Goal: Task Accomplishment & Management: Manage account settings

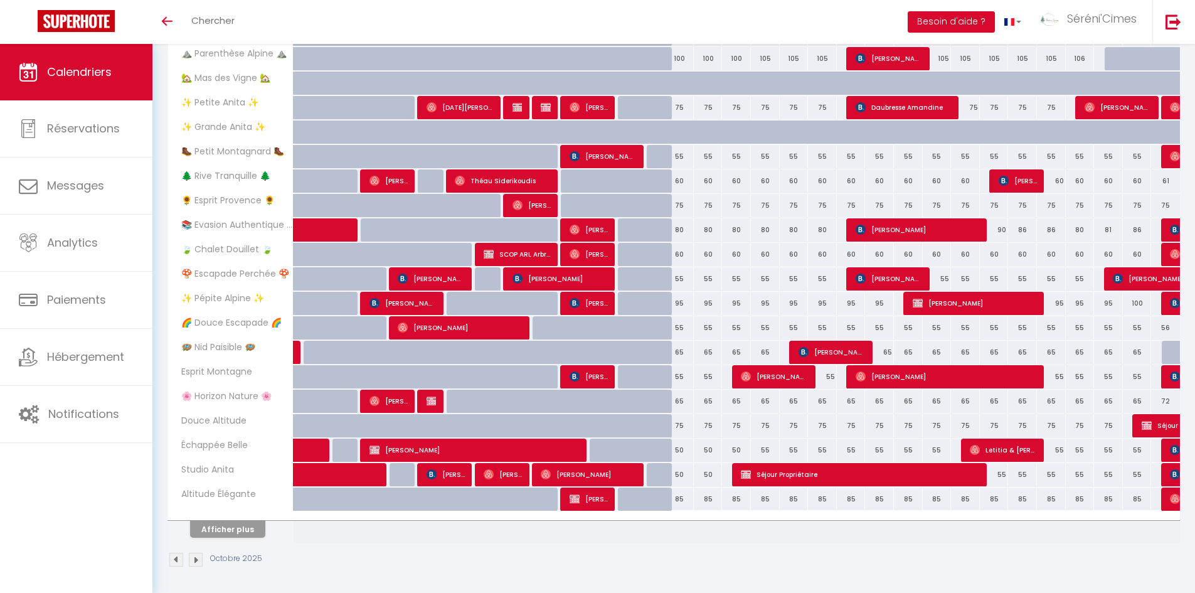
scroll to position [241, 0]
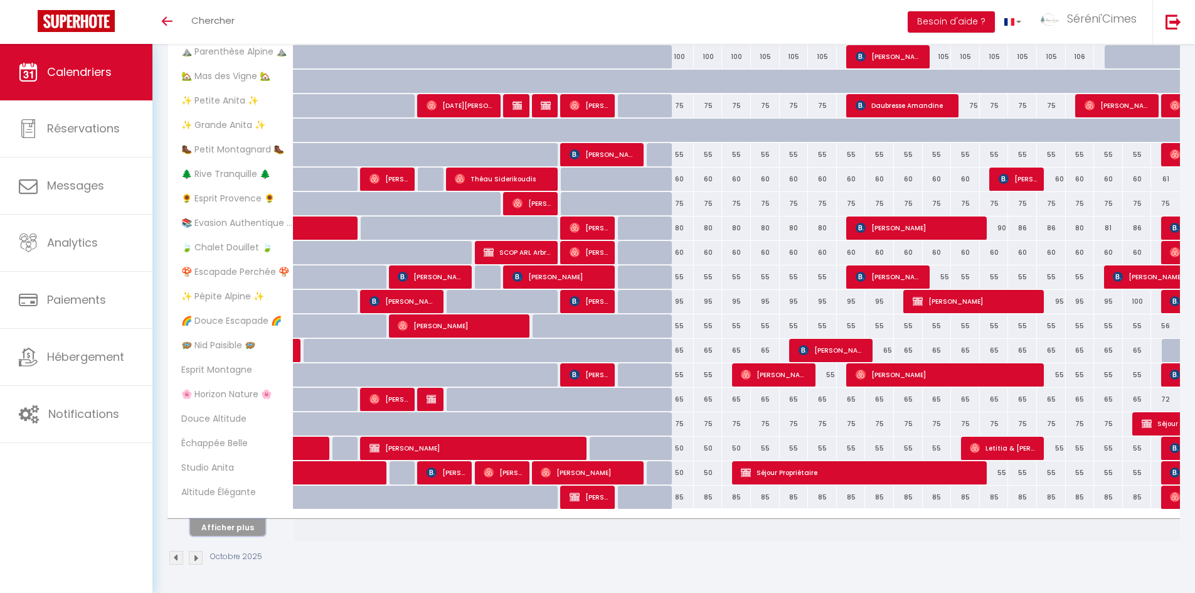
click at [221, 533] on button "Afficher plus" at bounding box center [227, 527] width 75 height 17
checkbox input "false"
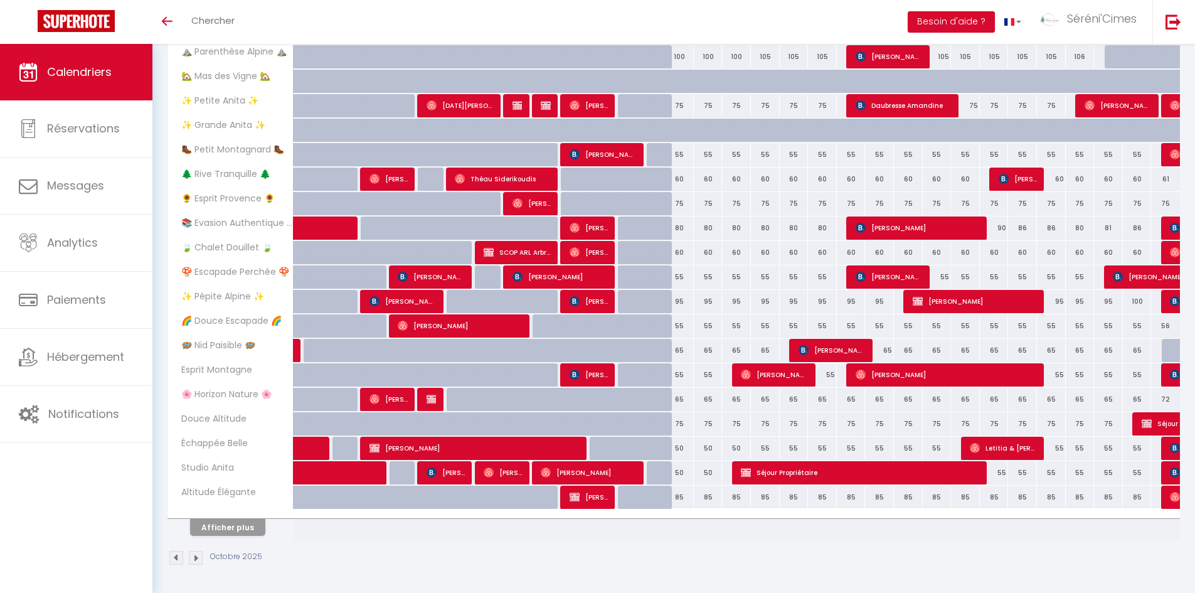
checkbox input "false"
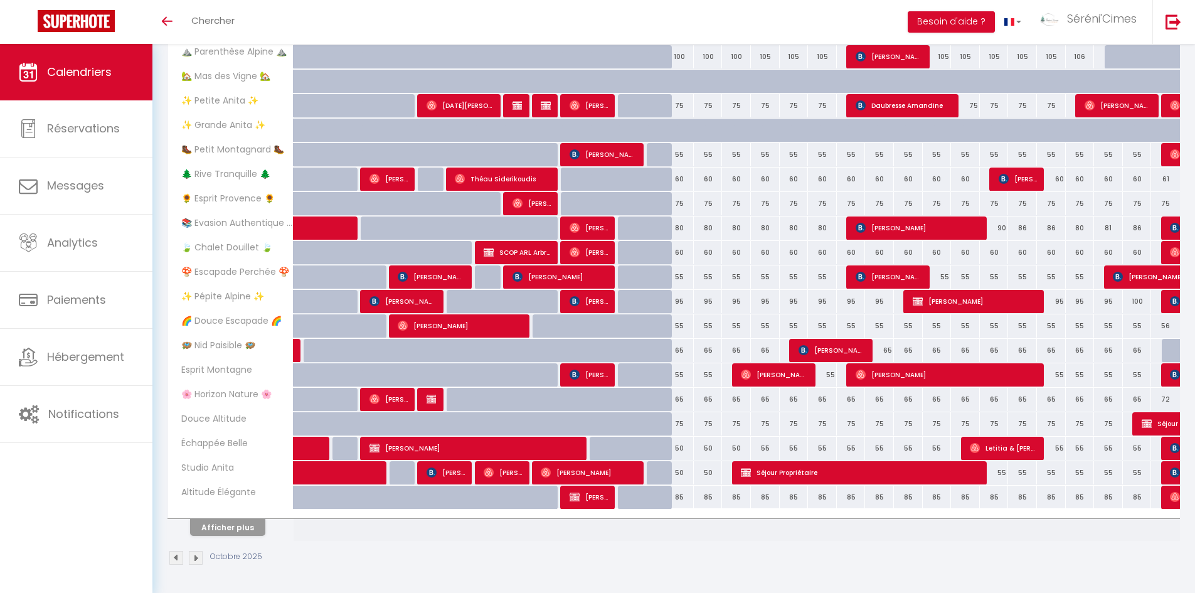
checkbox input "false"
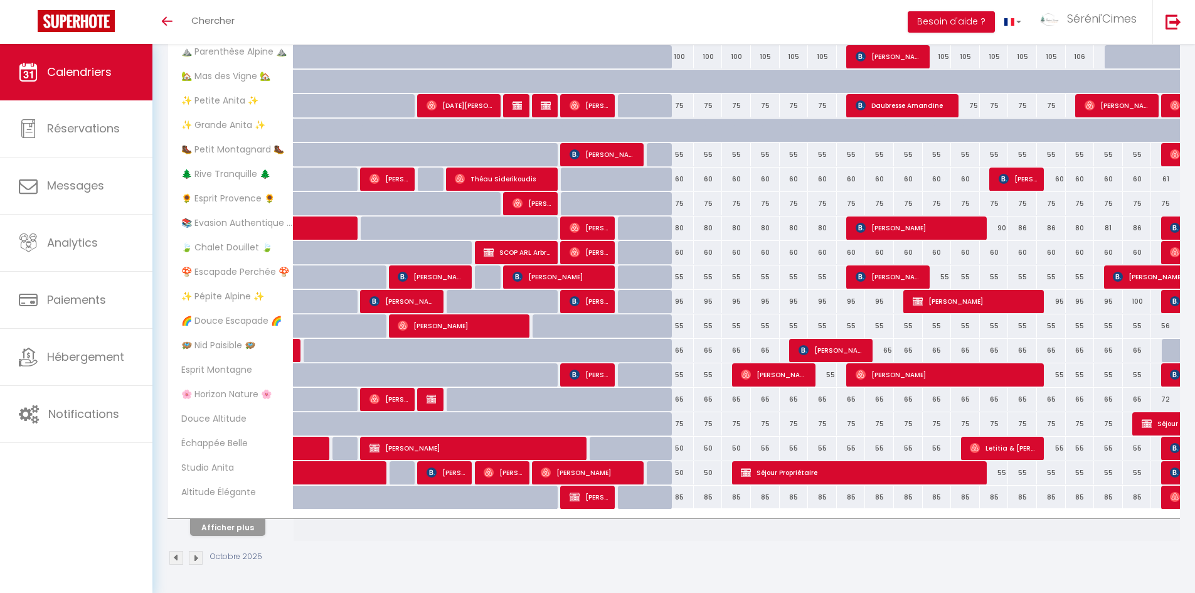
checkbox input "false"
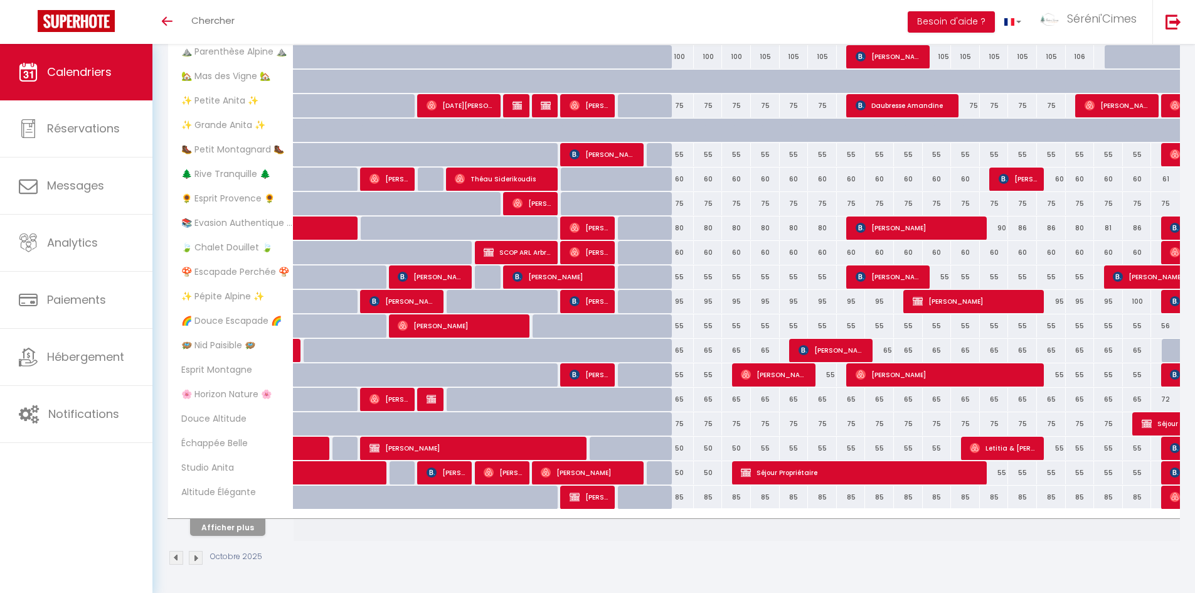
checkbox input "false"
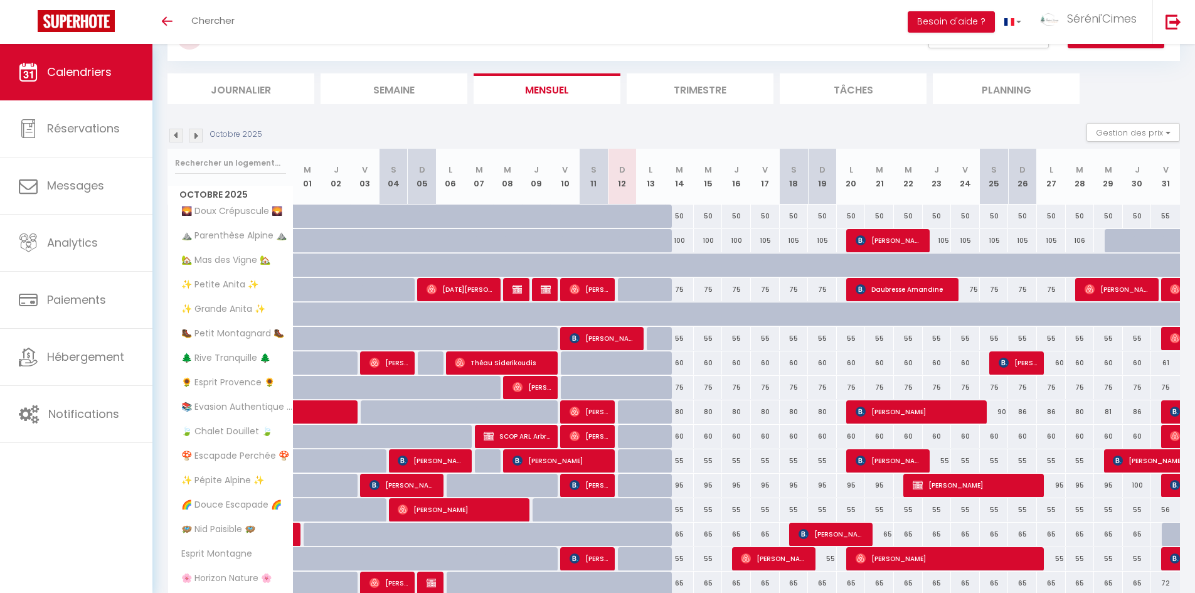
scroll to position [0, 0]
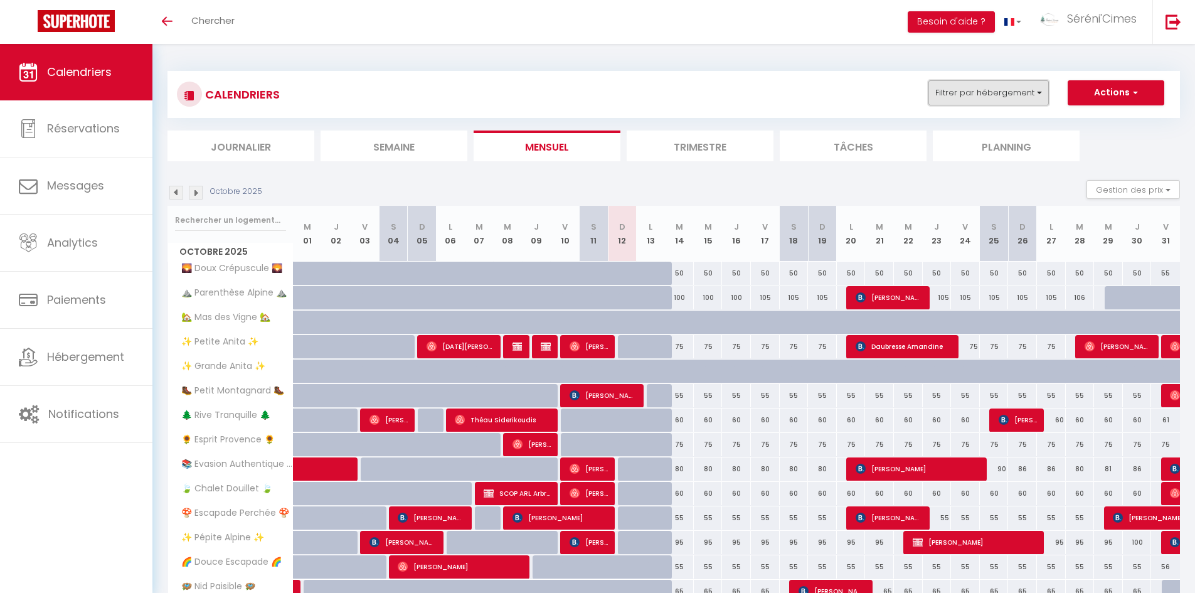
click at [986, 96] on button "Filtrer par hébergement" at bounding box center [988, 92] width 120 height 25
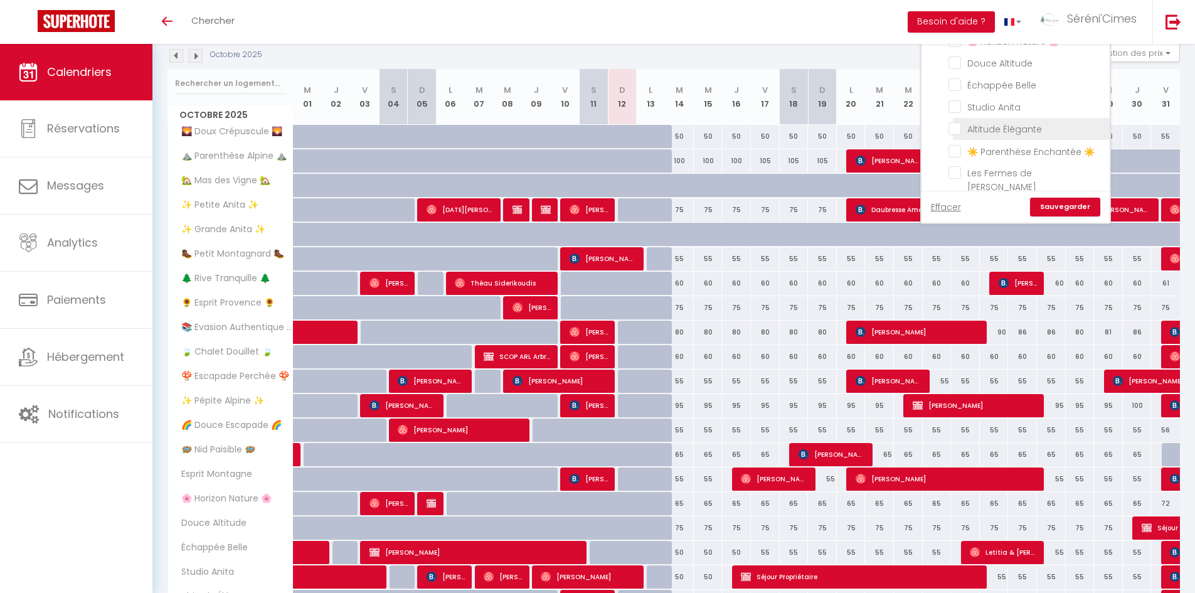
scroll to position [134, 0]
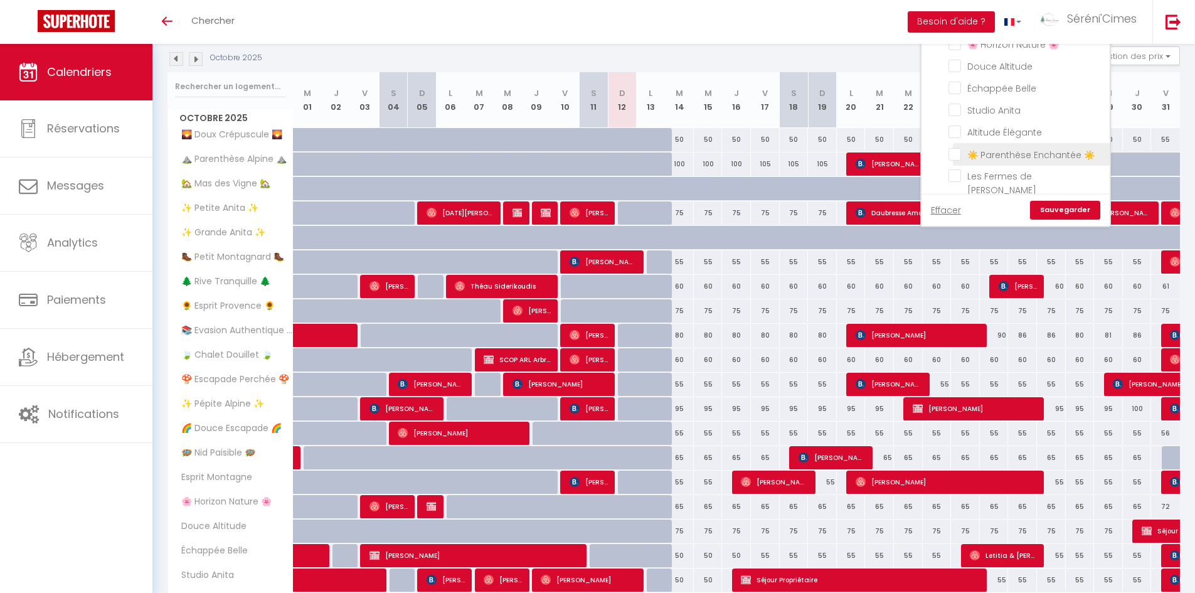
click at [958, 152] on input "☀️ Parenthèse Enchantée ☀️" at bounding box center [1027, 153] width 157 height 13
checkbox input "true"
checkbox input "false"
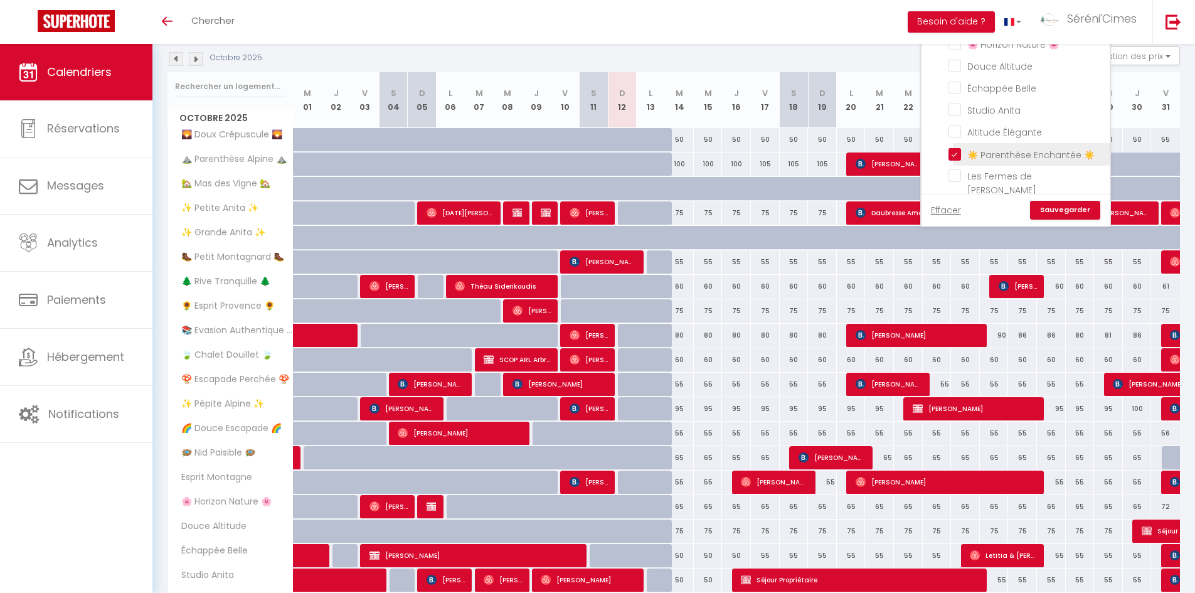
checkbox input "false"
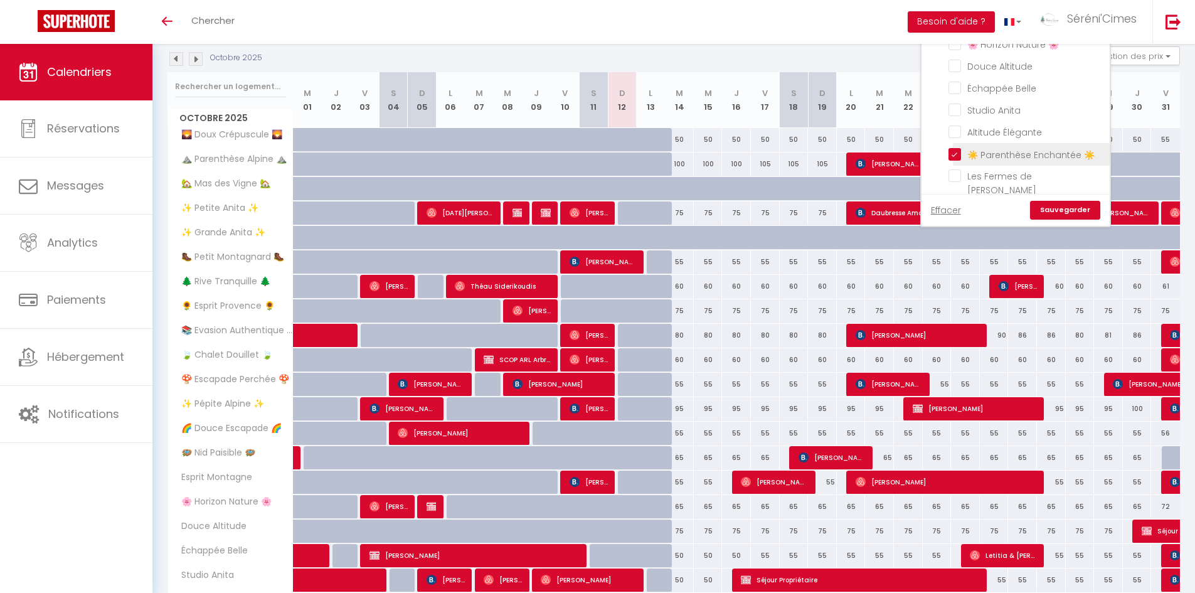
checkbox input "false"
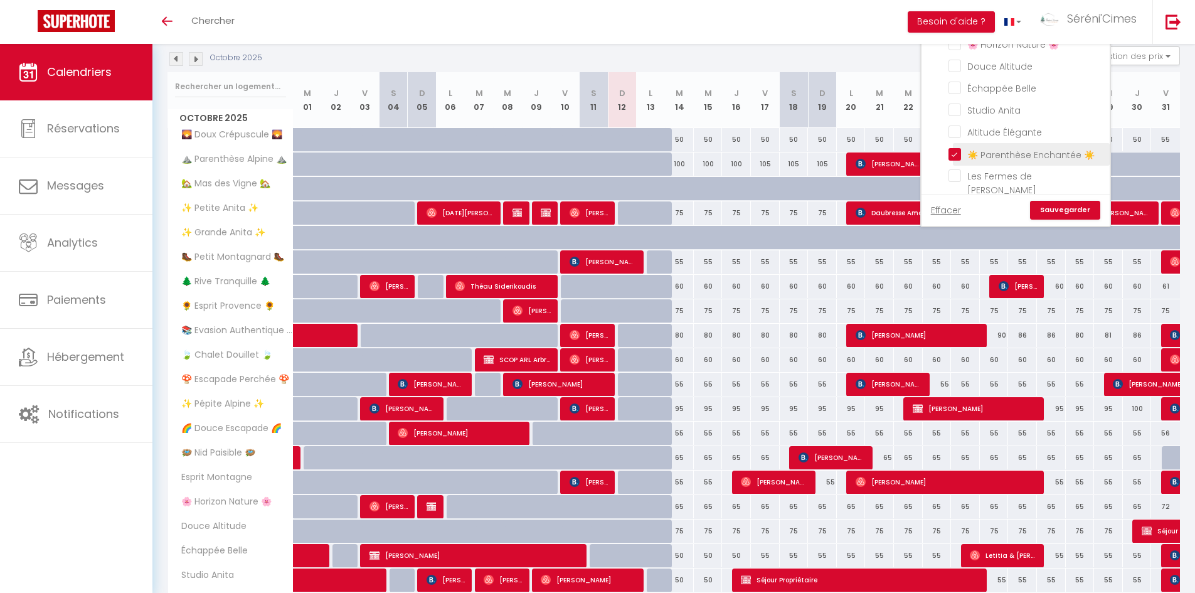
checkbox input "false"
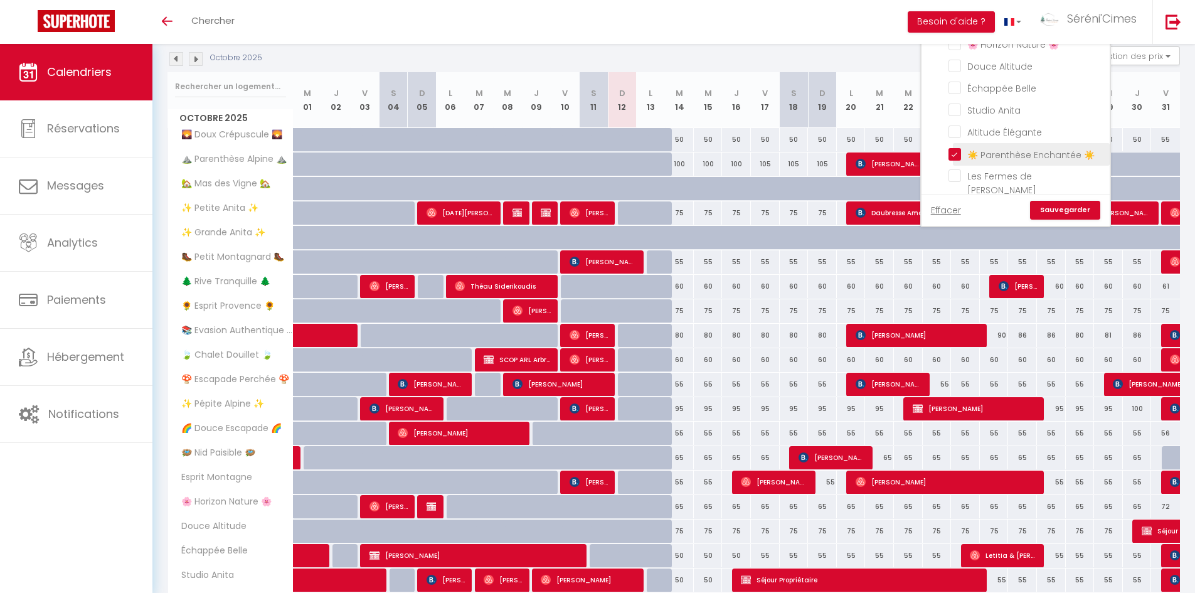
checkbox input "false"
click at [955, 172] on input "Les Fermes de [PERSON_NAME]" at bounding box center [1027, 175] width 157 height 13
checkbox input "true"
checkbox input "false"
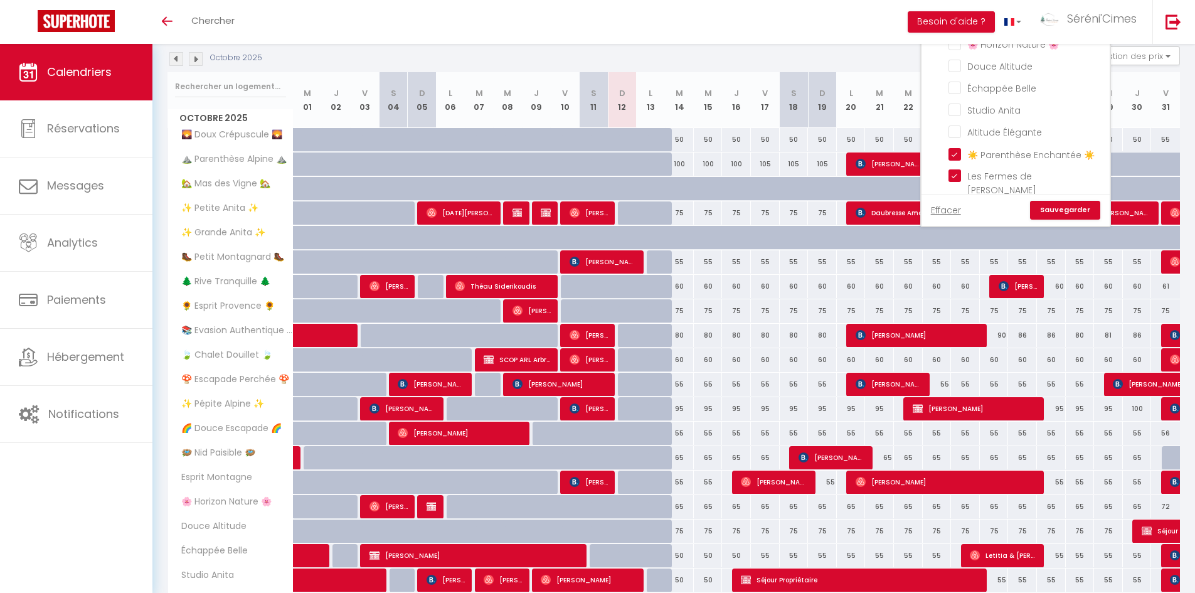
checkbox input "false"
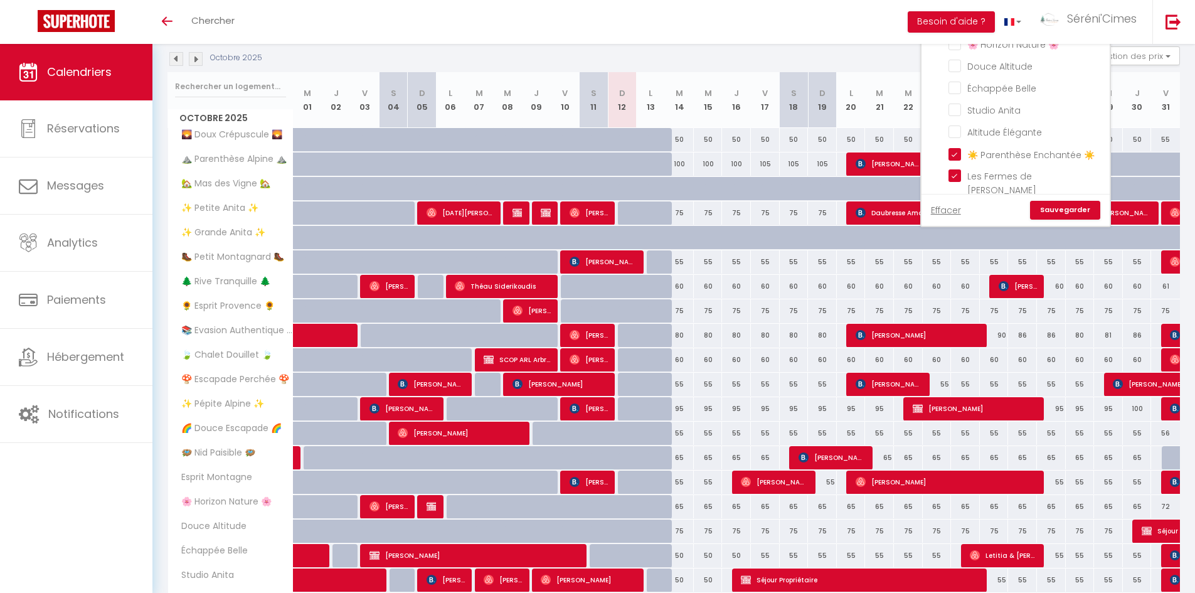
checkbox input "false"
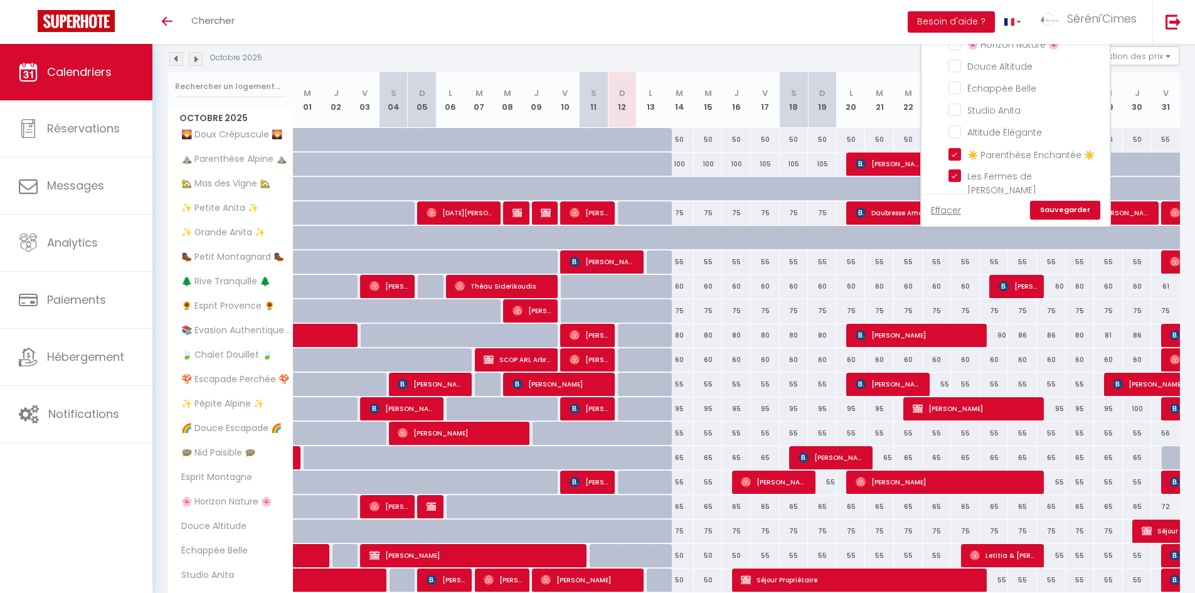
checkbox input "false"
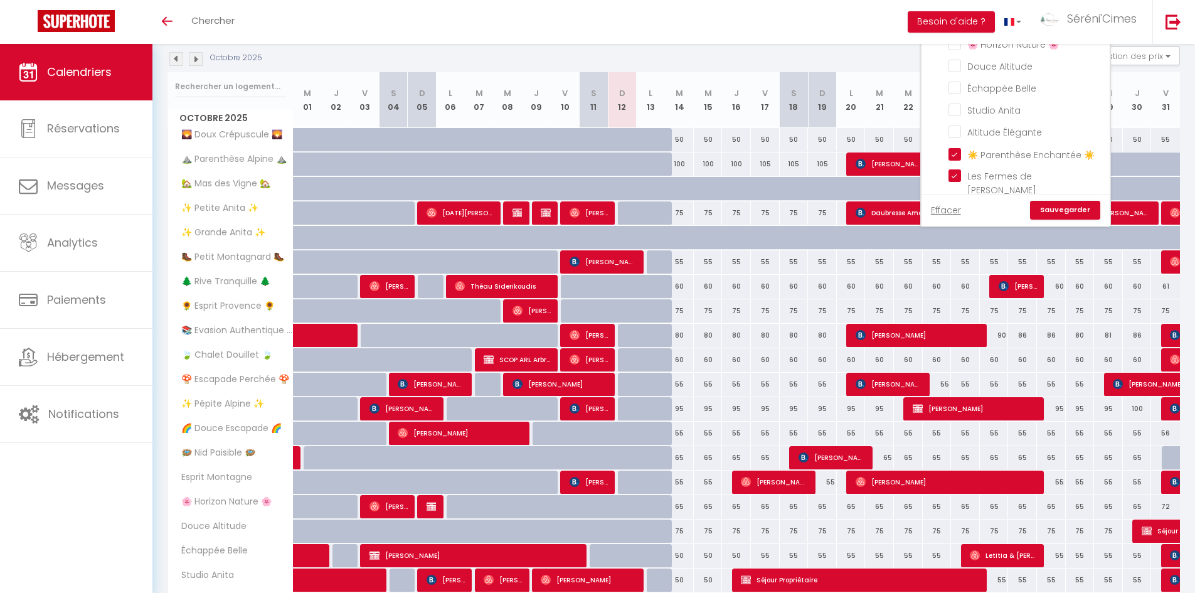
checkbox input "false"
click at [1075, 204] on link "Sauvegarder" at bounding box center [1065, 210] width 70 height 19
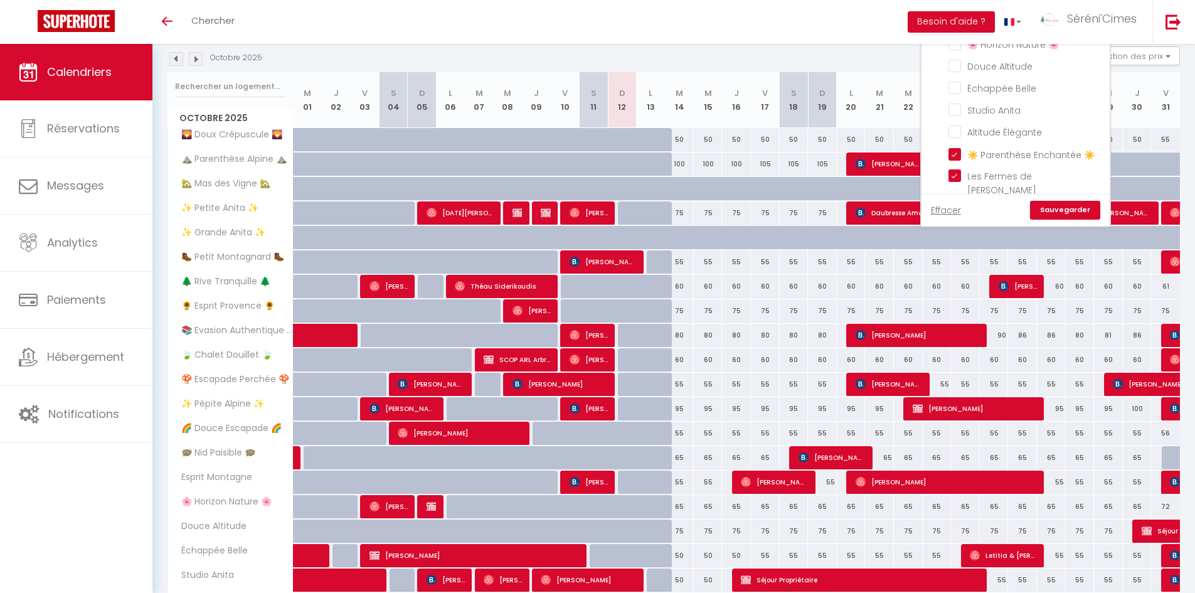
scroll to position [44, 0]
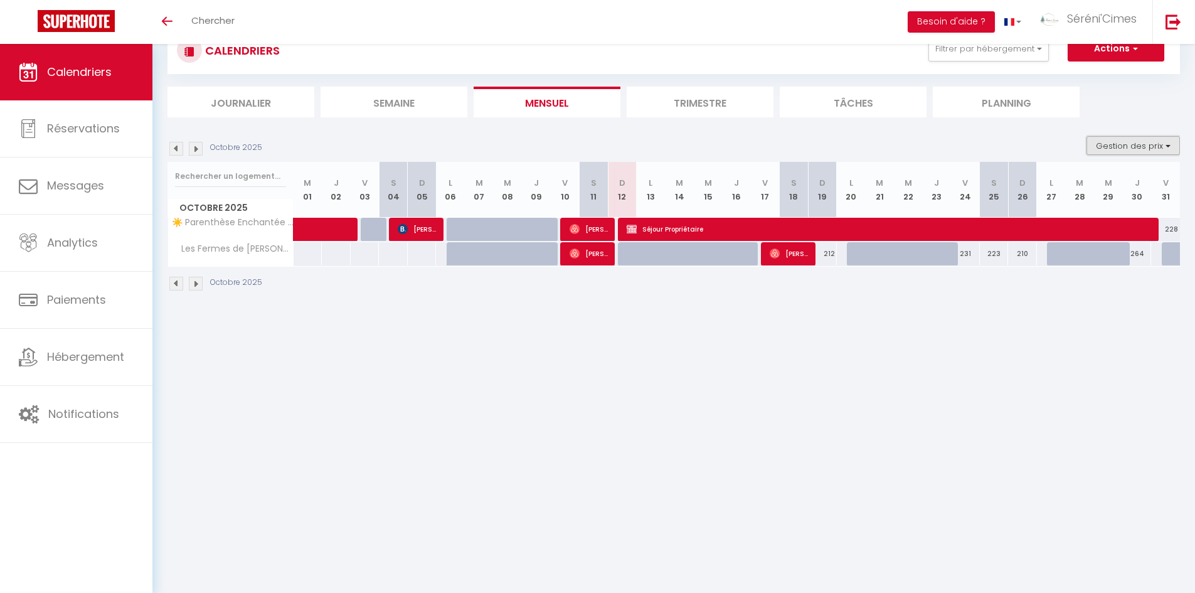
click at [1138, 144] on button "Gestion des prix" at bounding box center [1133, 145] width 93 height 19
click at [1098, 201] on input "Règles" at bounding box center [1122, 206] width 113 height 13
checkbox input "true"
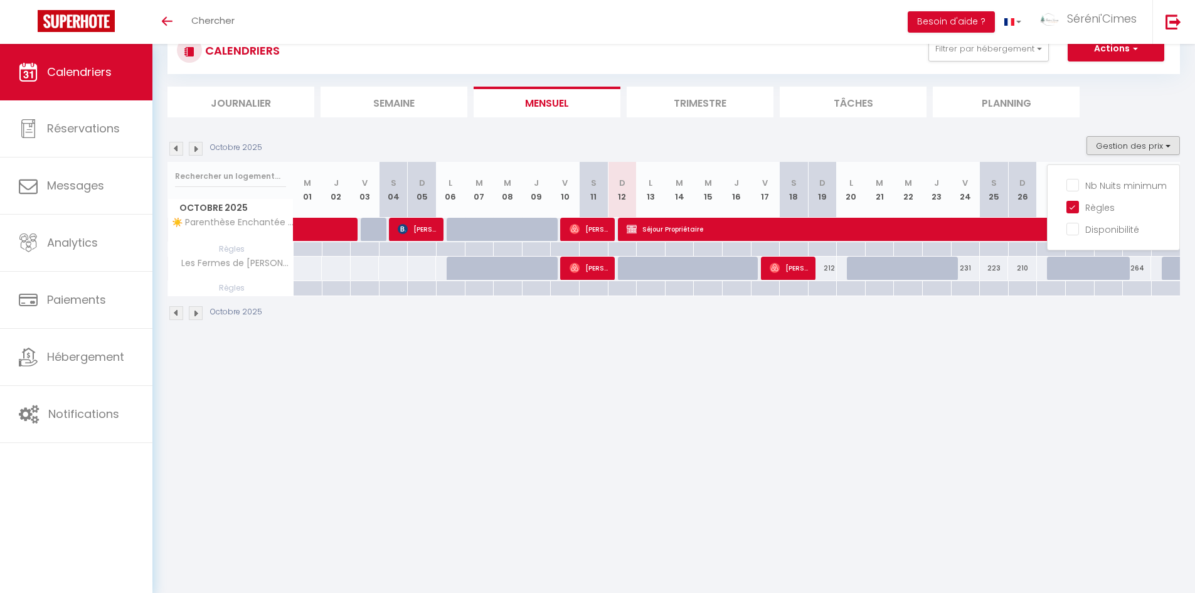
click at [699, 418] on body "🟢 Des questions ou besoin d'assistance pour la migration AirBnB? Prenez rdv >>>…" at bounding box center [597, 296] width 1195 height 593
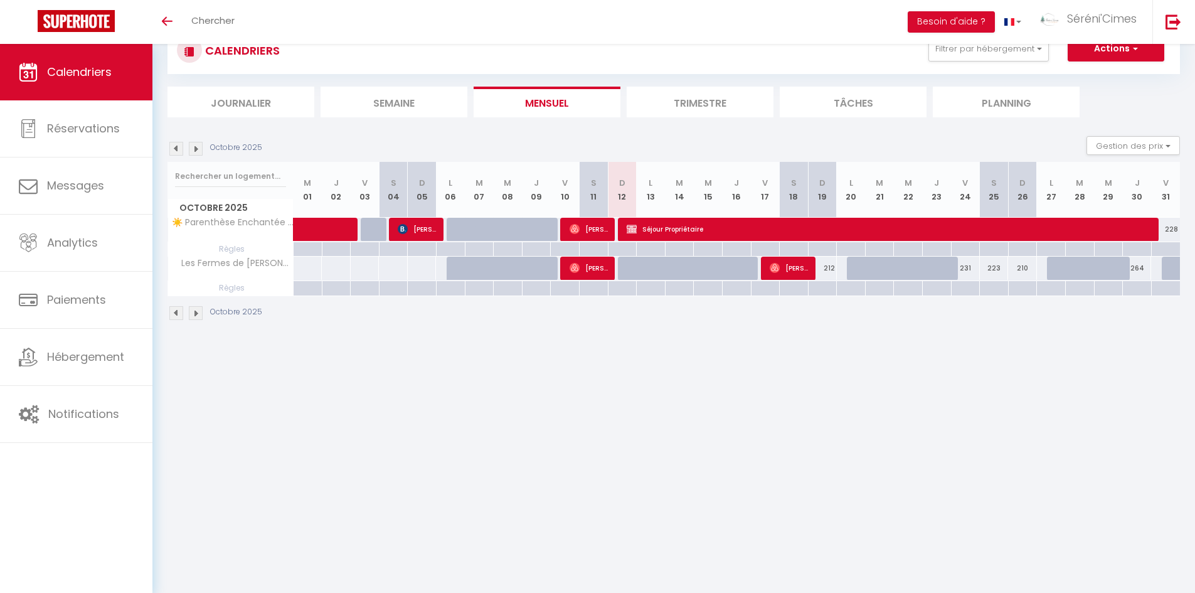
click at [191, 144] on img at bounding box center [196, 149] width 14 height 14
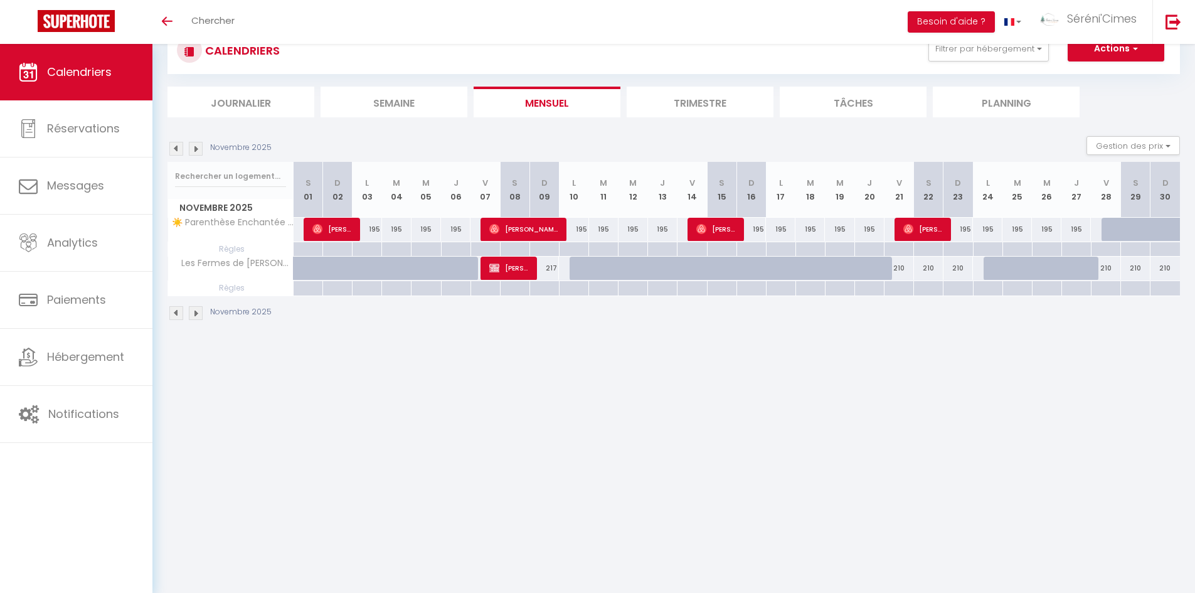
click at [191, 144] on img at bounding box center [196, 149] width 14 height 14
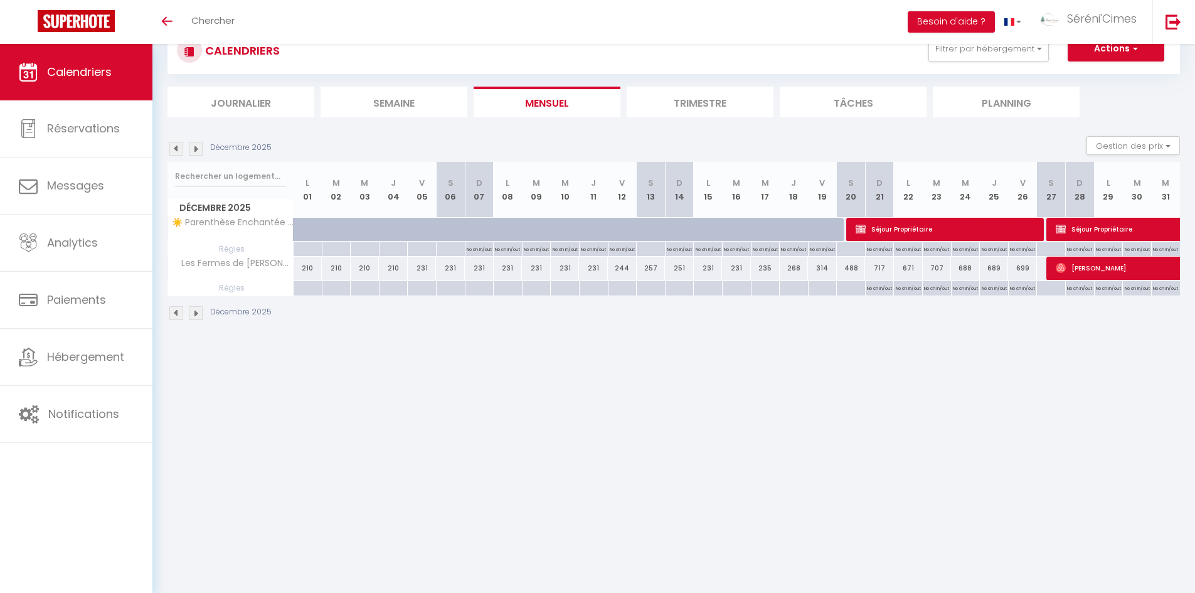
click at [192, 148] on img at bounding box center [196, 149] width 14 height 14
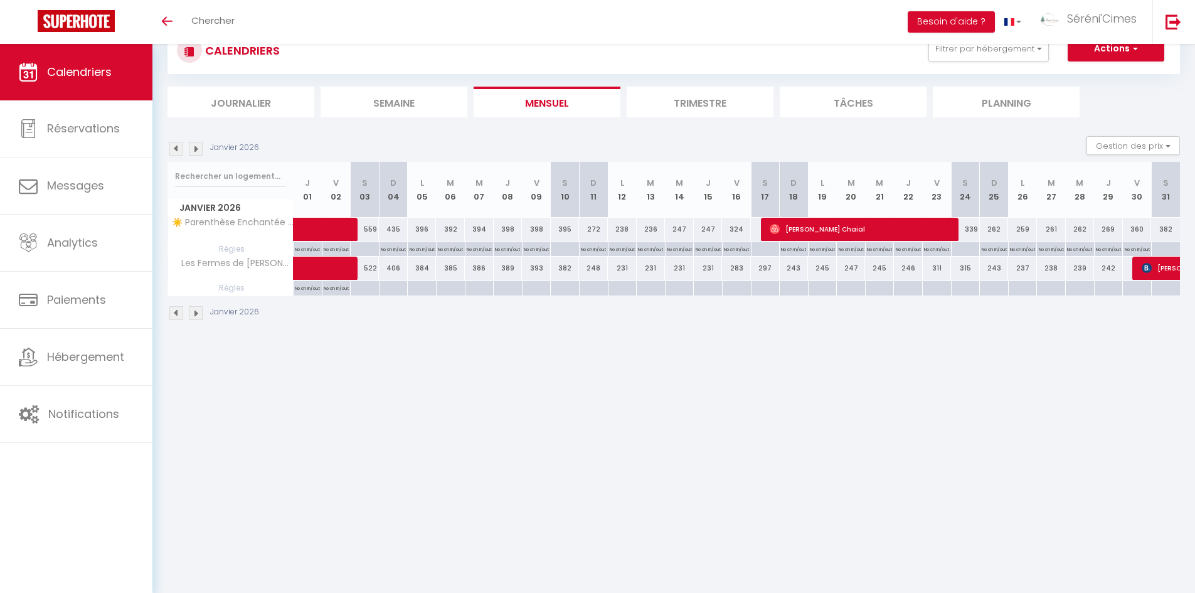
click at [192, 147] on img at bounding box center [196, 149] width 14 height 14
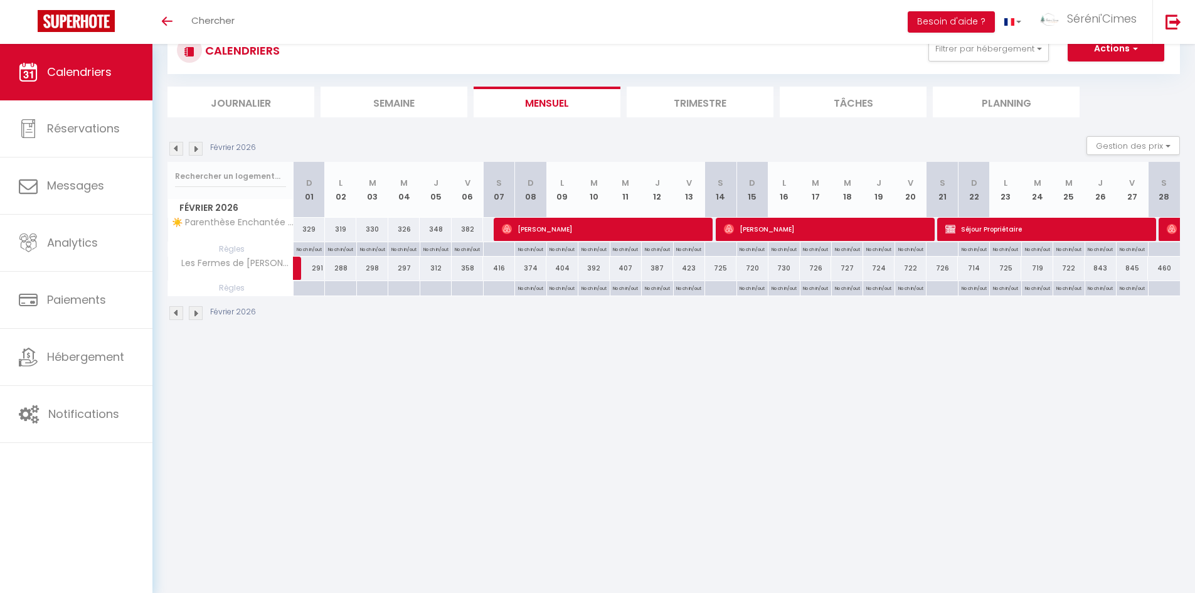
click at [192, 147] on img at bounding box center [196, 149] width 14 height 14
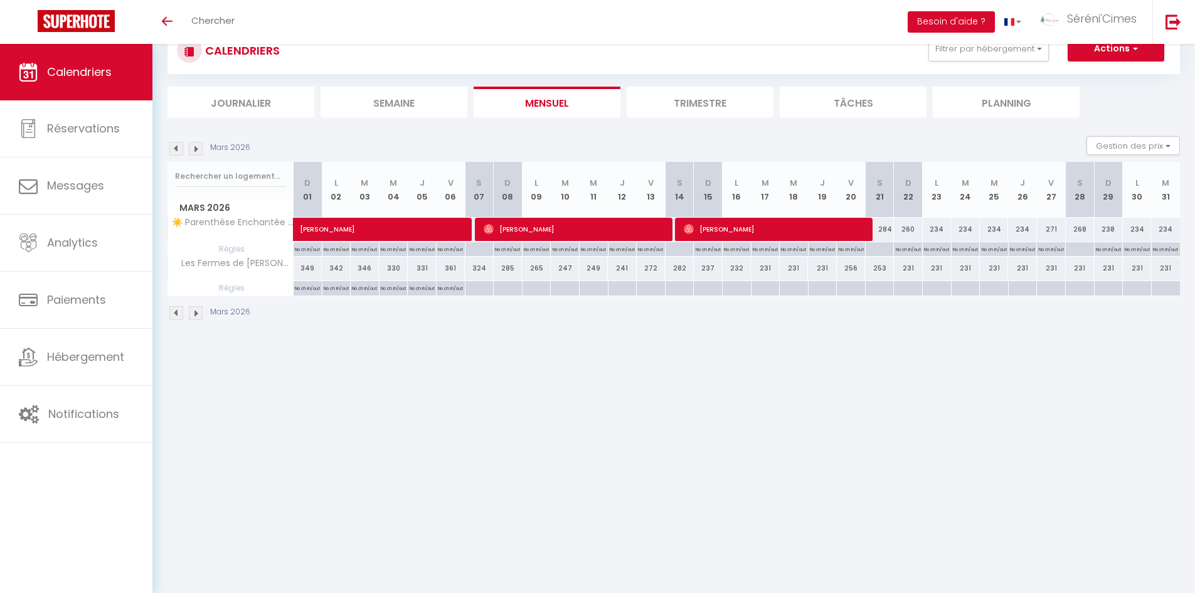
click at [196, 147] on img at bounding box center [196, 149] width 14 height 14
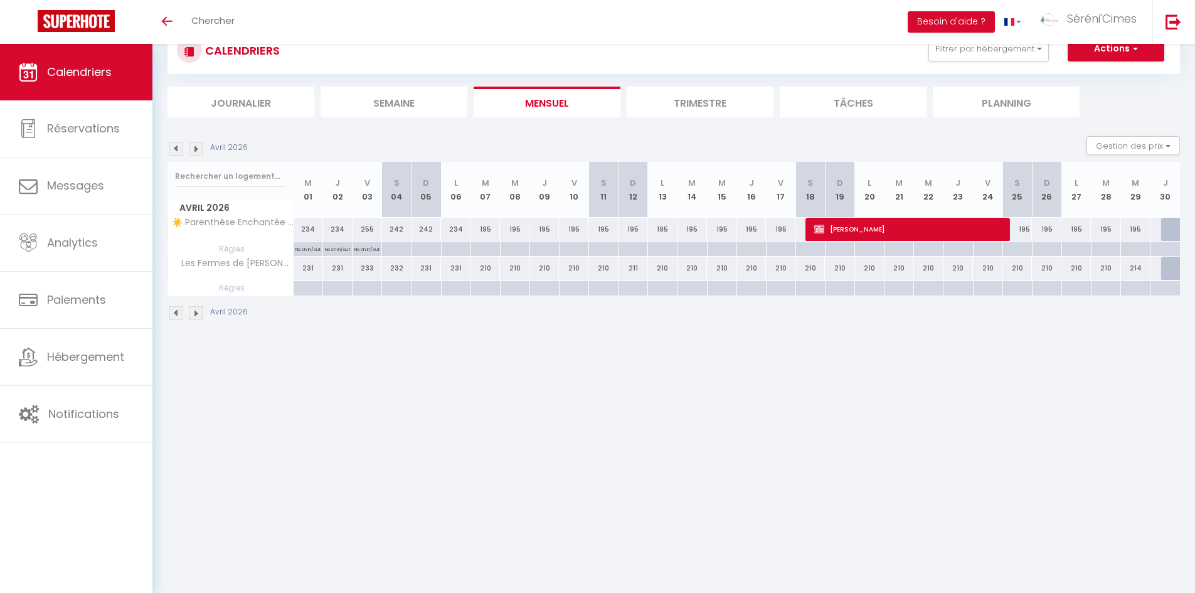
click at [178, 147] on img at bounding box center [176, 149] width 14 height 14
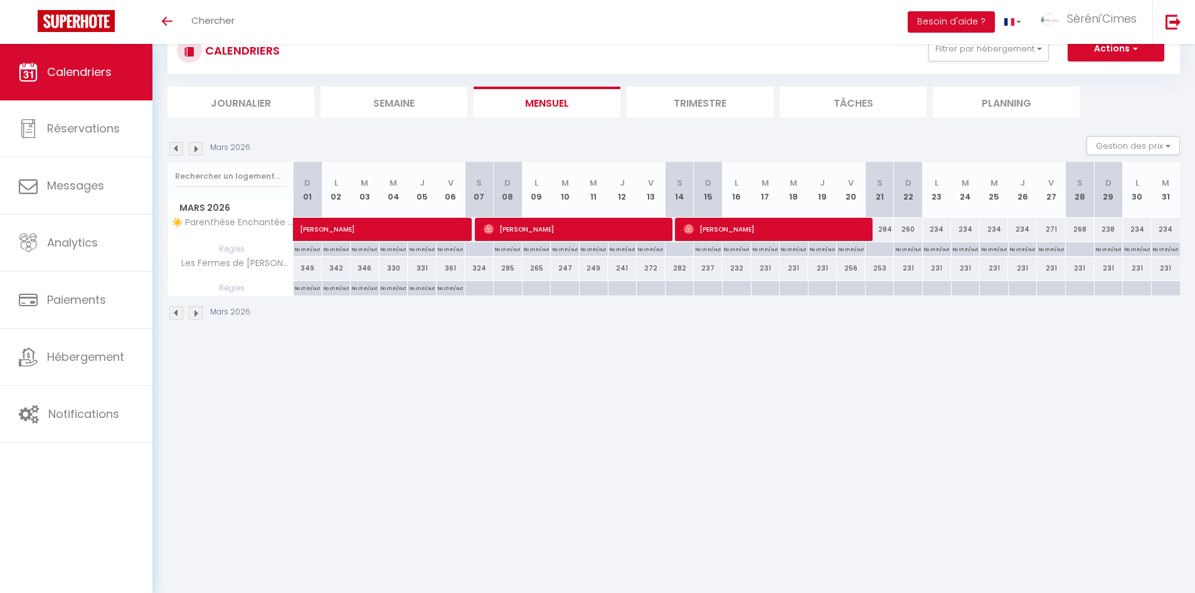
click at [177, 147] on img at bounding box center [176, 149] width 14 height 14
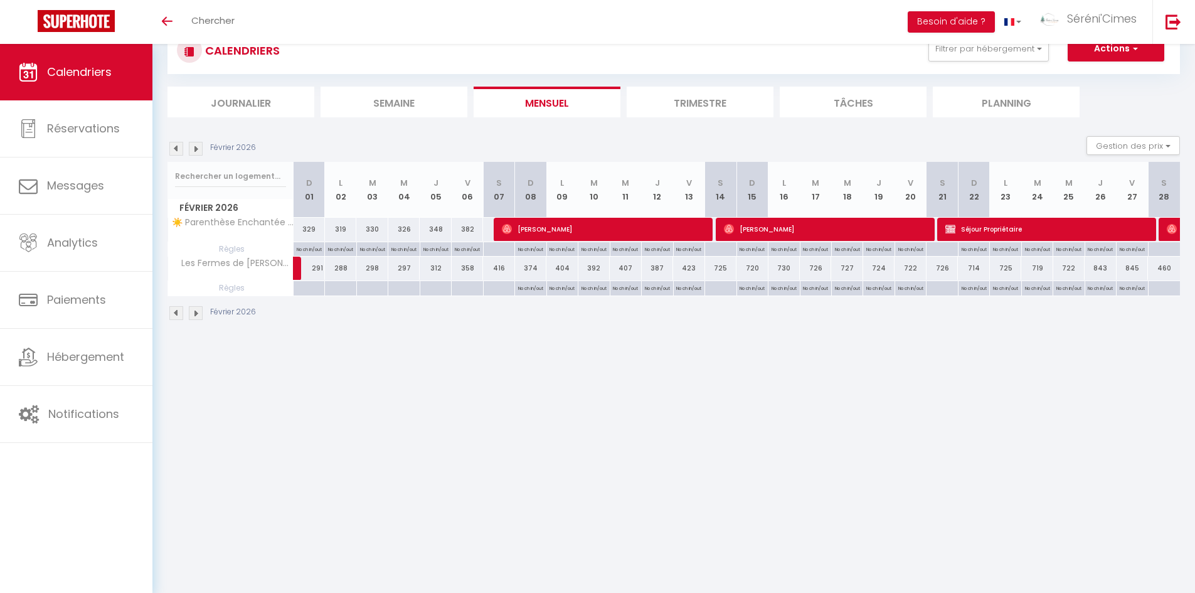
click at [193, 149] on img at bounding box center [196, 149] width 14 height 14
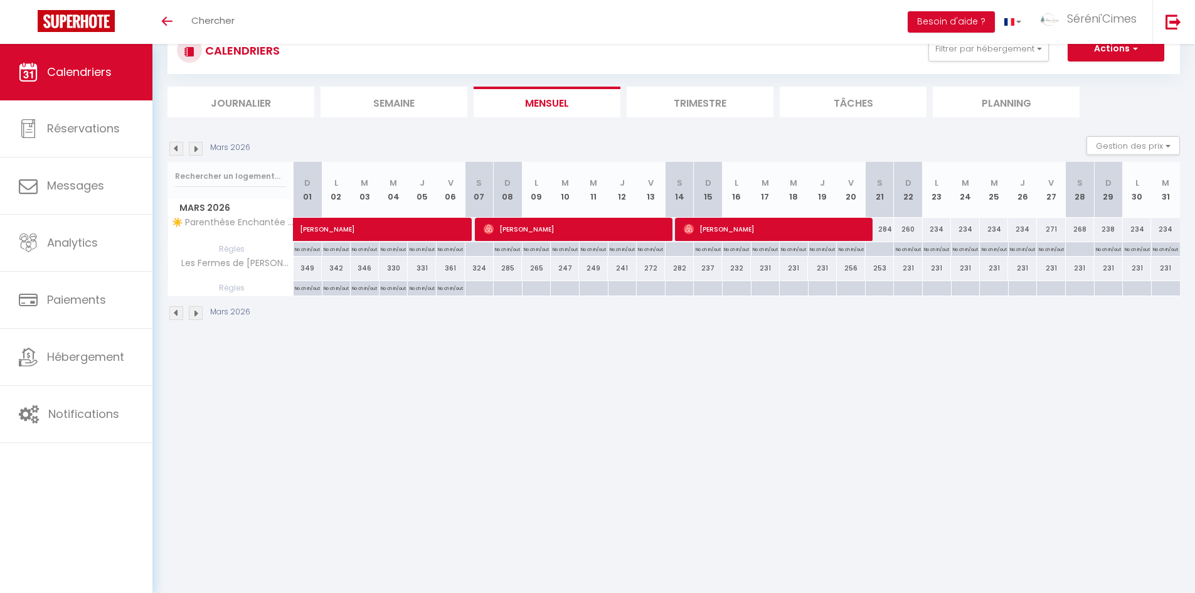
click at [173, 153] on img at bounding box center [176, 149] width 14 height 14
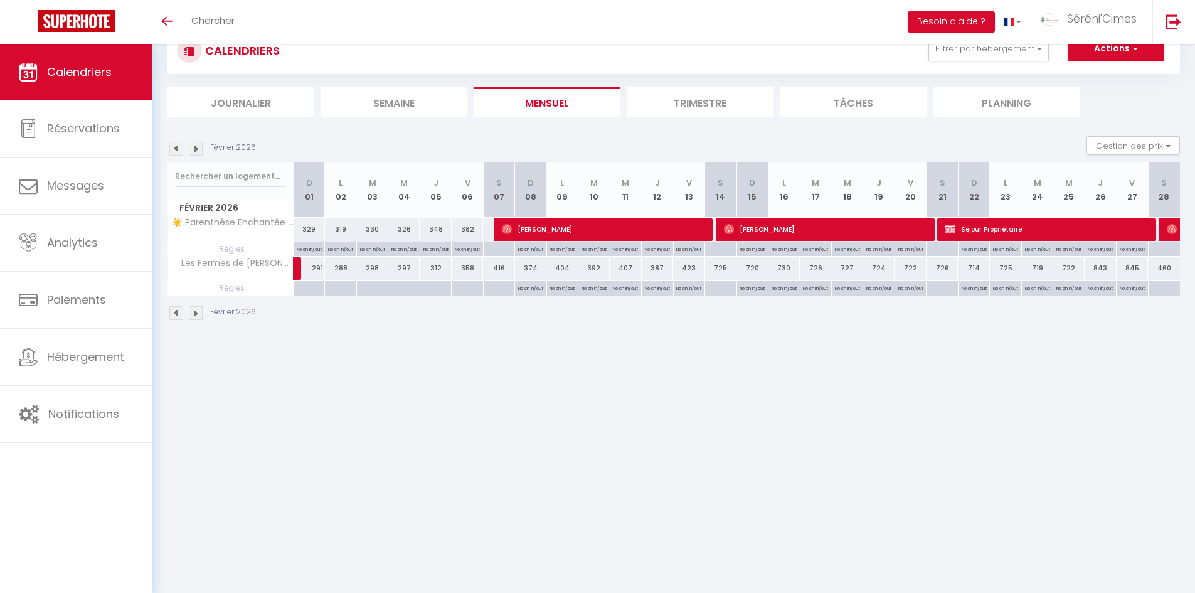
click at [173, 153] on img at bounding box center [176, 149] width 14 height 14
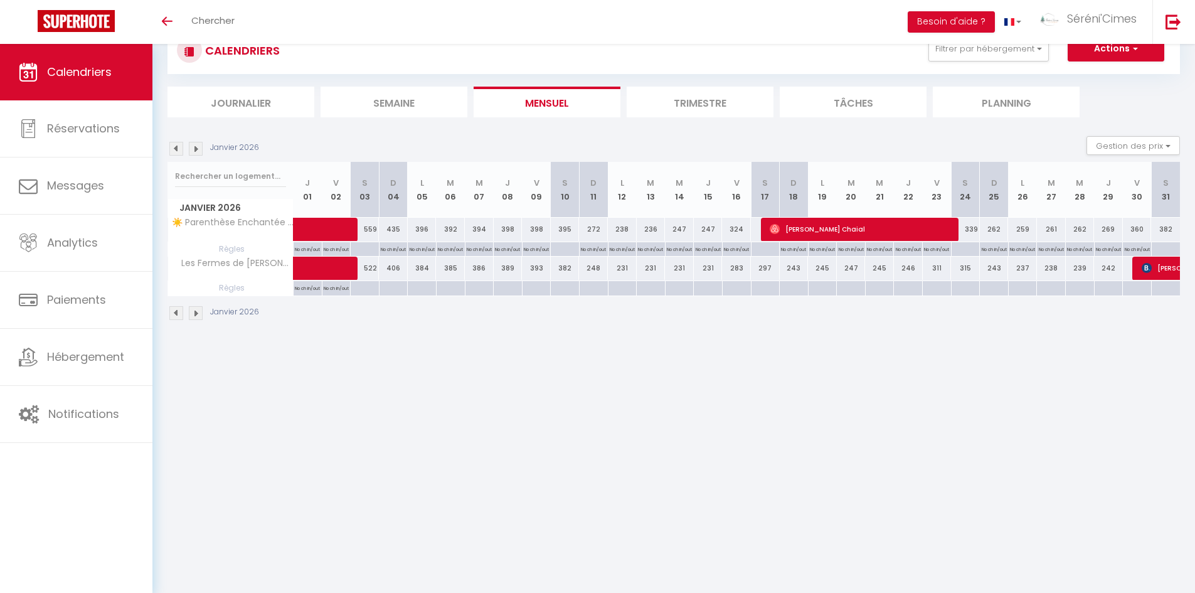
click at [173, 153] on img at bounding box center [176, 149] width 14 height 14
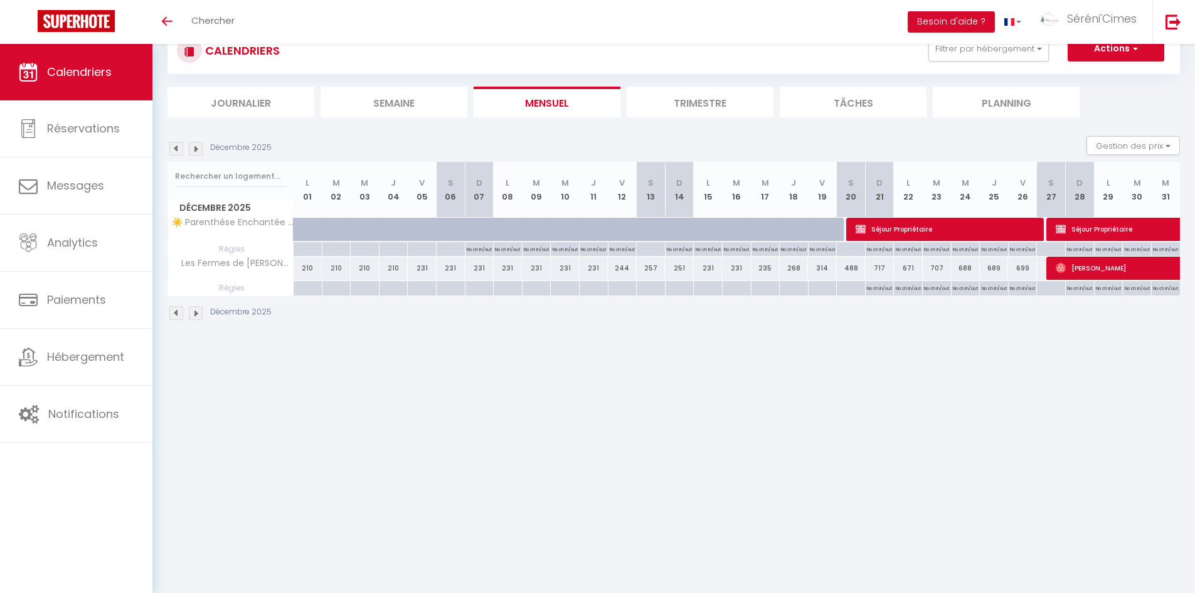
click at [201, 143] on img at bounding box center [196, 149] width 14 height 14
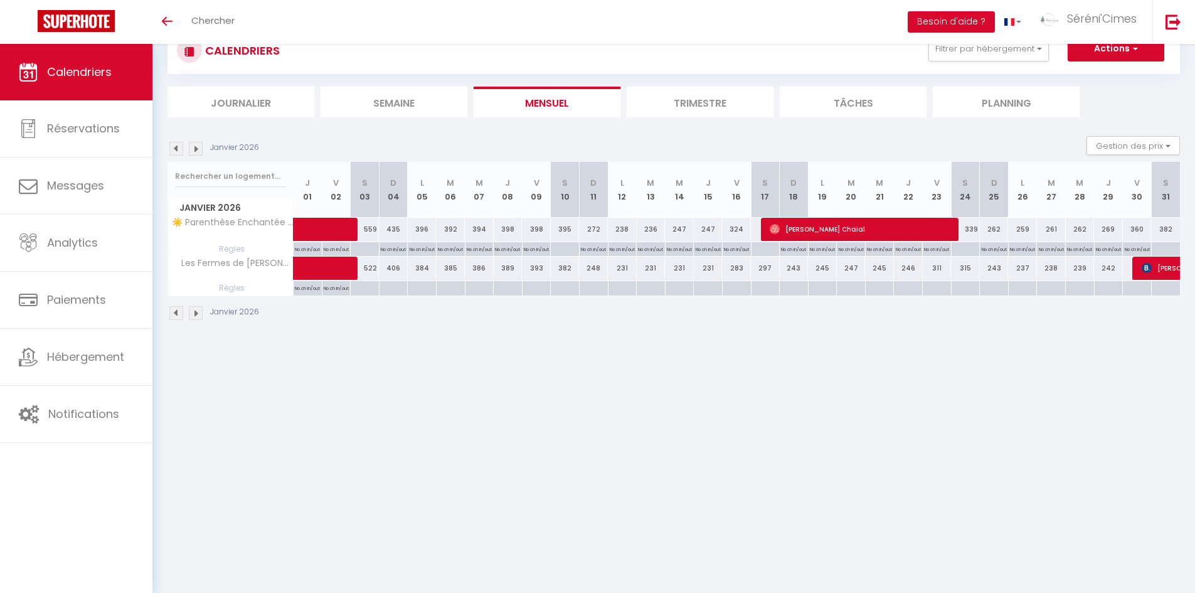
click at [177, 147] on img at bounding box center [176, 149] width 14 height 14
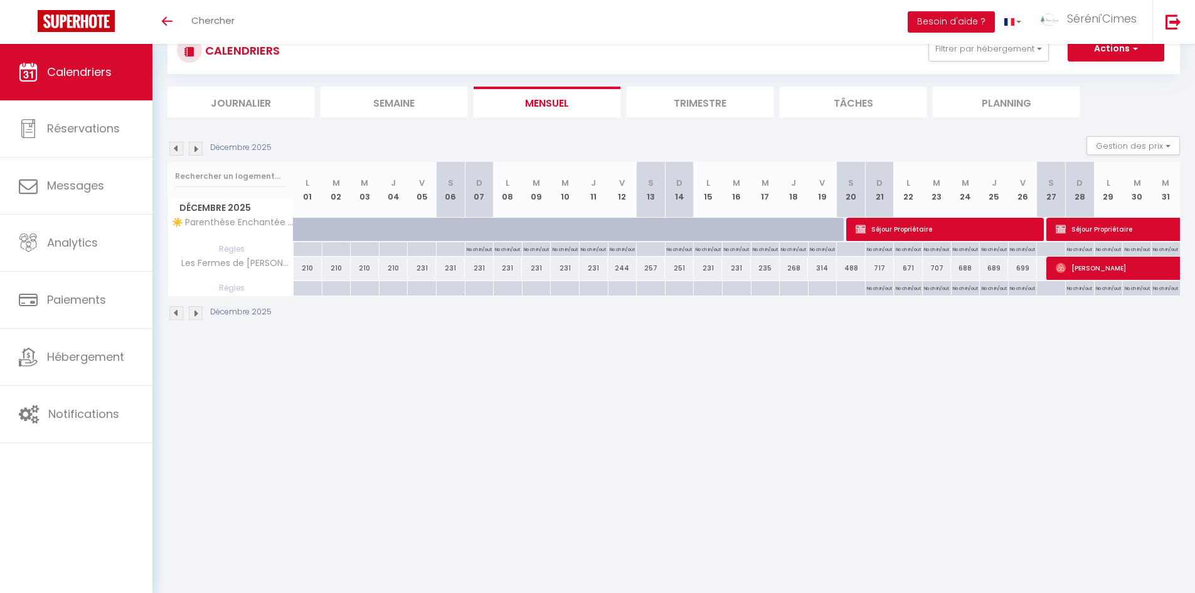
click at [177, 147] on img at bounding box center [176, 149] width 14 height 14
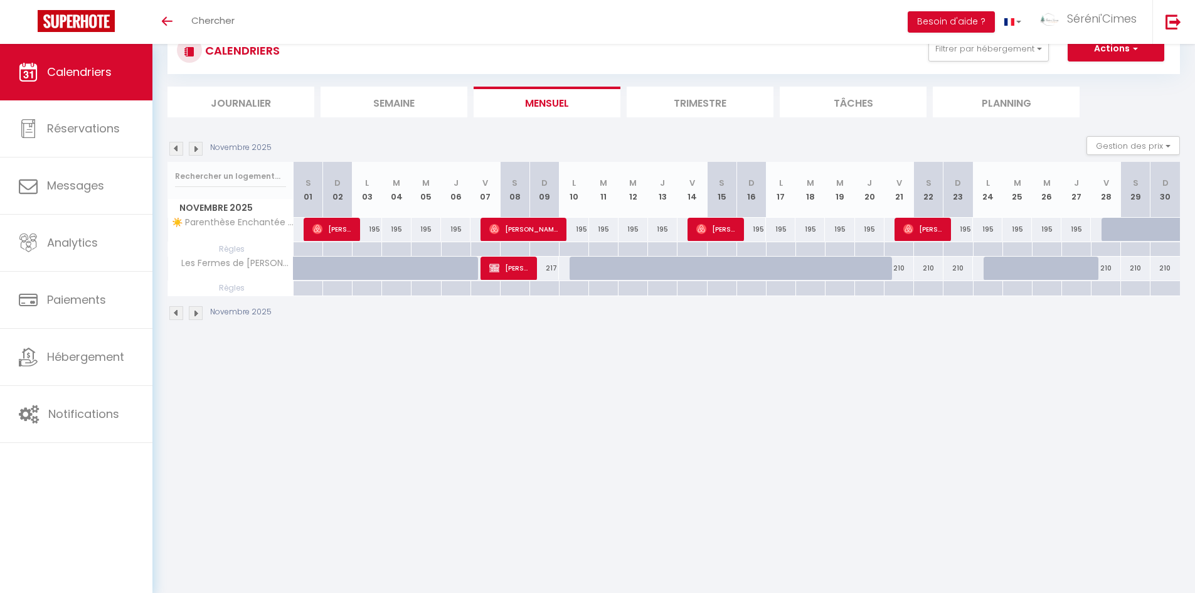
click at [177, 147] on img at bounding box center [176, 149] width 14 height 14
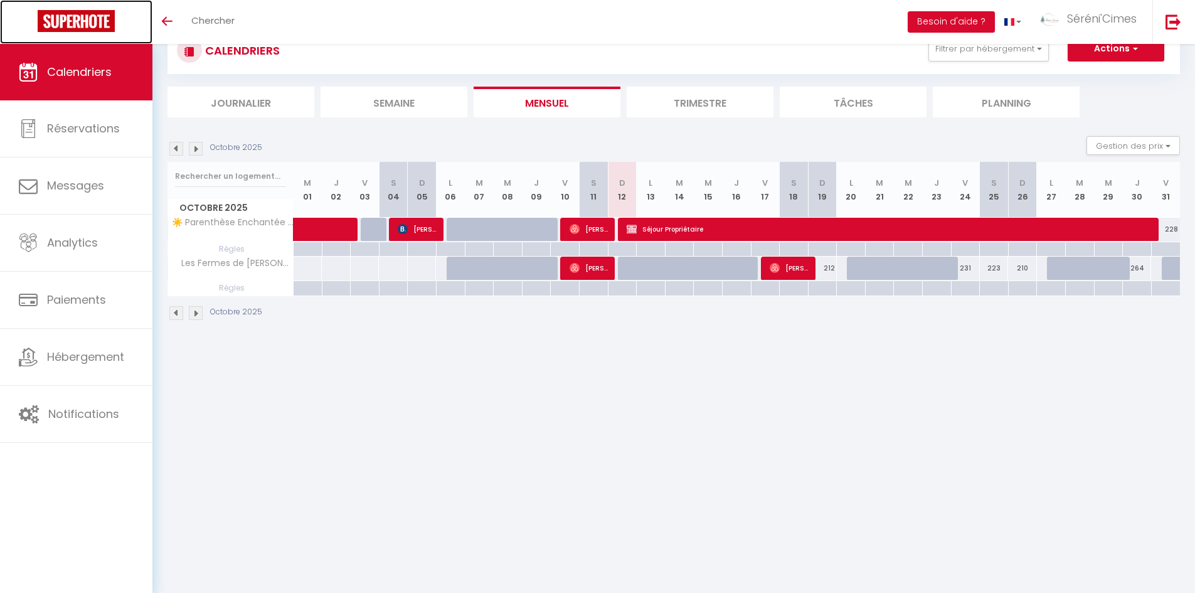
click at [92, 17] on img at bounding box center [76, 21] width 77 height 22
click at [960, 56] on button "Filtrer par hébergement" at bounding box center [988, 48] width 120 height 25
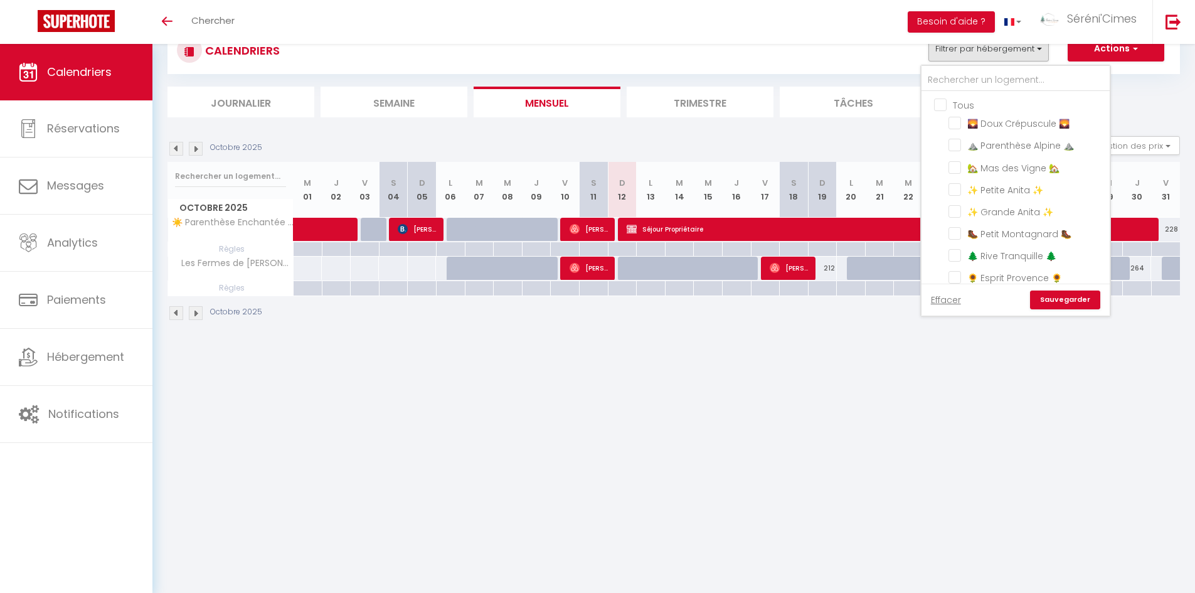
click at [944, 104] on input "Tous" at bounding box center [1028, 104] width 188 height 13
checkbox input "true"
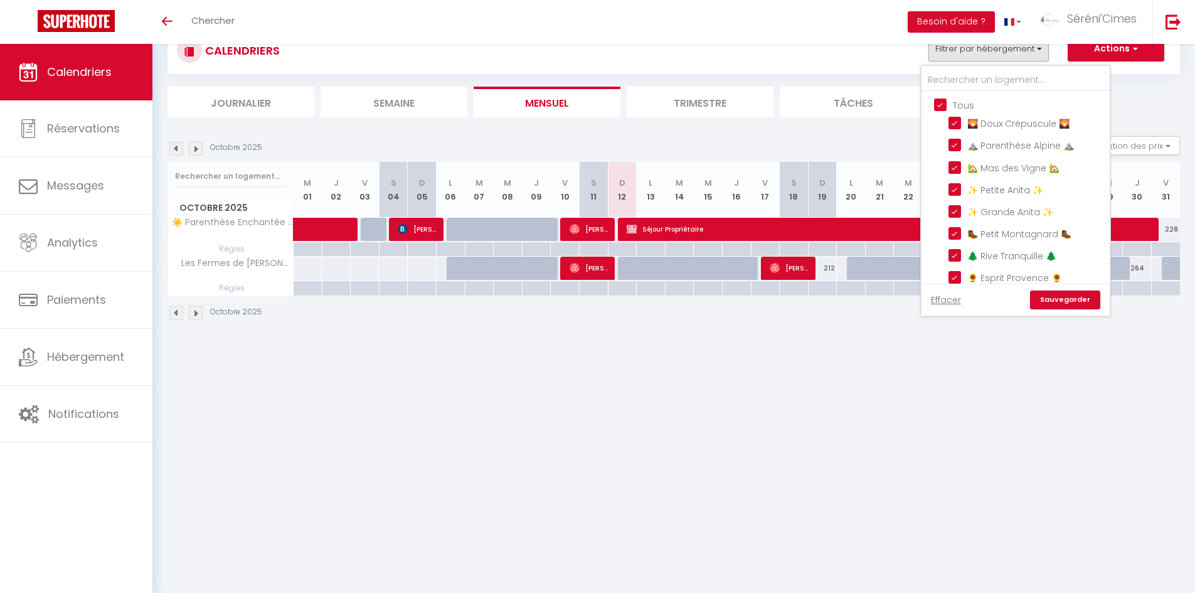
checkbox input "true"
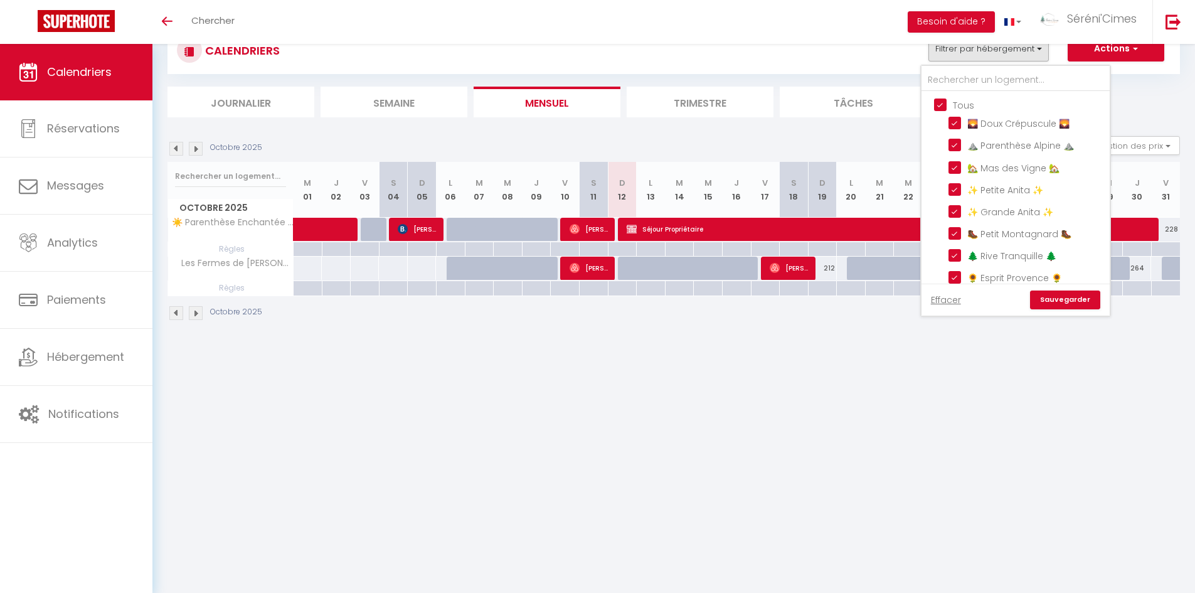
checkbox input "true"
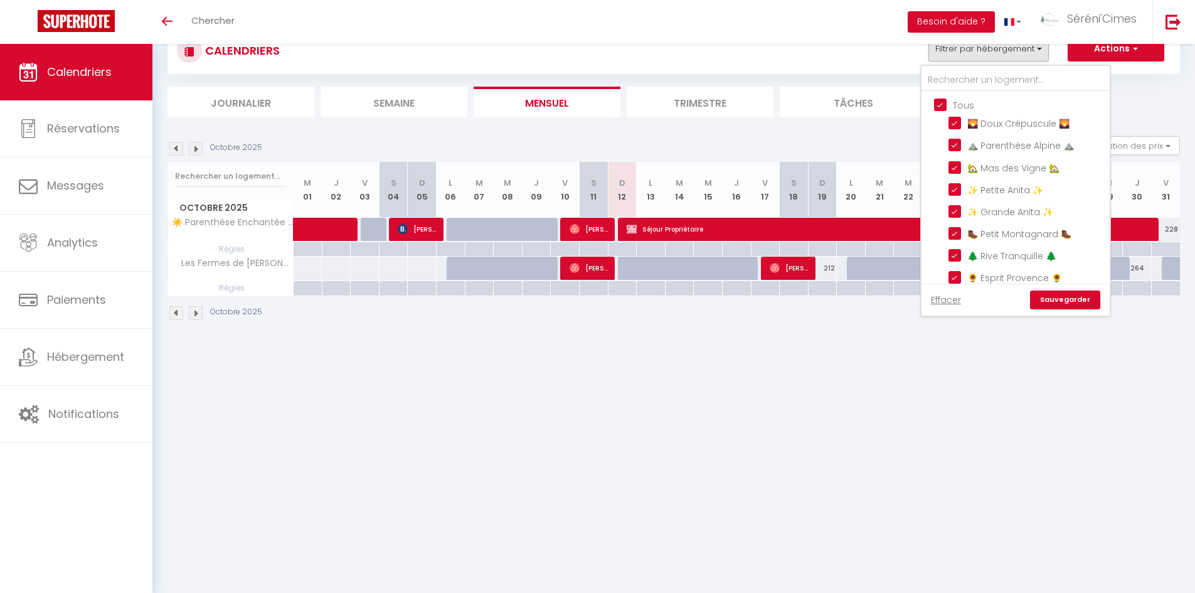
checkbox input "true"
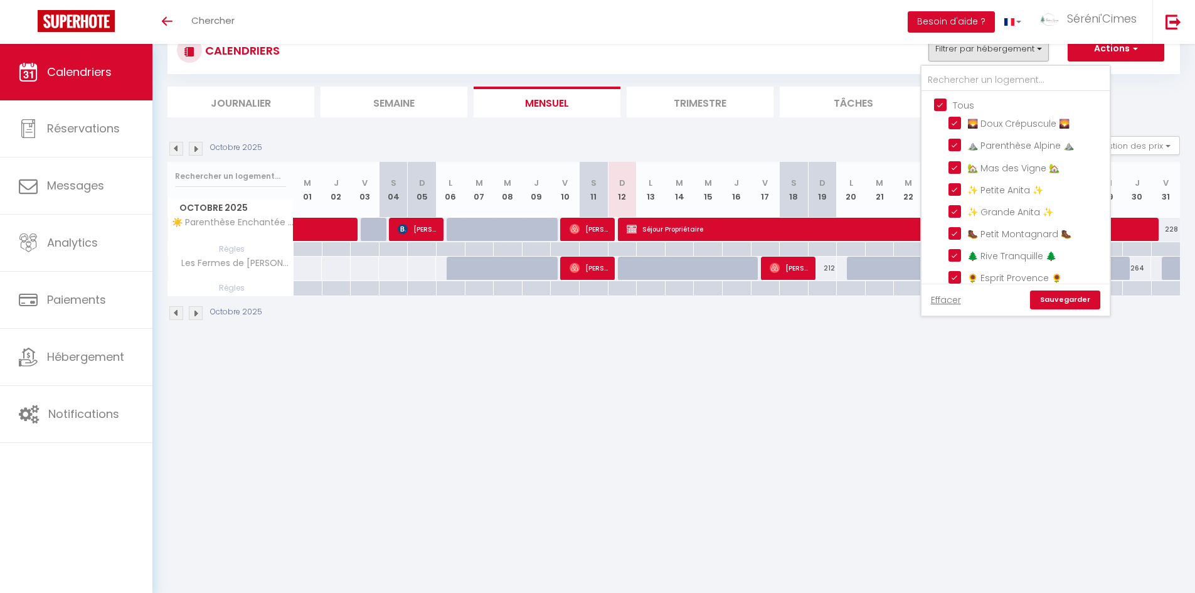
checkbox input "true"
click at [1052, 309] on link "Sauvegarder" at bounding box center [1065, 299] width 70 height 19
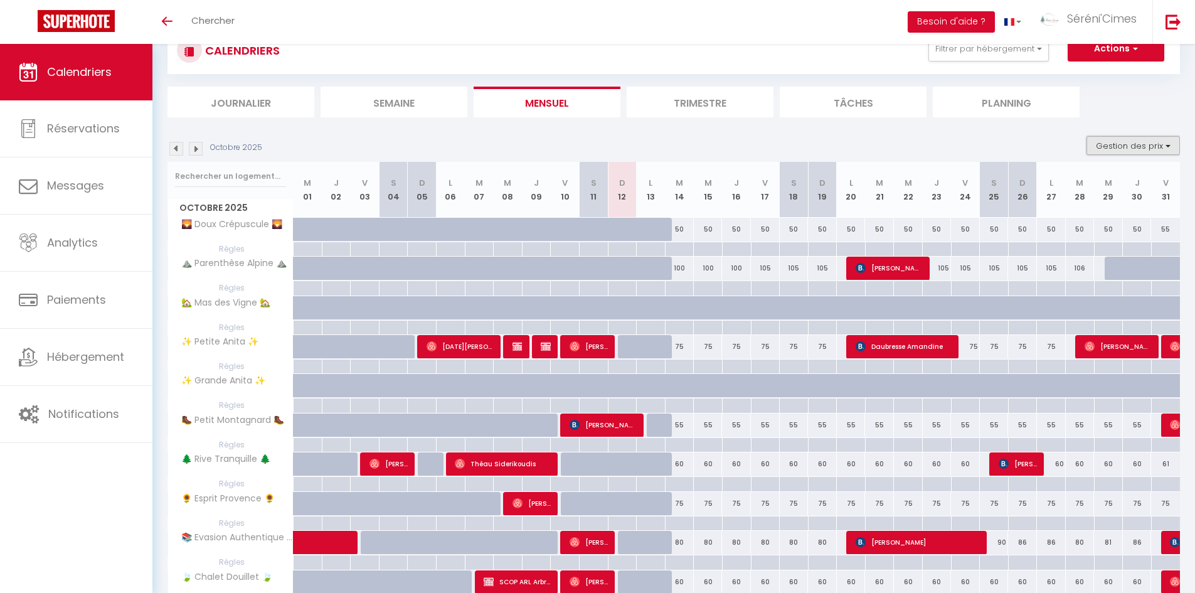
click at [1112, 144] on button "Gestion des prix" at bounding box center [1133, 145] width 93 height 19
click at [1100, 212] on input "Règles" at bounding box center [1122, 206] width 113 height 13
checkbox input "false"
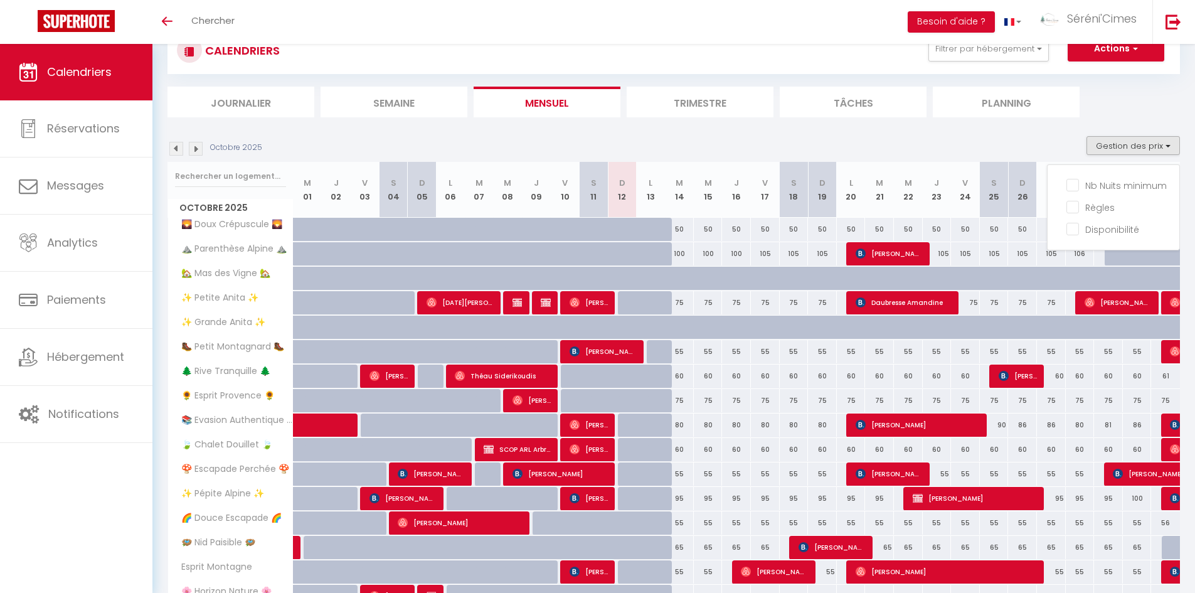
drag, startPoint x: 992, startPoint y: 139, endPoint x: 998, endPoint y: 142, distance: 6.8
click at [998, 142] on div "Octobre 2025 Gestion des prix Nb Nuits minimum Règles Disponibilité" at bounding box center [674, 149] width 1013 height 26
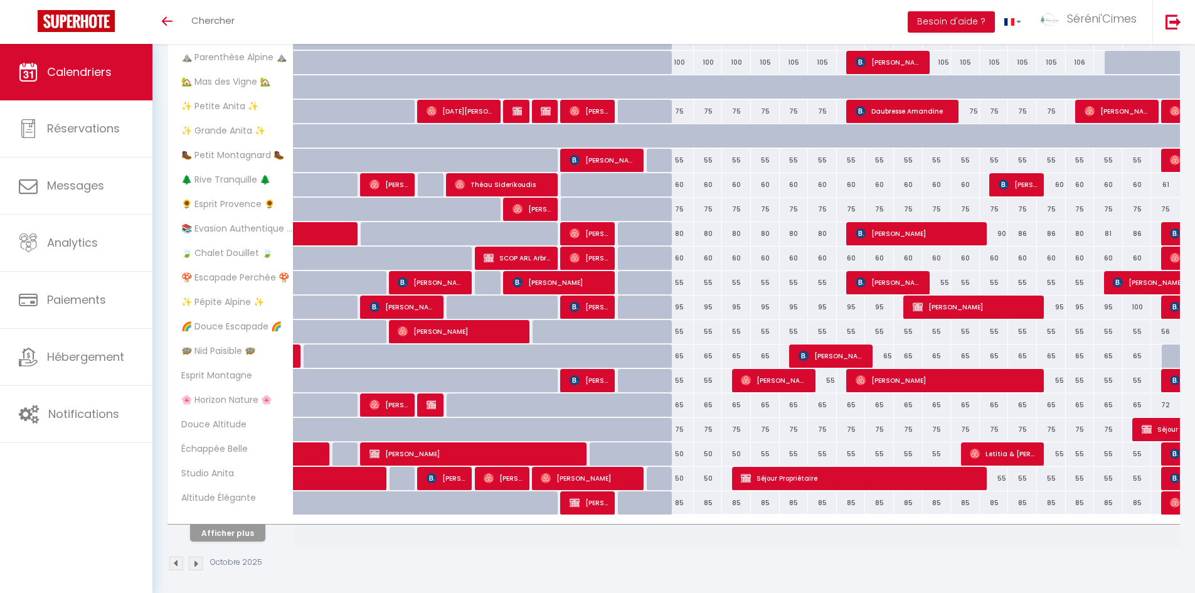
scroll to position [241, 0]
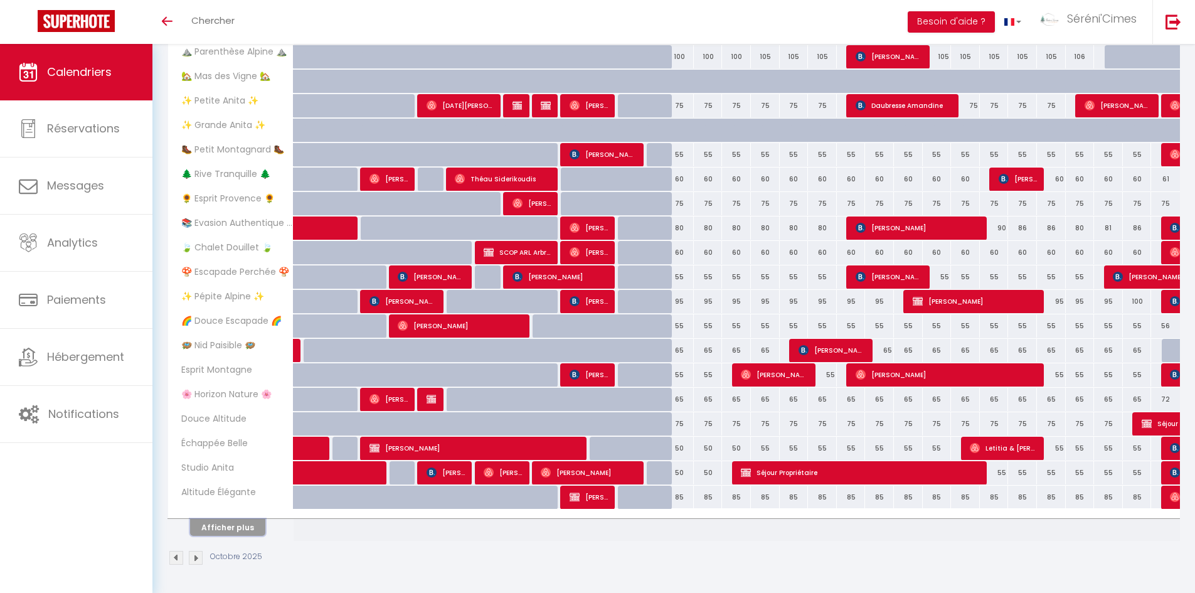
click at [204, 524] on button "Afficher plus" at bounding box center [227, 527] width 75 height 17
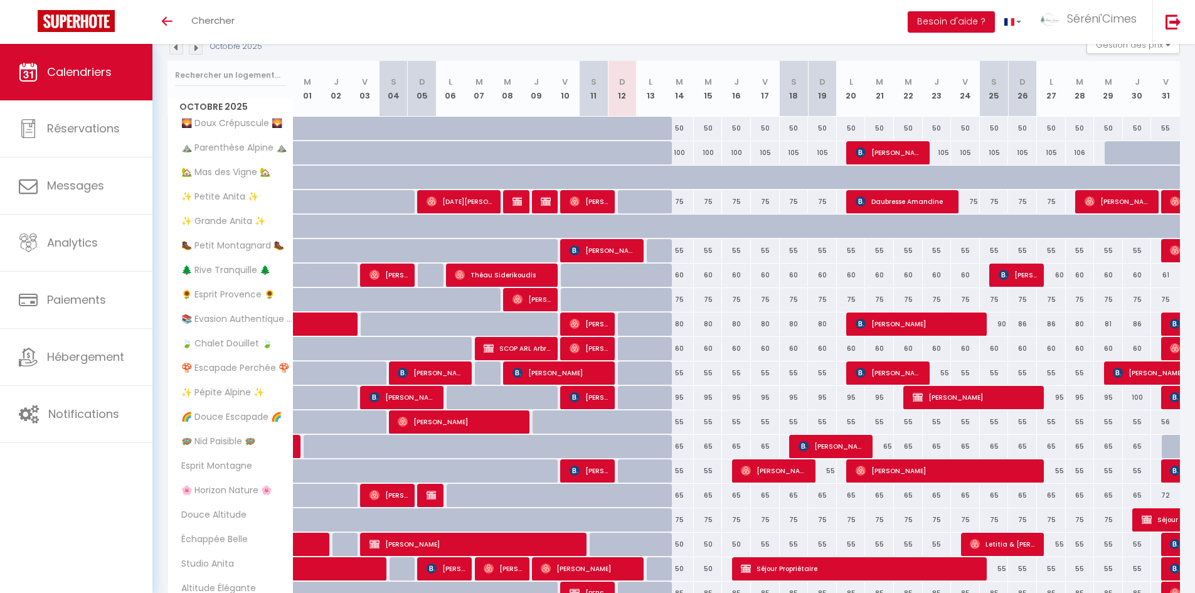
scroll to position [134, 0]
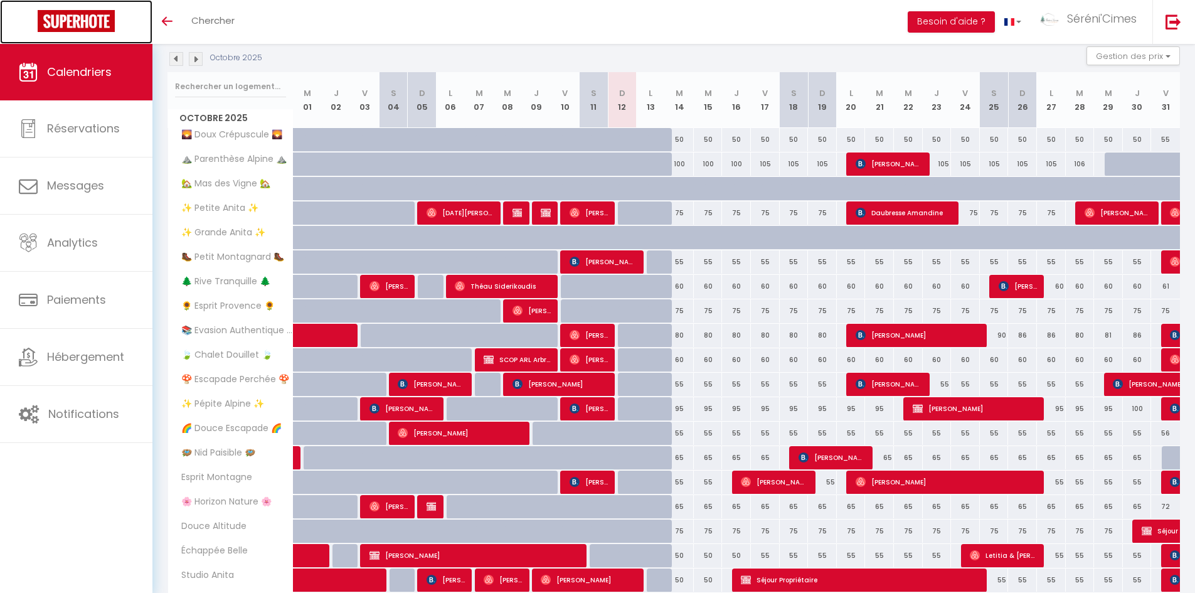
click at [85, 23] on img at bounding box center [76, 21] width 77 height 22
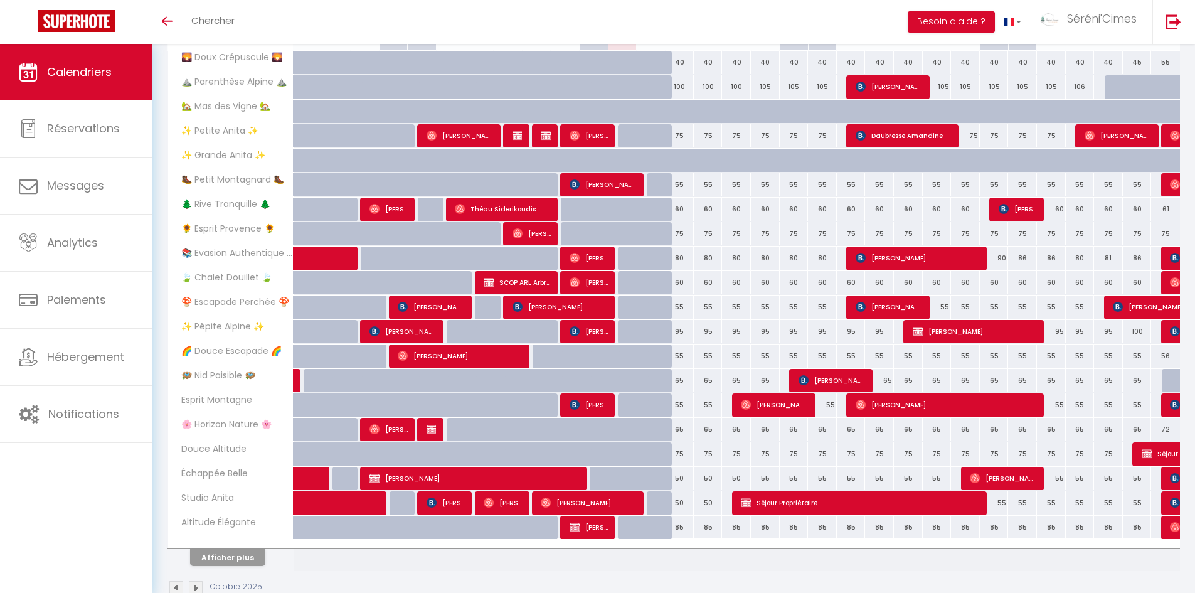
scroll to position [241, 0]
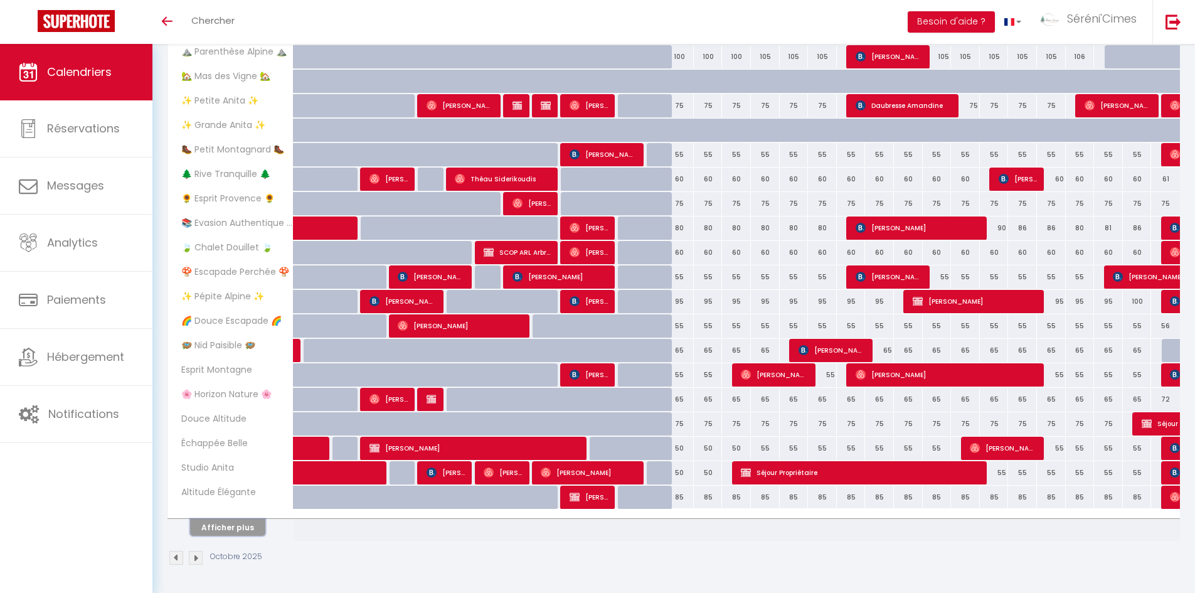
click at [247, 519] on button "Afficher plus" at bounding box center [227, 527] width 75 height 17
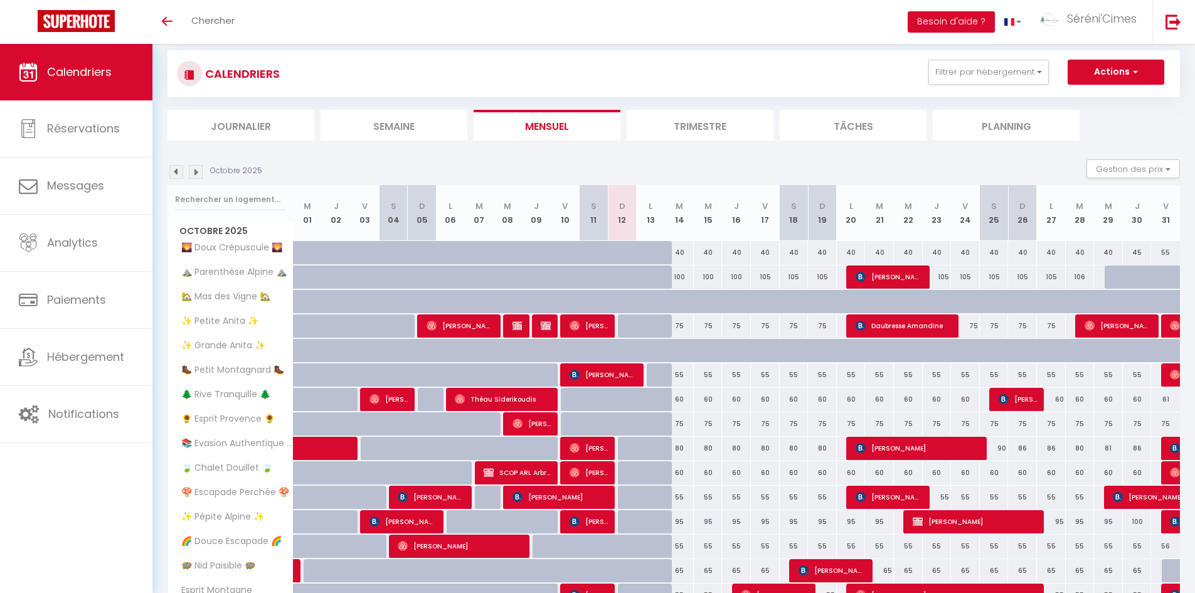
scroll to position [8, 0]
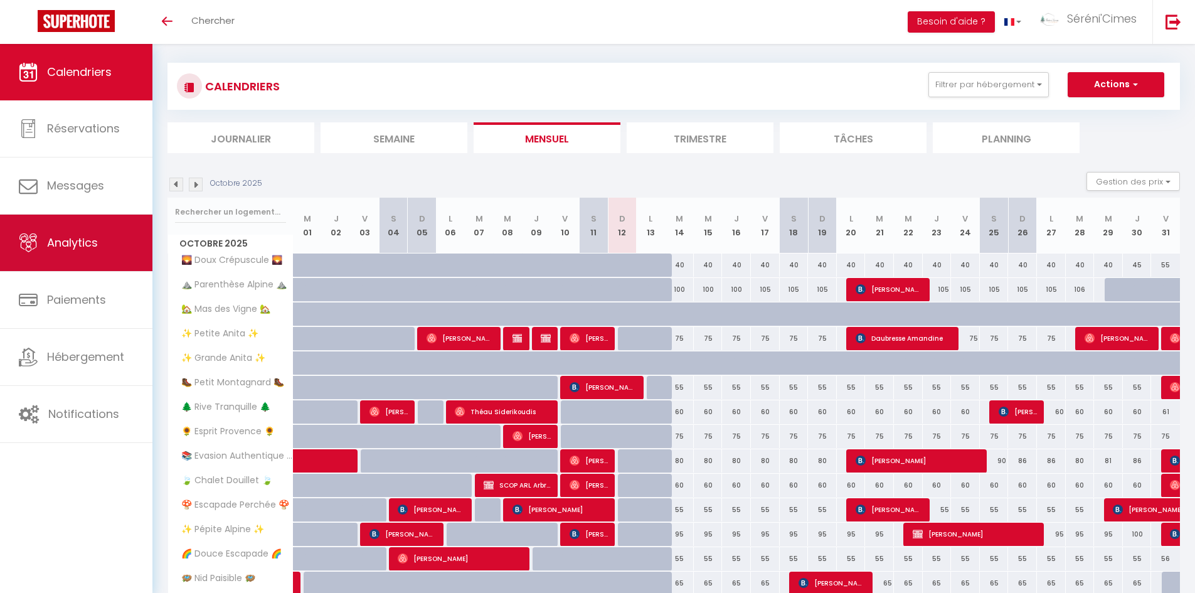
click at [65, 236] on span "Analytics" at bounding box center [72, 243] width 51 height 16
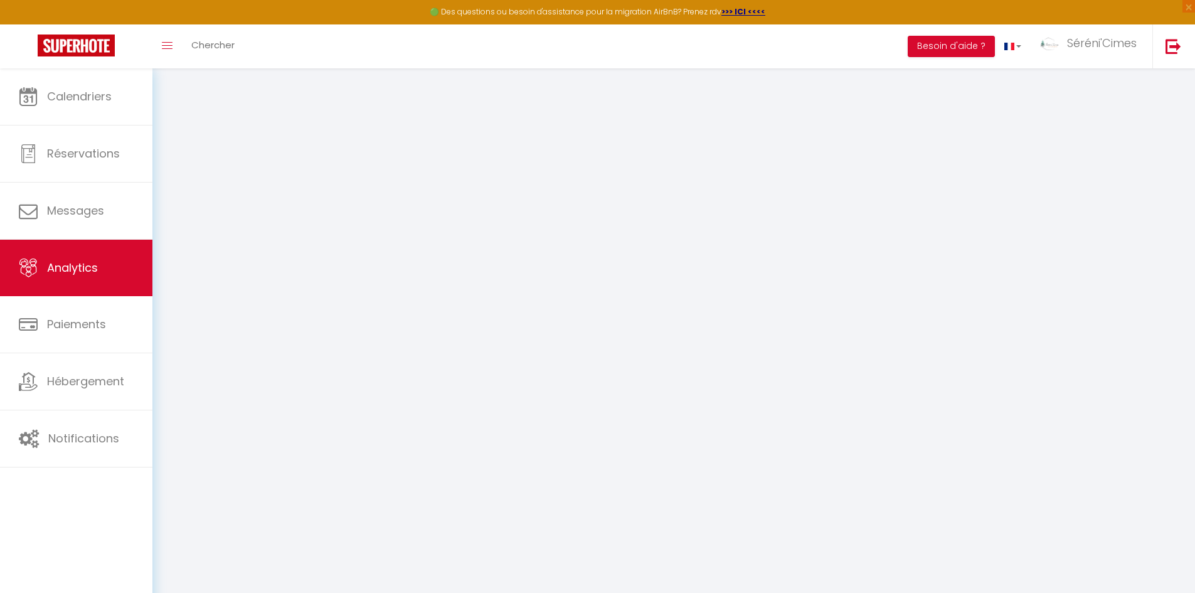
select select "2025"
select select "10"
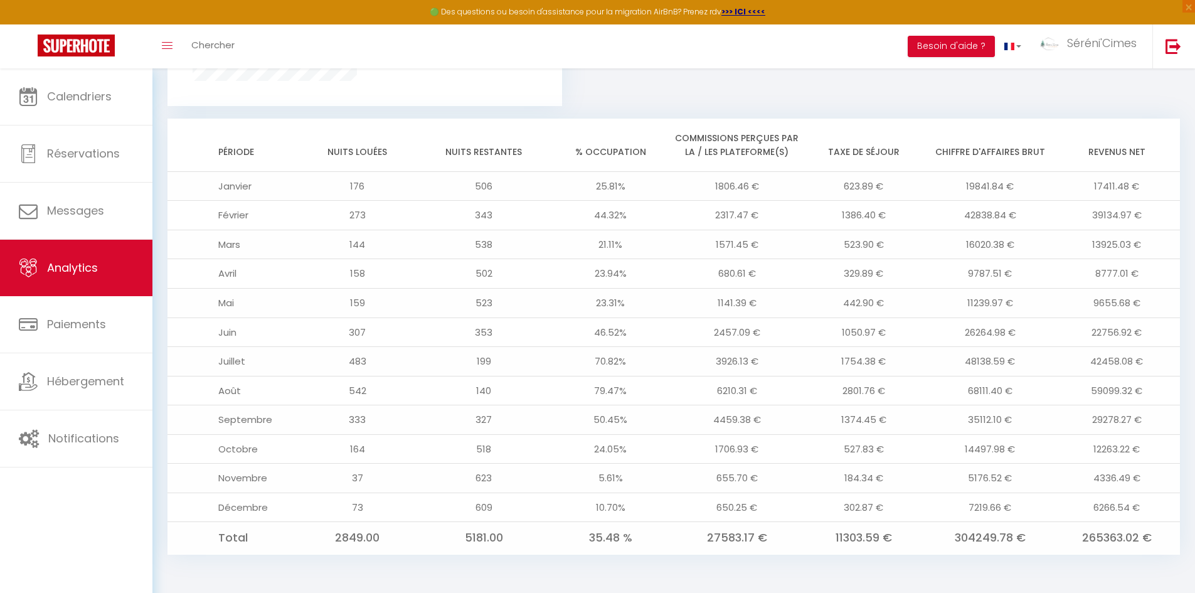
scroll to position [999, 0]
drag, startPoint x: 969, startPoint y: 480, endPoint x: 1012, endPoint y: 471, distance: 43.6
click at [1012, 471] on td "5176.52 €" at bounding box center [990, 477] width 127 height 29
click at [1026, 406] on td "35112.10 €" at bounding box center [990, 419] width 127 height 29
drag, startPoint x: 1100, startPoint y: 446, endPoint x: 1165, endPoint y: 454, distance: 65.7
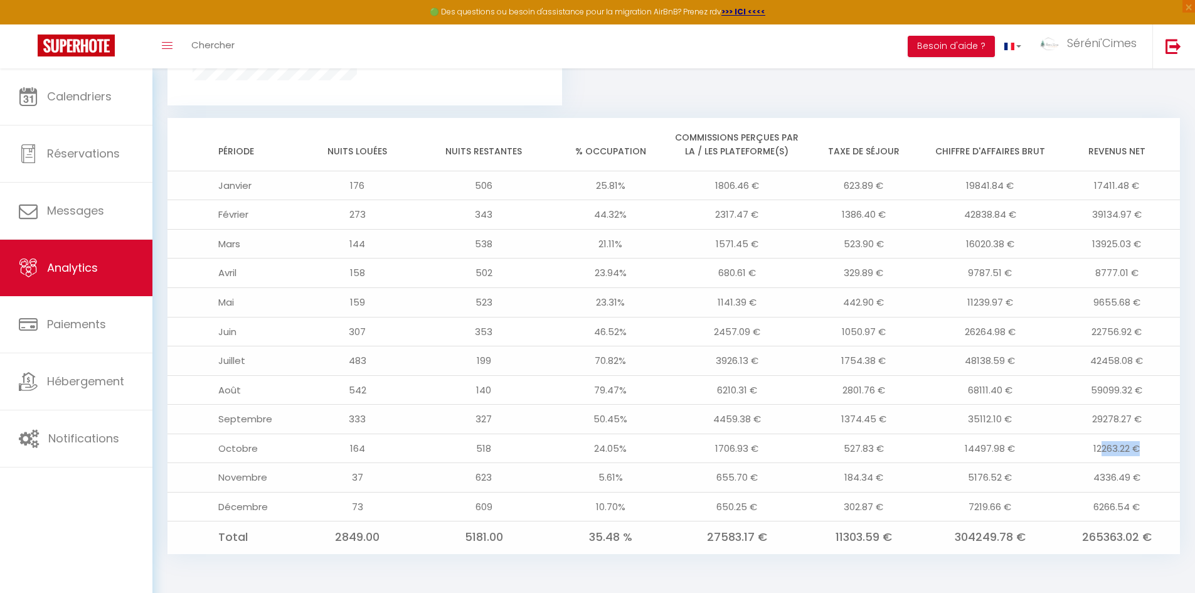
click at [1165, 454] on td "12263.22 €" at bounding box center [1116, 448] width 127 height 29
drag, startPoint x: 1106, startPoint y: 476, endPoint x: 1162, endPoint y: 475, distance: 56.5
click at [1162, 475] on td "4336.49 €" at bounding box center [1116, 477] width 127 height 29
drag, startPoint x: 1087, startPoint y: 442, endPoint x: 1144, endPoint y: 459, distance: 60.0
click at [1144, 459] on td "12263.22 €" at bounding box center [1116, 448] width 127 height 29
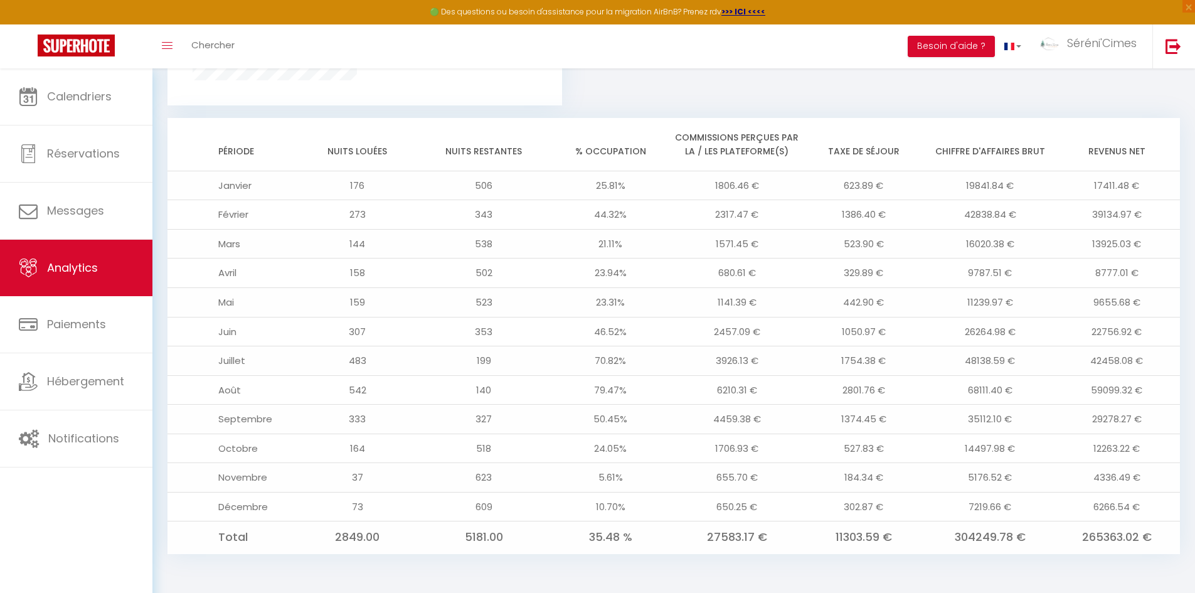
click at [836, 459] on td "527.83 €" at bounding box center [864, 448] width 127 height 29
drag, startPoint x: 1098, startPoint y: 476, endPoint x: 1139, endPoint y: 488, distance: 43.1
click at [1139, 488] on td "4336.49 €" at bounding box center [1116, 477] width 127 height 29
click at [1095, 467] on td "4336.49 €" at bounding box center [1116, 477] width 127 height 29
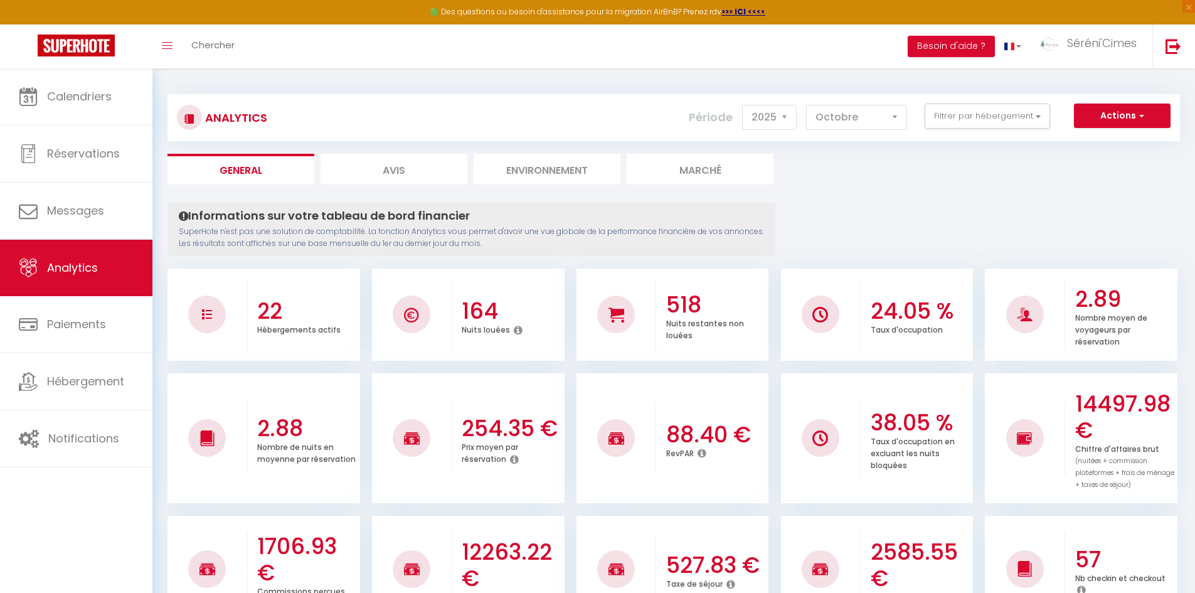
scroll to position [0, 0]
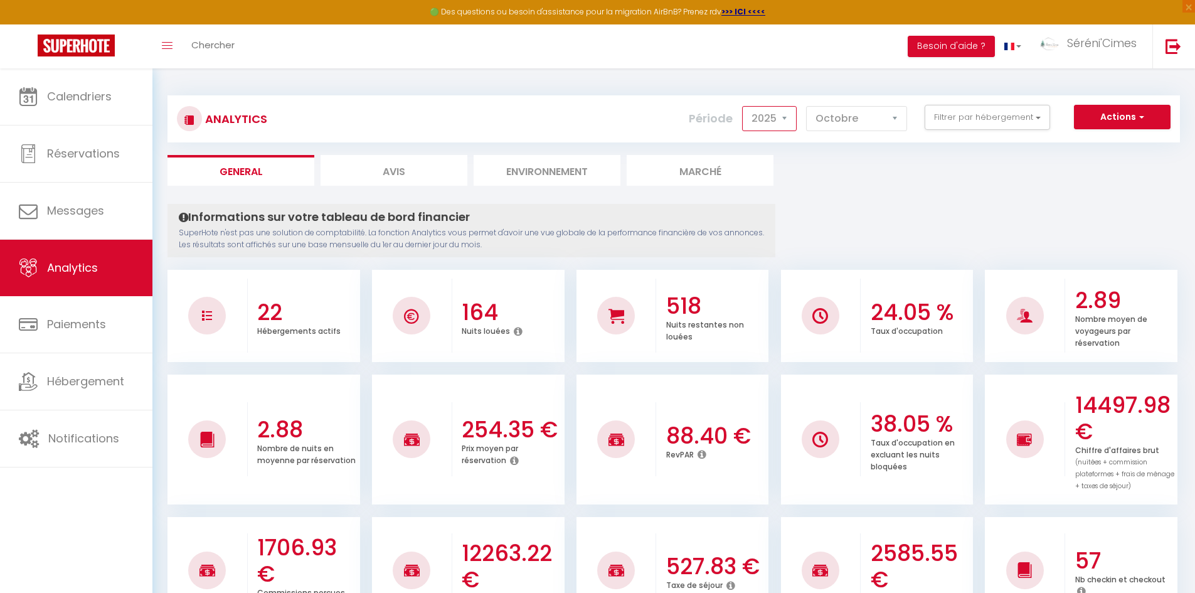
click at [768, 123] on select "2014 2015 2016 2017 2018 2019 2020 2021 2022 2023 2024 2025 2026 2027" at bounding box center [769, 118] width 55 height 25
select select "2024"
click at [743, 106] on select "2014 2015 2016 2017 2018 2019 2020 2021 2022 2023 2024 2025 2026 2027" at bounding box center [769, 118] width 55 height 25
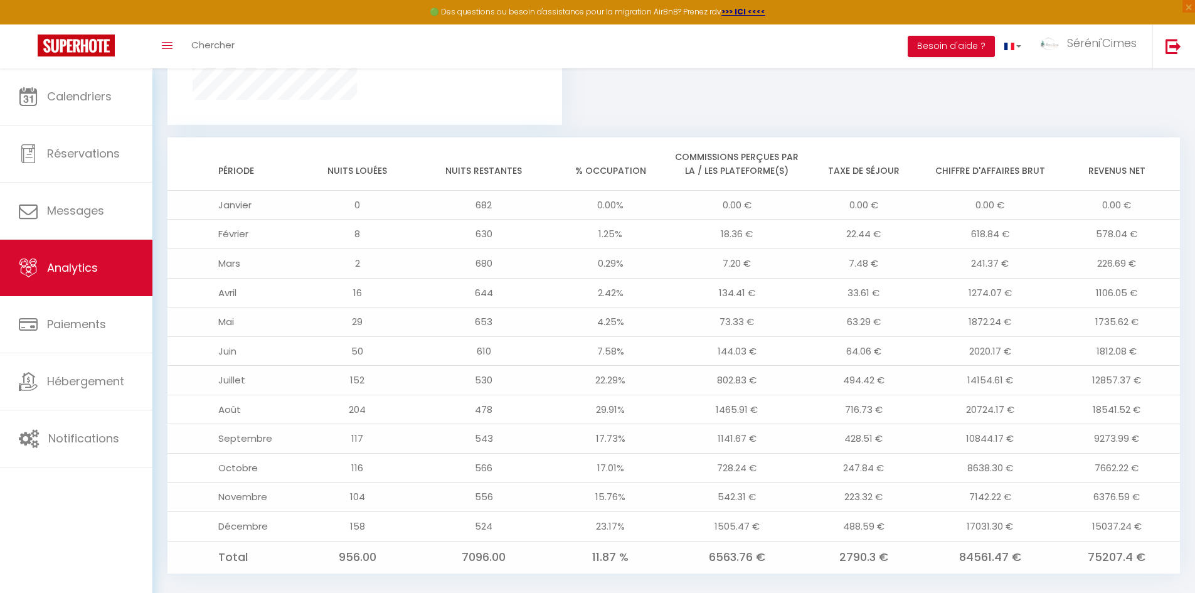
scroll to position [960, 0]
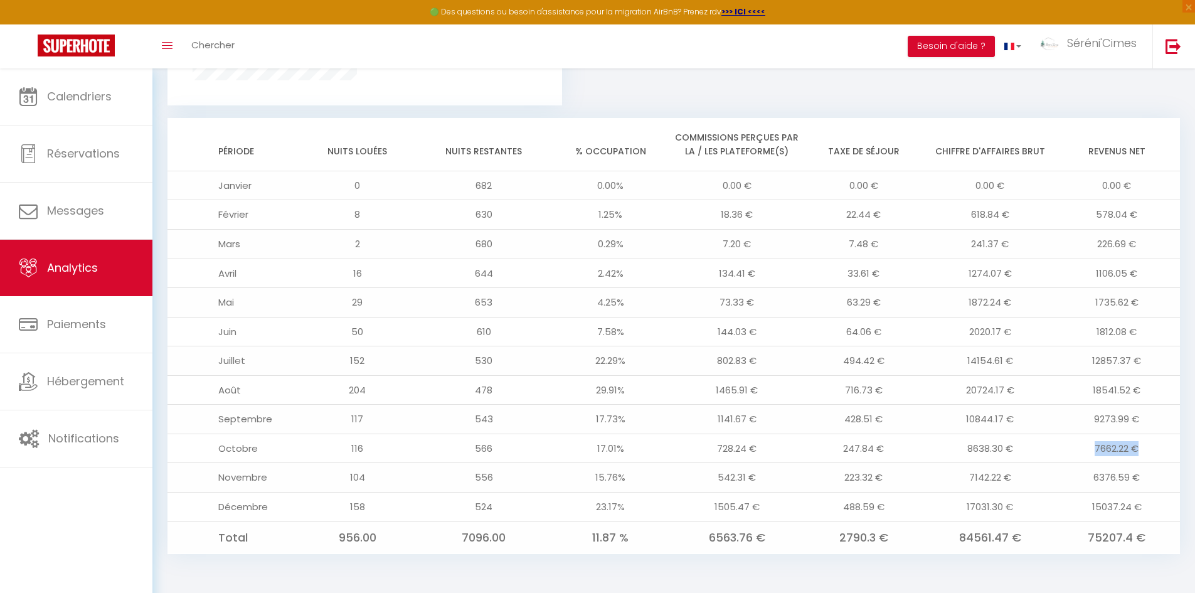
drag, startPoint x: 1095, startPoint y: 450, endPoint x: 1139, endPoint y: 457, distance: 44.5
click at [1139, 457] on td "7662.22 €" at bounding box center [1116, 448] width 127 height 29
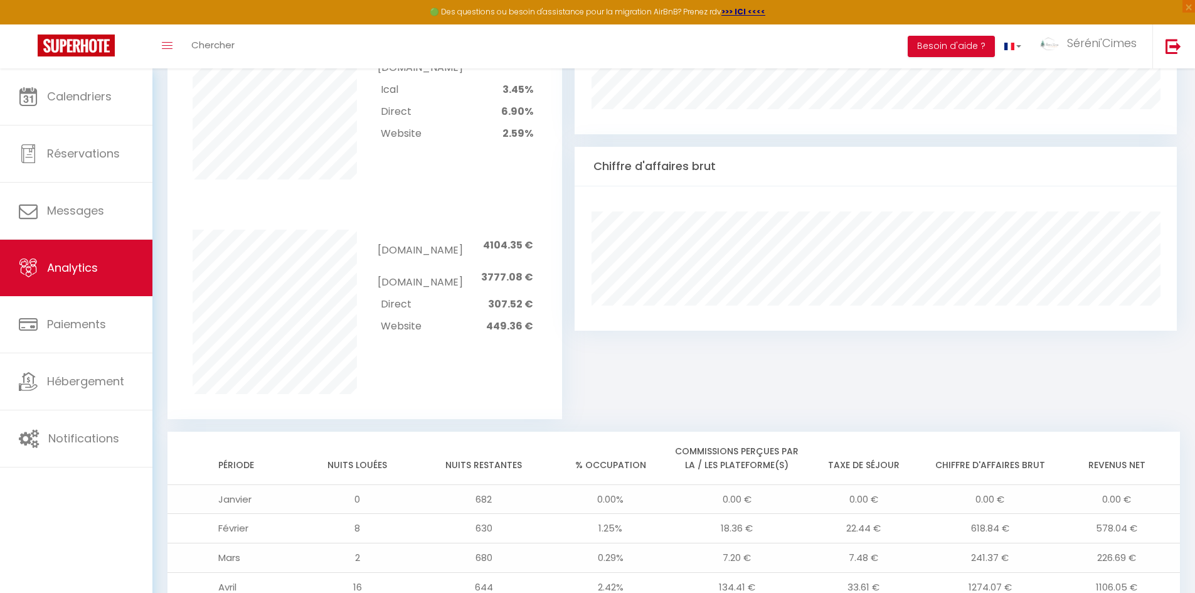
scroll to position [0, 0]
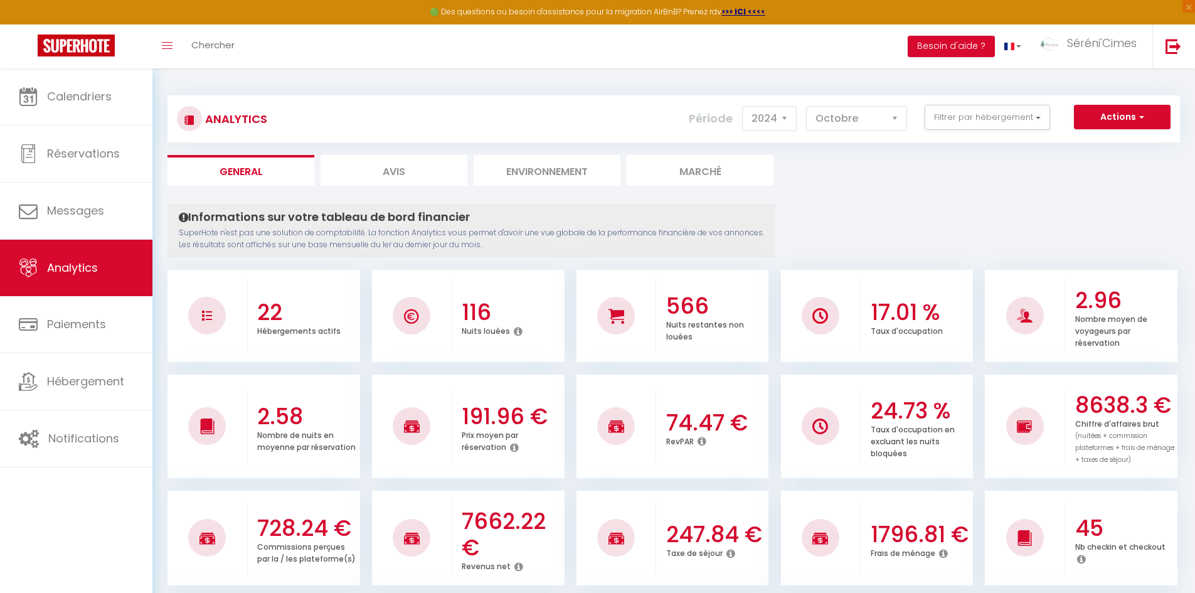
click at [425, 181] on li "Avis" at bounding box center [394, 170] width 147 height 31
select select "2025"
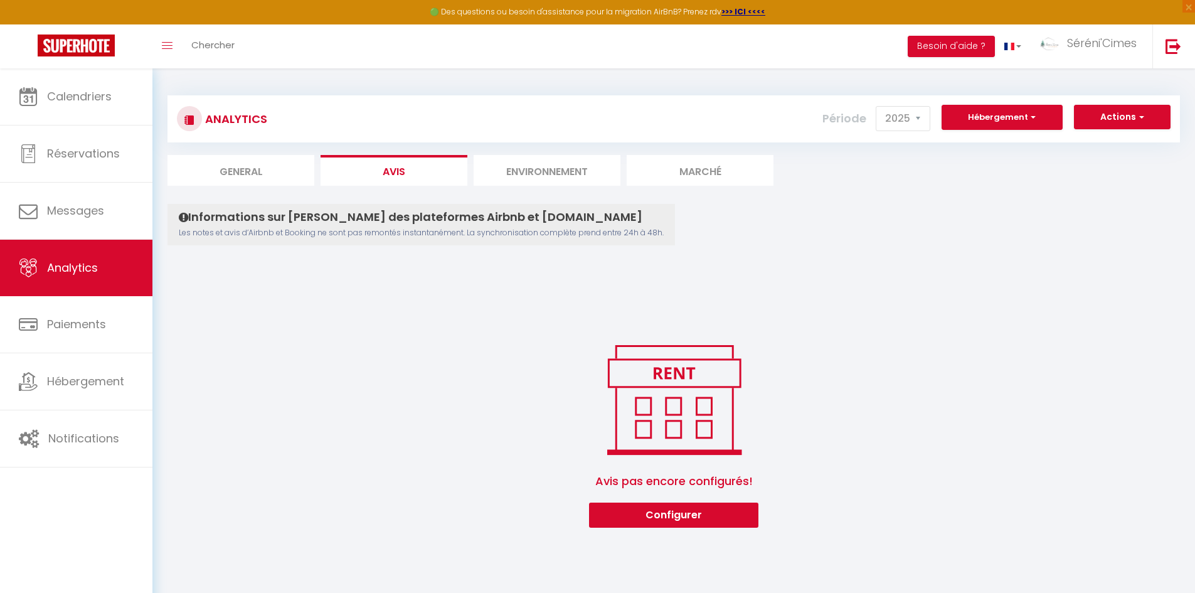
click at [486, 177] on li "Environnement" at bounding box center [547, 170] width 147 height 31
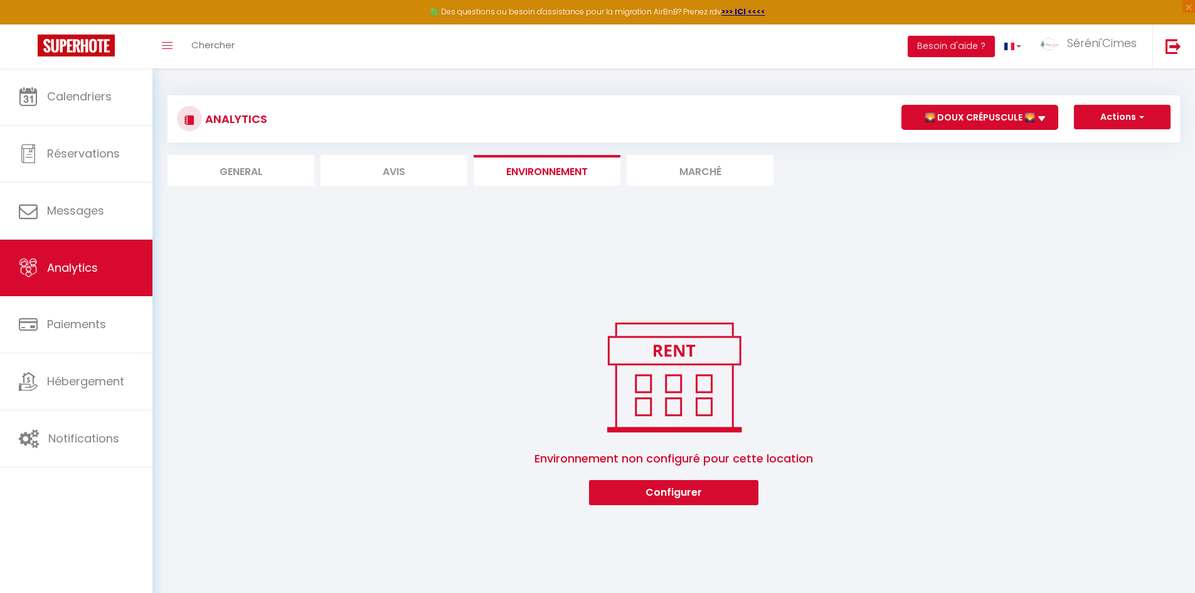
click at [237, 169] on li "General" at bounding box center [241, 170] width 147 height 31
select select "2025"
select select "10"
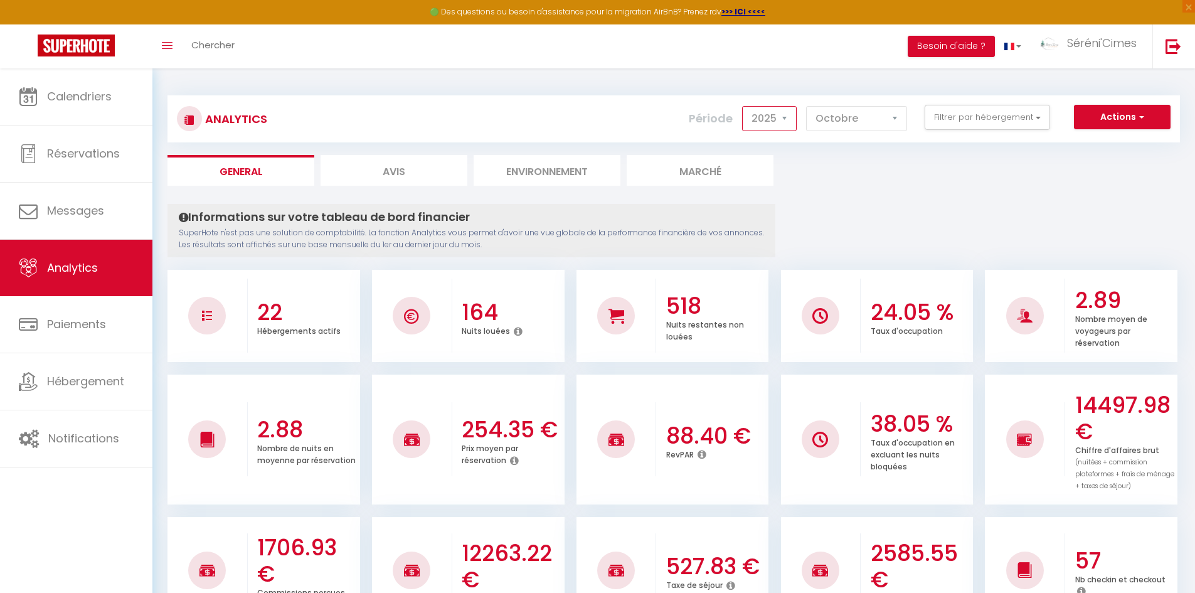
click at [769, 119] on select "2014 2015 2016 2017 2018 2019 2020 2021 2022 2023 2024 2025 2026 2027" at bounding box center [769, 118] width 55 height 25
click at [770, 120] on select "2014 2015 2016 2017 2018 2019 2020 2021 2022 2023 2024 2025 2026 2027" at bounding box center [769, 118] width 55 height 25
click at [849, 113] on select "Janvier Février Mars Avril Mai Juin Juillet Août Septembre Octobre Novembre Déc…" at bounding box center [856, 118] width 101 height 25
click at [848, 113] on select "Janvier Février Mars Avril Mai Juin Juillet Août Septembre Octobre Novembre Déc…" at bounding box center [856, 118] width 101 height 25
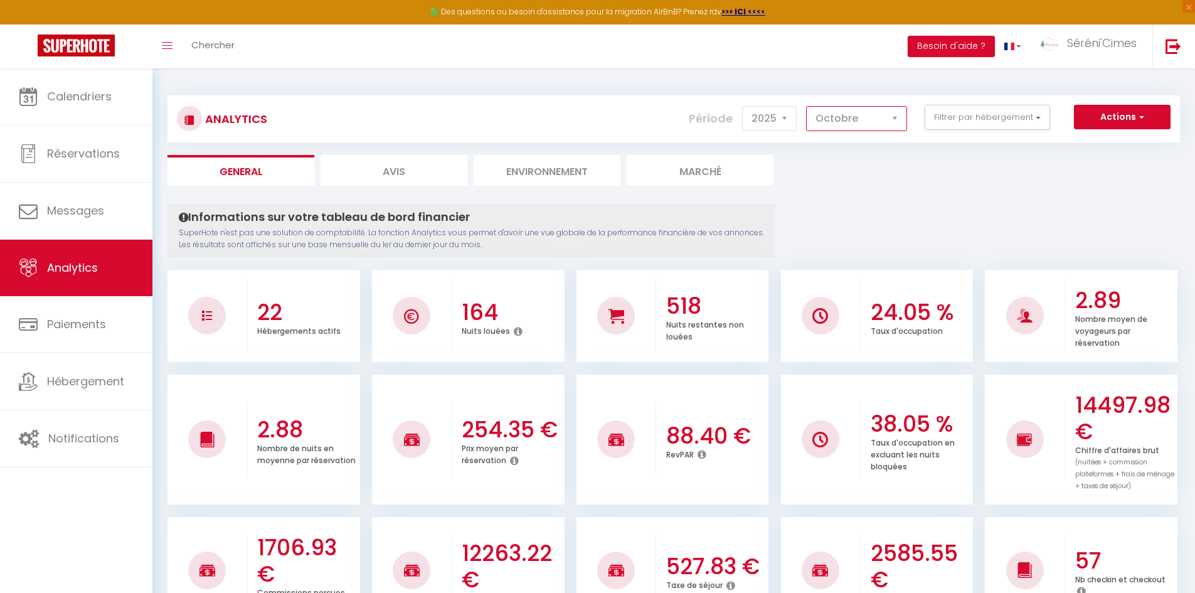
click at [848, 113] on select "Janvier Février Mars Avril Mai Juin Juillet Août Septembre Octobre Novembre Déc…" at bounding box center [856, 118] width 101 height 25
click at [989, 183] on ul "General Avis Environnement Marché" at bounding box center [674, 170] width 1013 height 31
click at [753, 115] on select "2014 2015 2016 2017 2018 2019 2020 2021 2022 2023 2024 2025 2026 2027" at bounding box center [769, 118] width 55 height 25
click at [743, 106] on select "2014 2015 2016 2017 2018 2019 2020 2021 2022 2023 2024 2025 2026 2027" at bounding box center [769, 118] width 55 height 25
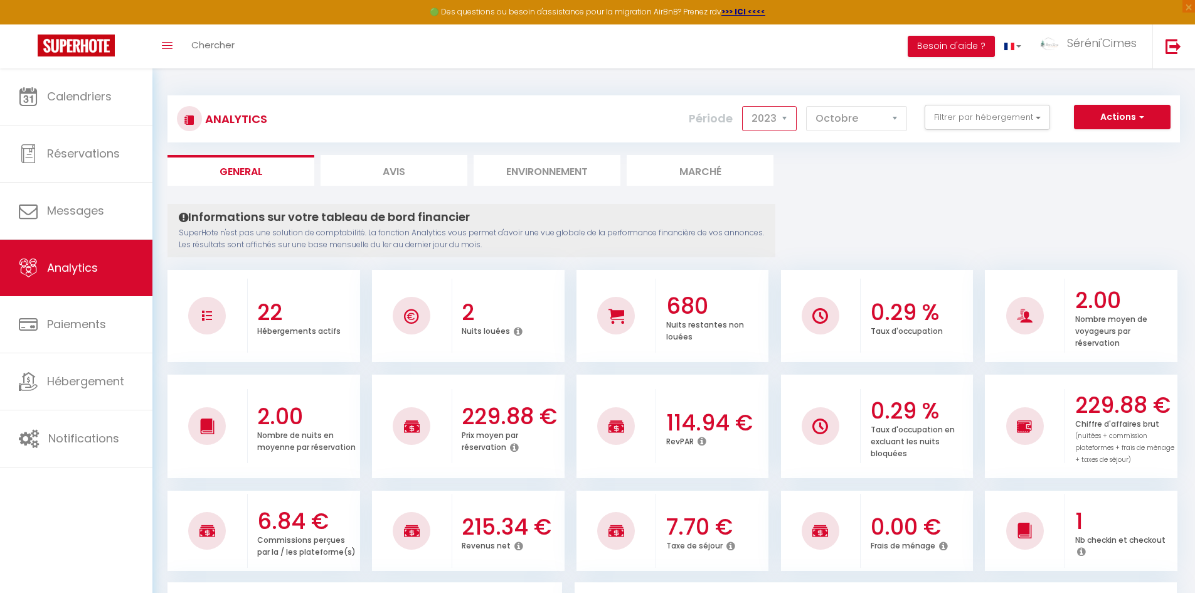
click at [769, 113] on select "2014 2015 2016 2017 2018 2019 2020 2021 2022 2023 2024 2025 2026 2027" at bounding box center [769, 118] width 55 height 25
click at [743, 106] on select "2014 2015 2016 2017 2018 2019 2020 2021 2022 2023 2024 2025 2026 2027" at bounding box center [769, 118] width 55 height 25
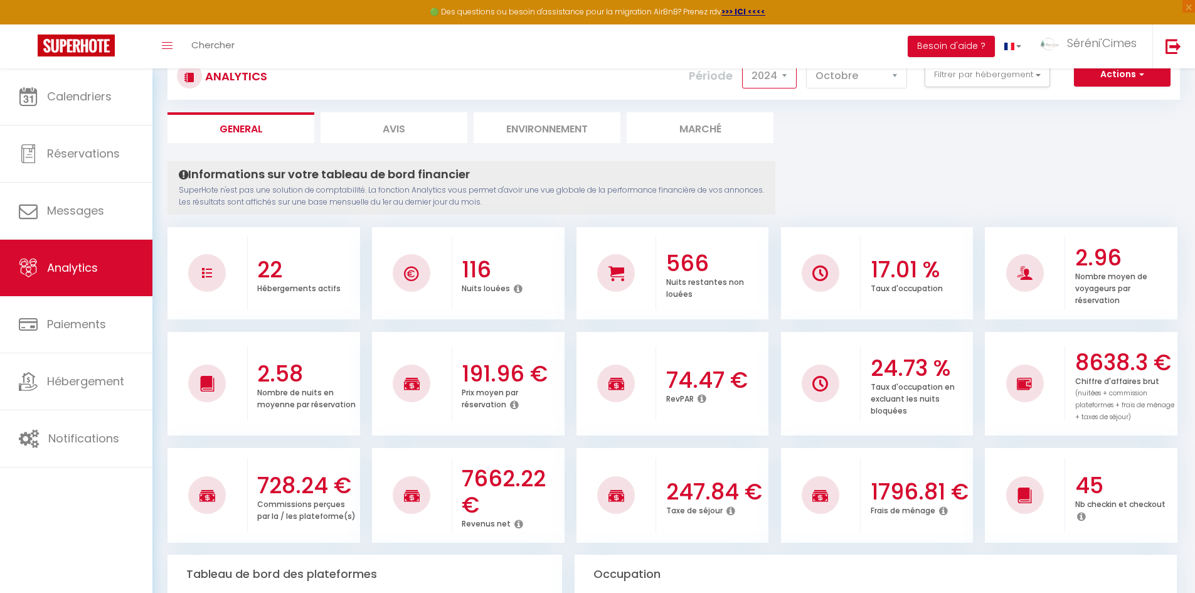
scroll to position [19, 0]
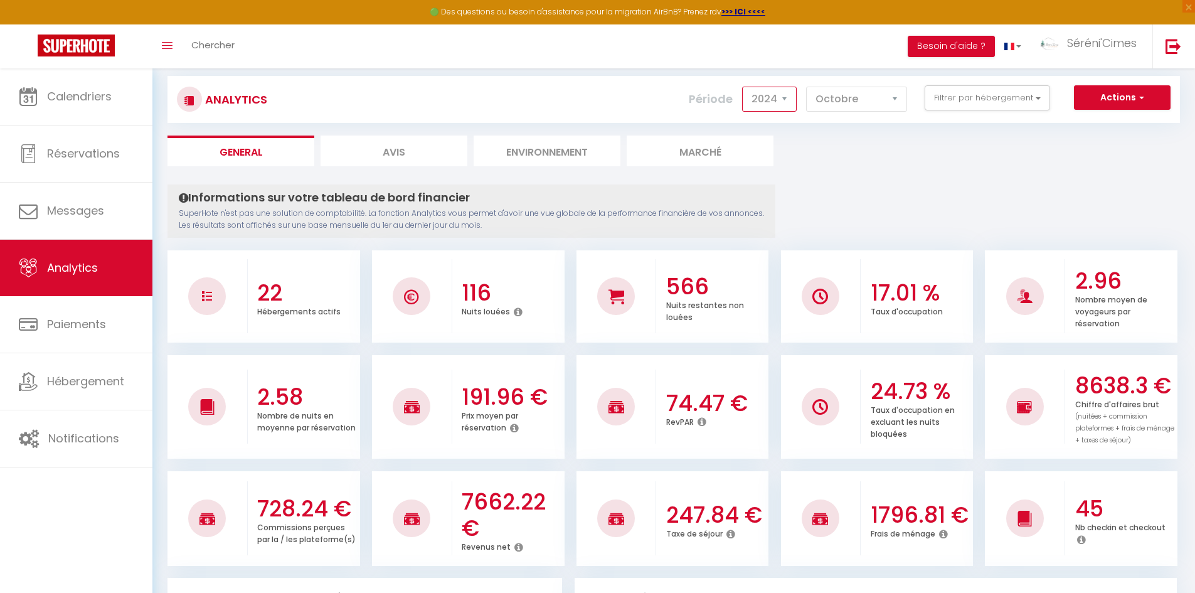
click at [775, 89] on select "2014 2015 2016 2017 2018 2019 2020 2021 2022 2023 2024 2025 2026 2027" at bounding box center [769, 99] width 55 height 25
select select "2025"
click at [743, 87] on select "2014 2015 2016 2017 2018 2019 2020 2021 2022 2023 2024 2025 2026 2027" at bounding box center [769, 99] width 55 height 25
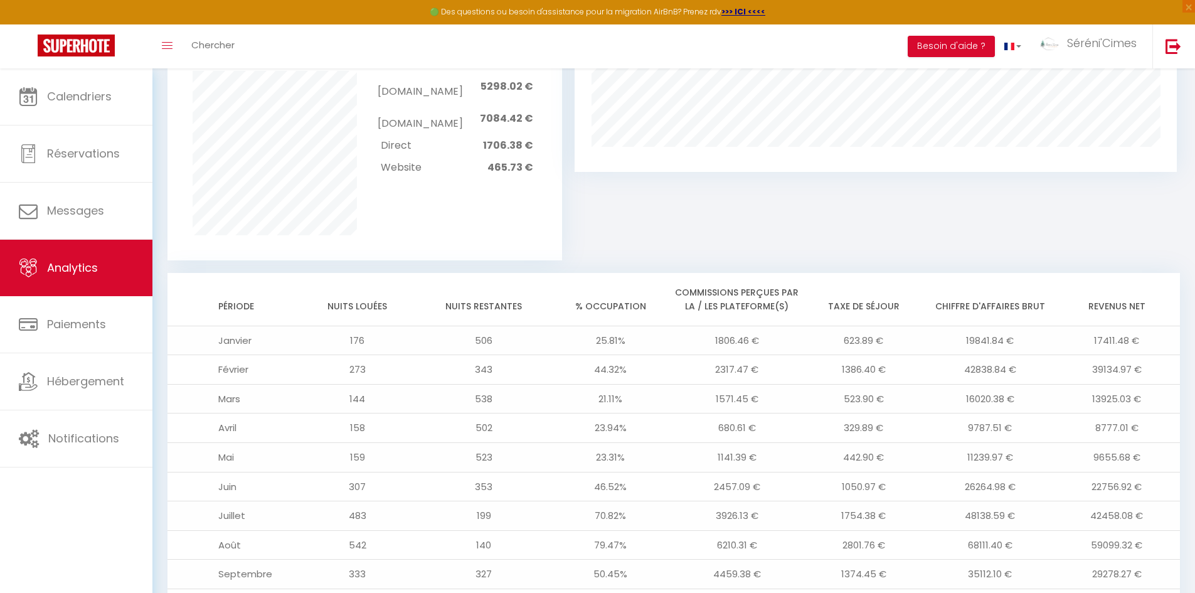
scroll to position [999, 0]
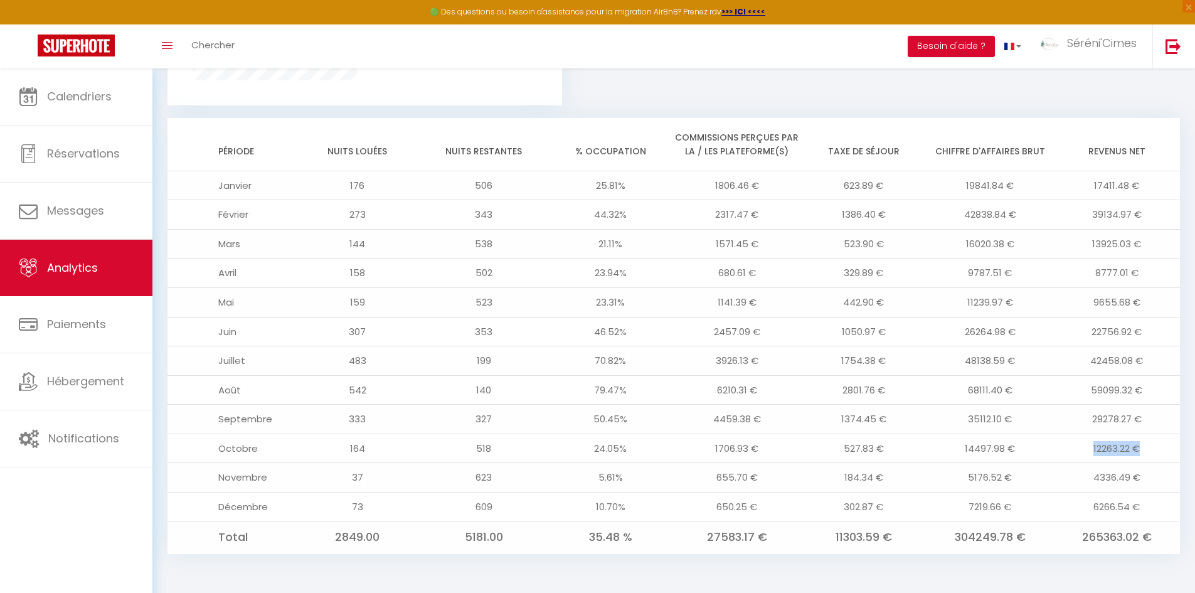
drag, startPoint x: 1092, startPoint y: 448, endPoint x: 1151, endPoint y: 449, distance: 58.3
click at [1151, 449] on td "12263.22 €" at bounding box center [1116, 448] width 127 height 29
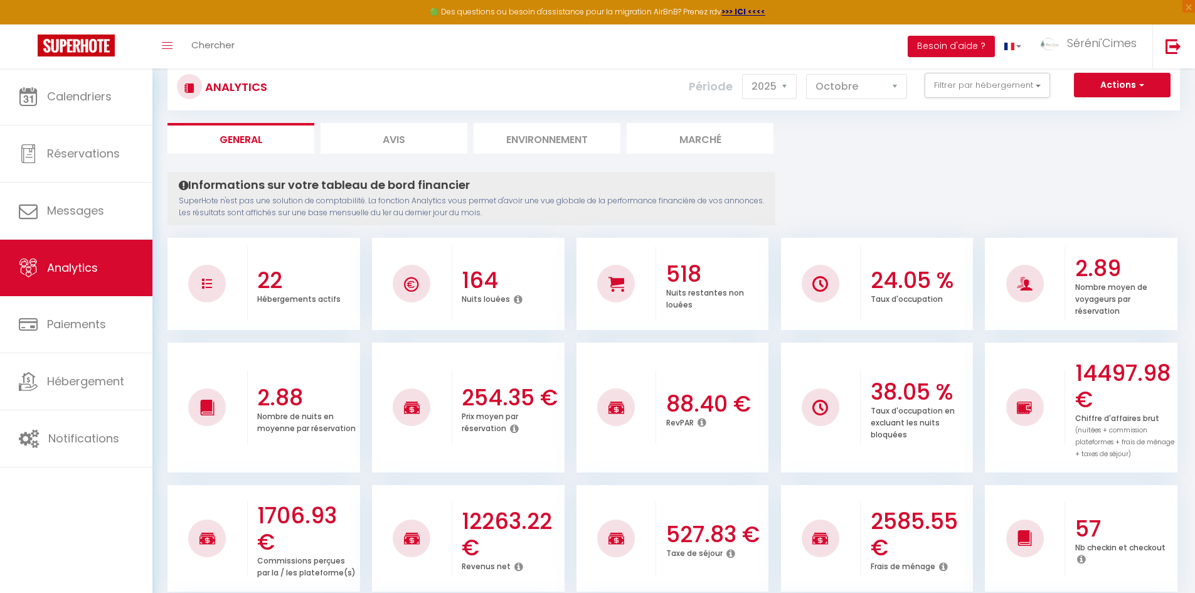
scroll to position [0, 0]
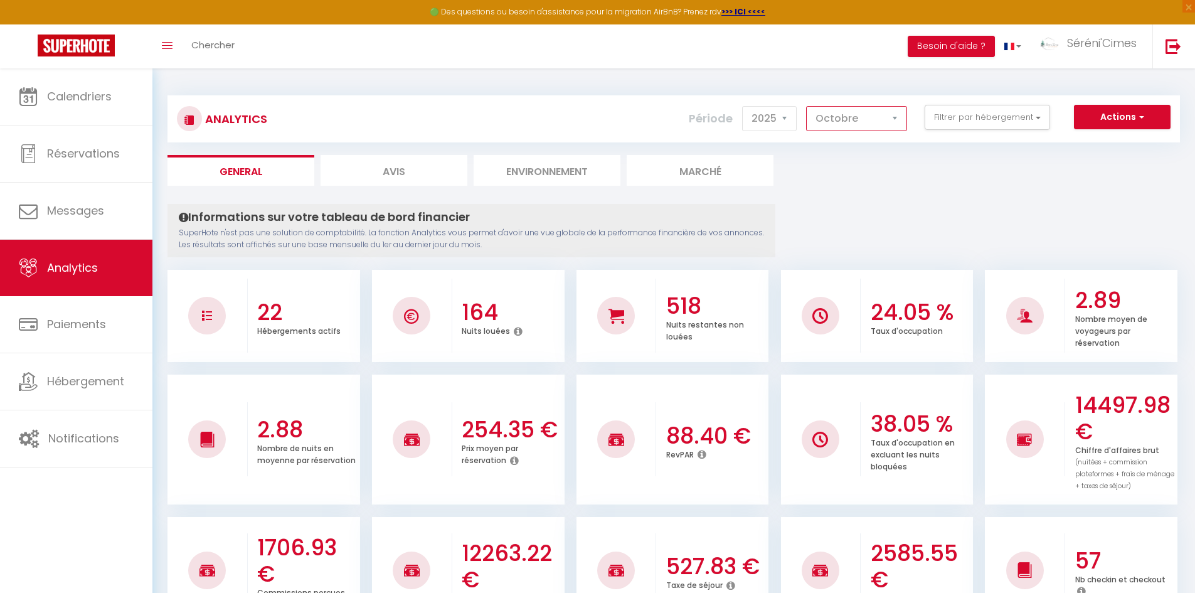
click at [848, 124] on select "Janvier Février Mars Avril Mai Juin Juillet Août Septembre Octobre Novembre Déc…" at bounding box center [856, 118] width 101 height 25
select select "9"
click at [807, 106] on select "Janvier Février Mars Avril Mai Juin Juillet Août Septembre Octobre Novembre Déc…" at bounding box center [856, 118] width 101 height 25
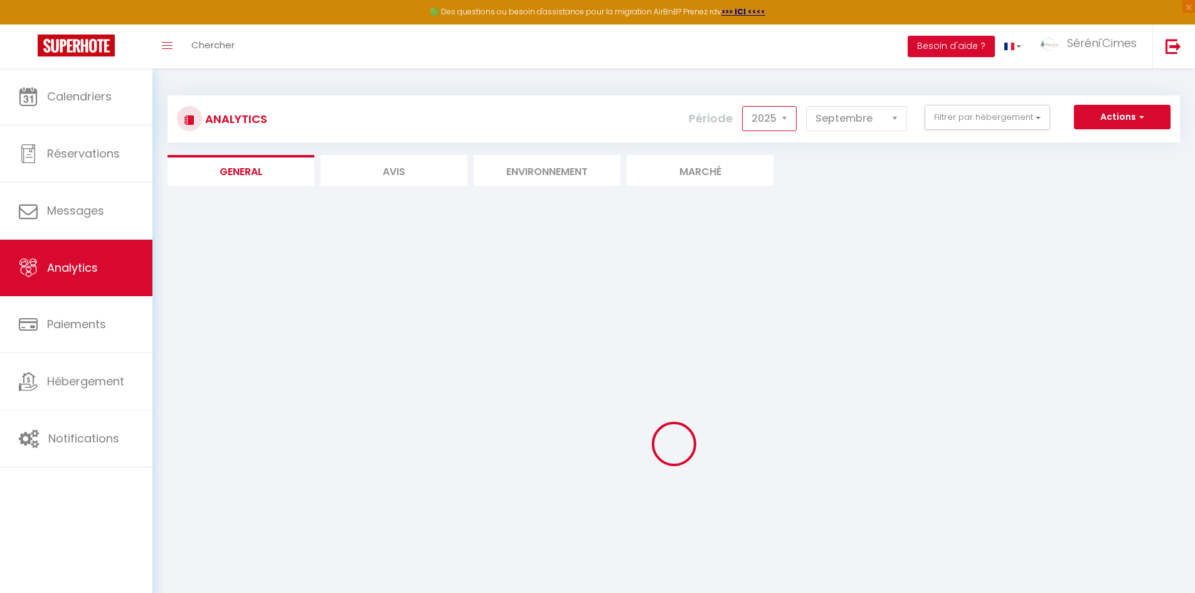
click at [765, 129] on select "2014 2015 2016 2017 2018 2019 2020 2021 2022 2023 2024 2025 2026 2027" at bounding box center [769, 118] width 55 height 25
click at [743, 106] on select "2014 2015 2016 2017 2018 2019 2020 2021 2022 2023 2024 2025 2026 2027" at bounding box center [769, 118] width 55 height 25
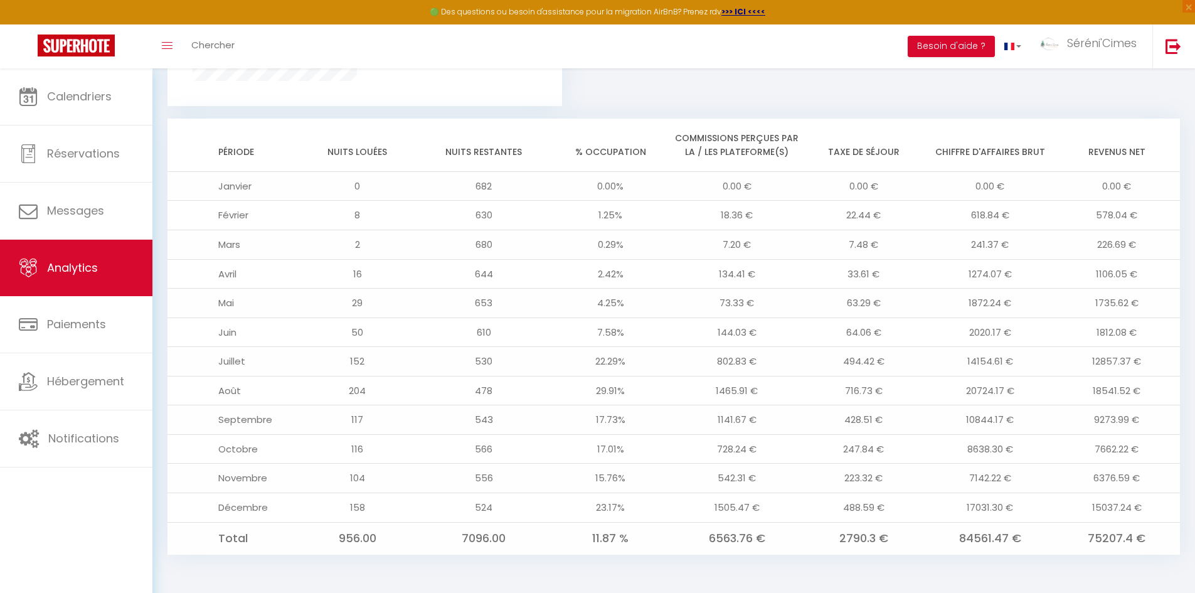
scroll to position [987, 0]
drag, startPoint x: 1096, startPoint y: 452, endPoint x: 1147, endPoint y: 454, distance: 50.9
click at [1147, 454] on td "7662.22 €" at bounding box center [1116, 448] width 127 height 29
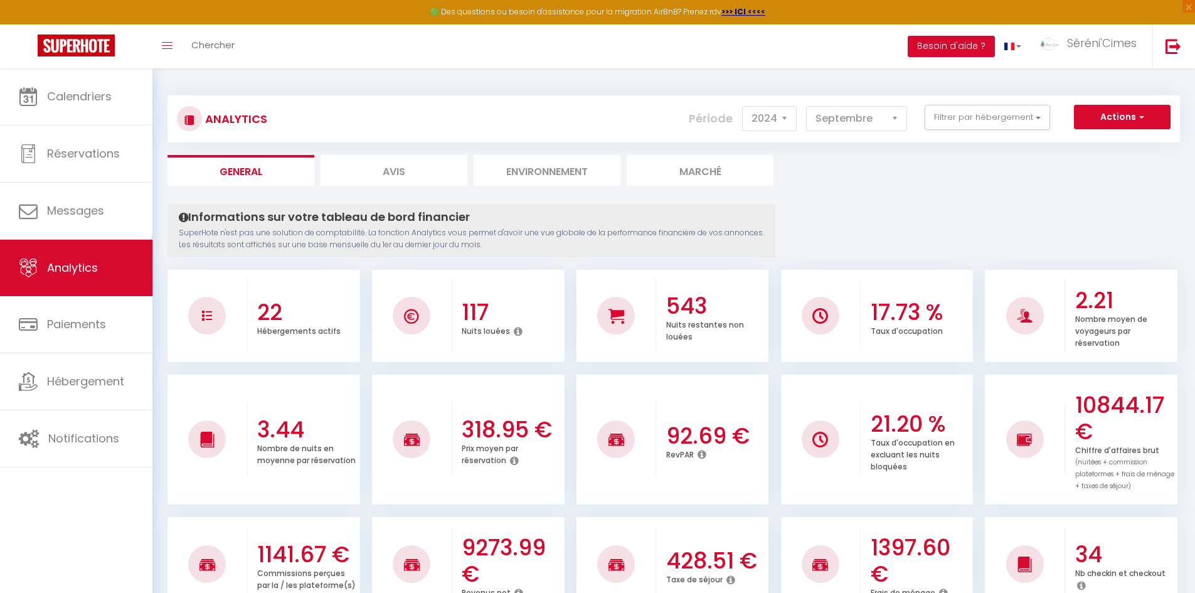
scroll to position [0, 0]
click at [854, 123] on select "Janvier Février Mars Avril Mai Juin Juillet Août Septembre Octobre Novembre Déc…" at bounding box center [856, 118] width 101 height 25
click at [774, 122] on select "2014 2015 2016 2017 2018 2019 2020 2021 2022 2023 2024 2025 2026 2027" at bounding box center [769, 118] width 55 height 25
select select "2025"
click at [743, 106] on select "2014 2015 2016 2017 2018 2019 2020 2021 2022 2023 2024 2025 2026 2027" at bounding box center [769, 118] width 55 height 25
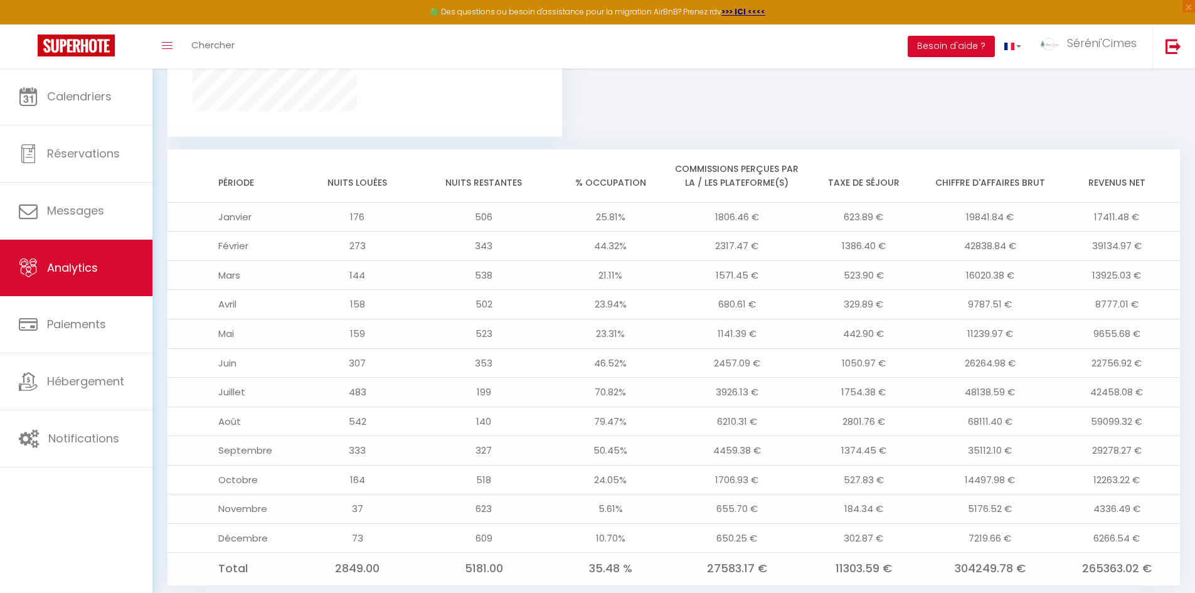
scroll to position [972, 0]
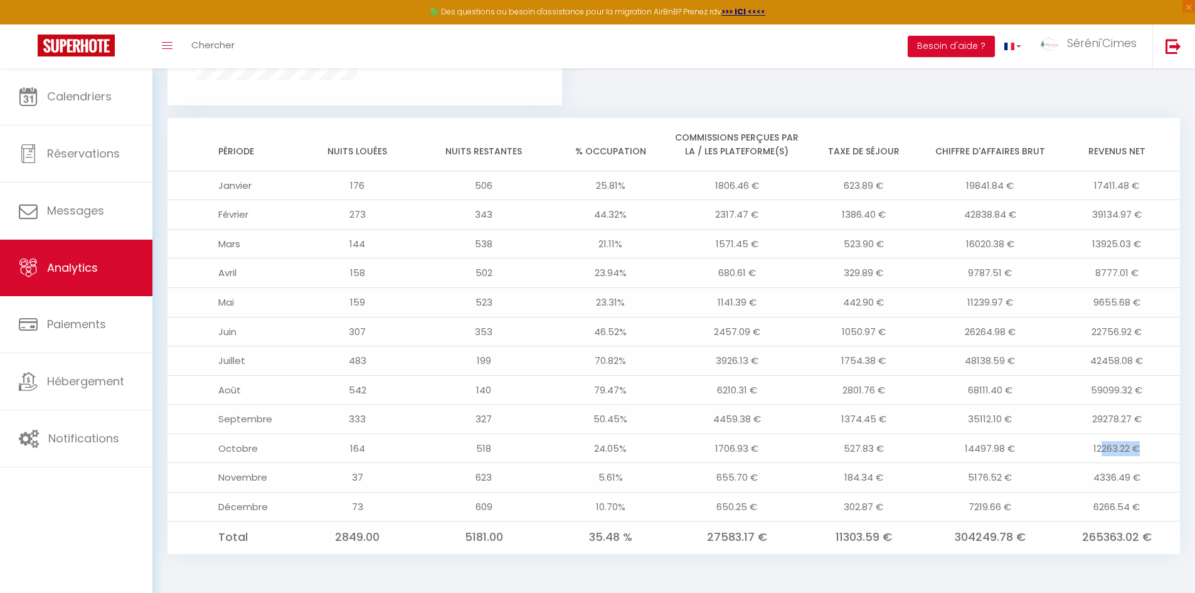
drag, startPoint x: 1119, startPoint y: 445, endPoint x: 1149, endPoint y: 448, distance: 30.2
click at [1149, 448] on td "12263.22 €" at bounding box center [1116, 448] width 127 height 29
click at [1158, 449] on td "12263.22 €" at bounding box center [1116, 448] width 127 height 29
click at [1156, 413] on td "29278.27 €" at bounding box center [1116, 419] width 127 height 29
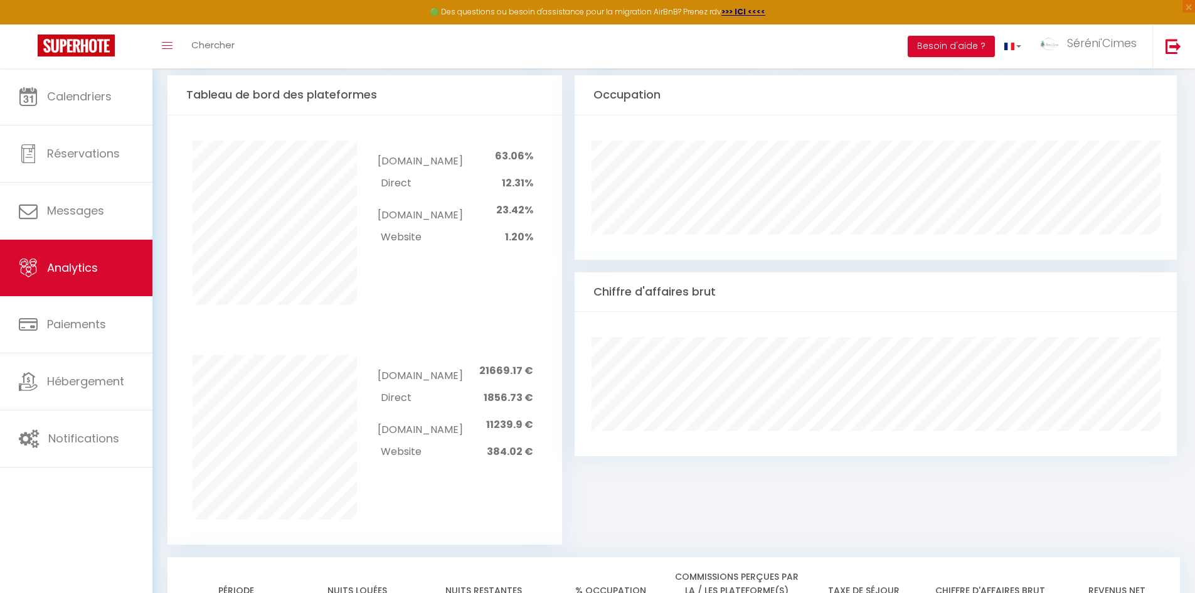
scroll to position [94, 0]
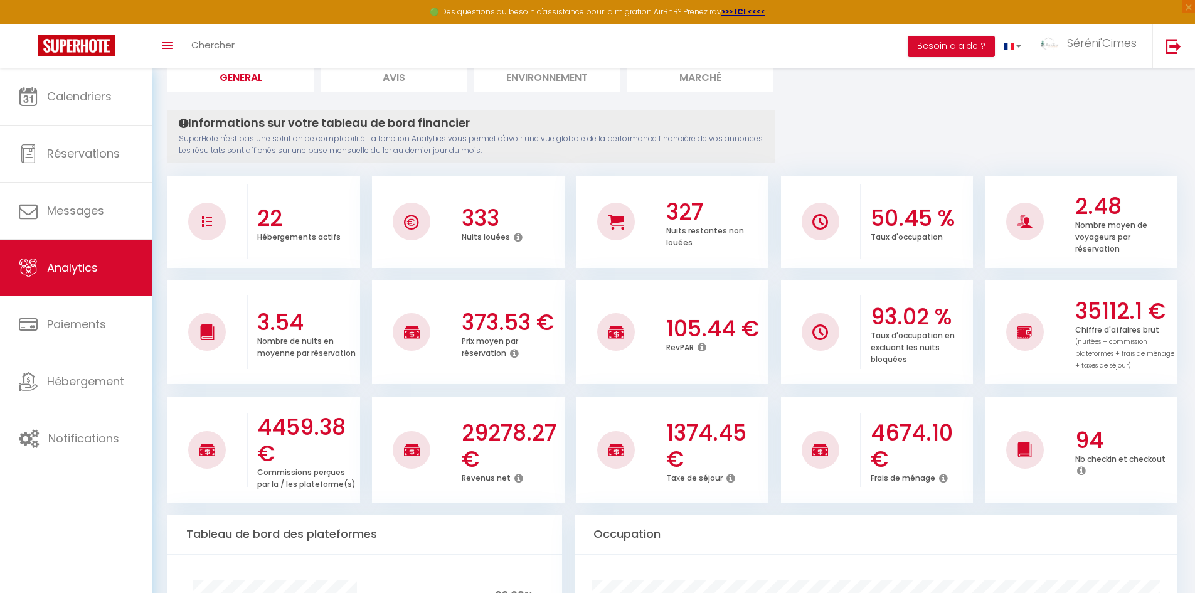
drag, startPoint x: 707, startPoint y: 108, endPoint x: 554, endPoint y: 121, distance: 153.6
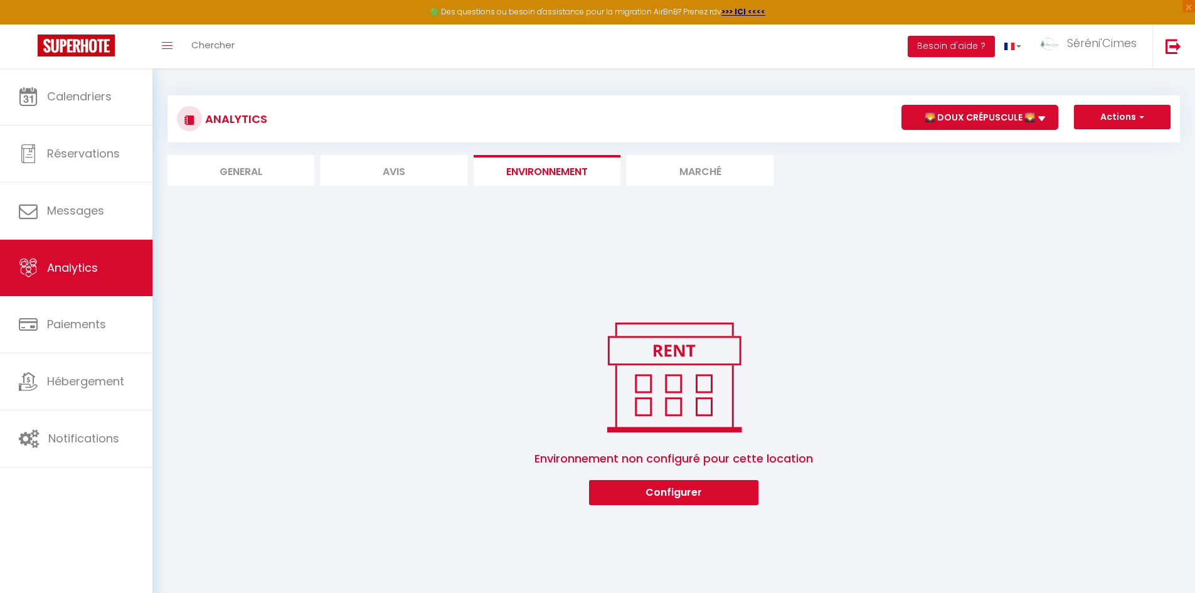
drag, startPoint x: 599, startPoint y: 363, endPoint x: 598, endPoint y: 377, distance: 13.8
drag, startPoint x: 598, startPoint y: 377, endPoint x: 281, endPoint y: 183, distance: 371.9
click at [281, 183] on li "General" at bounding box center [241, 170] width 147 height 31
select select "2025"
select select "10"
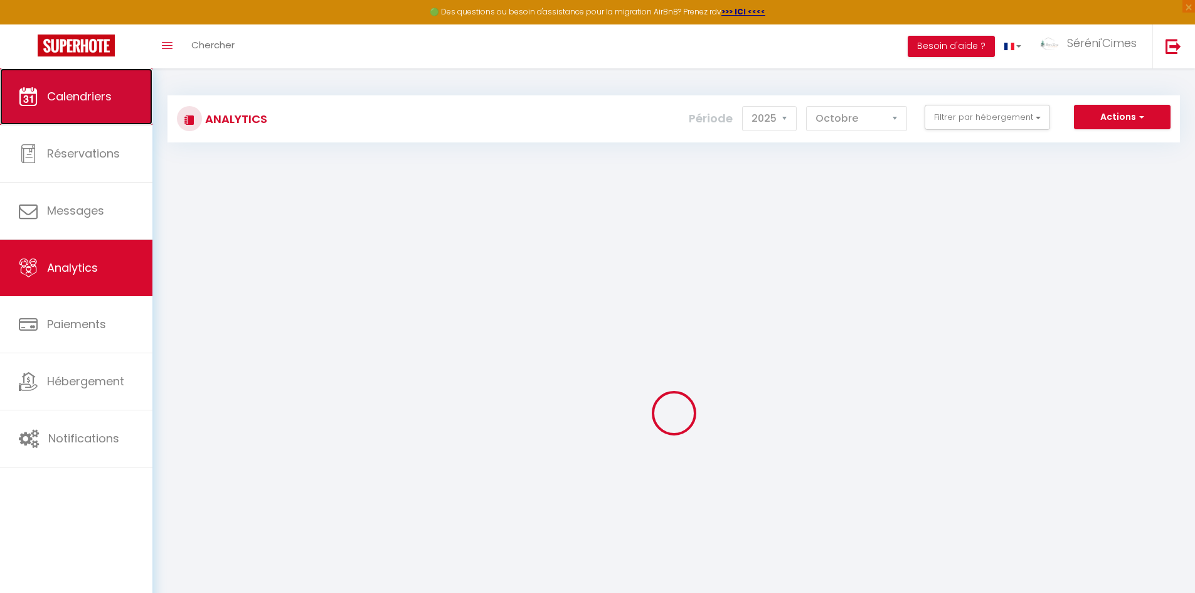
click at [76, 105] on link "Calendriers" at bounding box center [76, 96] width 152 height 56
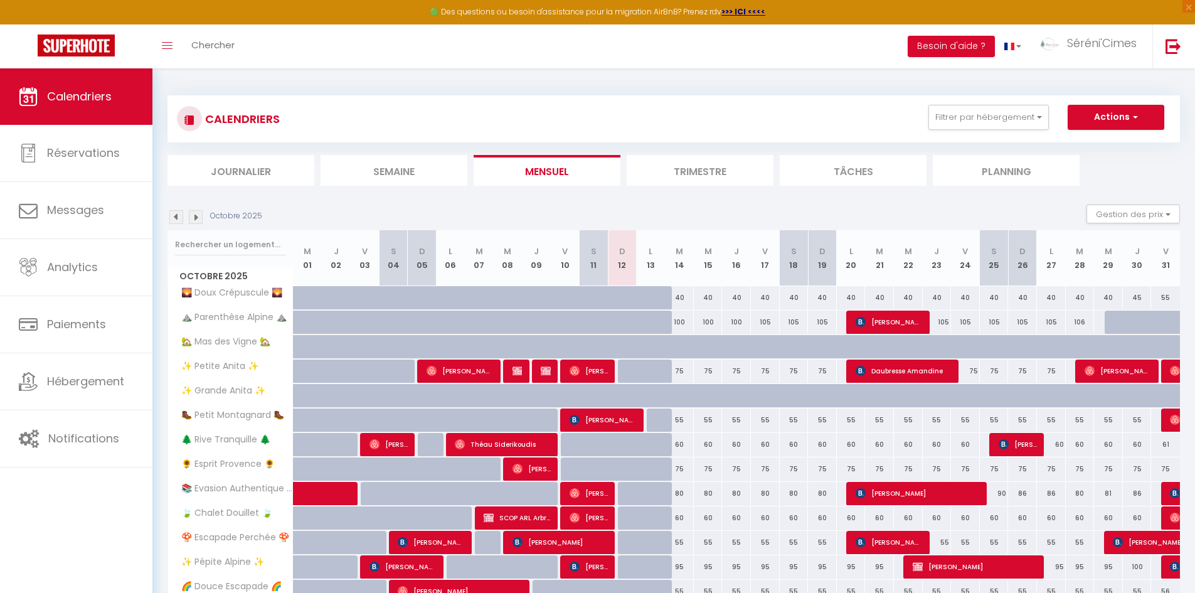
click at [459, 189] on div "CALENDRIERS Filtrer par hébergement Tous 🌄 Doux Crépuscule 🌄 ⛰️ Parenthèse Alpi…" at bounding box center [674, 463] width 1013 height 760
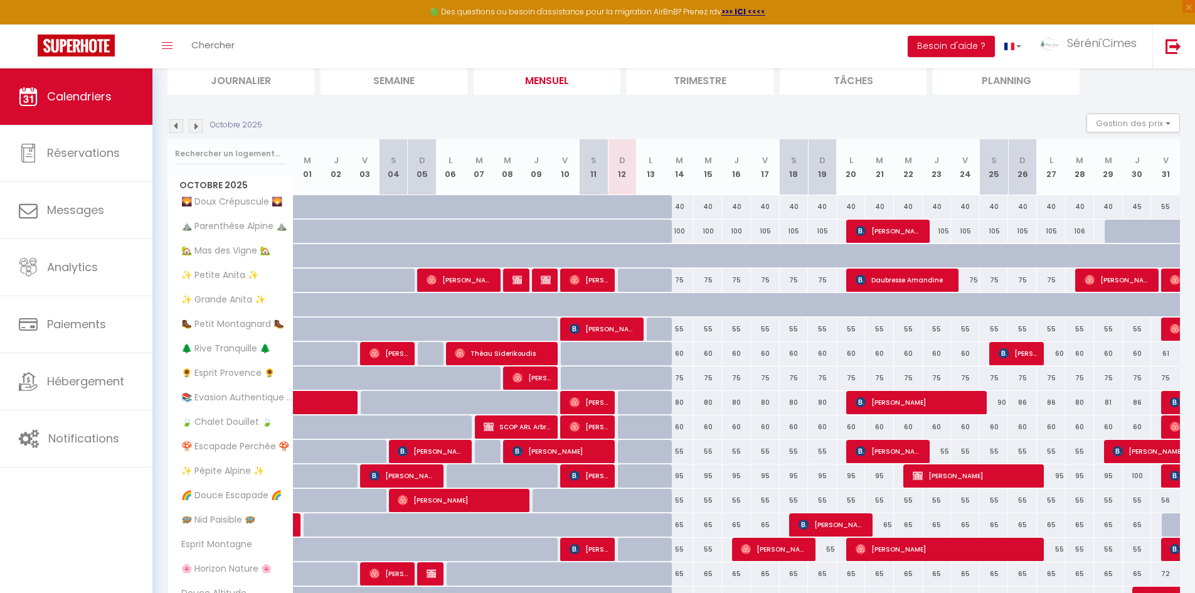
scroll to position [265, 0]
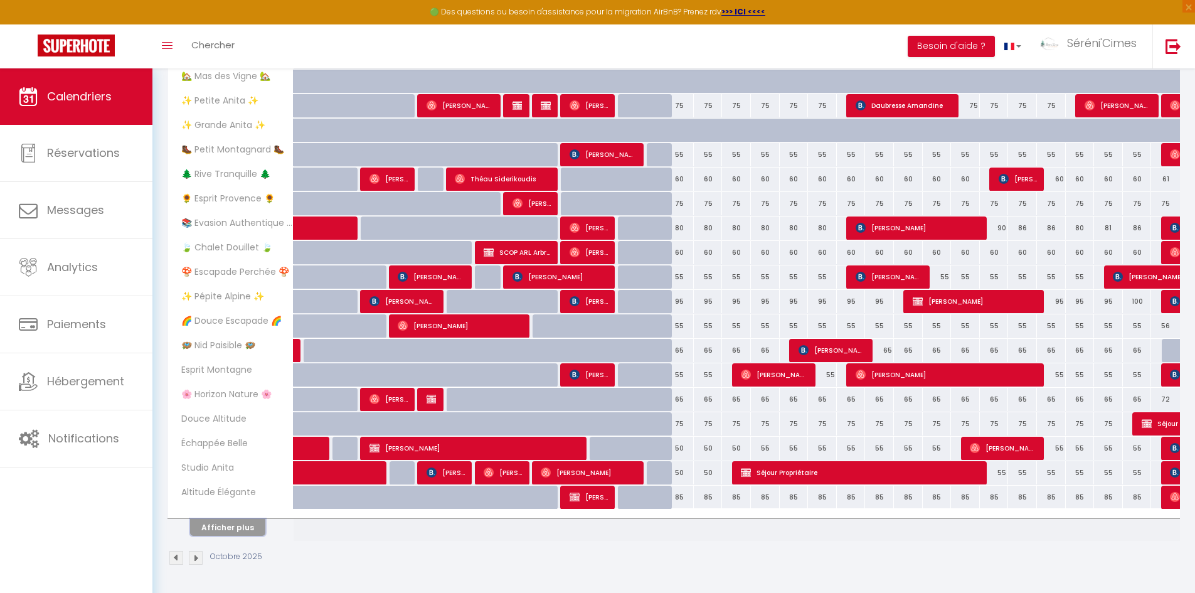
click at [236, 526] on button "Afficher plus" at bounding box center [227, 527] width 75 height 17
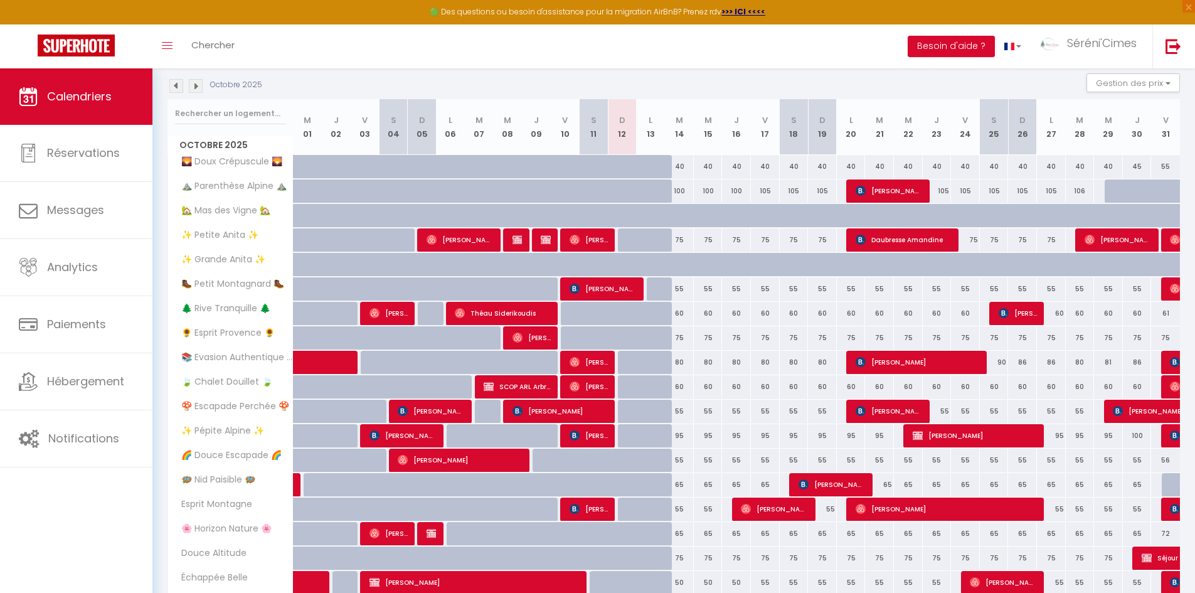
scroll to position [95, 0]
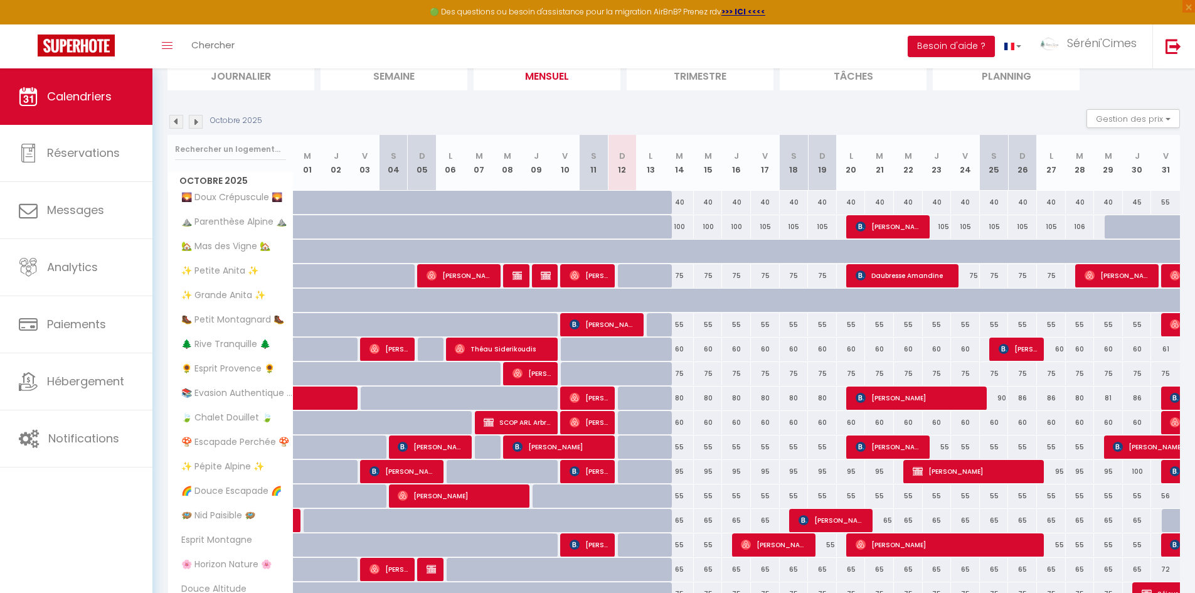
click at [199, 124] on img at bounding box center [196, 122] width 14 height 14
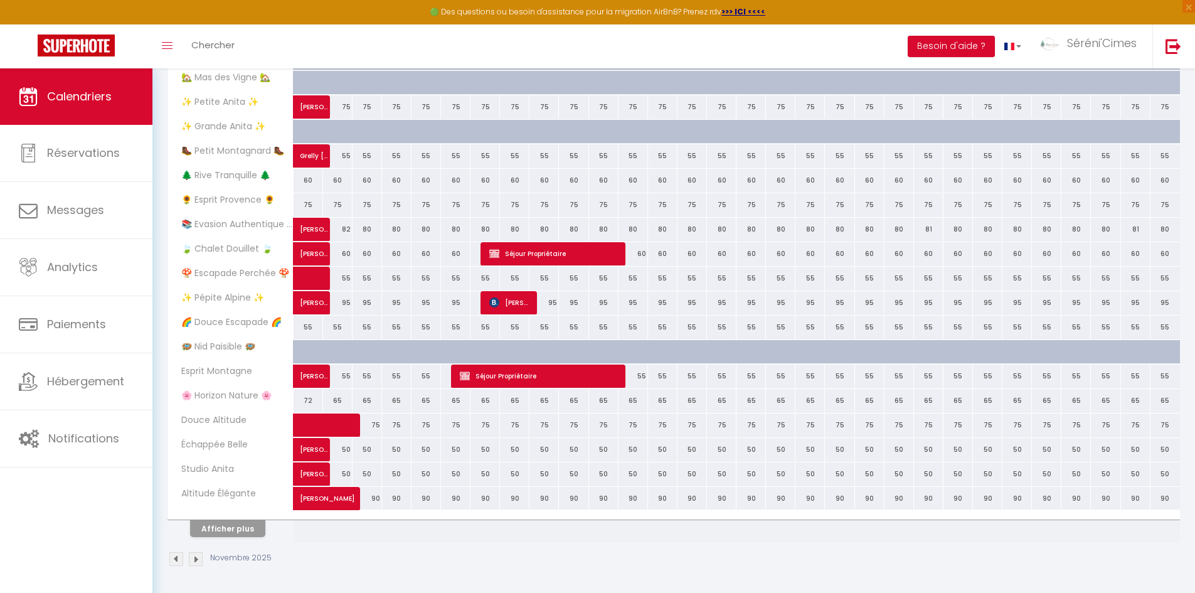
scroll to position [265, 0]
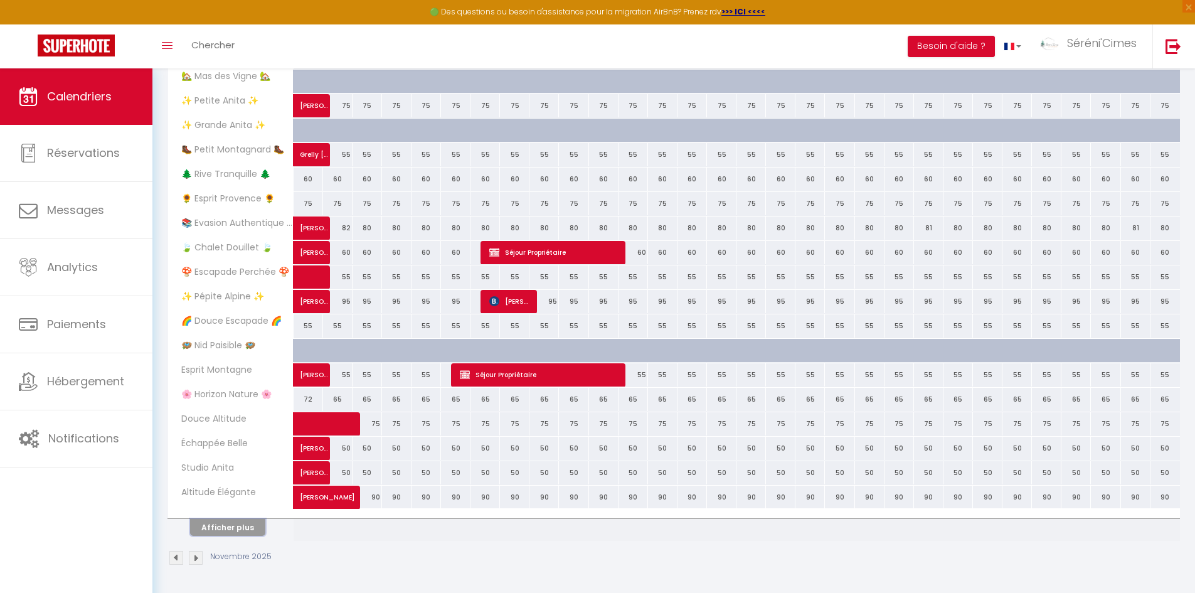
click at [232, 529] on button "Afficher plus" at bounding box center [227, 527] width 75 height 17
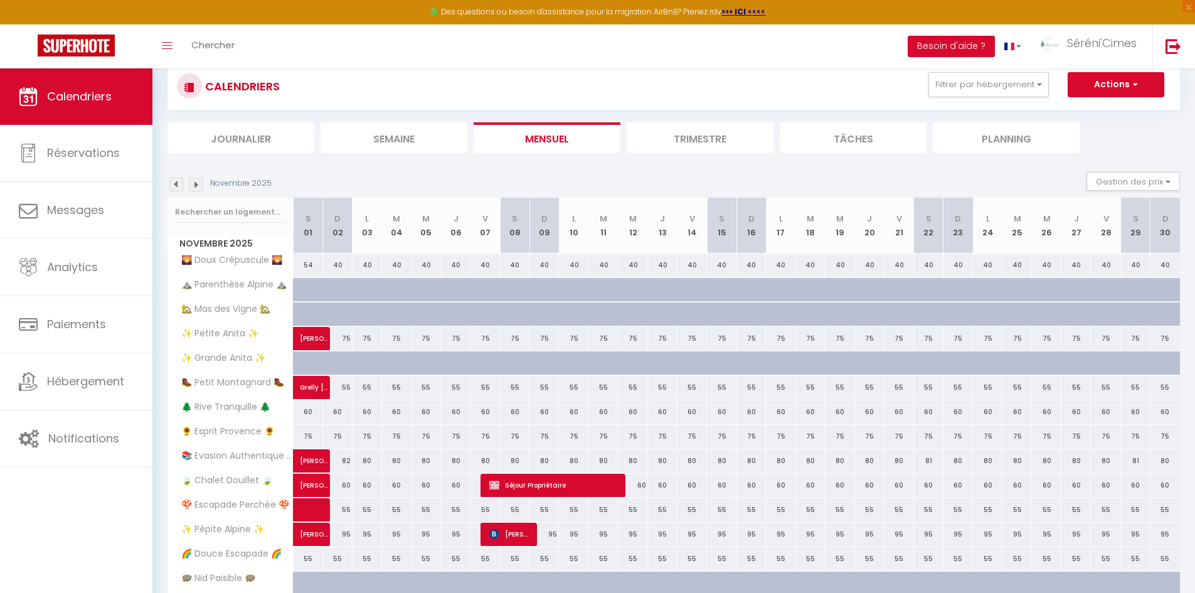
scroll to position [95, 0]
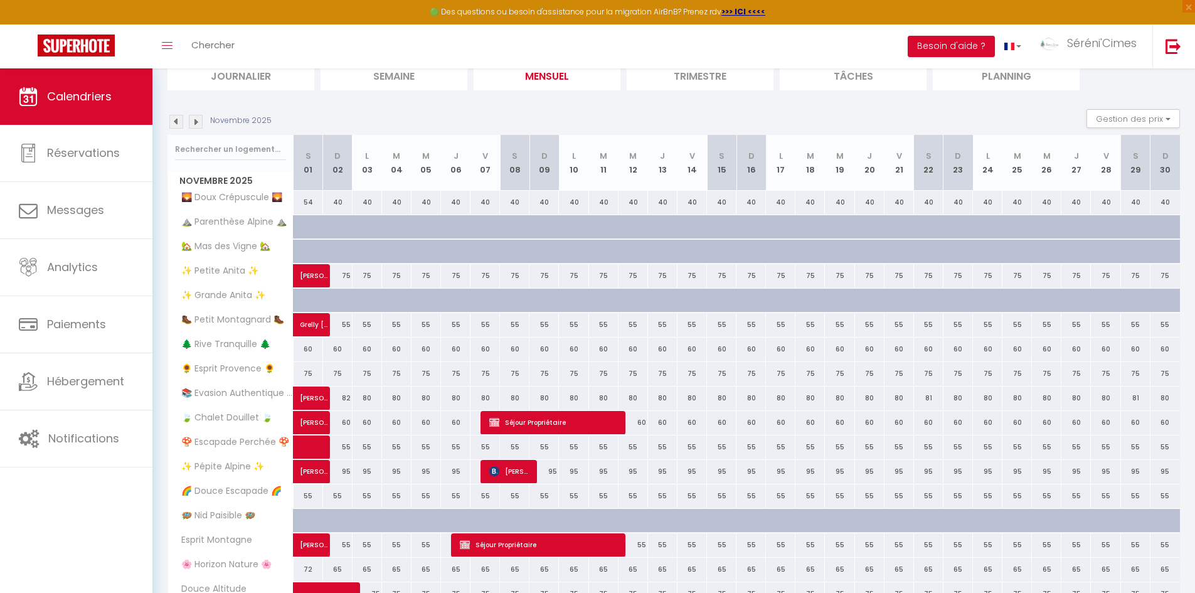
click at [196, 120] on img at bounding box center [196, 122] width 14 height 14
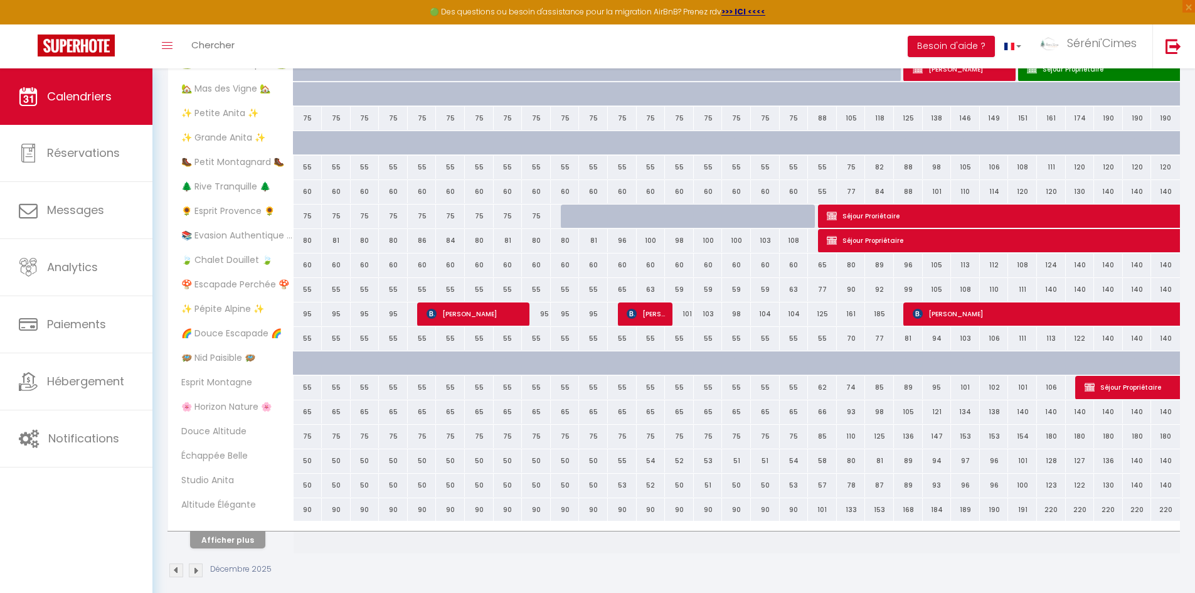
scroll to position [265, 0]
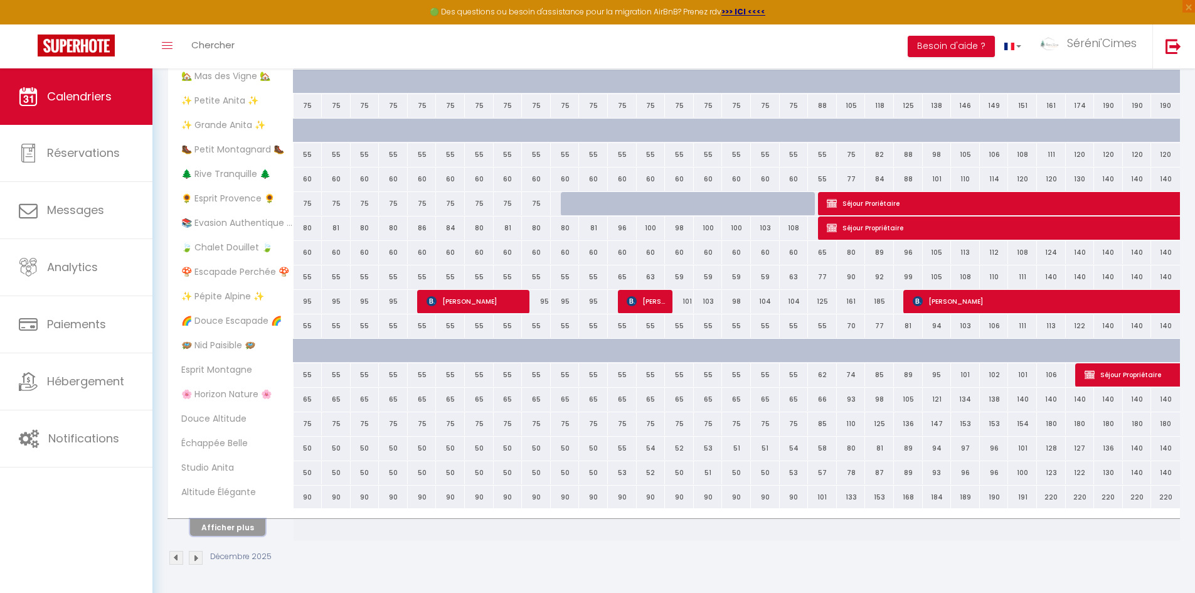
click at [251, 527] on button "Afficher plus" at bounding box center [227, 527] width 75 height 17
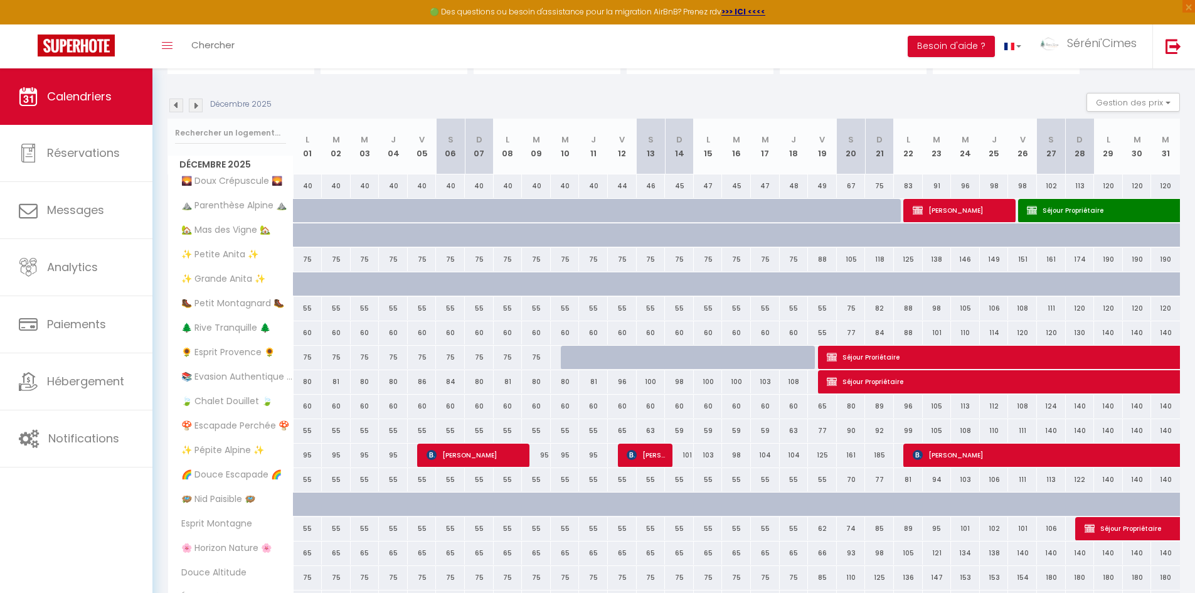
scroll to position [95, 0]
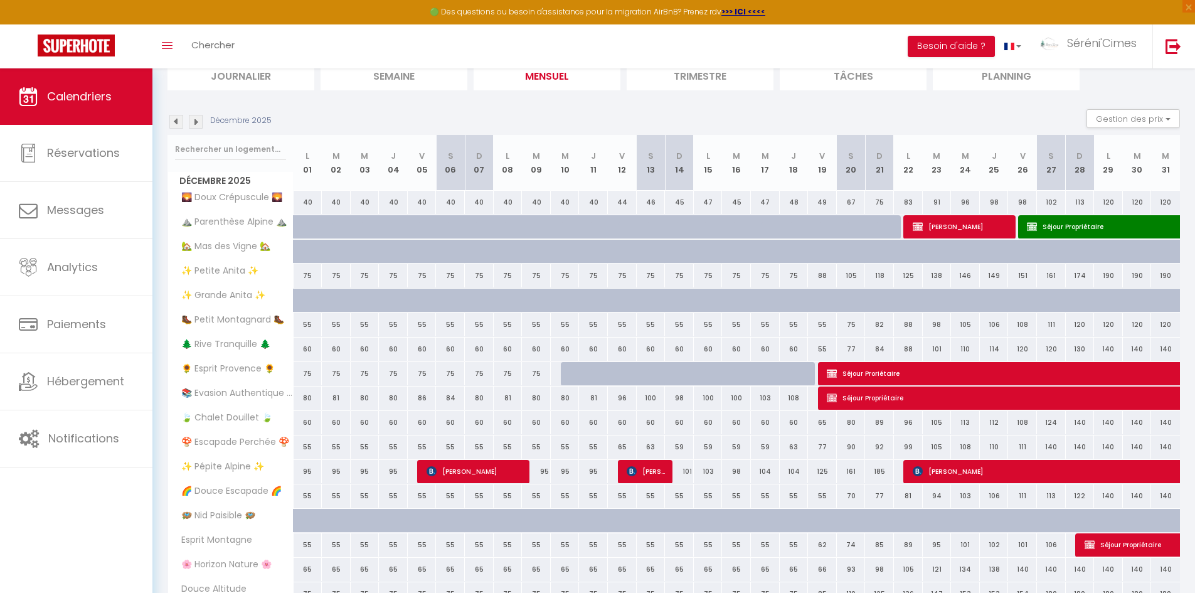
click at [195, 120] on img at bounding box center [196, 122] width 14 height 14
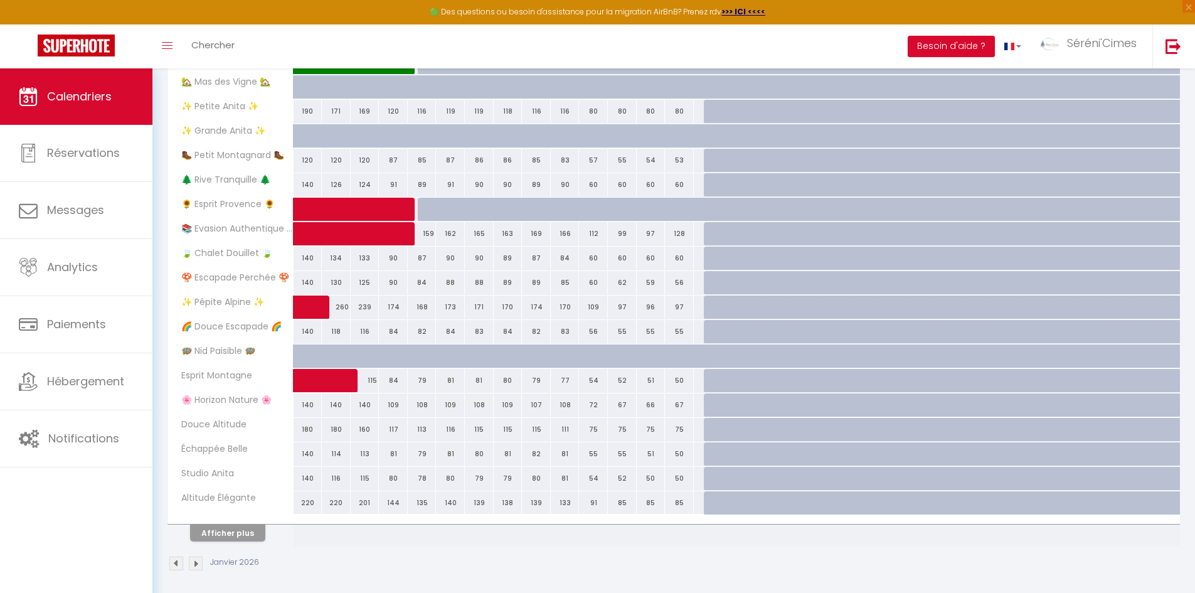
scroll to position [265, 0]
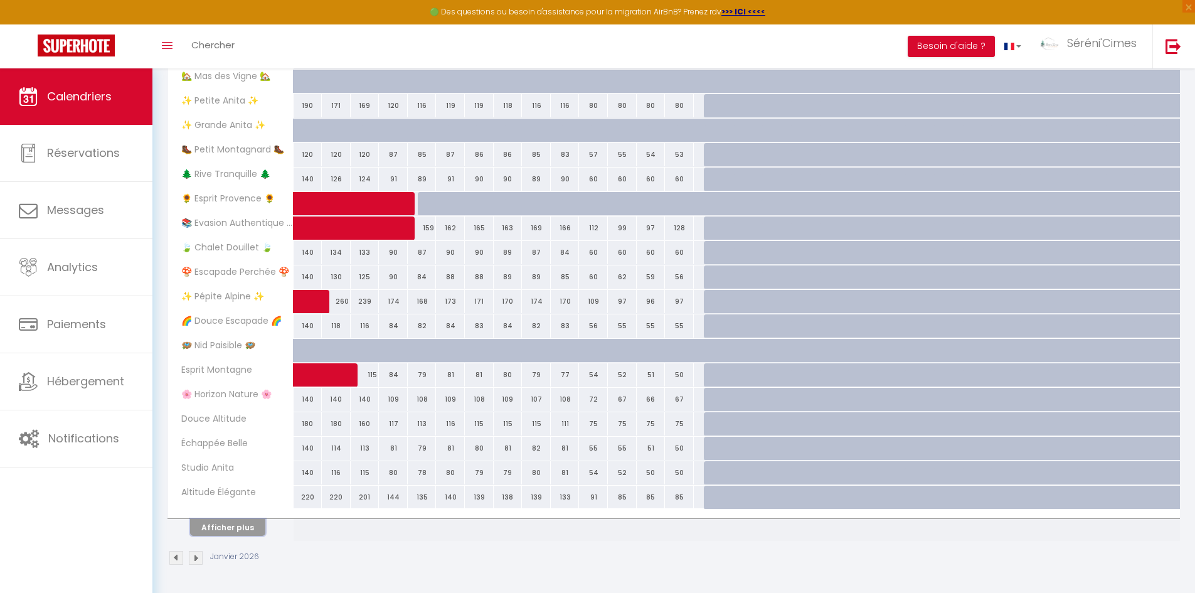
click at [241, 526] on button "Afficher plus" at bounding box center [227, 527] width 75 height 17
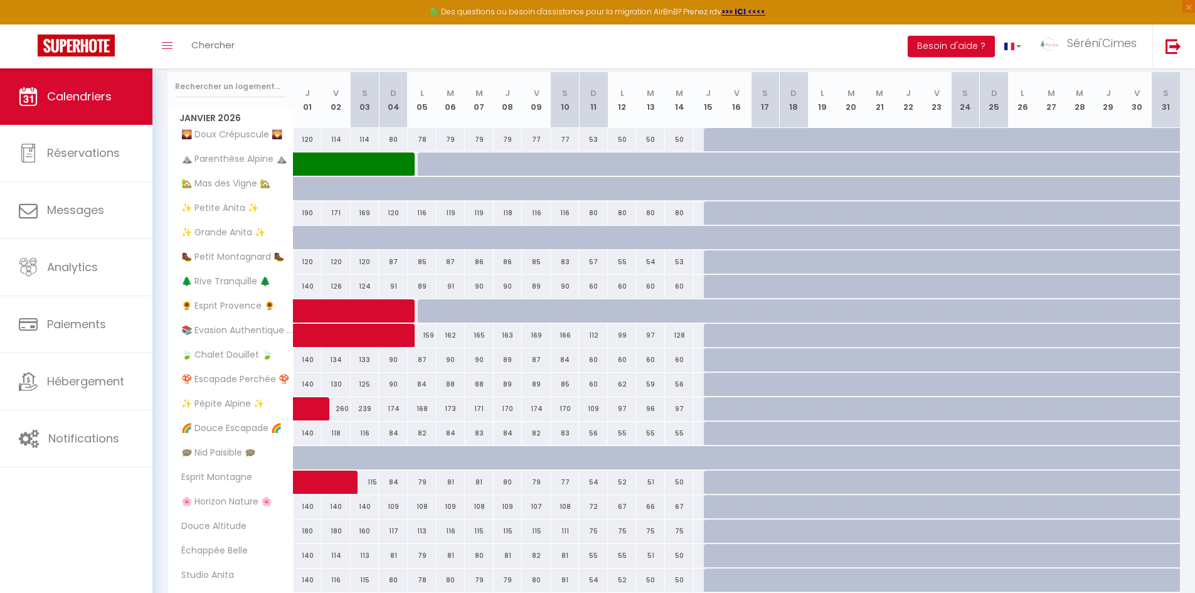
scroll to position [0, 0]
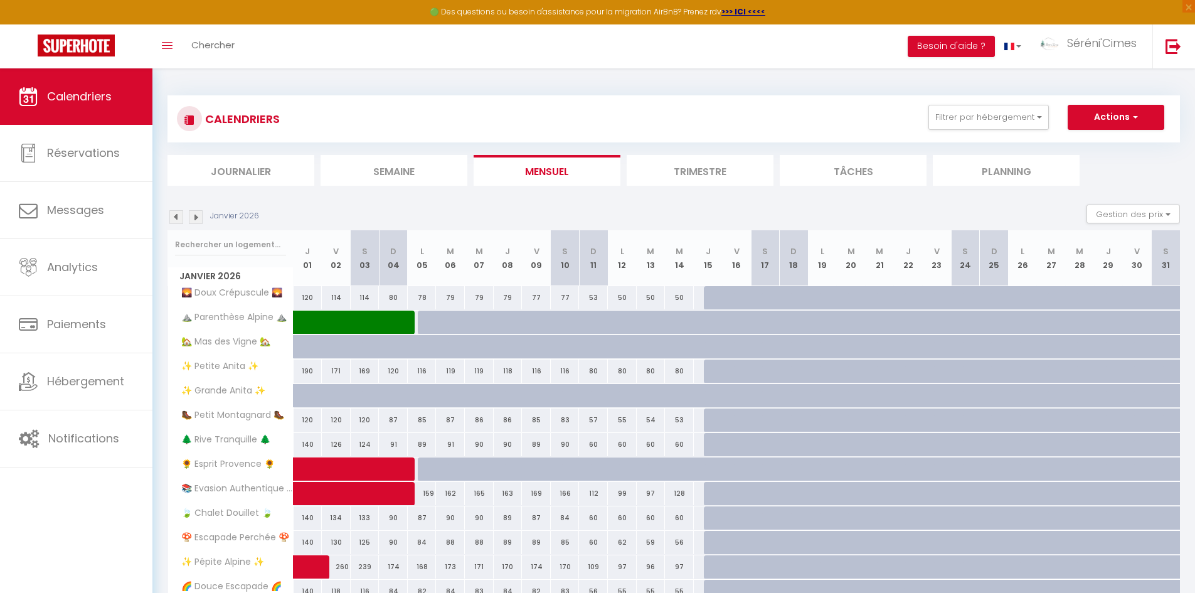
click at [198, 211] on img at bounding box center [196, 217] width 14 height 14
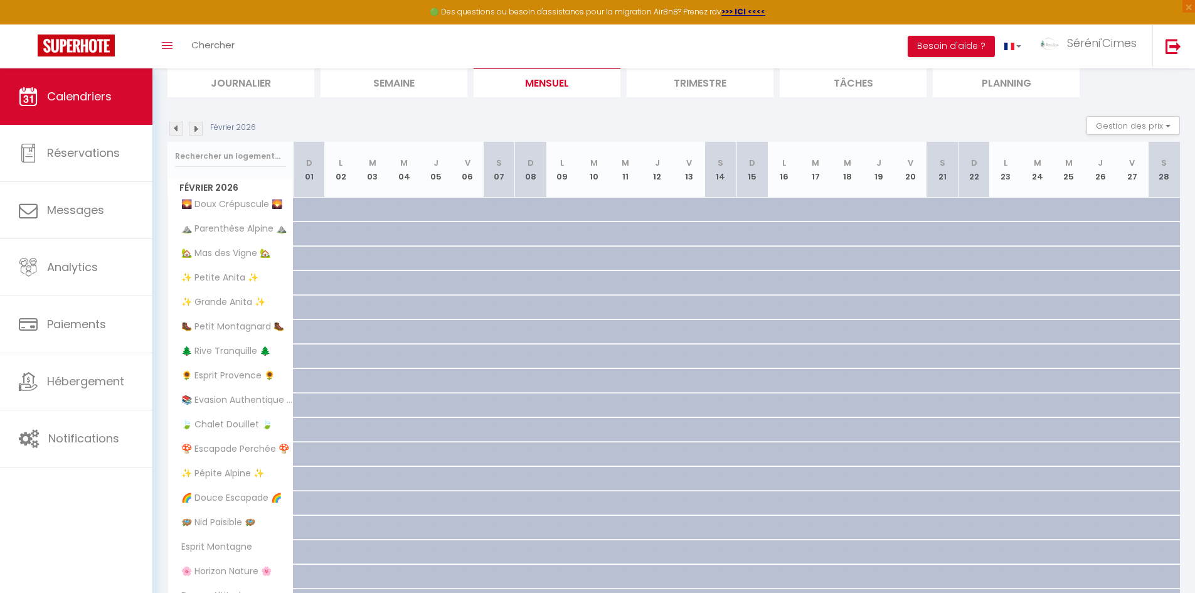
scroll to position [265, 0]
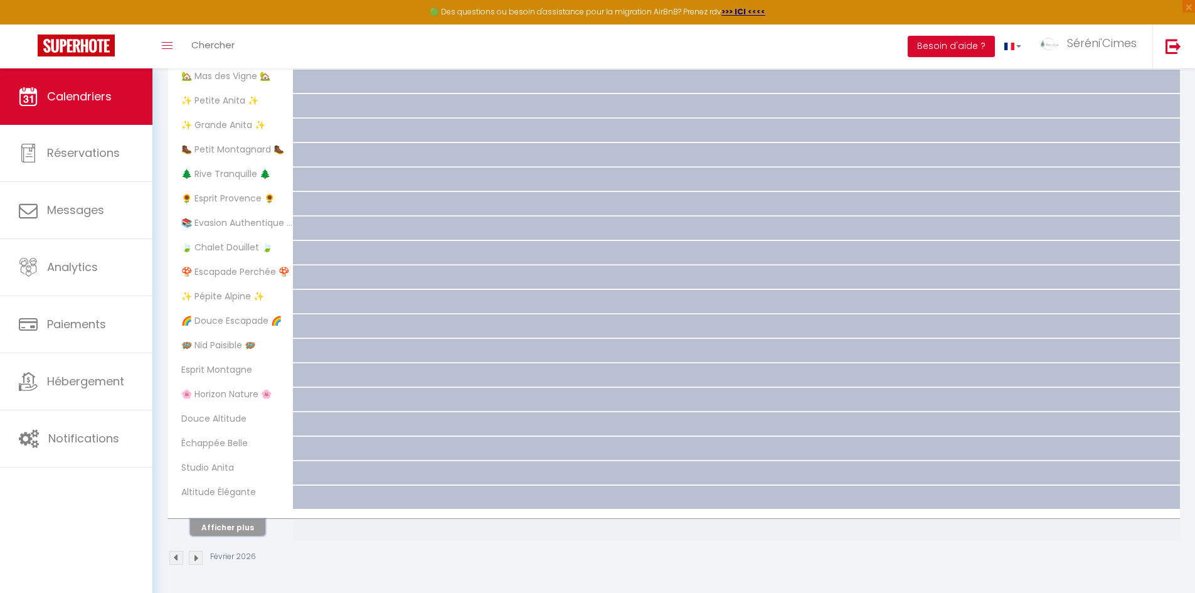
click at [237, 521] on button "Afficher plus" at bounding box center [227, 527] width 75 height 17
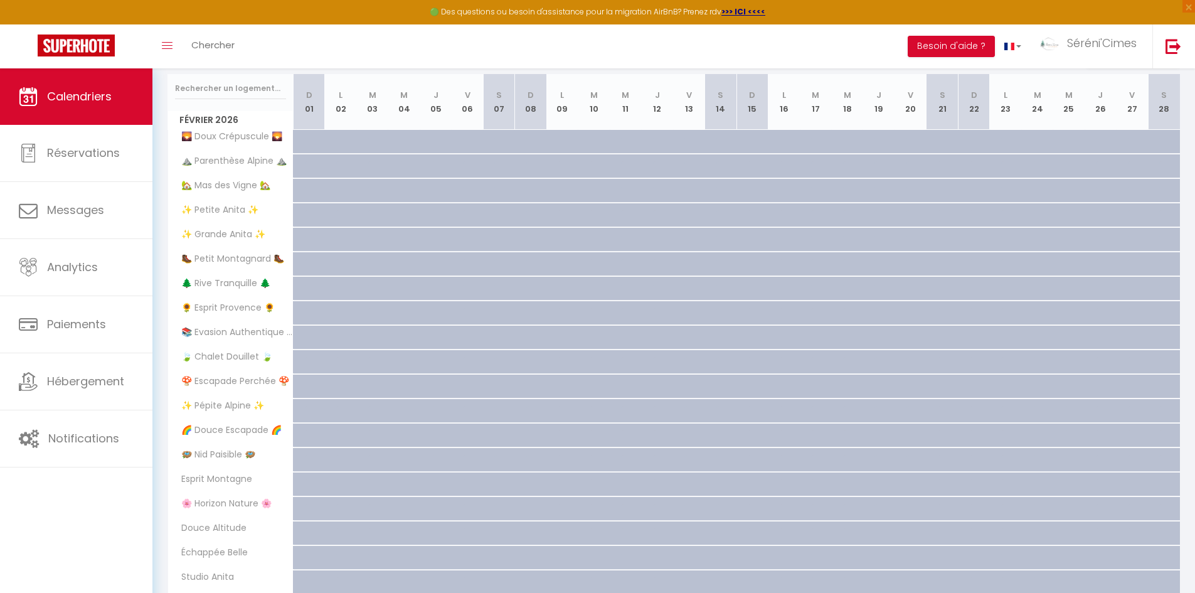
scroll to position [0, 0]
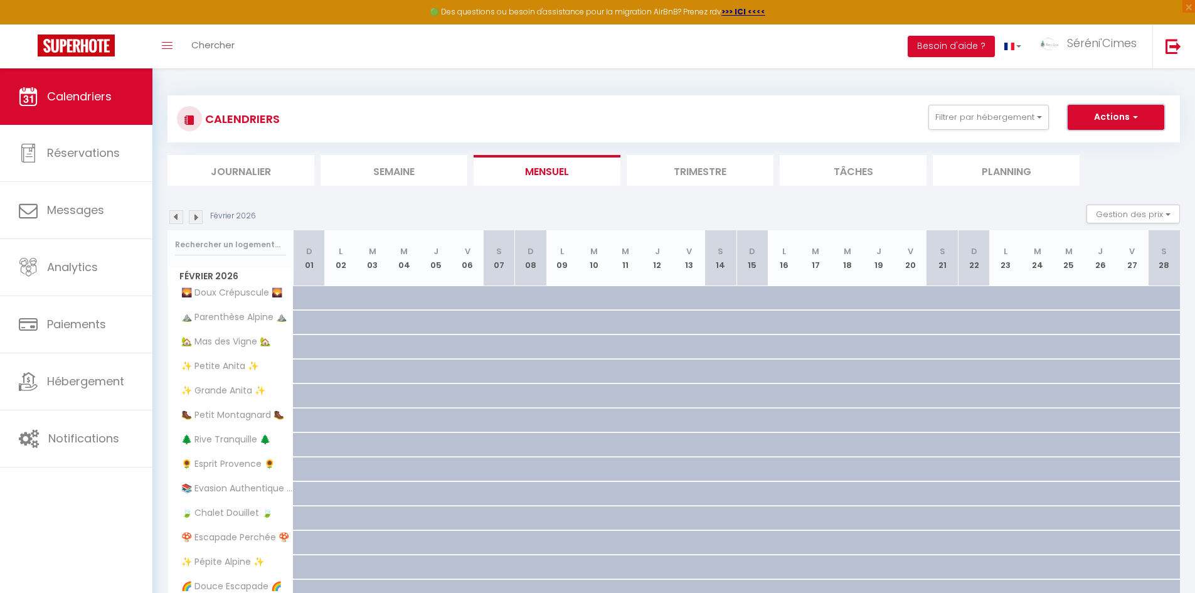
click at [1125, 117] on button "Actions" at bounding box center [1116, 117] width 97 height 25
click at [1001, 127] on button "Filtrer par hébergement" at bounding box center [988, 117] width 120 height 25
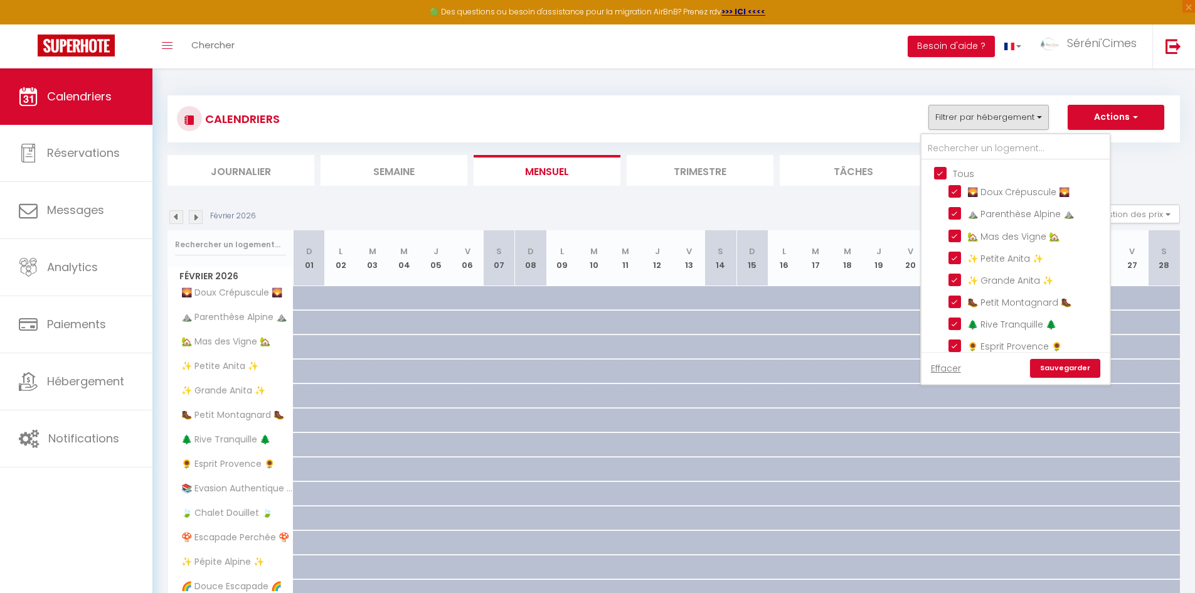
click at [944, 170] on input "Tous" at bounding box center [1028, 172] width 188 height 13
checkbox input "false"
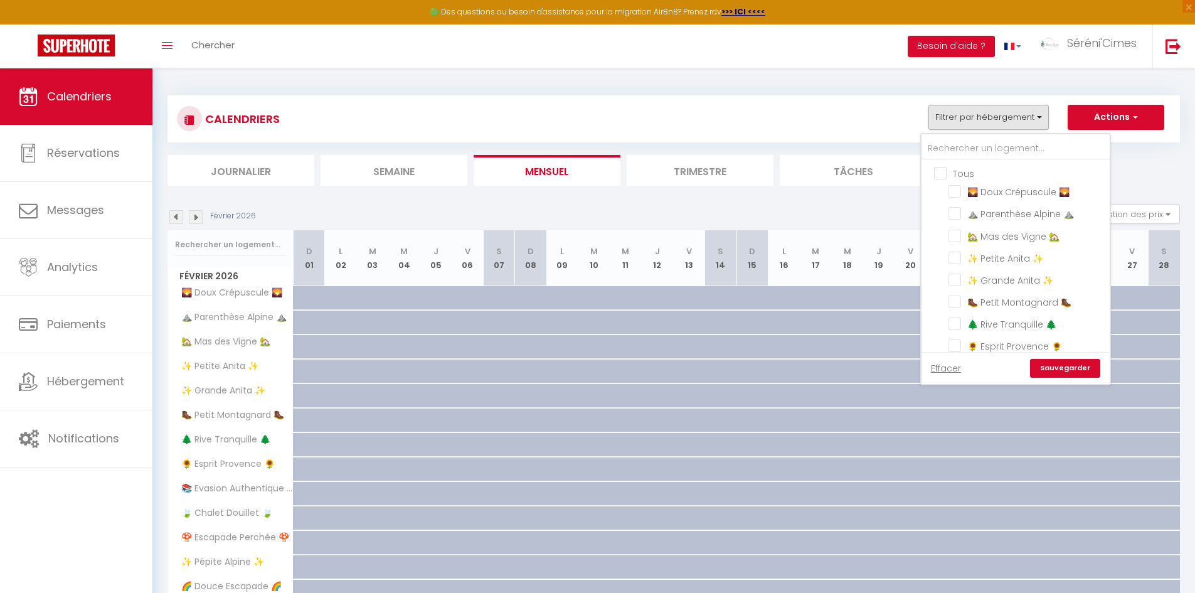
checkbox input "false"
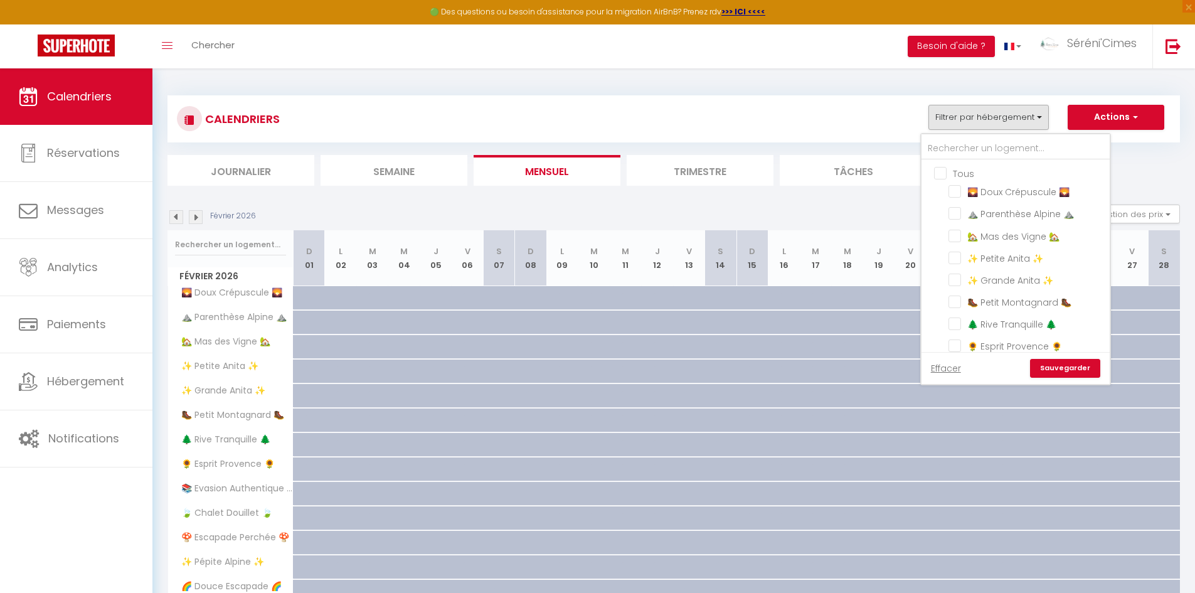
checkbox input "false"
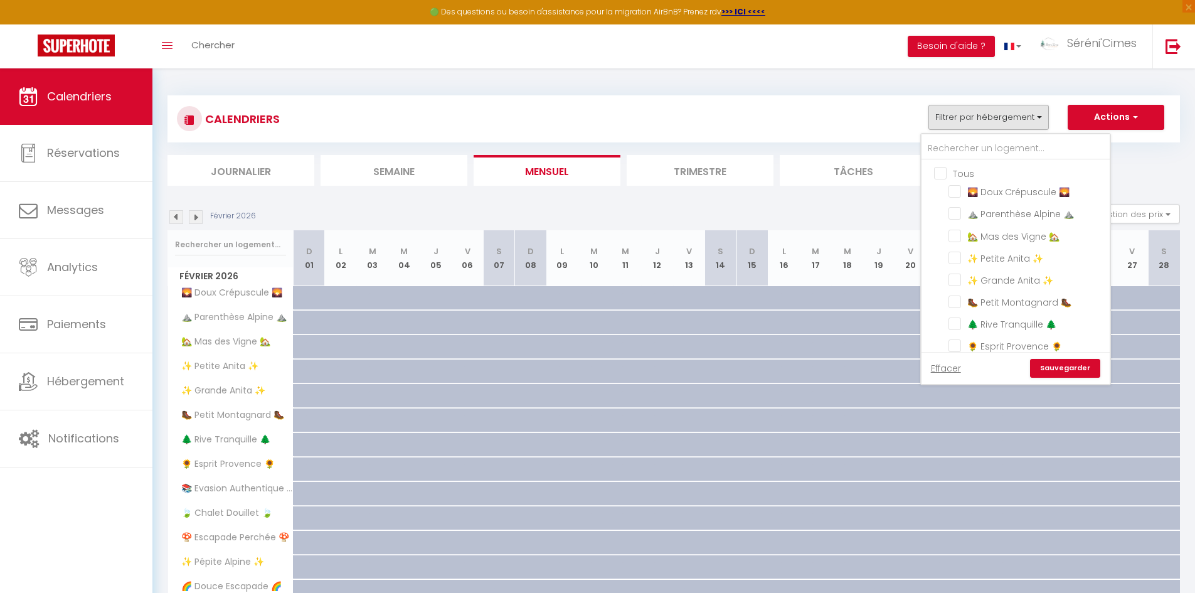
checkbox input "false"
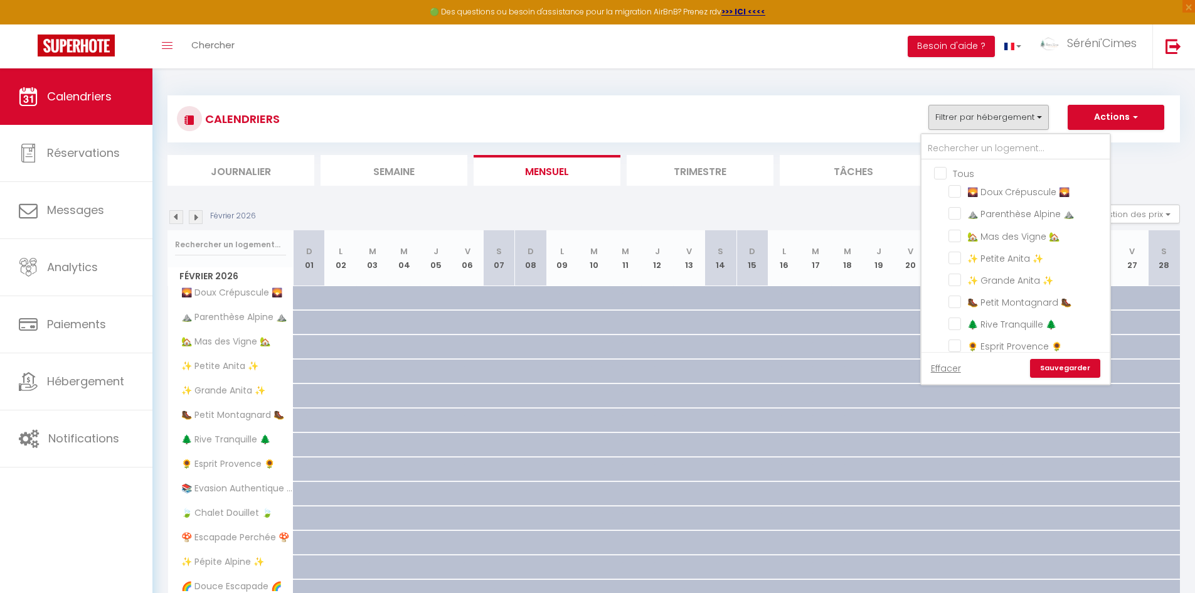
checkbox input "false"
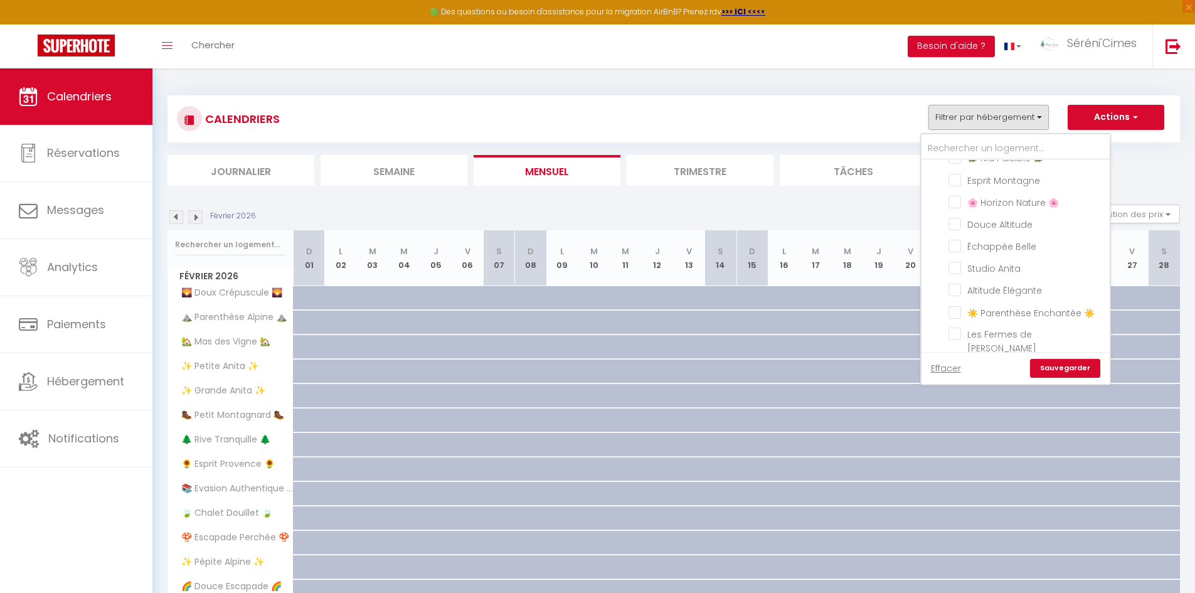
click at [948, 314] on ul "Tous 🌄 Doux Crépuscule 🌄 ⛰️ Parenthèse Alpine ⛰️ 🏡 Mas des Vigne 🏡 ✨ Petite Ani…" at bounding box center [1016, 102] width 188 height 526
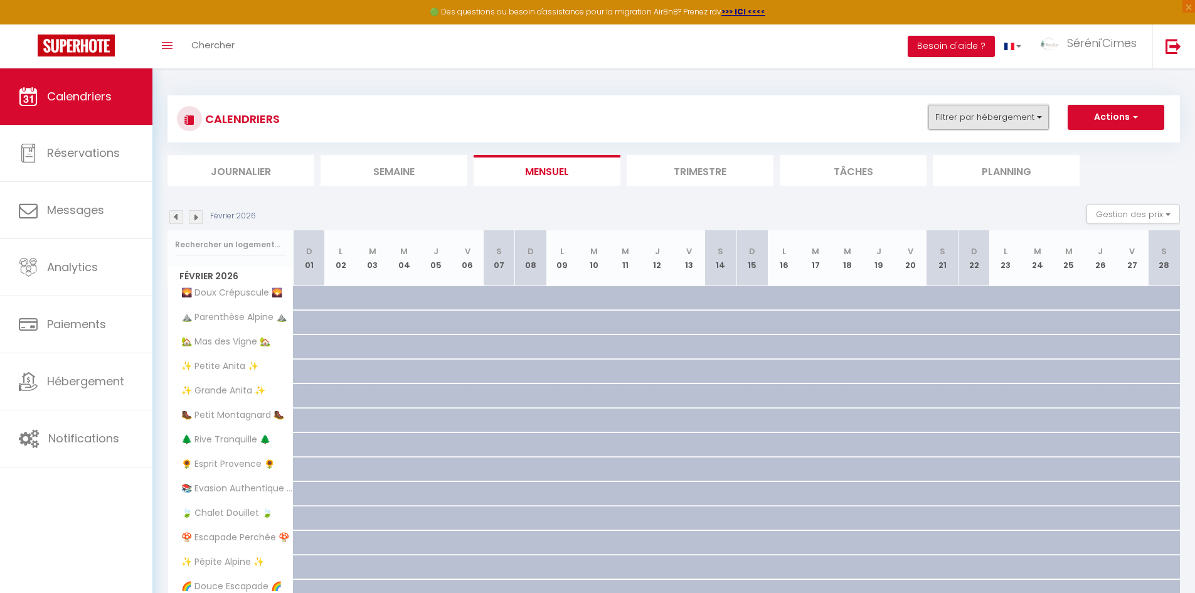
click at [944, 114] on button "Filtrer par hébergement" at bounding box center [988, 117] width 120 height 25
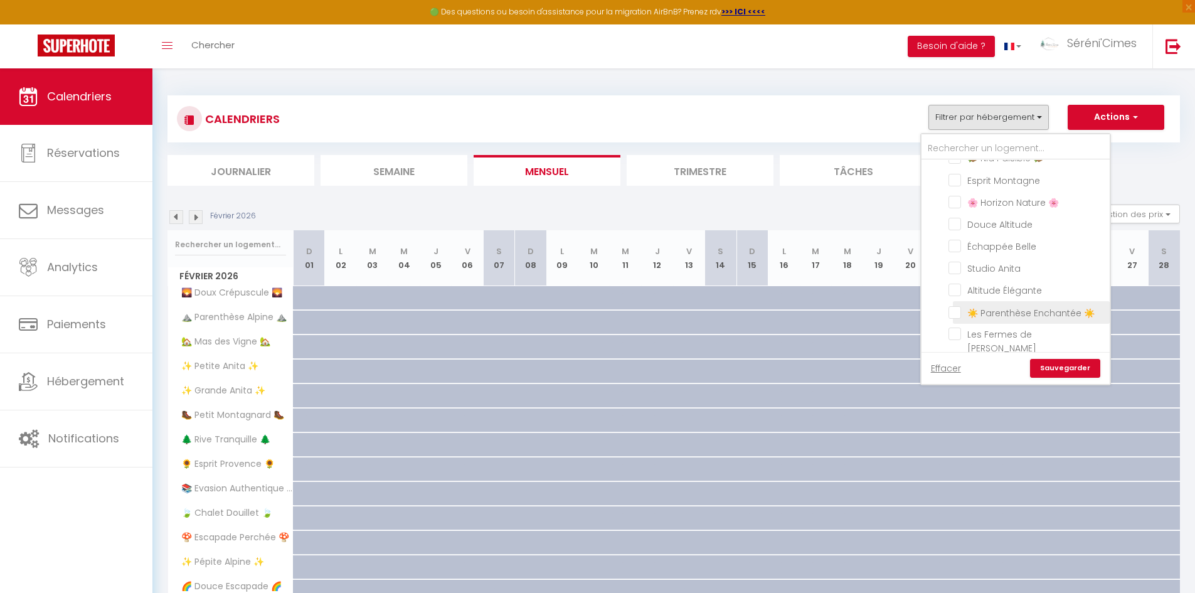
click at [956, 312] on input "☀️ Parenthèse Enchantée ☀️" at bounding box center [1027, 311] width 157 height 13
checkbox input "true"
click at [956, 338] on input "Les Fermes de [PERSON_NAME]" at bounding box center [1027, 333] width 157 height 13
checkbox input "true"
click at [1085, 369] on link "Sauvegarder" at bounding box center [1065, 368] width 70 height 19
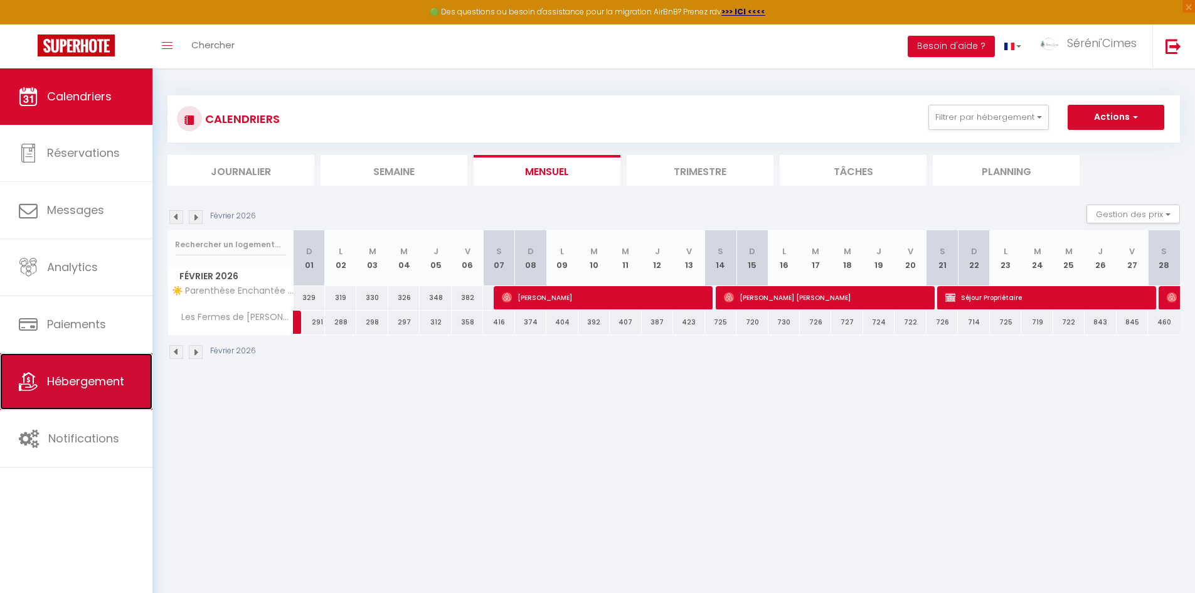
click at [104, 388] on span "Hébergement" at bounding box center [85, 381] width 77 height 16
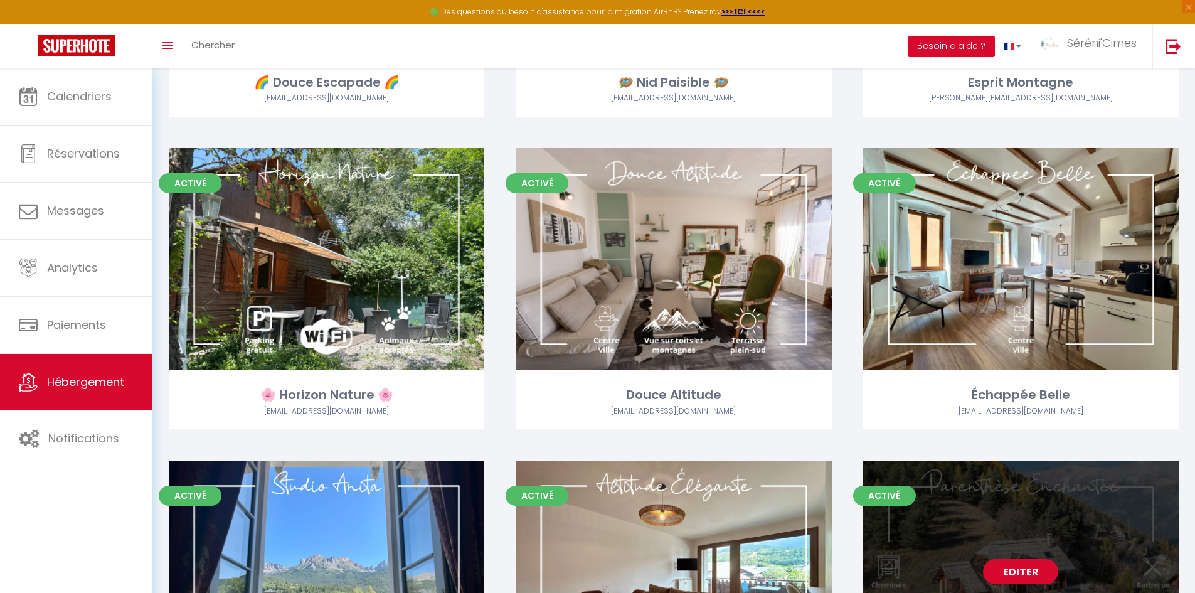
scroll to position [1833, 0]
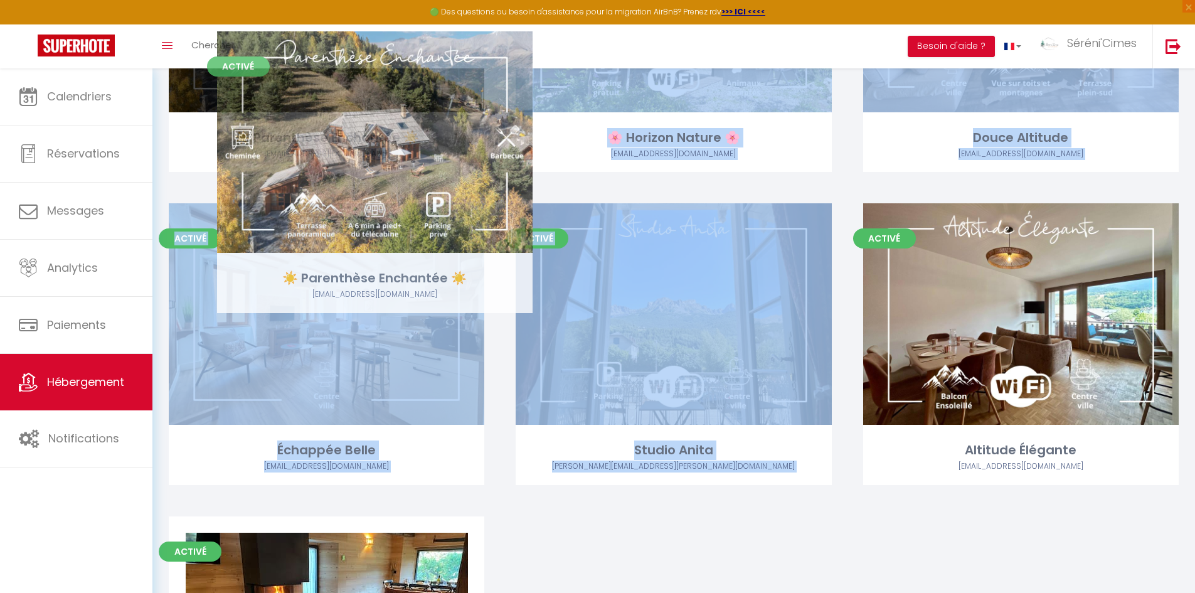
drag, startPoint x: 1060, startPoint y: 334, endPoint x: 413, endPoint y: 162, distance: 668.6
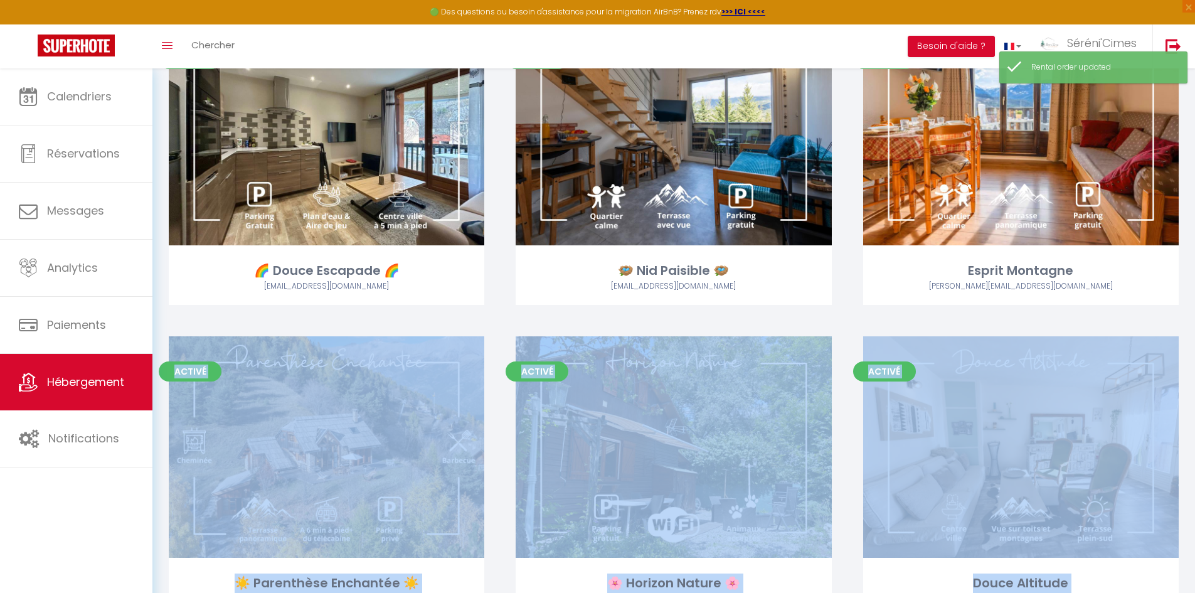
scroll to position [1206, 0]
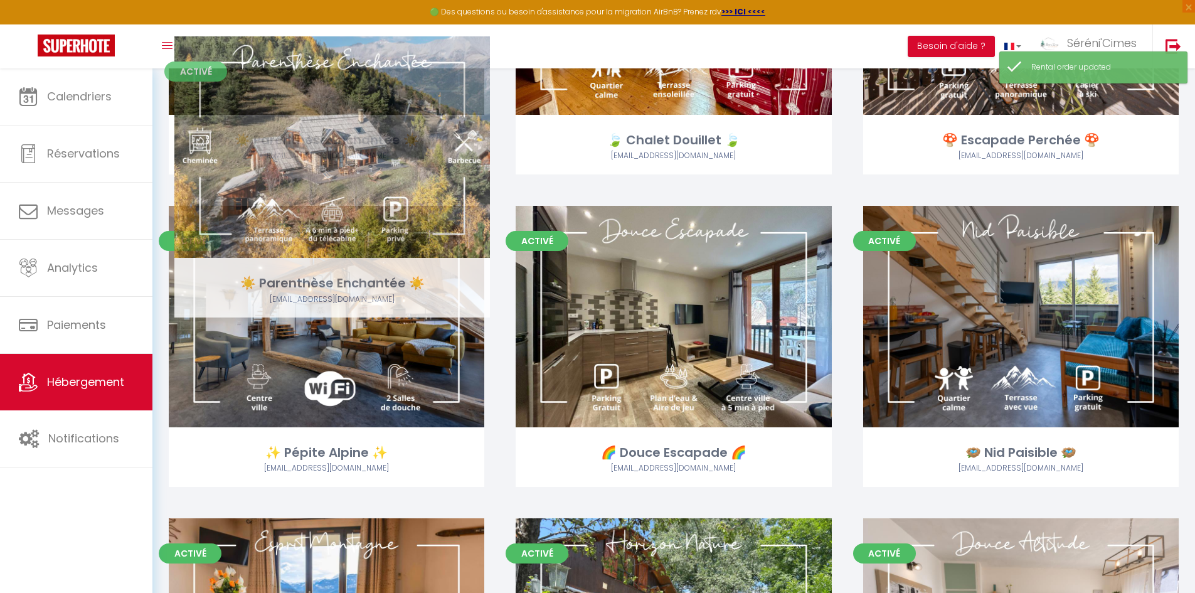
drag, startPoint x: 371, startPoint y: 560, endPoint x: 377, endPoint y: 78, distance: 481.8
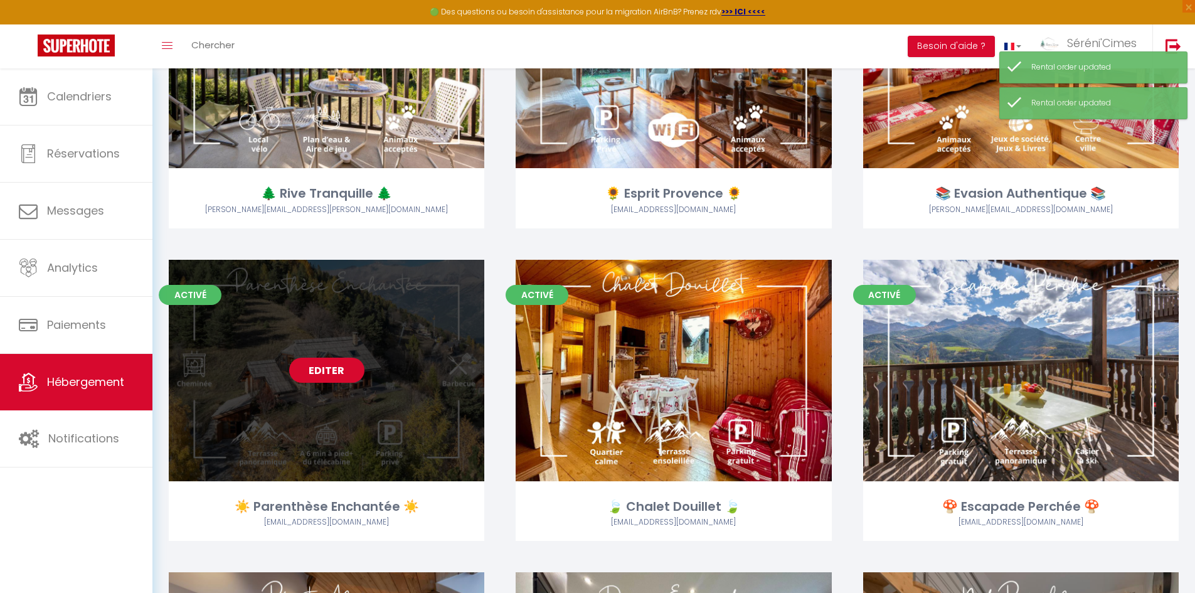
scroll to position [578, 0]
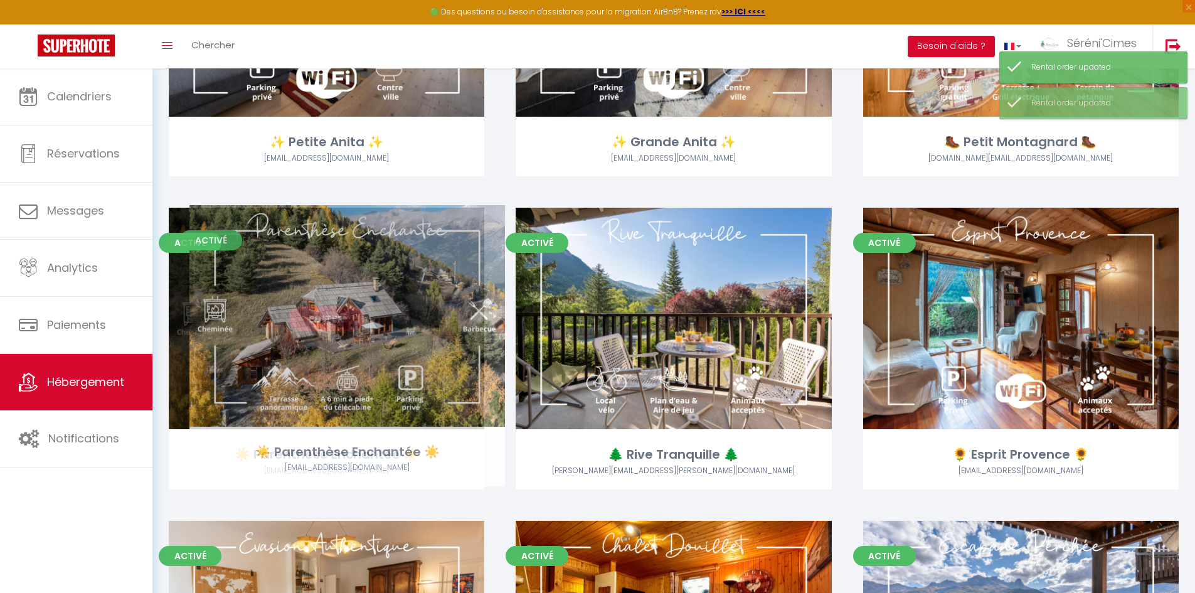
drag, startPoint x: 343, startPoint y: 570, endPoint x: 364, endPoint y: 242, distance: 328.8
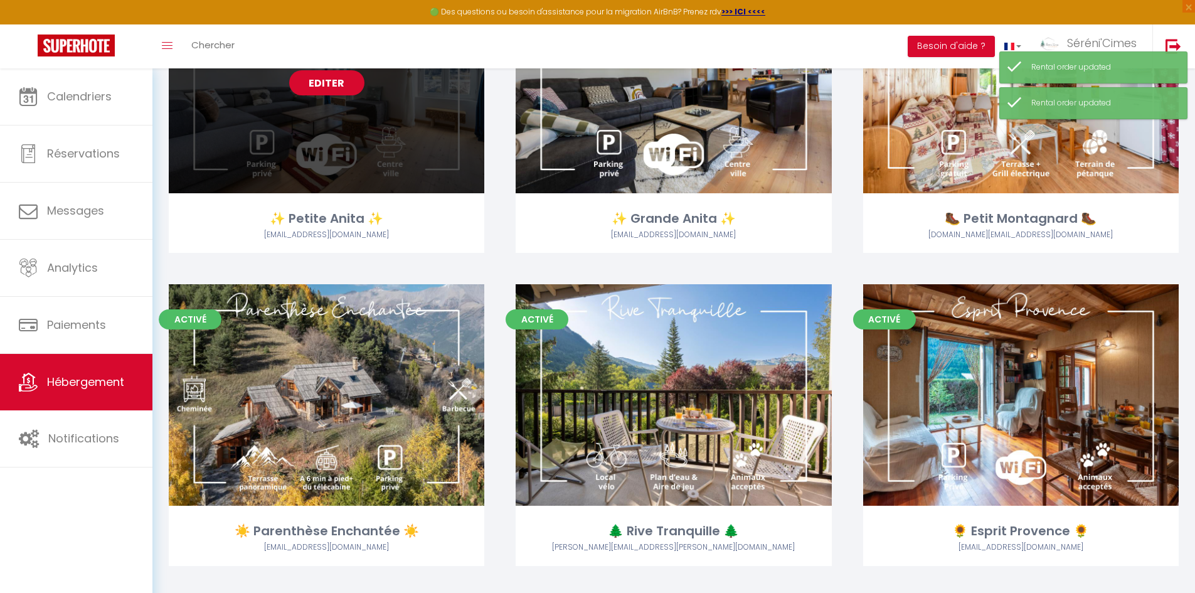
scroll to position [390, 0]
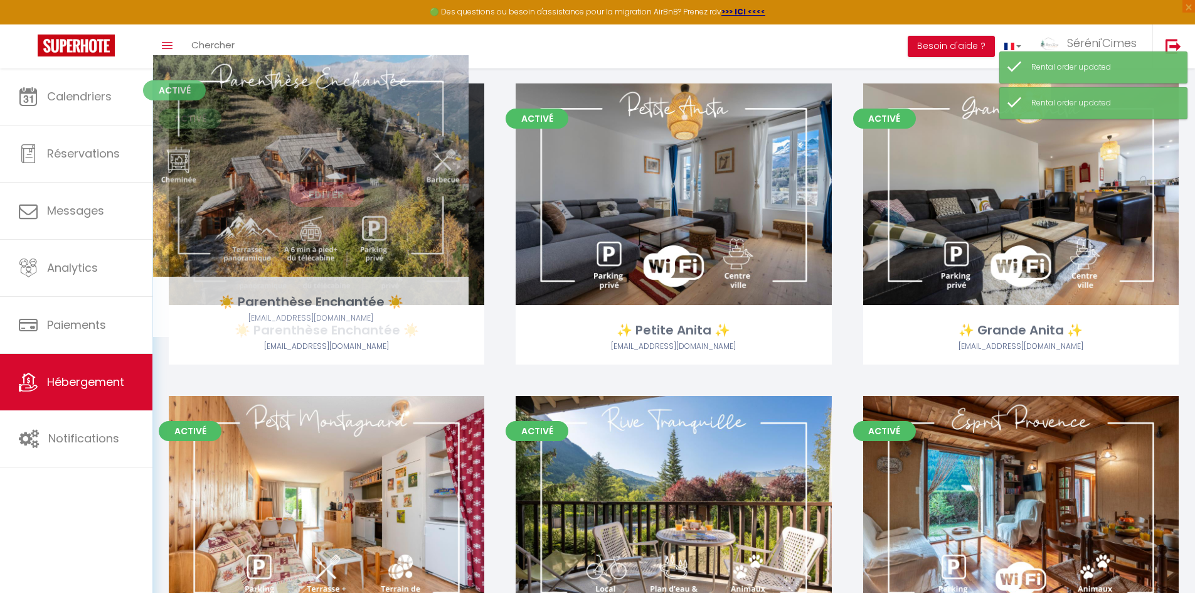
drag, startPoint x: 402, startPoint y: 486, endPoint x: 386, endPoint y: 146, distance: 340.4
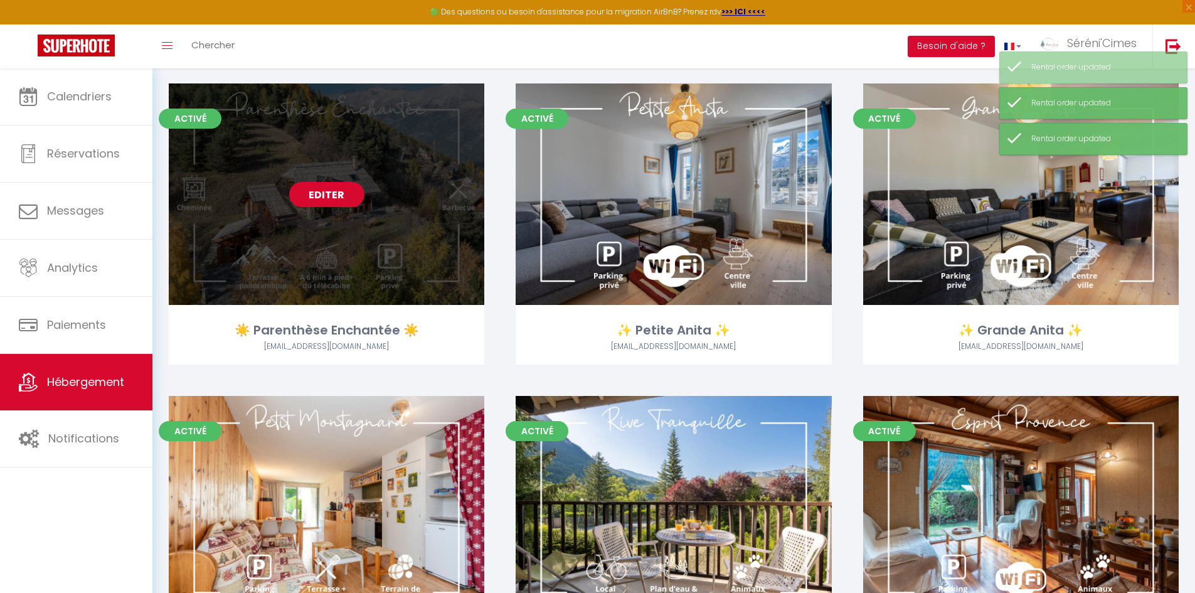
scroll to position [77, 0]
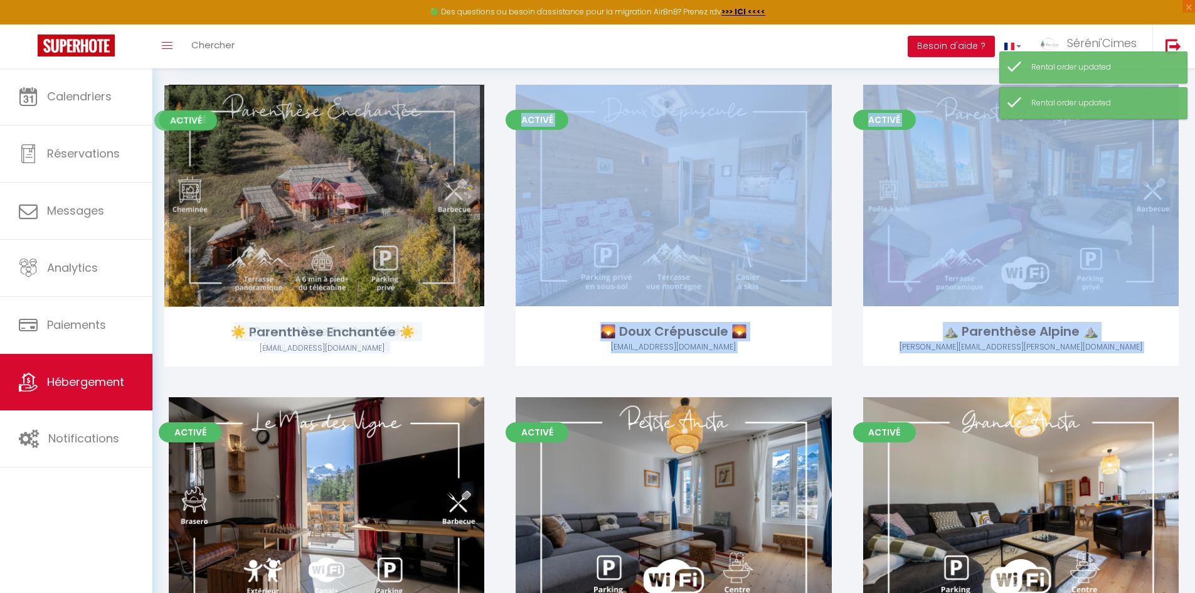
drag, startPoint x: 324, startPoint y: 152, endPoint x: 321, endPoint y: 129, distance: 22.7
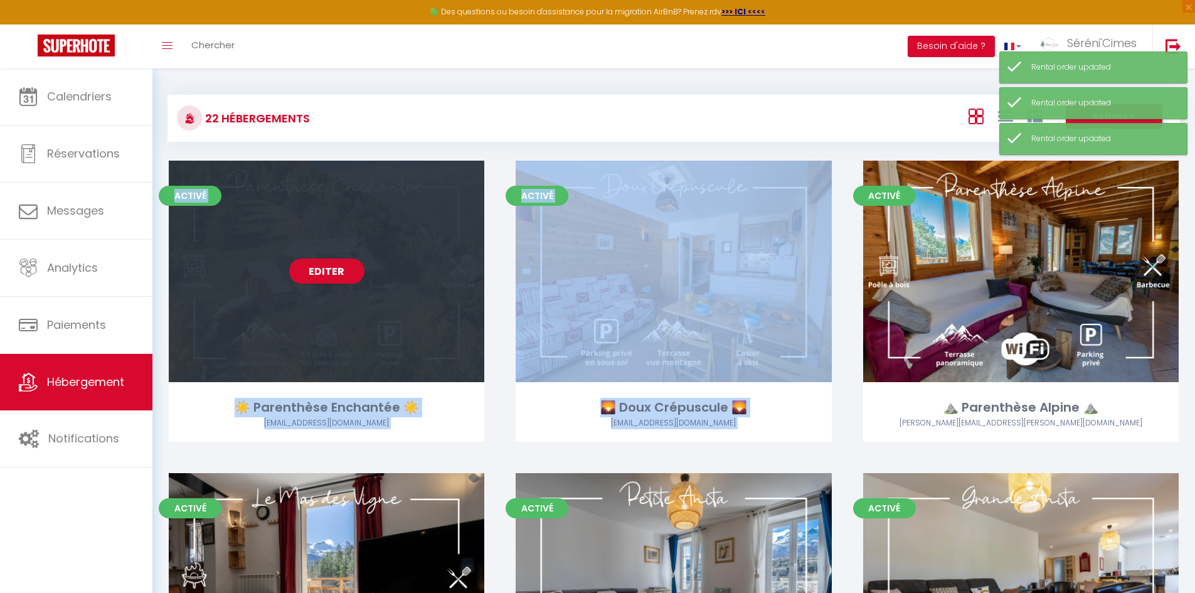
scroll to position [0, 0]
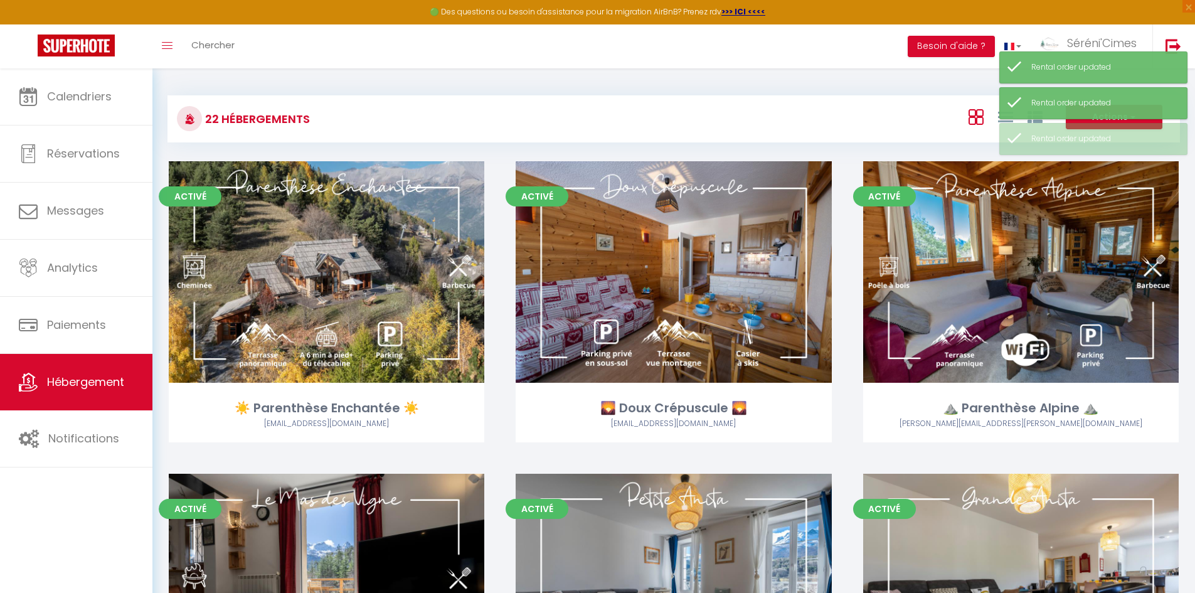
click at [489, 131] on div "22 Hébergements" at bounding box center [337, 119] width 337 height 28
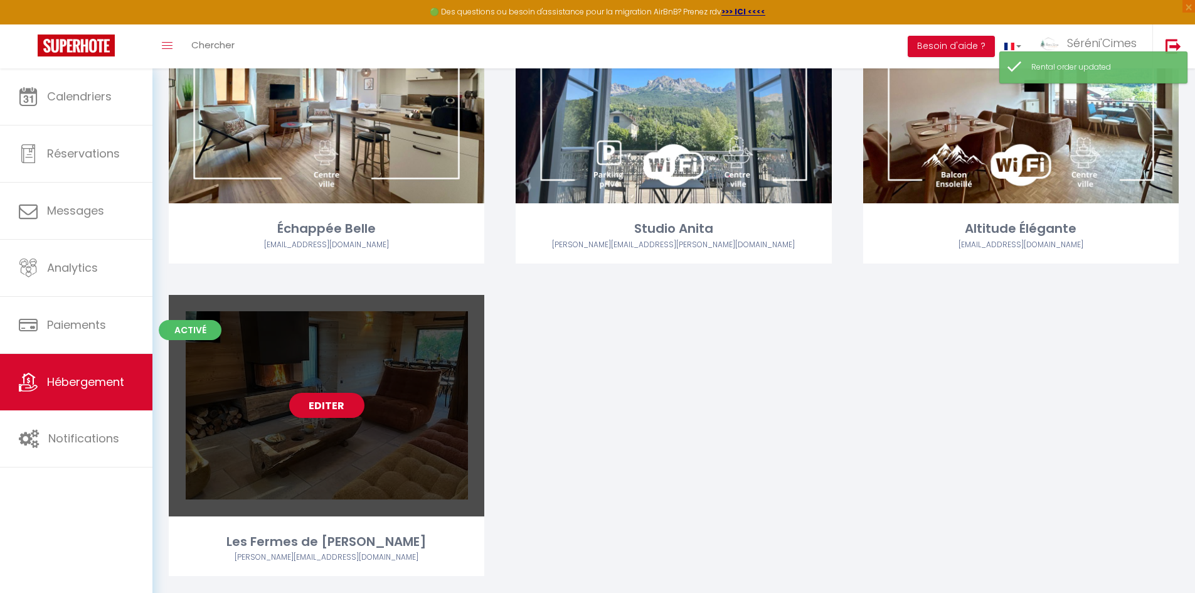
scroll to position [2070, 0]
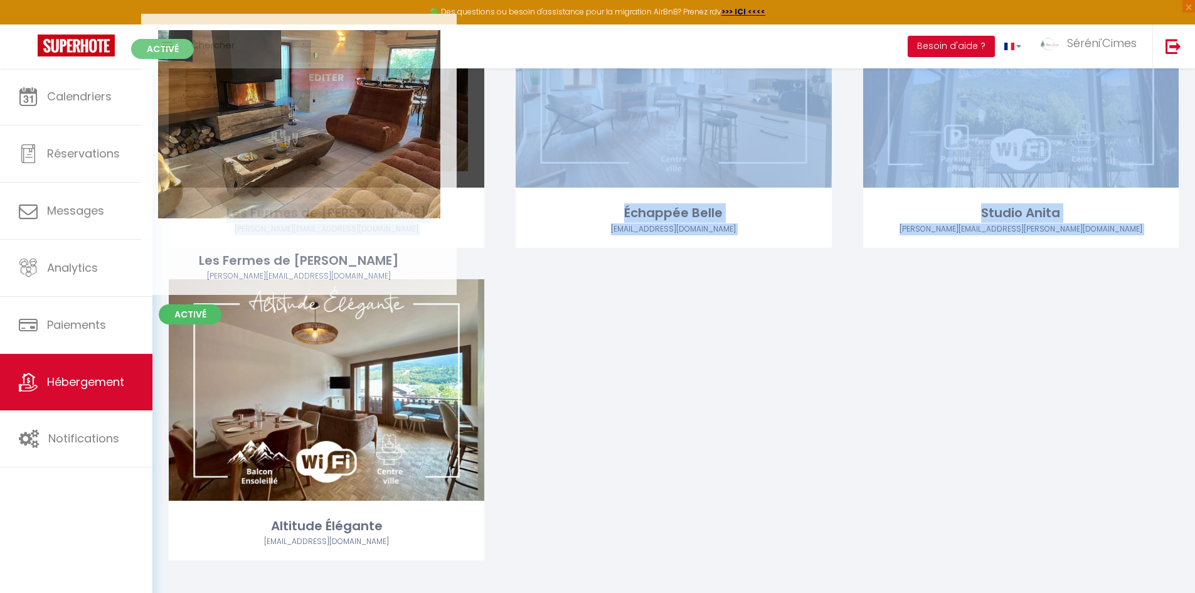
drag, startPoint x: 407, startPoint y: 406, endPoint x: 380, endPoint y: 142, distance: 265.4
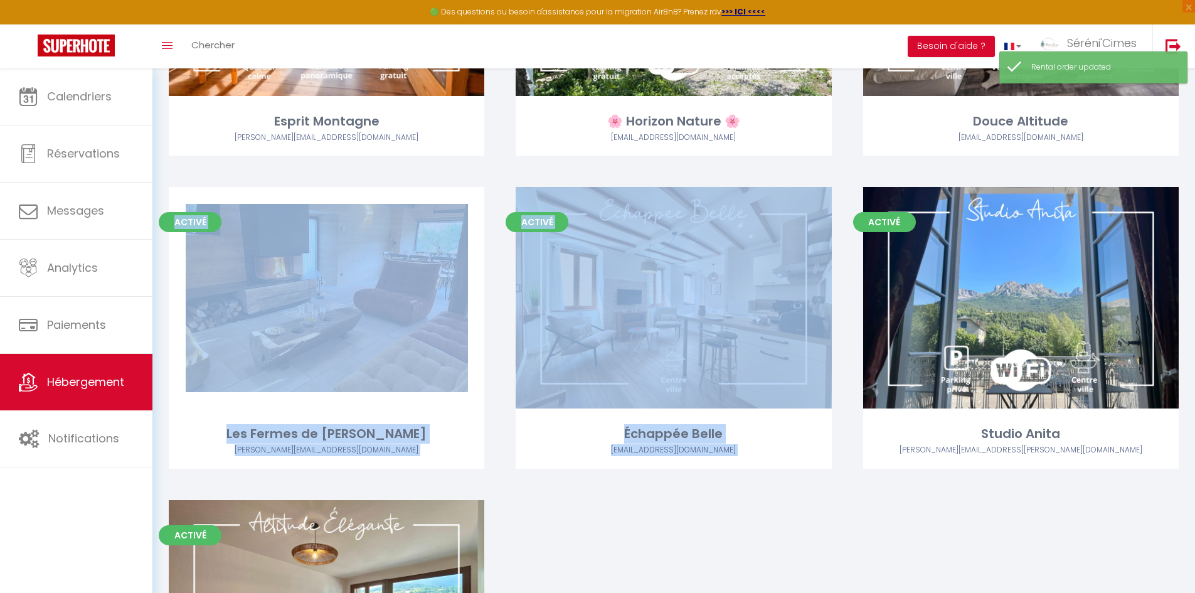
scroll to position [1519, 0]
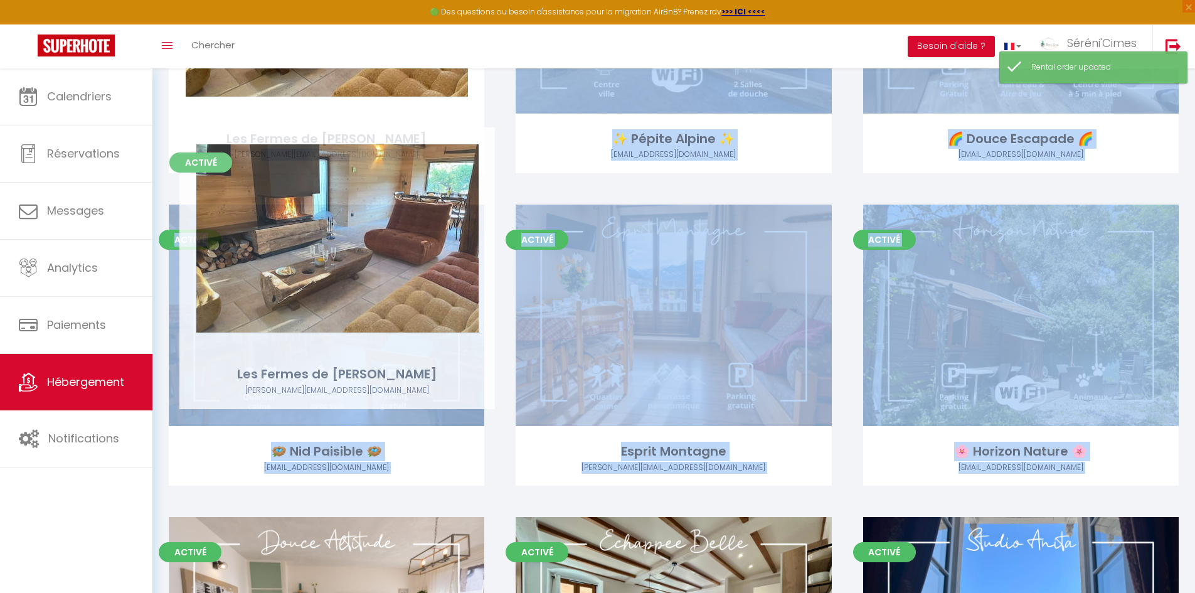
drag, startPoint x: 311, startPoint y: 572, endPoint x: 321, endPoint y: 183, distance: 389.7
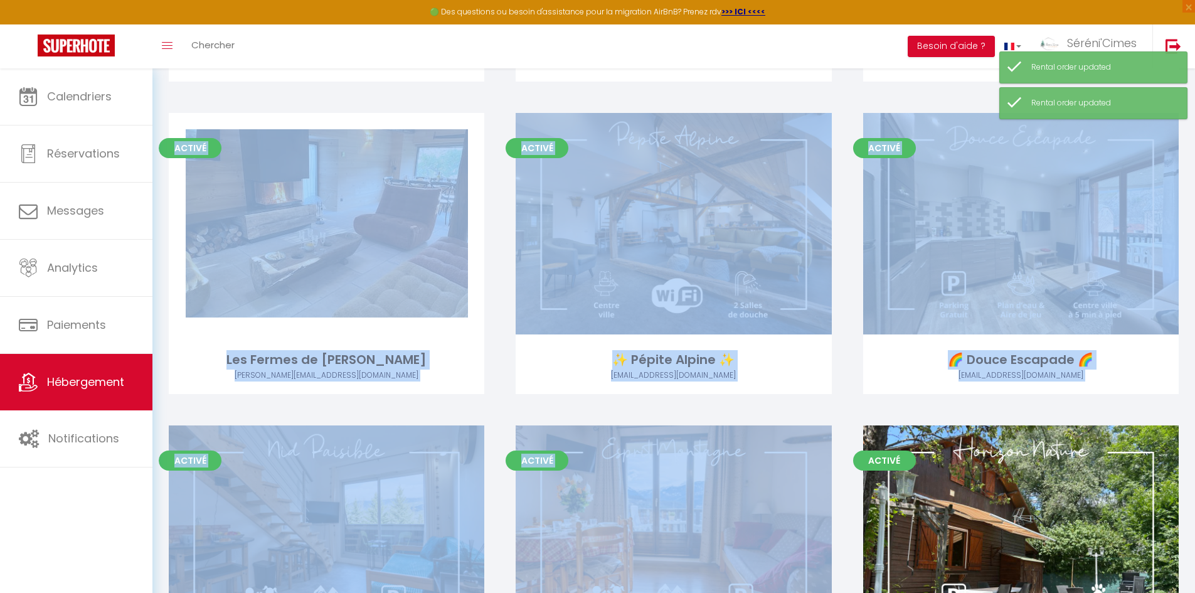
scroll to position [1355, 0]
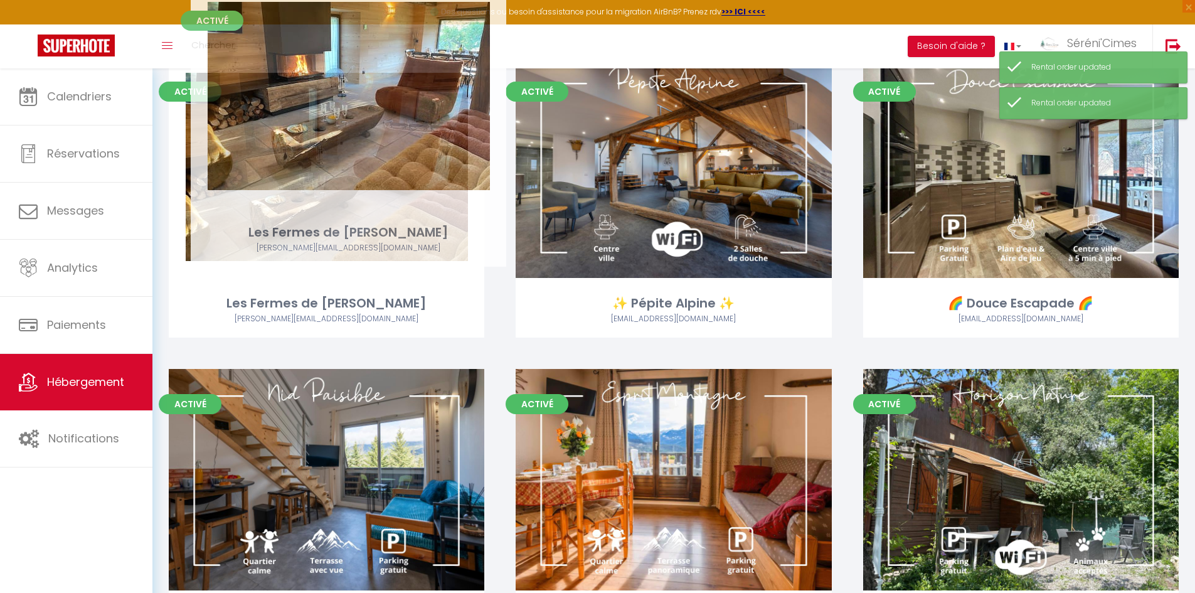
drag, startPoint x: 324, startPoint y: 269, endPoint x: 346, endPoint y: 198, distance: 74.2
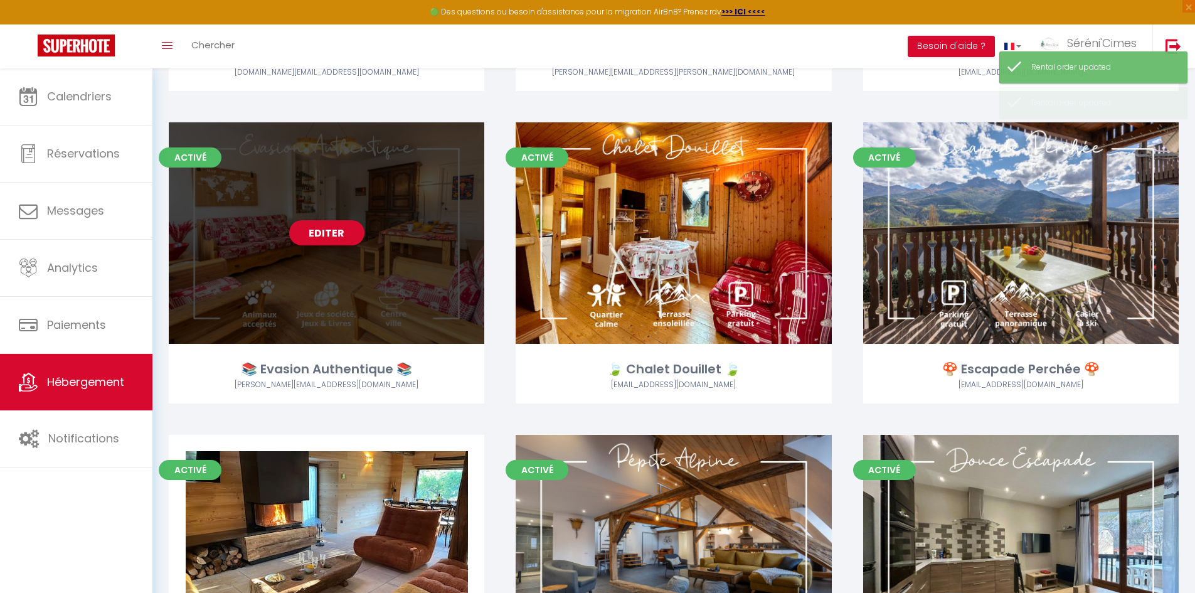
scroll to position [1041, 0]
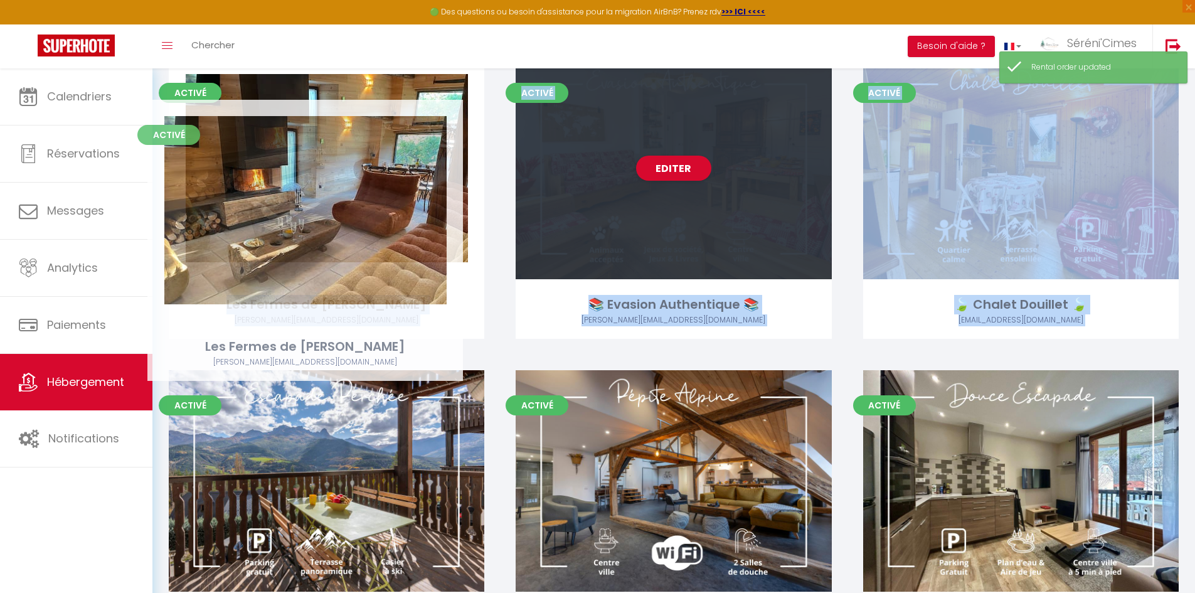
drag, startPoint x: 430, startPoint y: 487, endPoint x: 414, endPoint y: 192, distance: 295.9
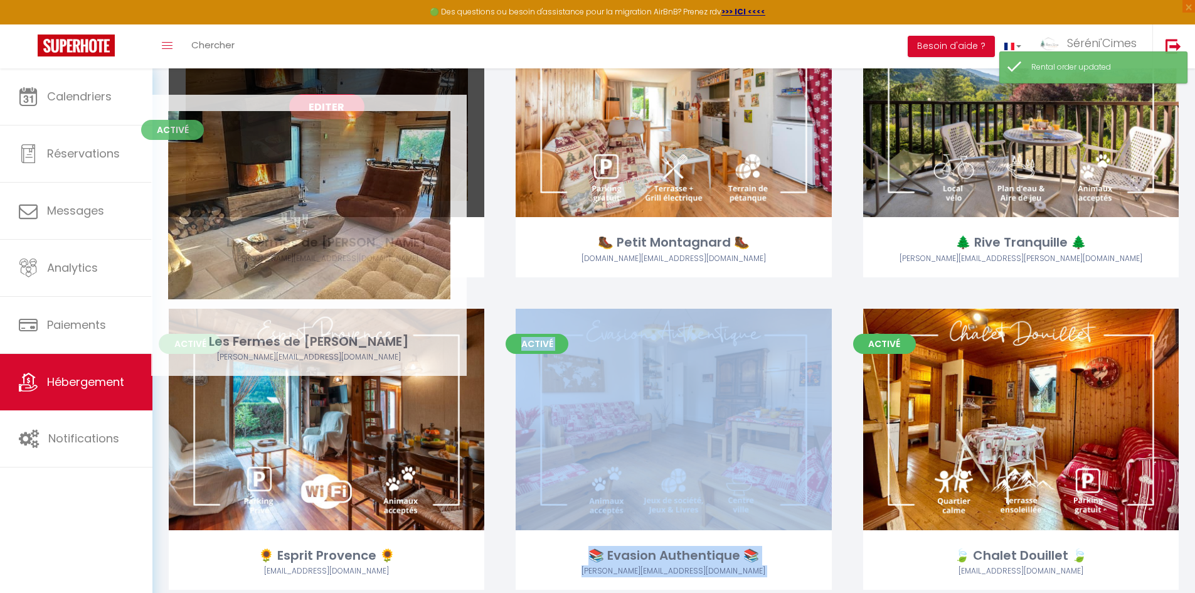
drag, startPoint x: 399, startPoint y: 423, endPoint x: 381, endPoint y: 198, distance: 226.6
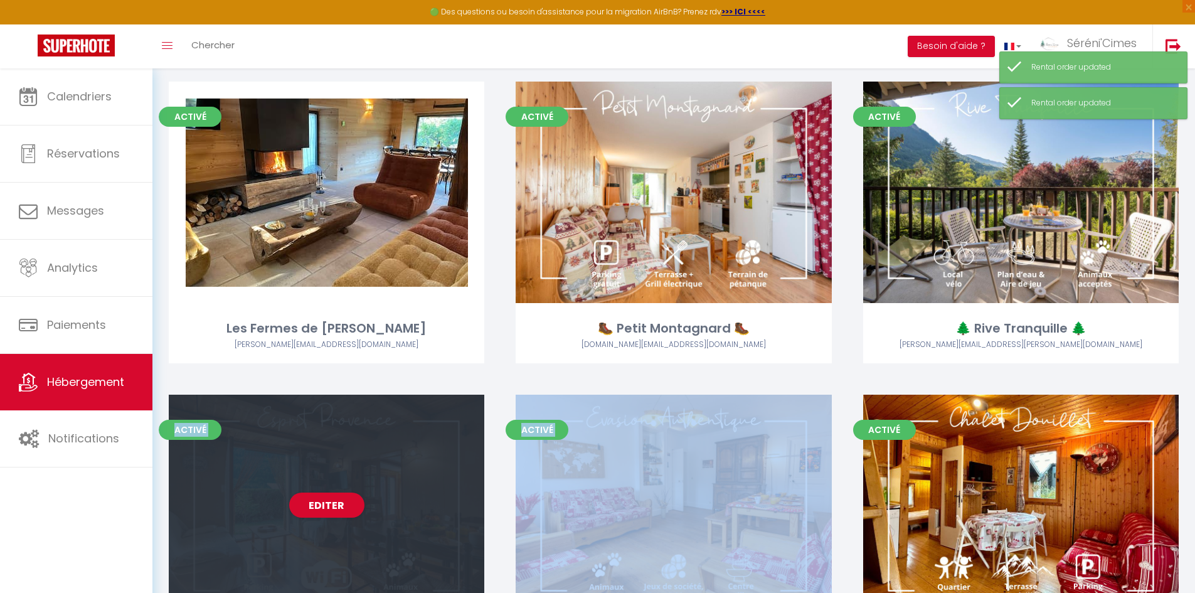
scroll to position [439, 0]
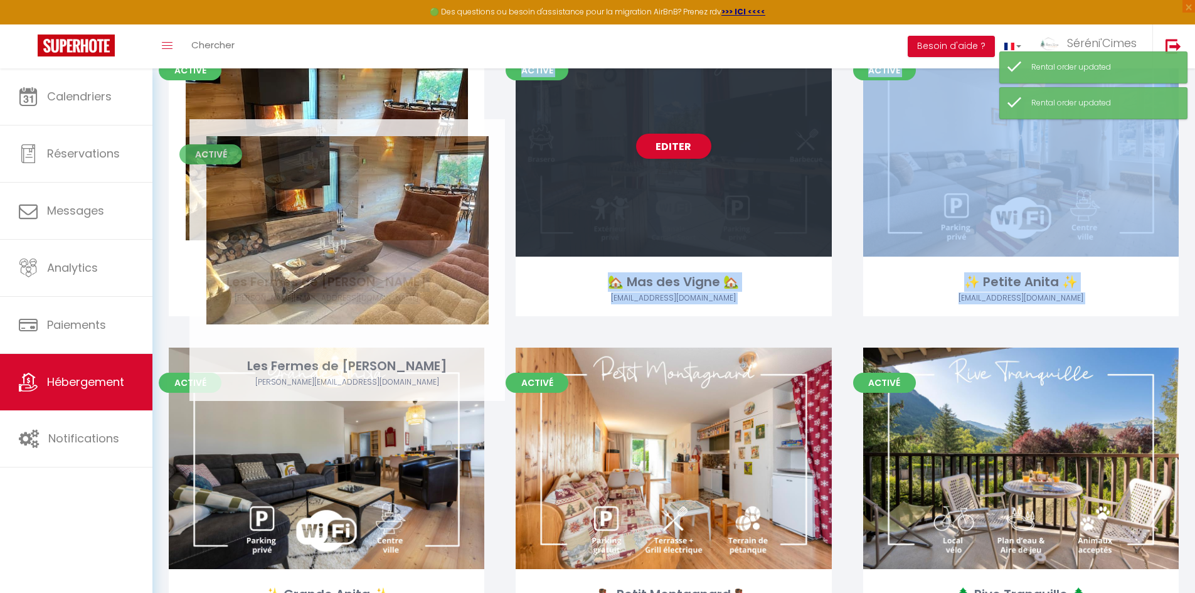
drag, startPoint x: 391, startPoint y: 437, endPoint x: 414, endPoint y: 200, distance: 238.2
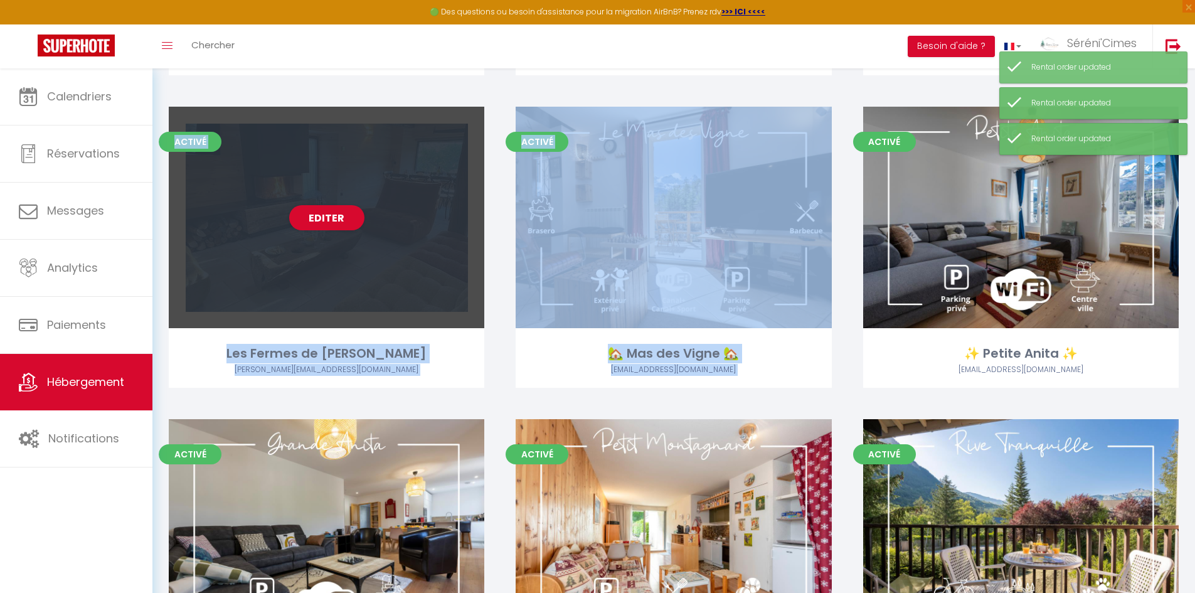
scroll to position [188, 0]
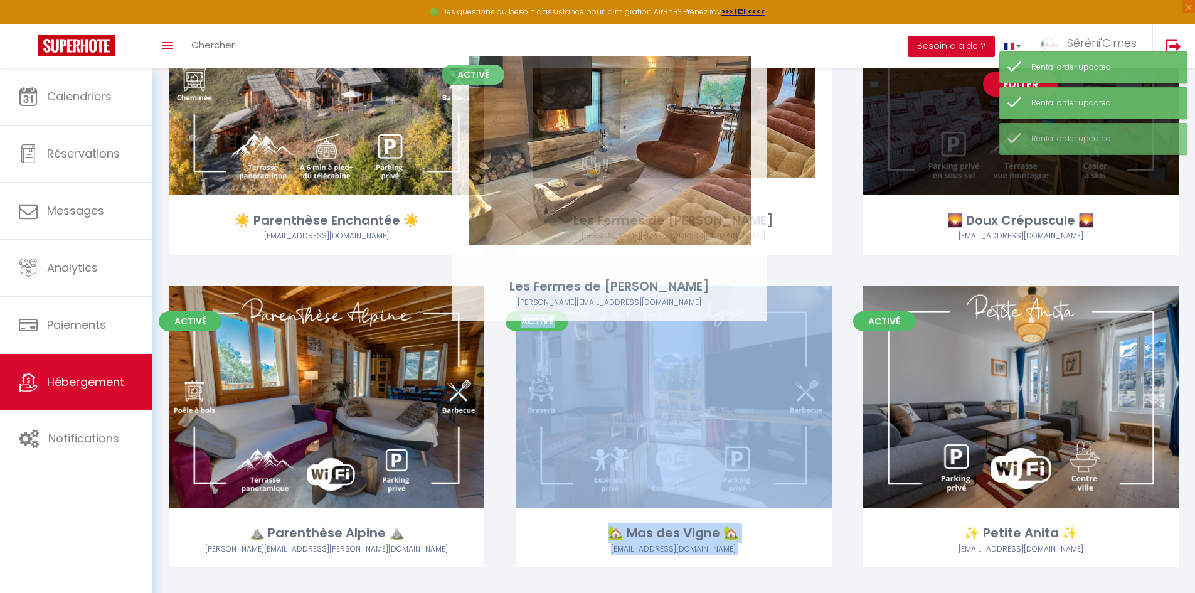
drag, startPoint x: 392, startPoint y: 351, endPoint x: 679, endPoint y: 102, distance: 379.8
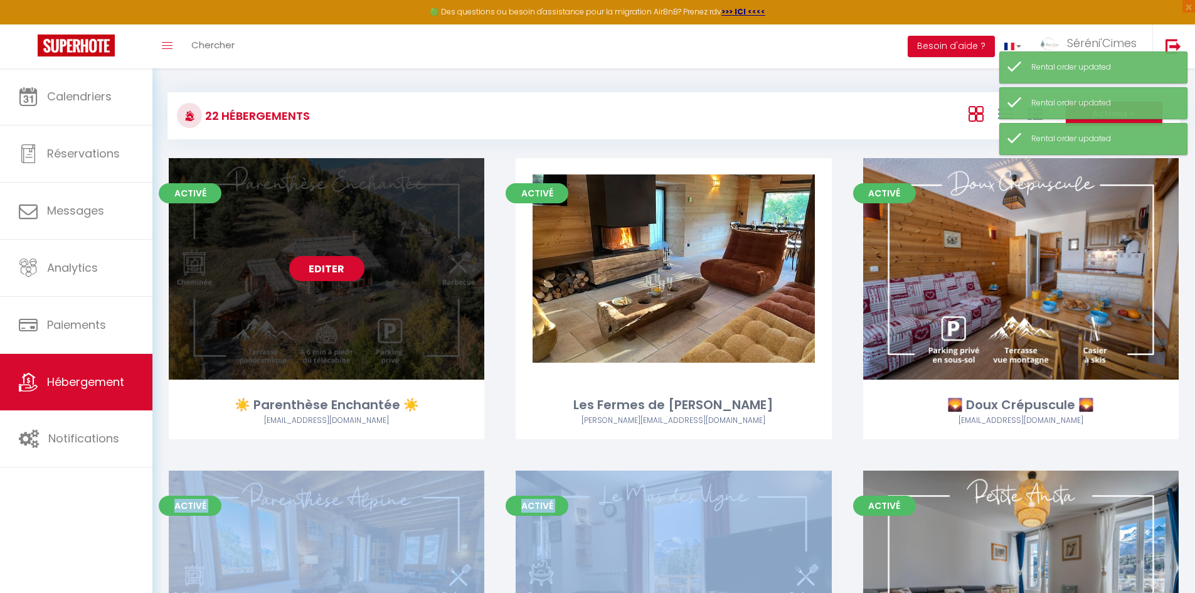
scroll to position [0, 0]
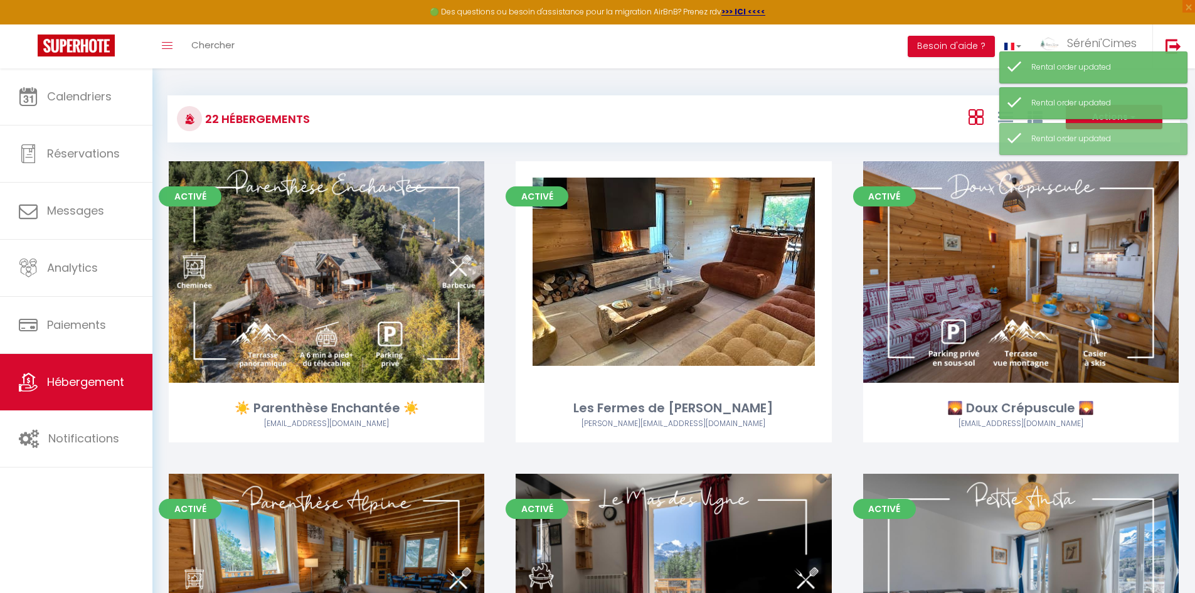
click at [662, 87] on div "22 Hébergements Actions Créer un Hébergement Nouveau groupe Initialiser les app…" at bounding box center [674, 112] width 1013 height 59
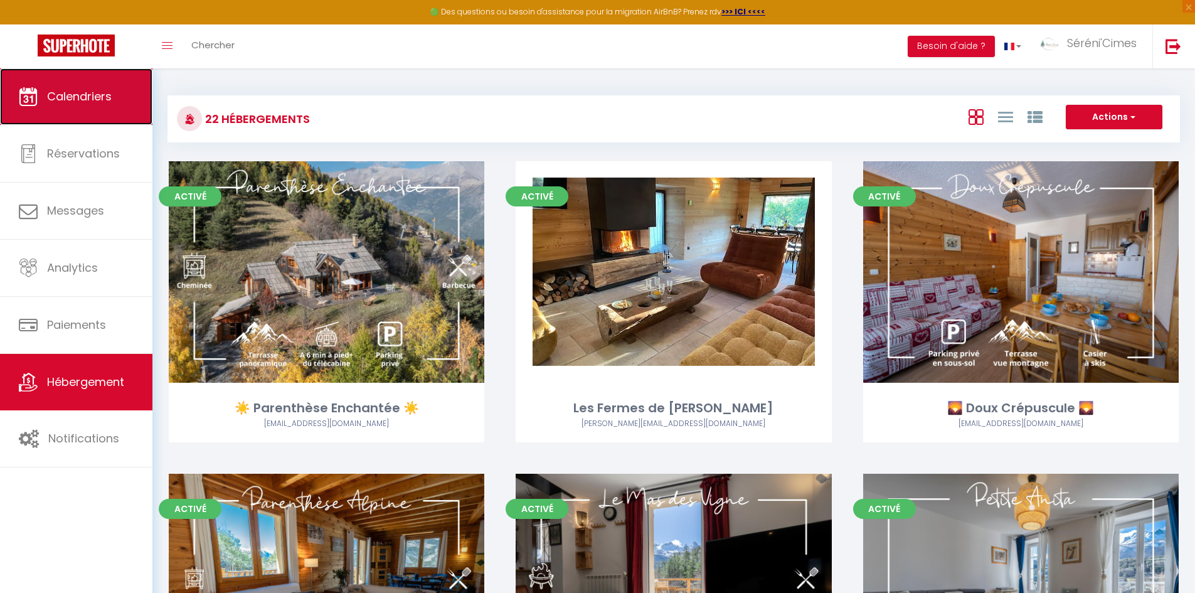
click at [43, 107] on link "Calendriers" at bounding box center [76, 96] width 152 height 56
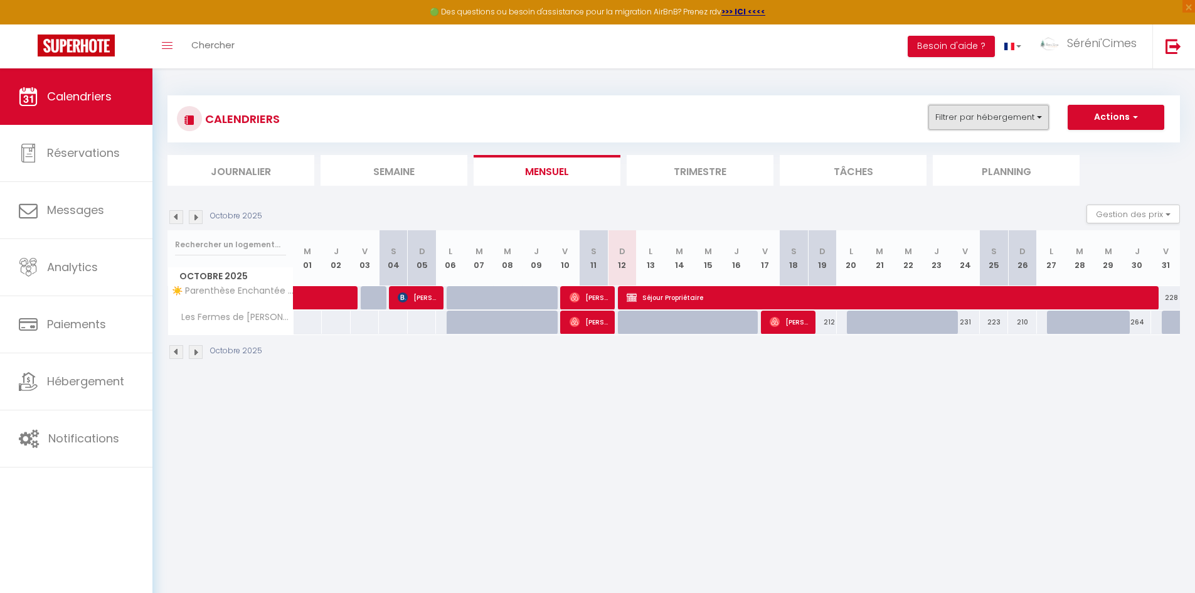
click at [1040, 126] on button "Filtrer par hébergement" at bounding box center [988, 117] width 120 height 25
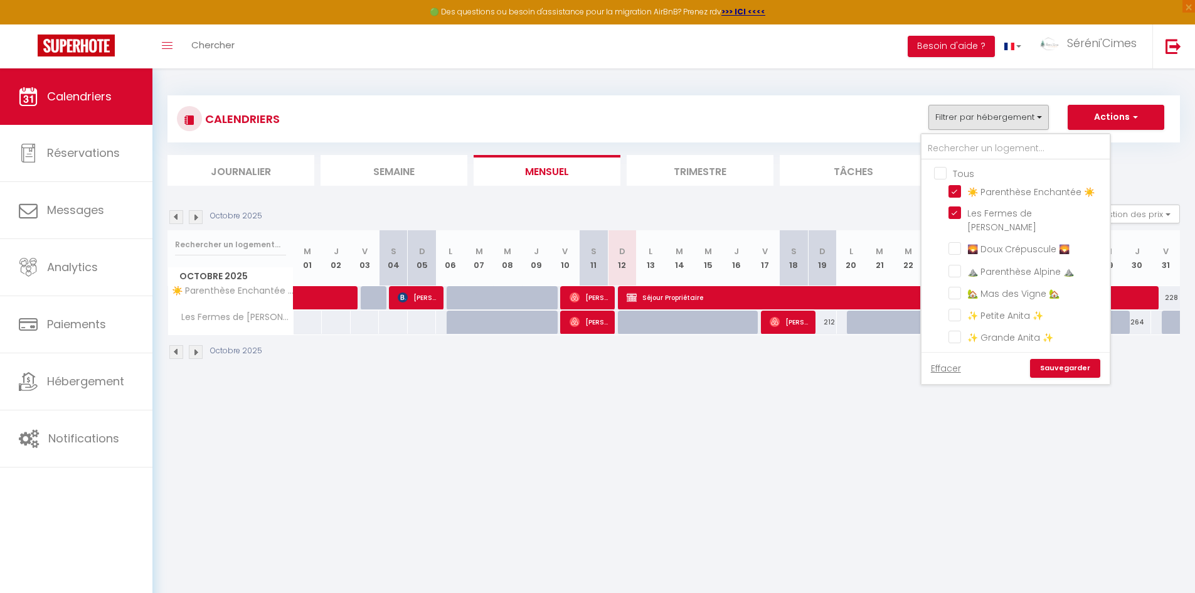
click at [942, 169] on input "Tous" at bounding box center [1028, 172] width 188 height 13
checkbox input "true"
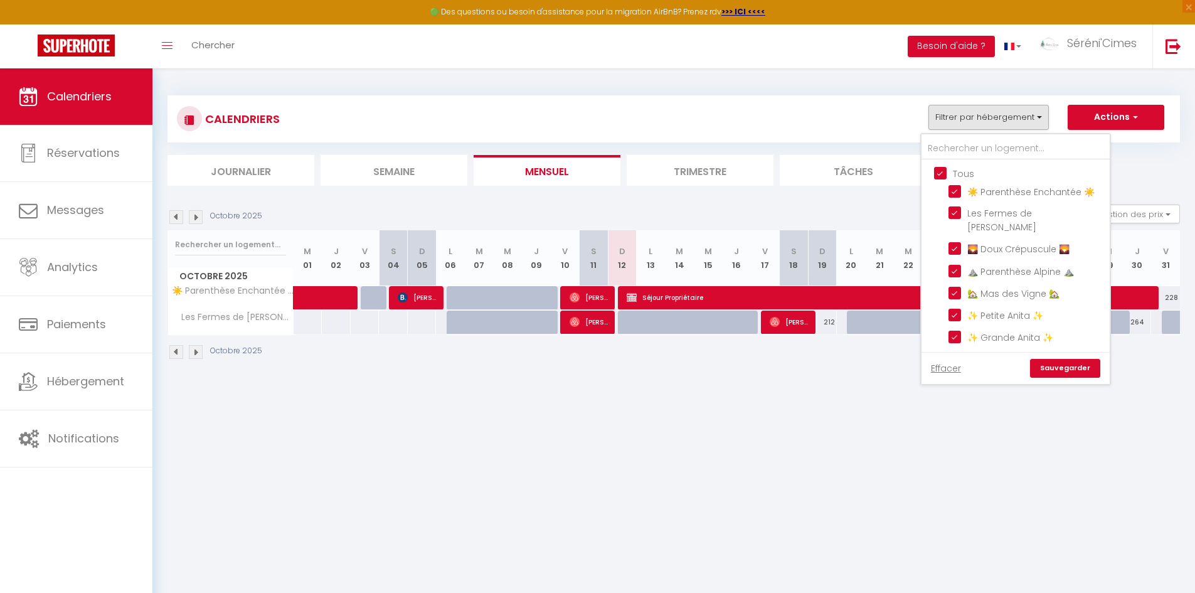
checkbox input "true"
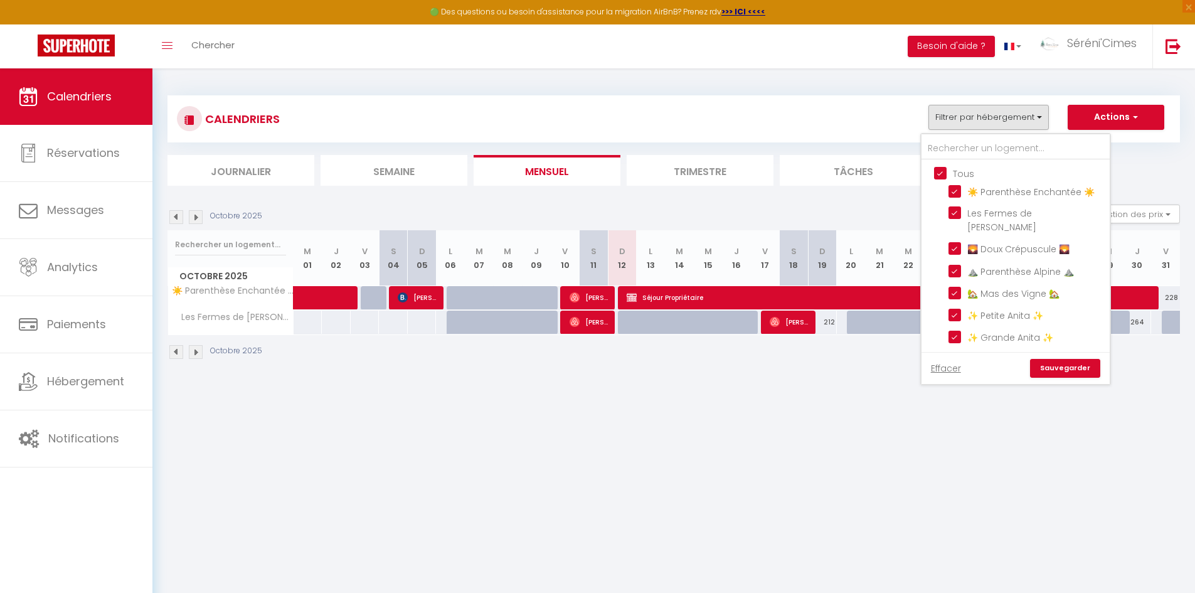
checkbox input "true"
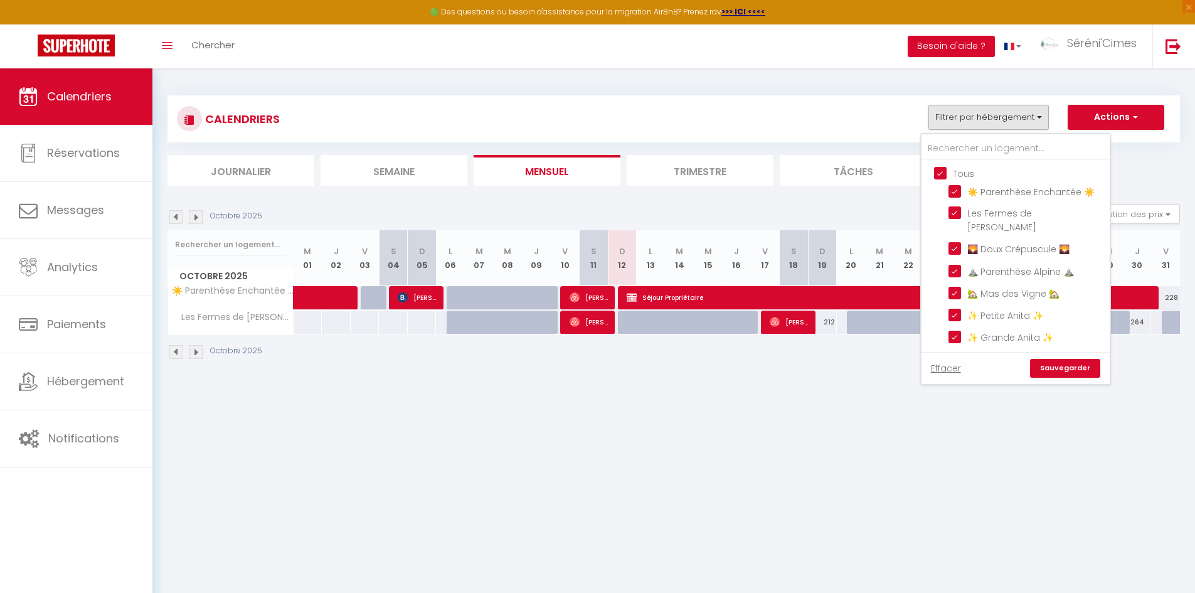
checkbox input "true"
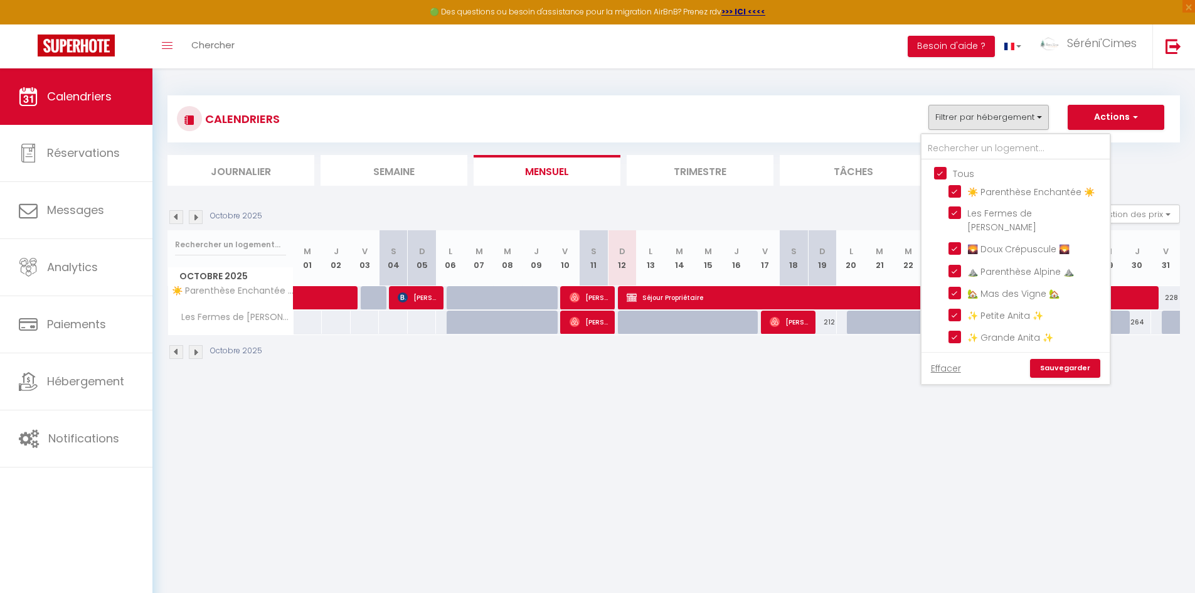
checkbox input "true"
click at [952, 173] on input "Tous" at bounding box center [1028, 172] width 188 height 13
checkbox input "false"
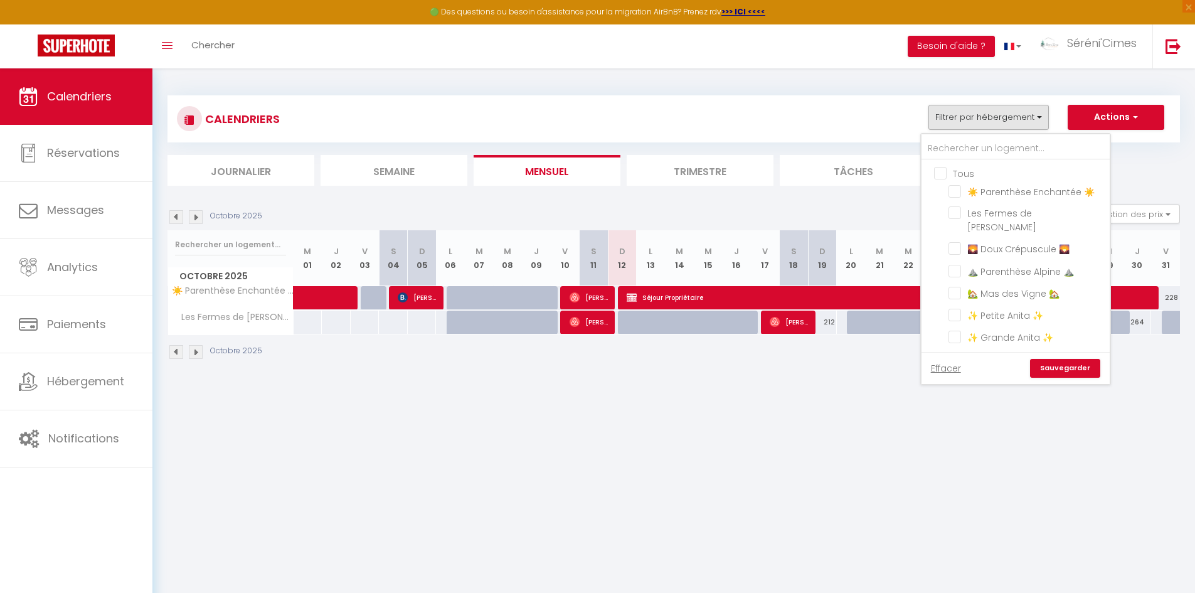
checkbox input "false"
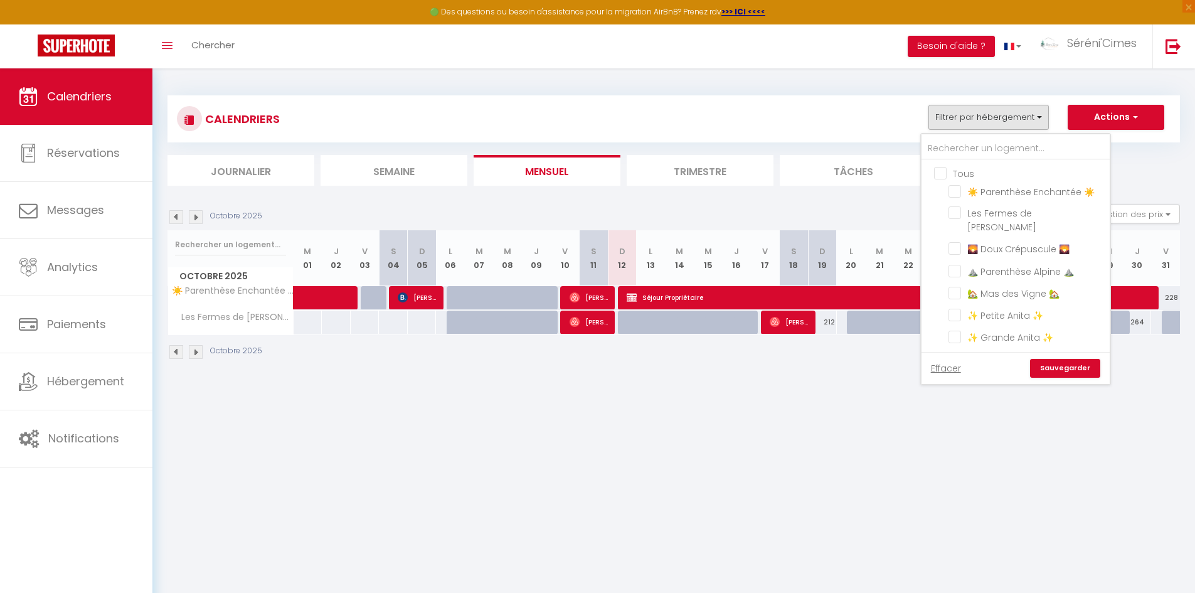
checkbox input "false"
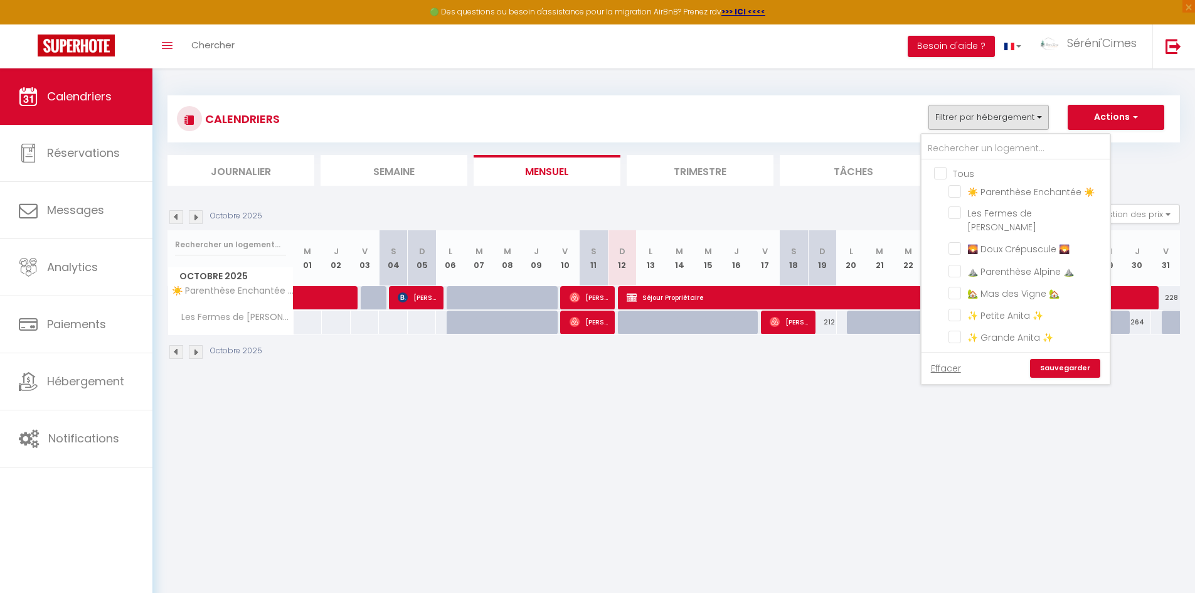
checkbox input "false"
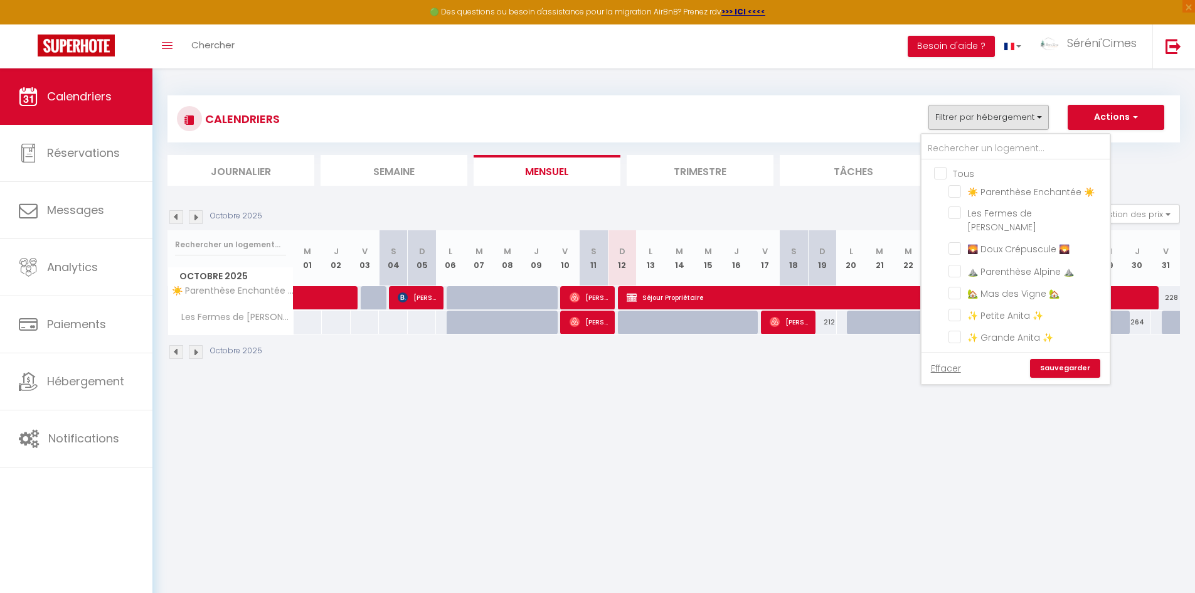
checkbox input "false"
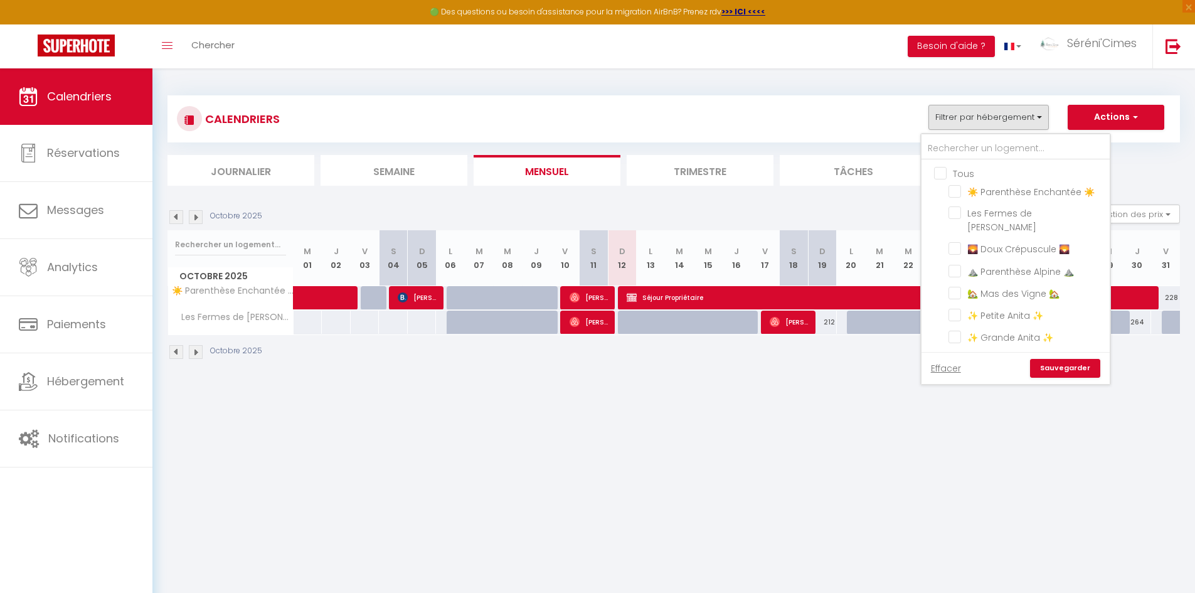
checkbox input "false"
click at [827, 148] on div "CALENDRIERS Filtrer par hébergement Tous ☀️ Parenthèse Enchantée ☀️ Les Fermes …" at bounding box center [674, 140] width 1013 height 90
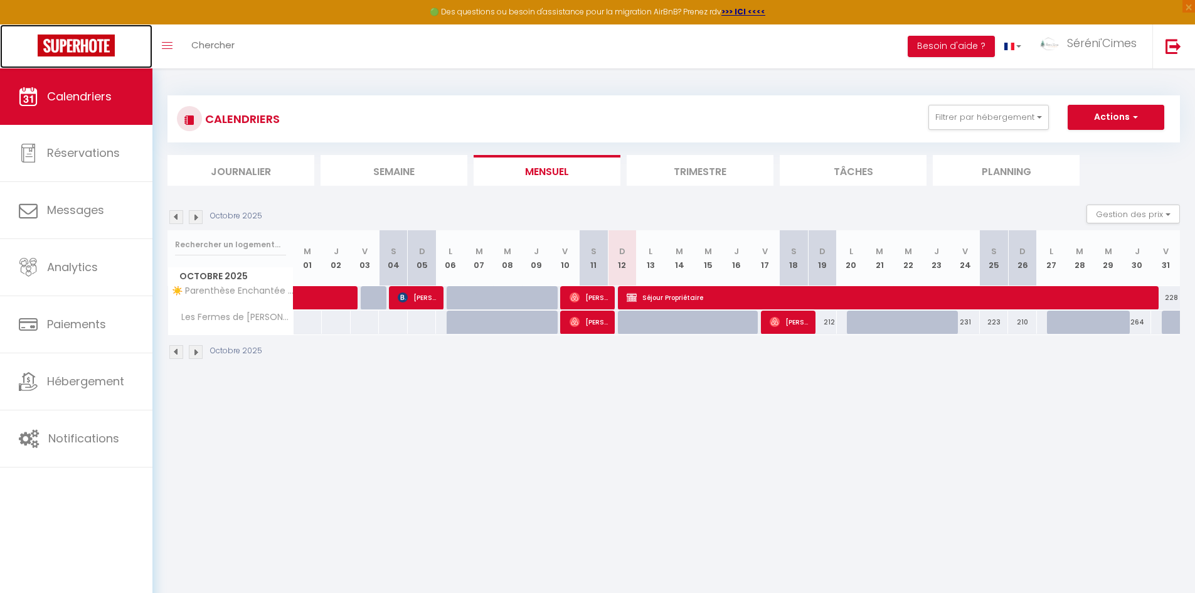
click at [62, 44] on img at bounding box center [76, 46] width 77 height 22
click at [85, 48] on img at bounding box center [76, 46] width 77 height 22
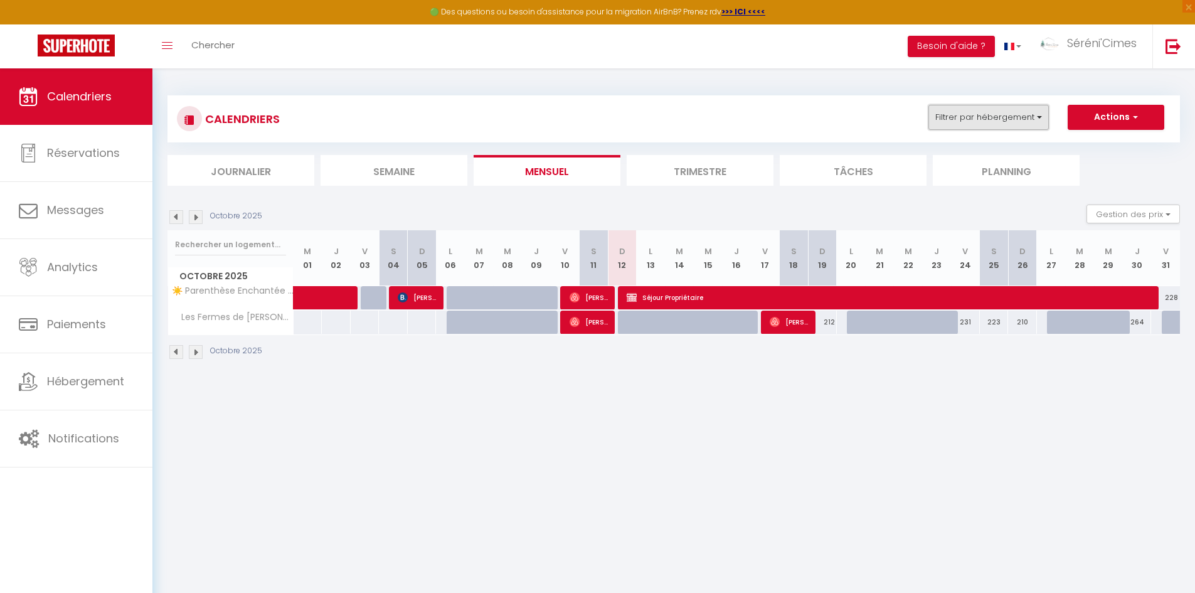
click at [942, 128] on button "Filtrer par hébergement" at bounding box center [988, 117] width 120 height 25
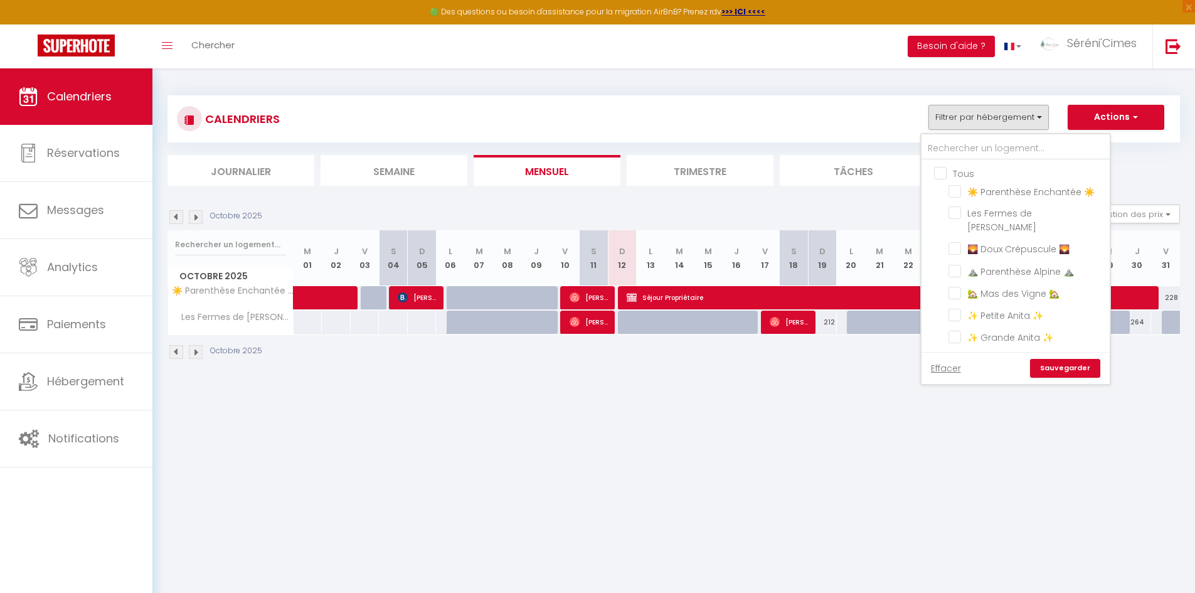
click at [943, 177] on input "Tous" at bounding box center [1028, 172] width 188 height 13
checkbox input "true"
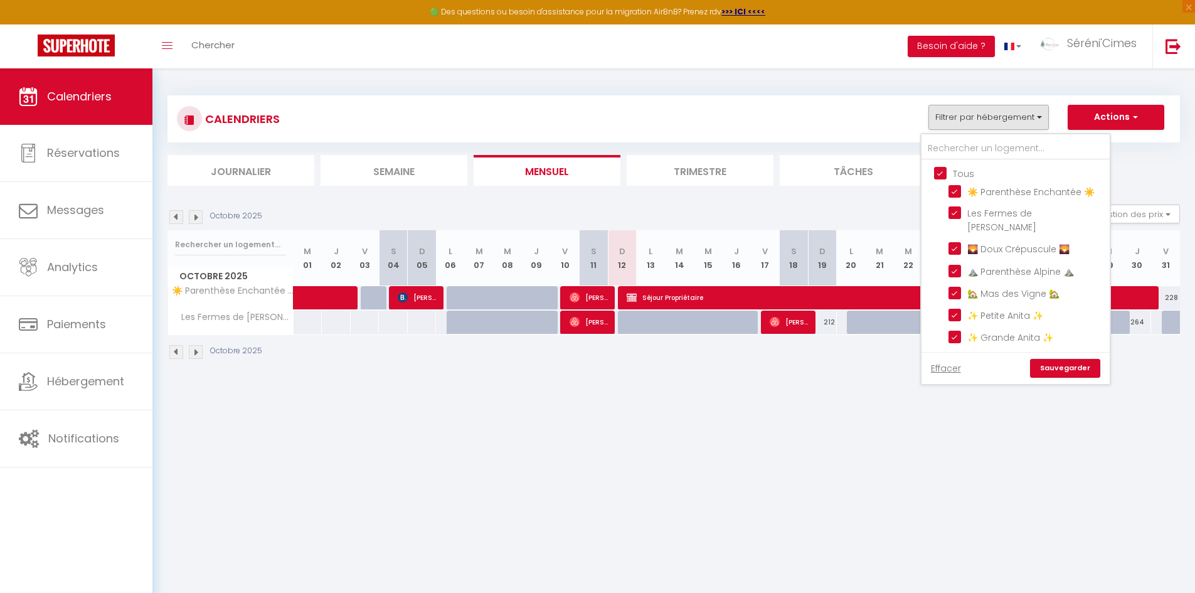
checkbox input "true"
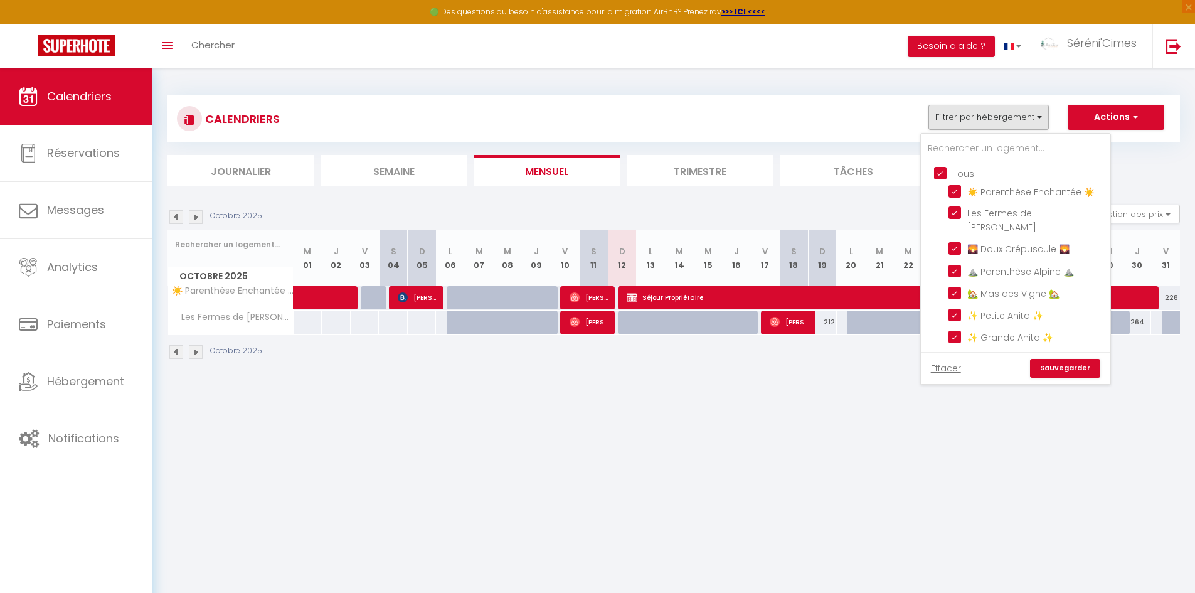
checkbox input "true"
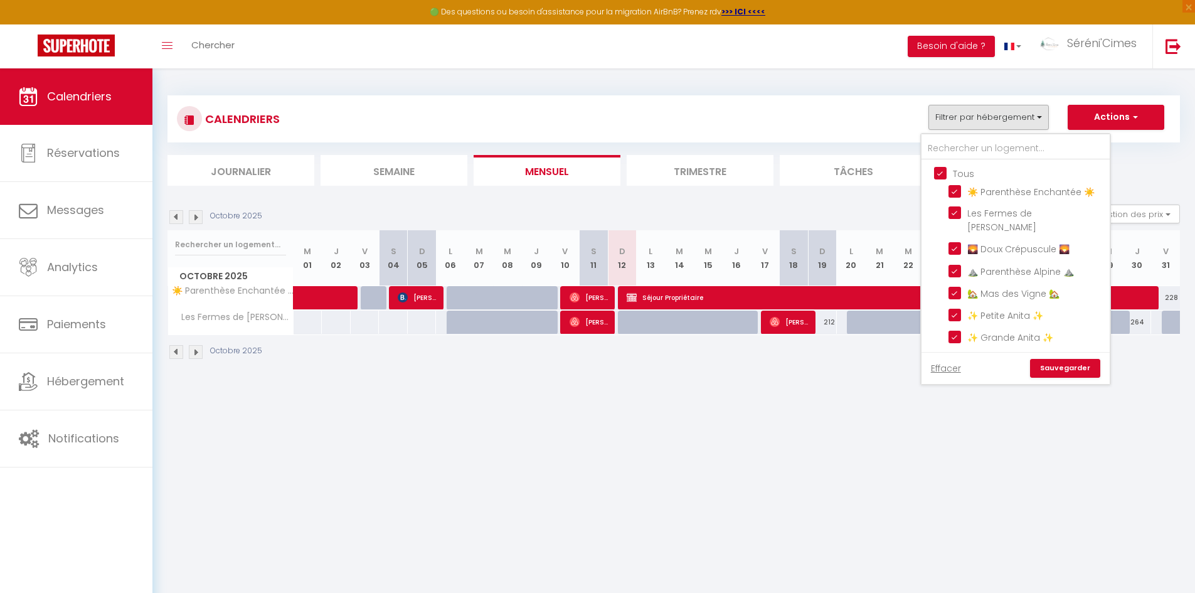
checkbox input "true"
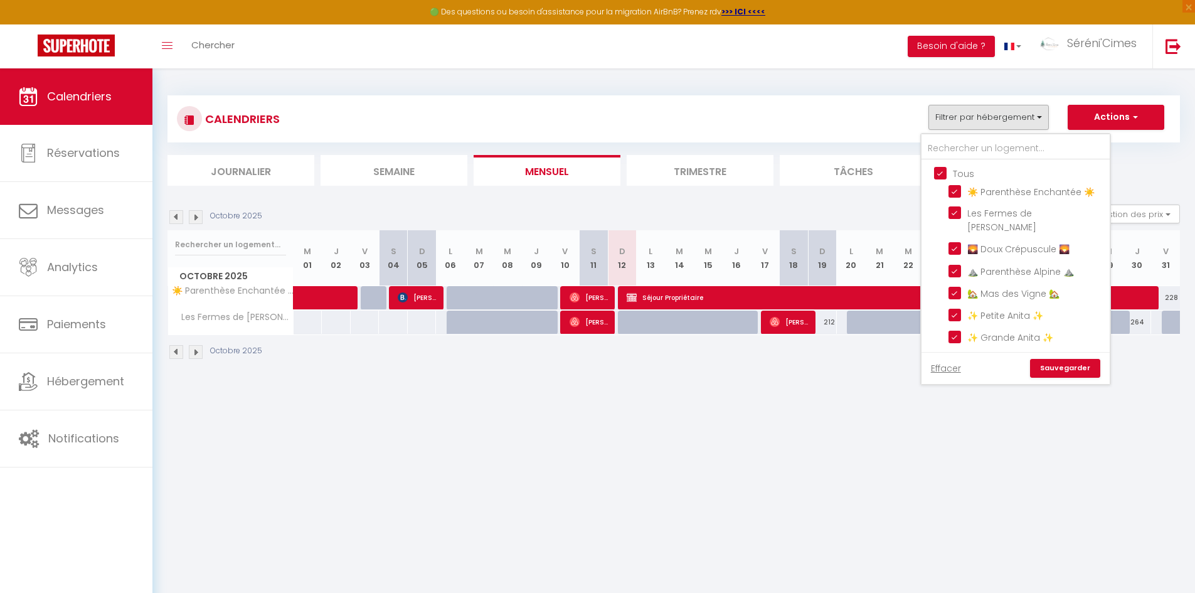
checkbox input "true"
click at [1071, 365] on link "Sauvegarder" at bounding box center [1065, 368] width 70 height 19
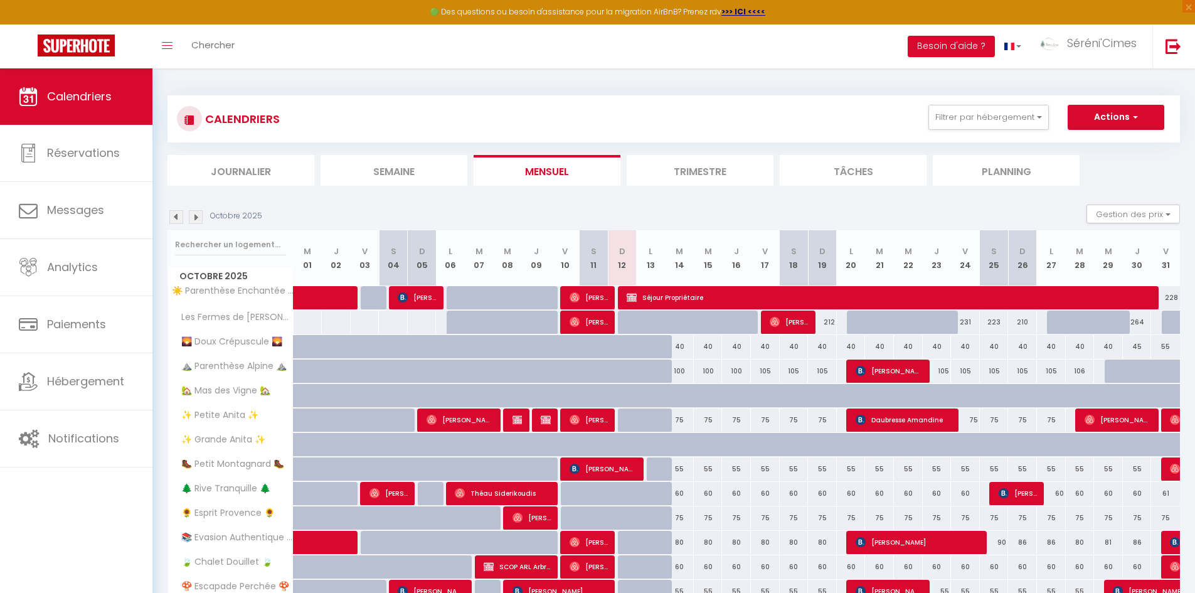
click at [194, 213] on img at bounding box center [196, 217] width 14 height 14
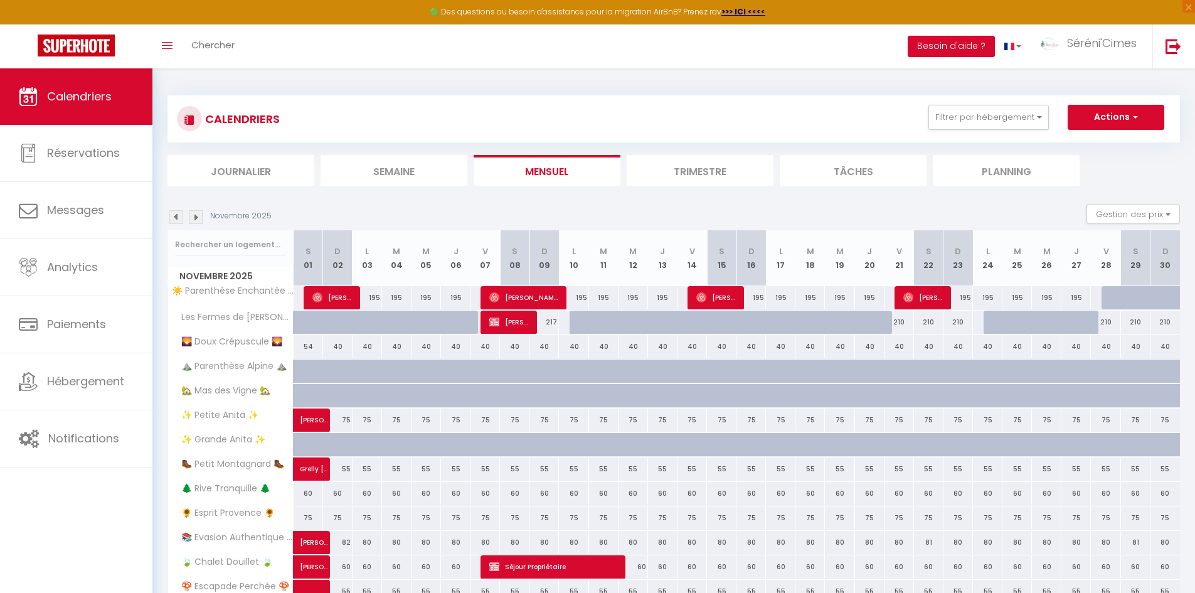
click at [194, 213] on img at bounding box center [196, 217] width 14 height 14
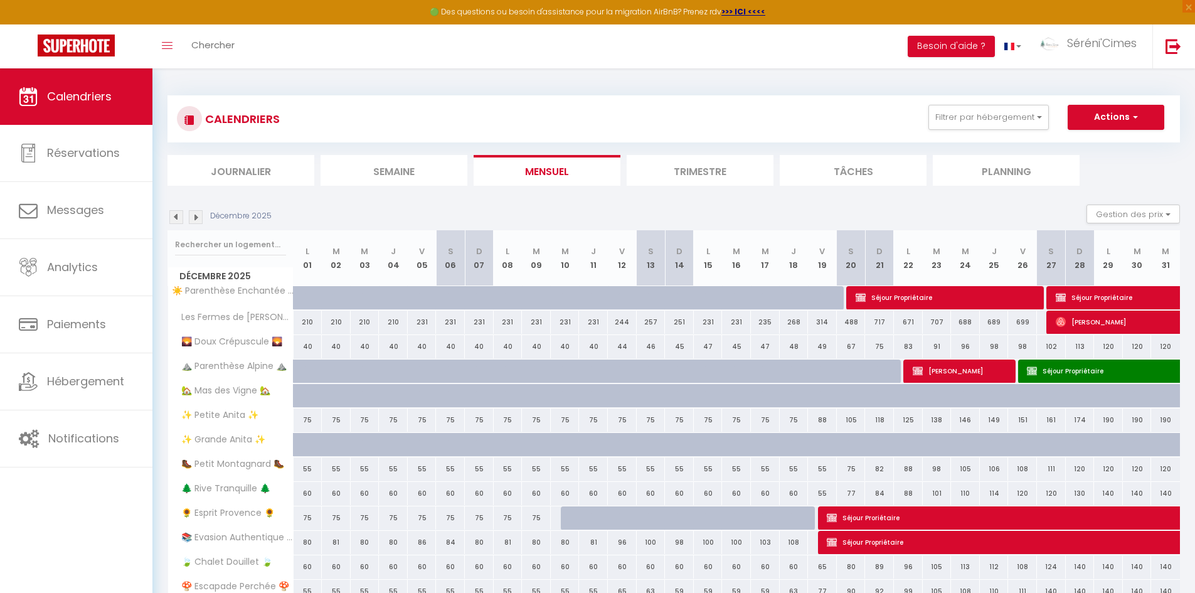
click at [198, 216] on img at bounding box center [196, 217] width 14 height 14
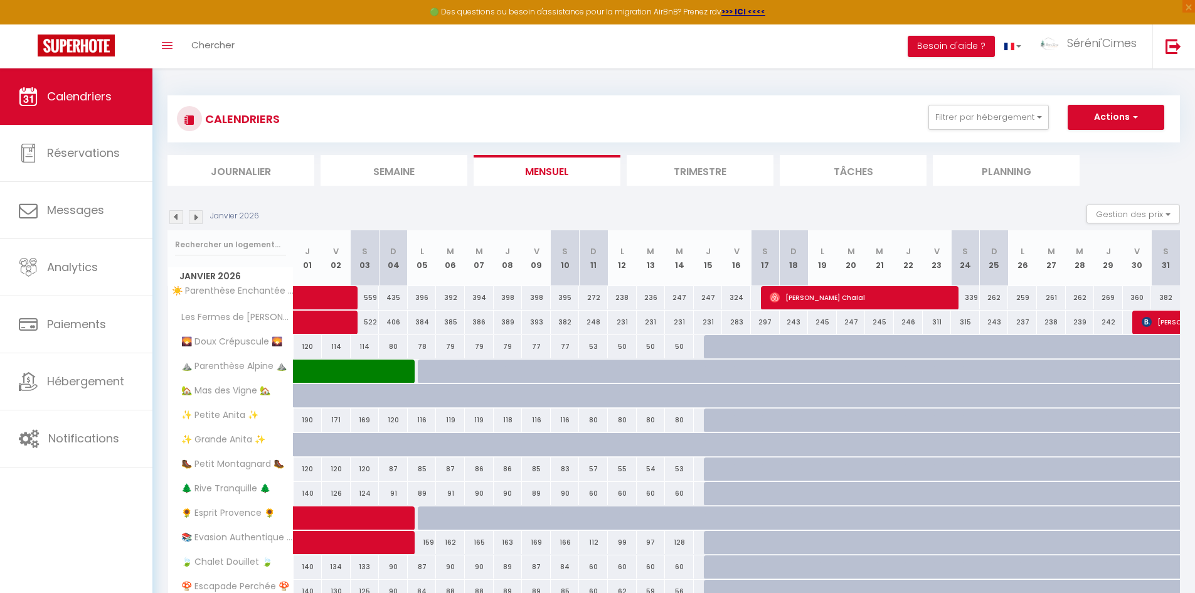
click at [198, 216] on img at bounding box center [196, 217] width 14 height 14
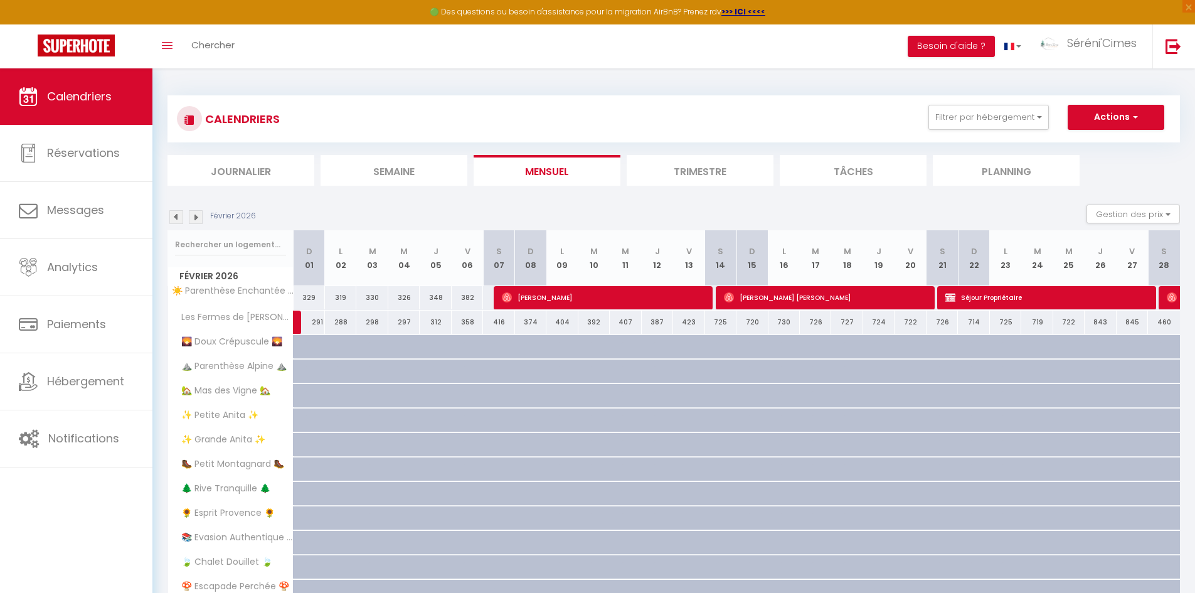
click at [198, 216] on img at bounding box center [196, 217] width 14 height 14
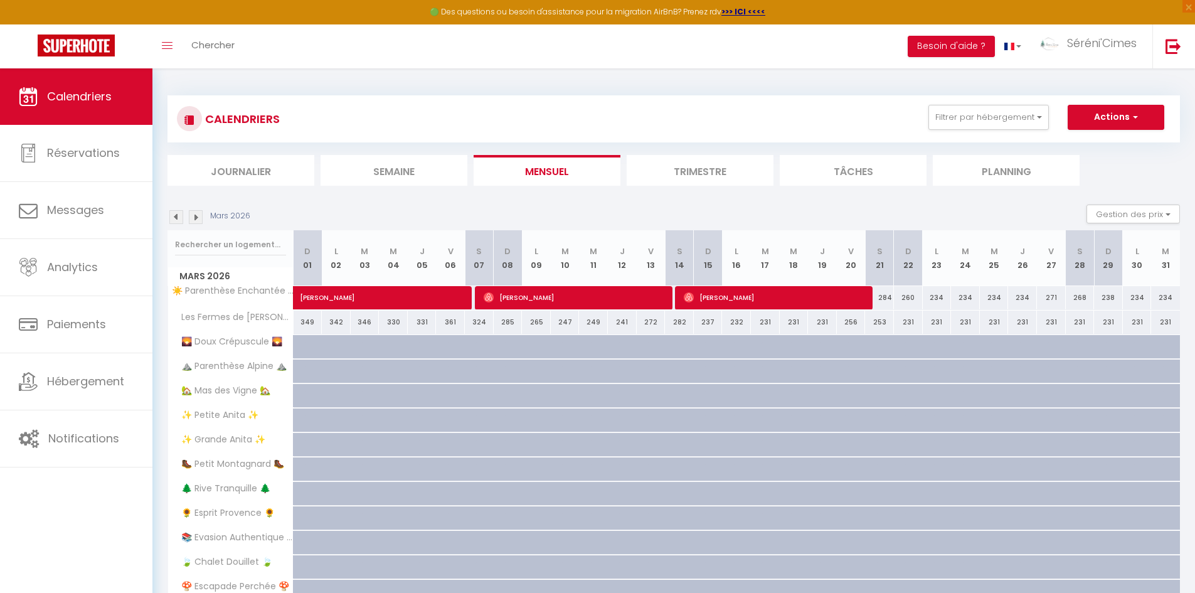
click at [198, 216] on img at bounding box center [196, 217] width 14 height 14
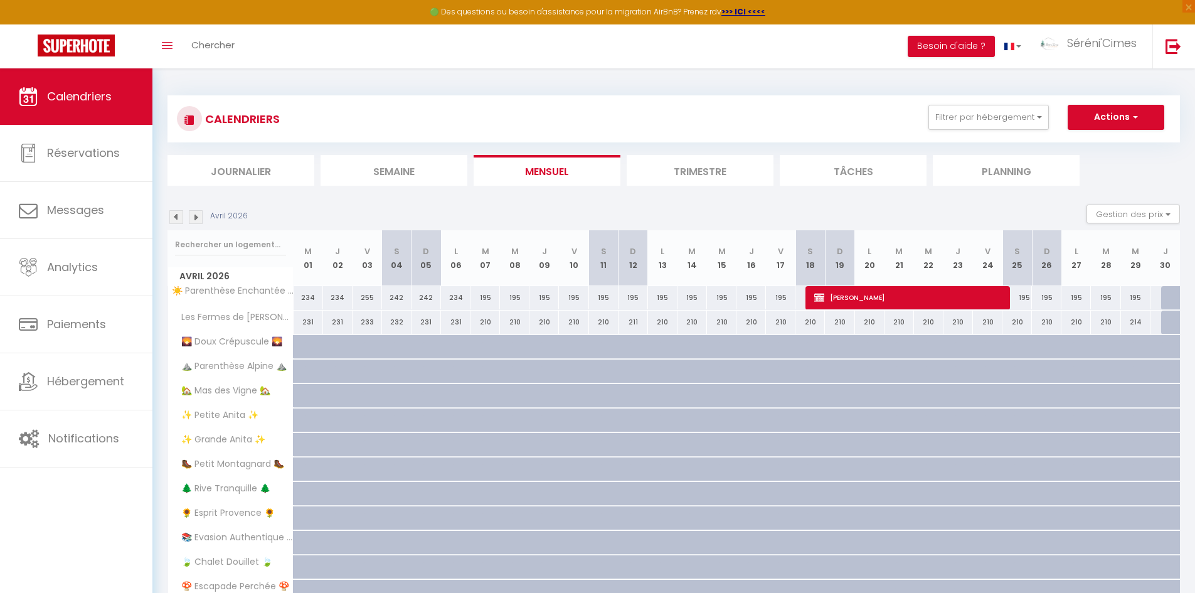
click at [178, 215] on img at bounding box center [176, 217] width 14 height 14
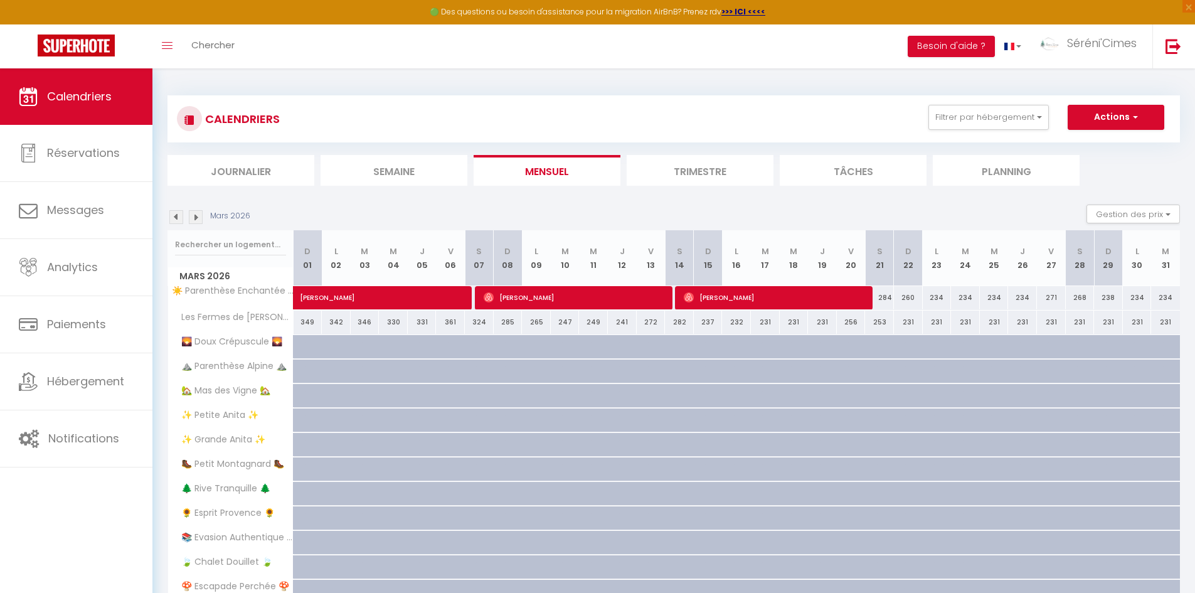
click at [176, 220] on img at bounding box center [176, 217] width 14 height 14
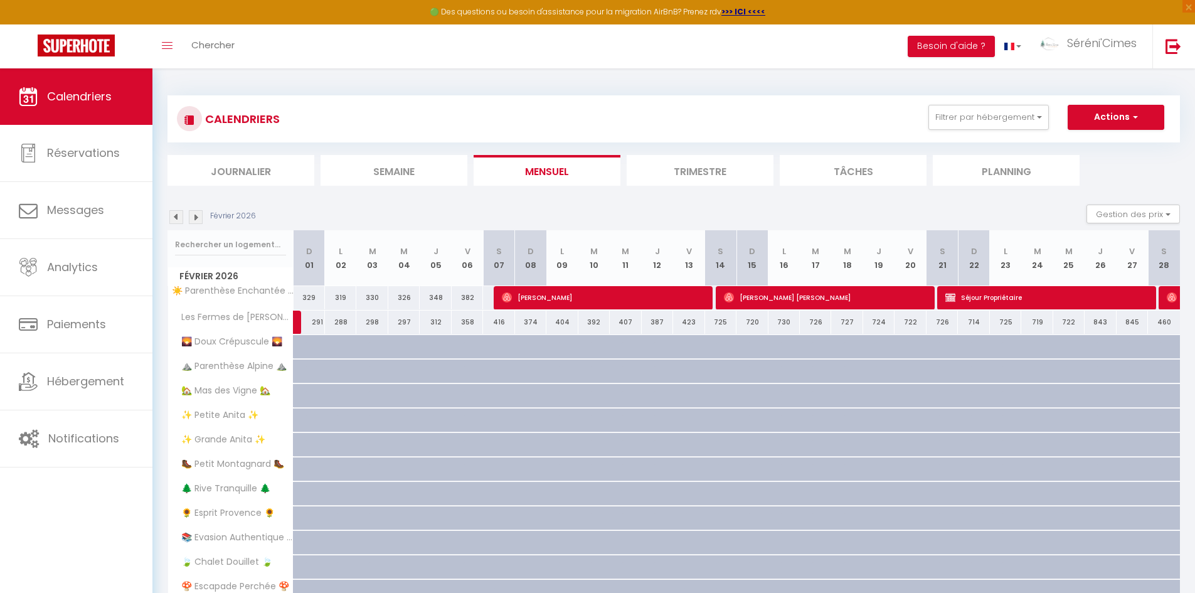
click at [176, 220] on img at bounding box center [176, 217] width 14 height 14
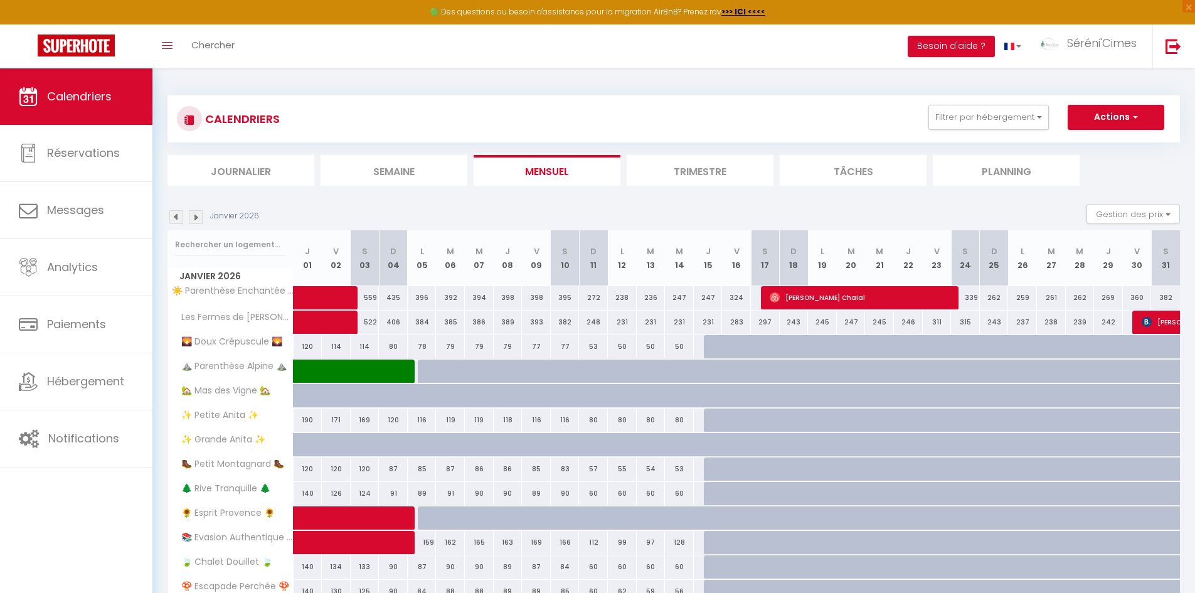
click at [176, 215] on img at bounding box center [176, 217] width 14 height 14
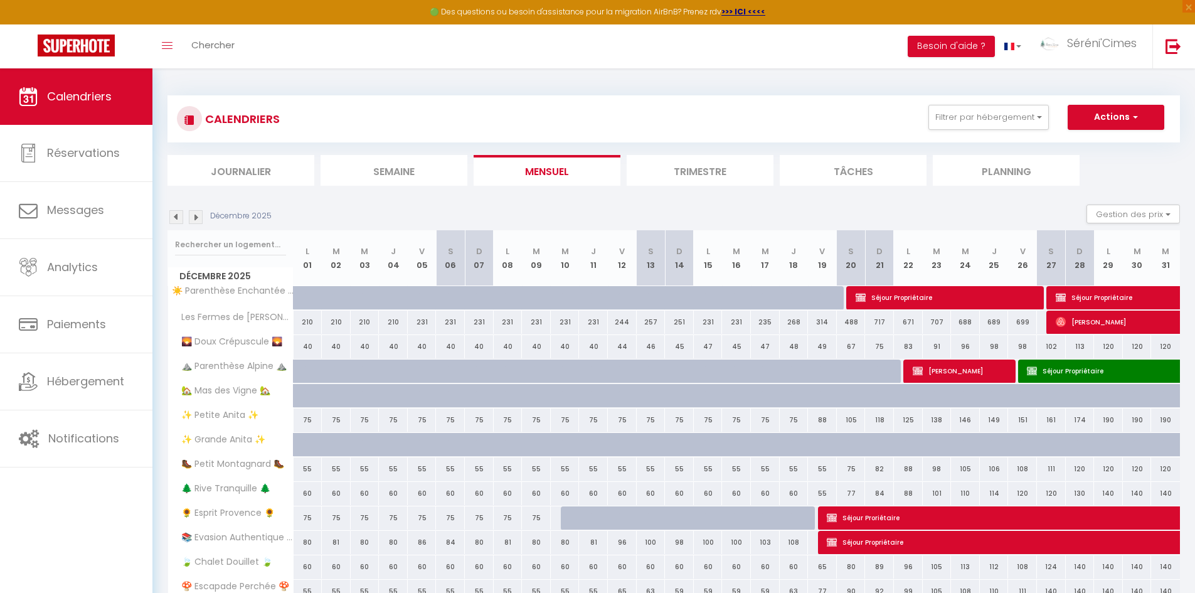
click at [176, 215] on img at bounding box center [176, 217] width 14 height 14
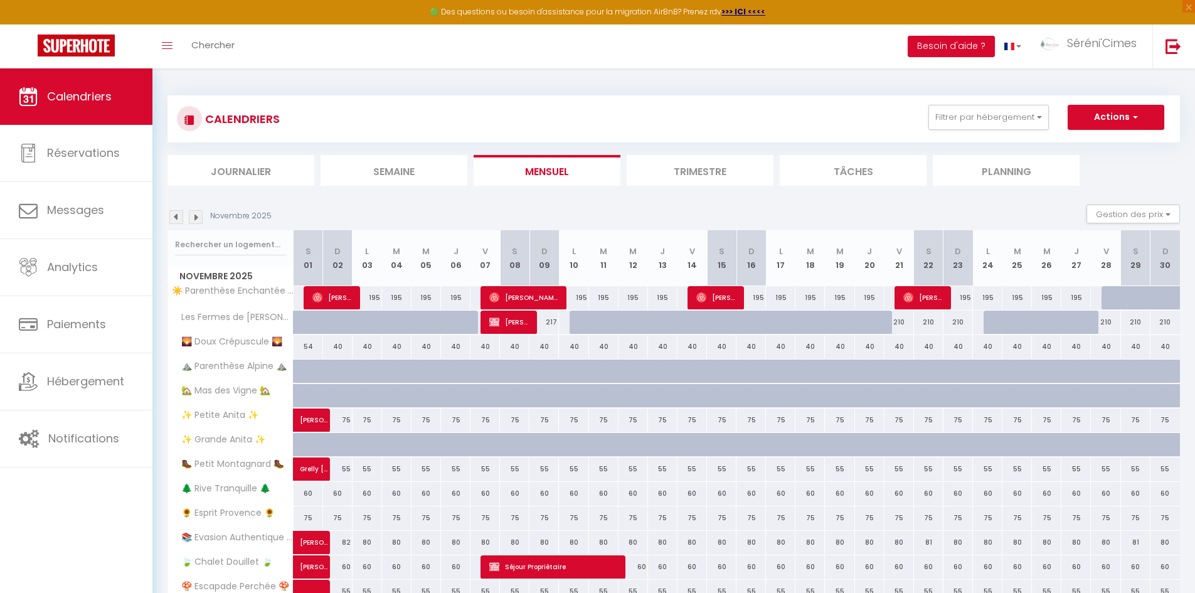
click at [176, 215] on img at bounding box center [176, 217] width 14 height 14
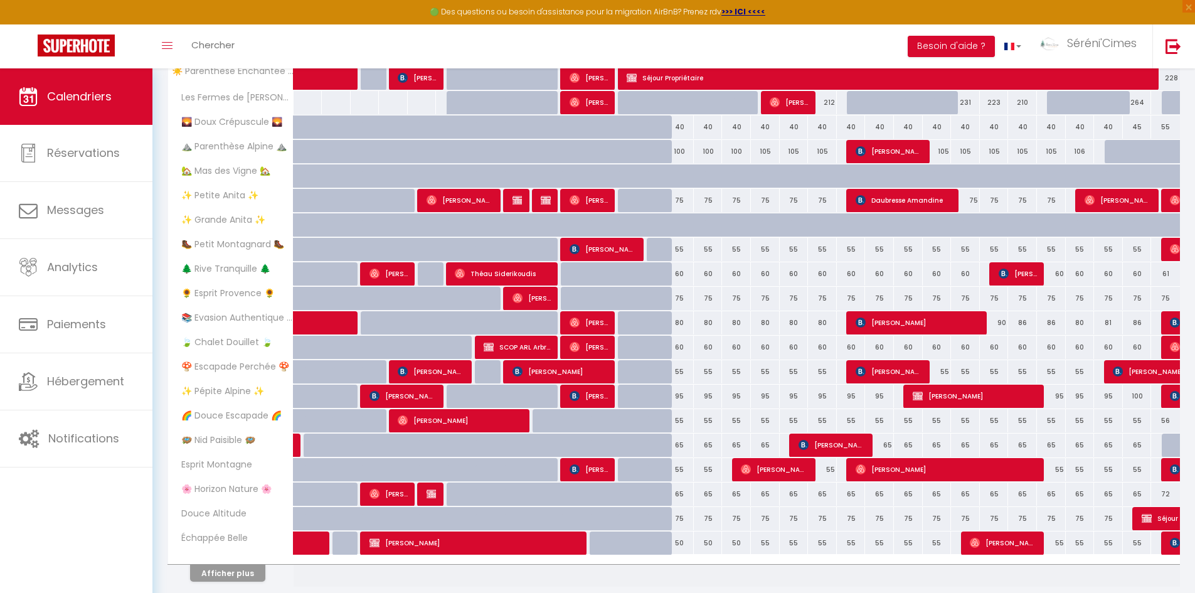
scroll to position [251, 0]
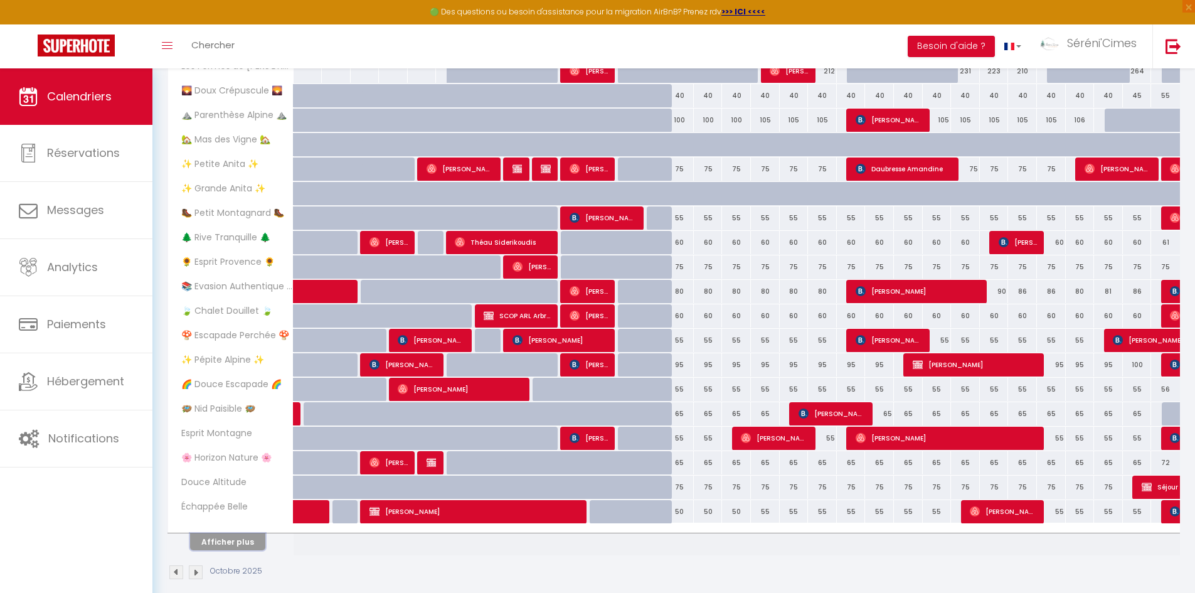
click at [217, 536] on button "Afficher plus" at bounding box center [227, 541] width 75 height 17
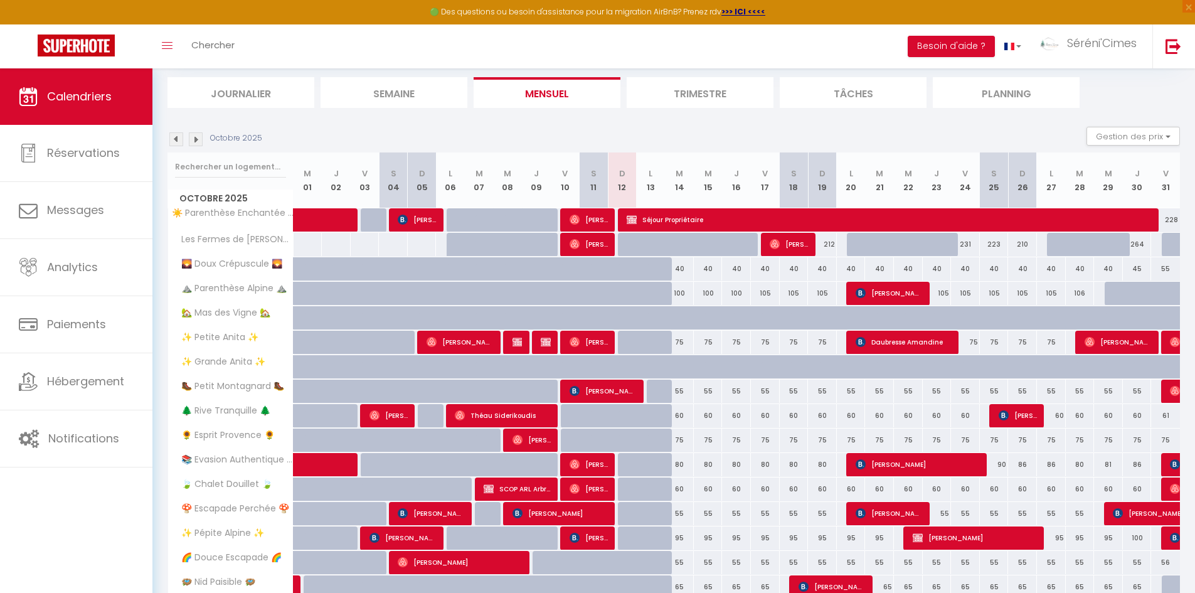
scroll to position [33, 0]
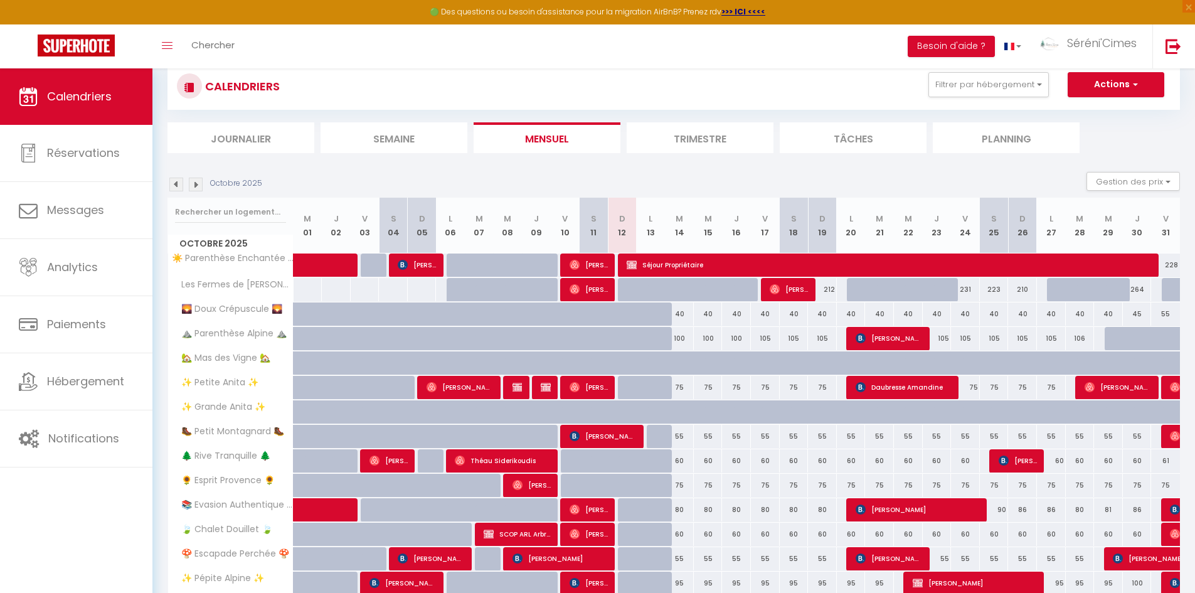
click at [195, 181] on img at bounding box center [196, 185] width 14 height 14
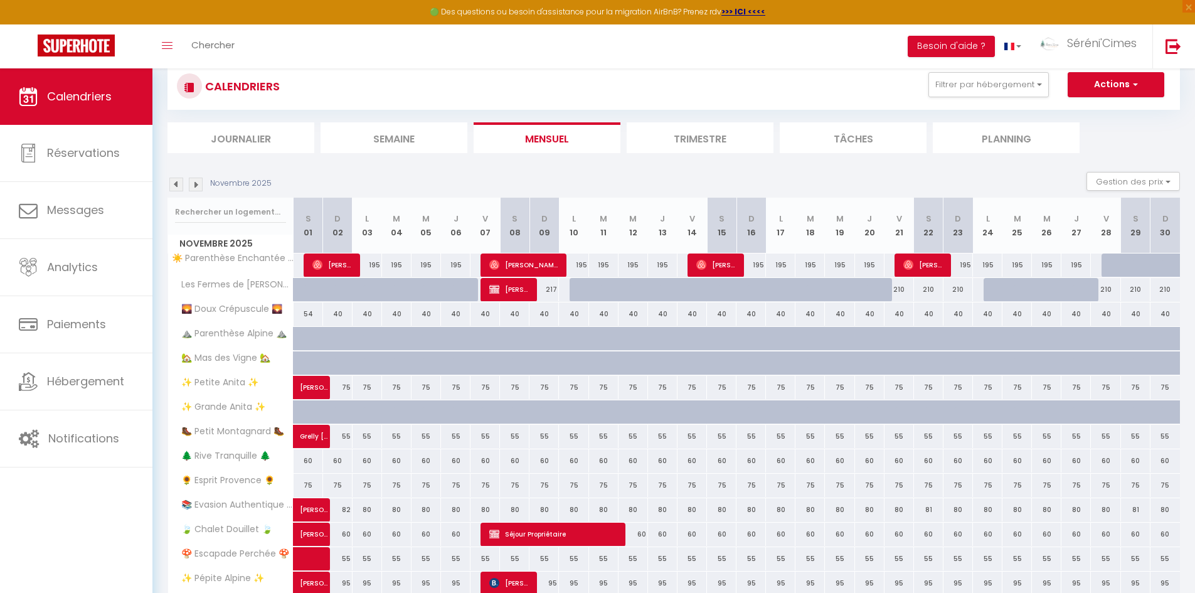
click at [195, 181] on img at bounding box center [196, 185] width 14 height 14
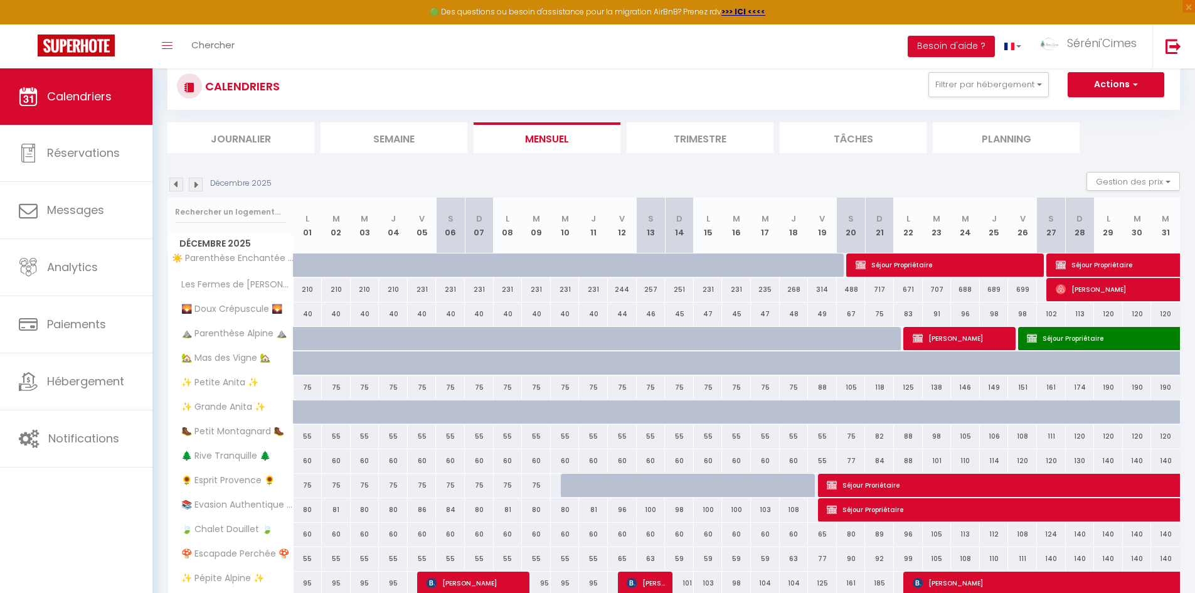
click at [195, 181] on img at bounding box center [196, 185] width 14 height 14
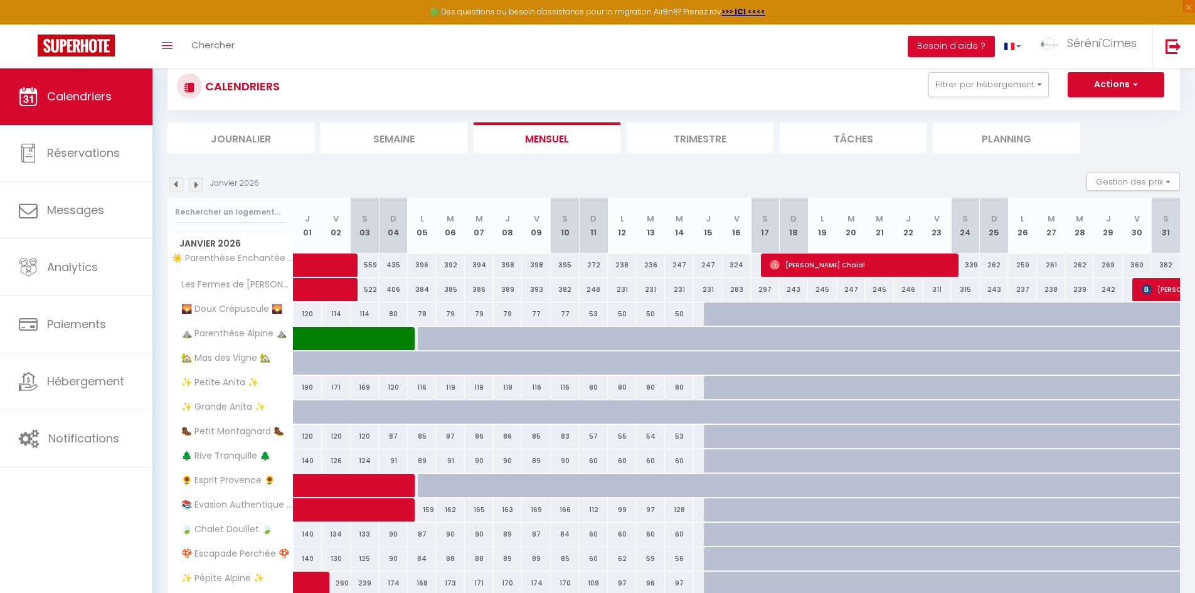
click at [195, 181] on img at bounding box center [196, 185] width 14 height 14
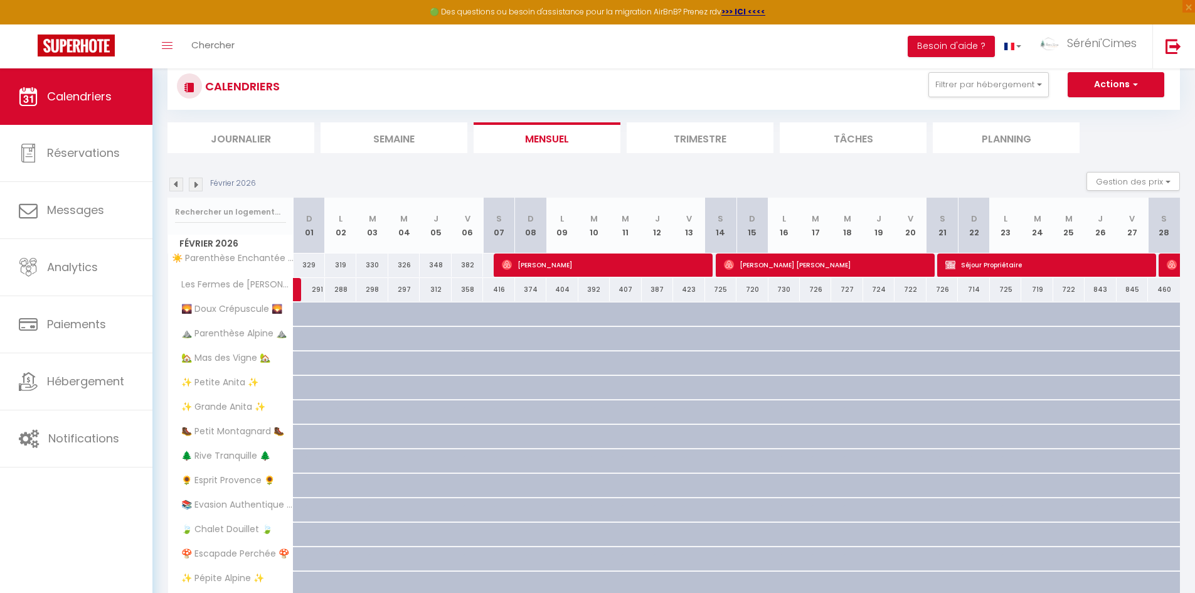
click at [195, 181] on img at bounding box center [196, 185] width 14 height 14
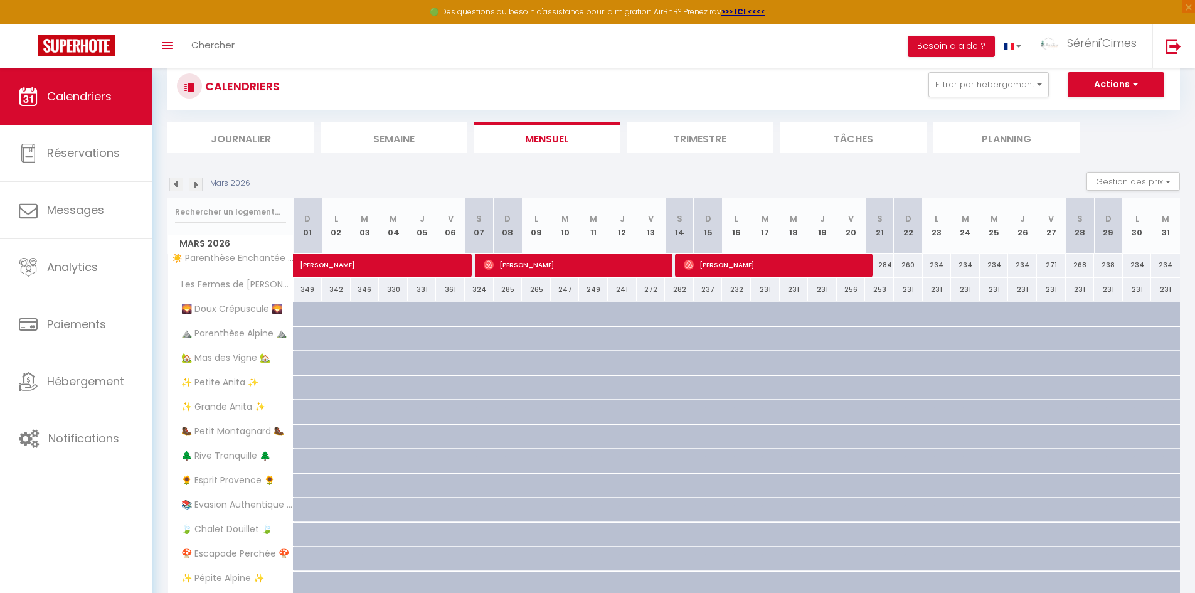
click at [195, 181] on img at bounding box center [196, 185] width 14 height 14
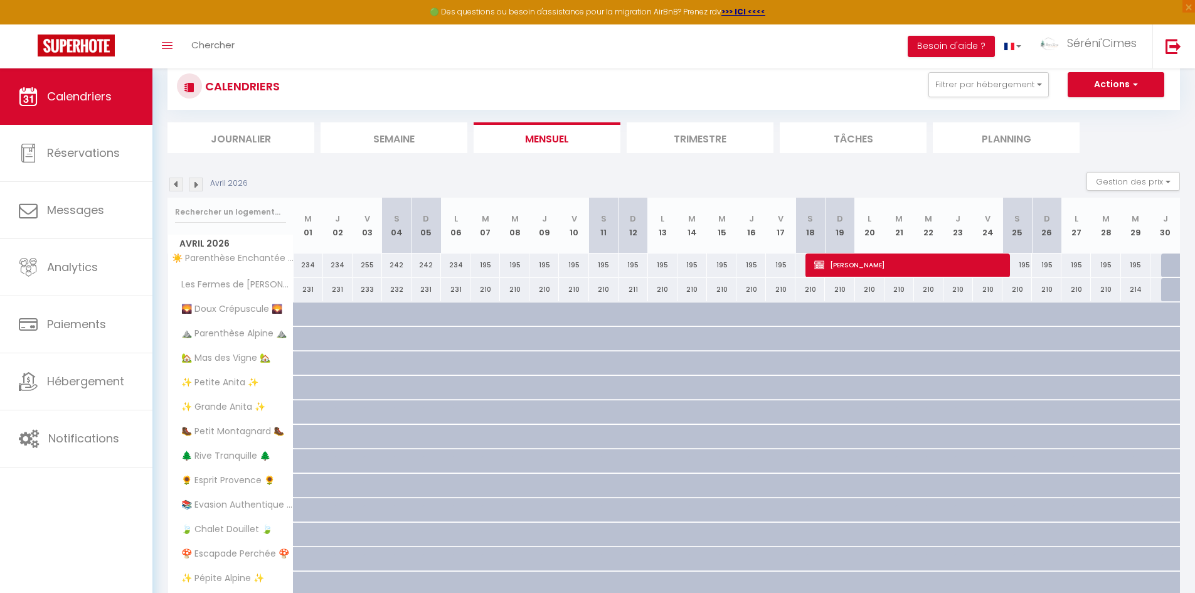
click at [195, 181] on img at bounding box center [196, 185] width 14 height 14
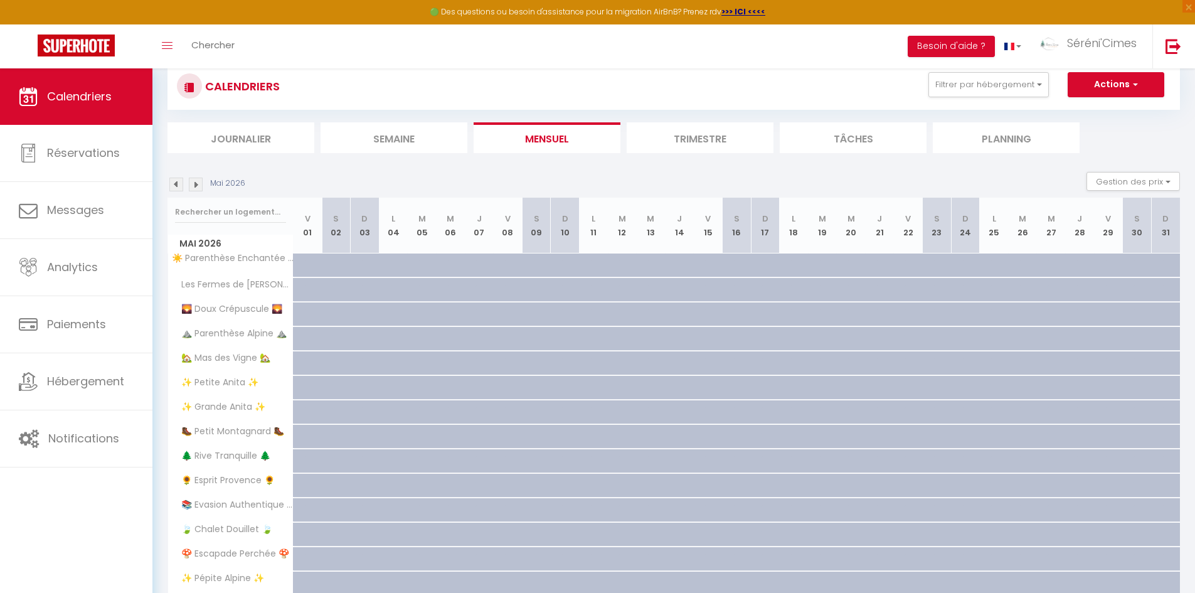
click at [195, 181] on img at bounding box center [196, 185] width 14 height 14
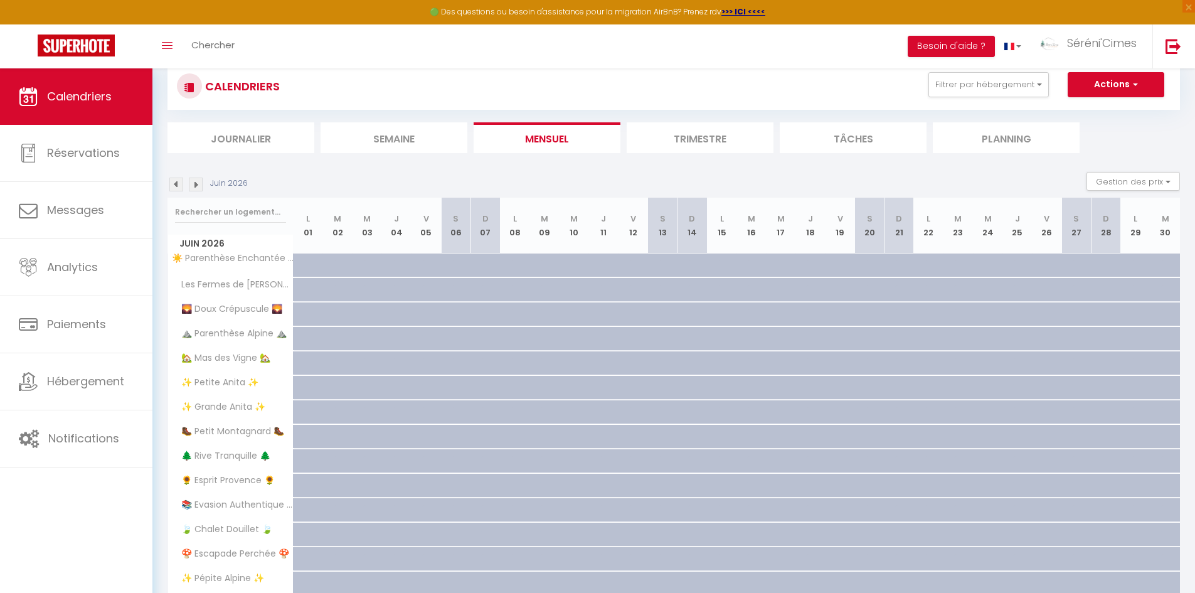
click at [195, 181] on img at bounding box center [196, 185] width 14 height 14
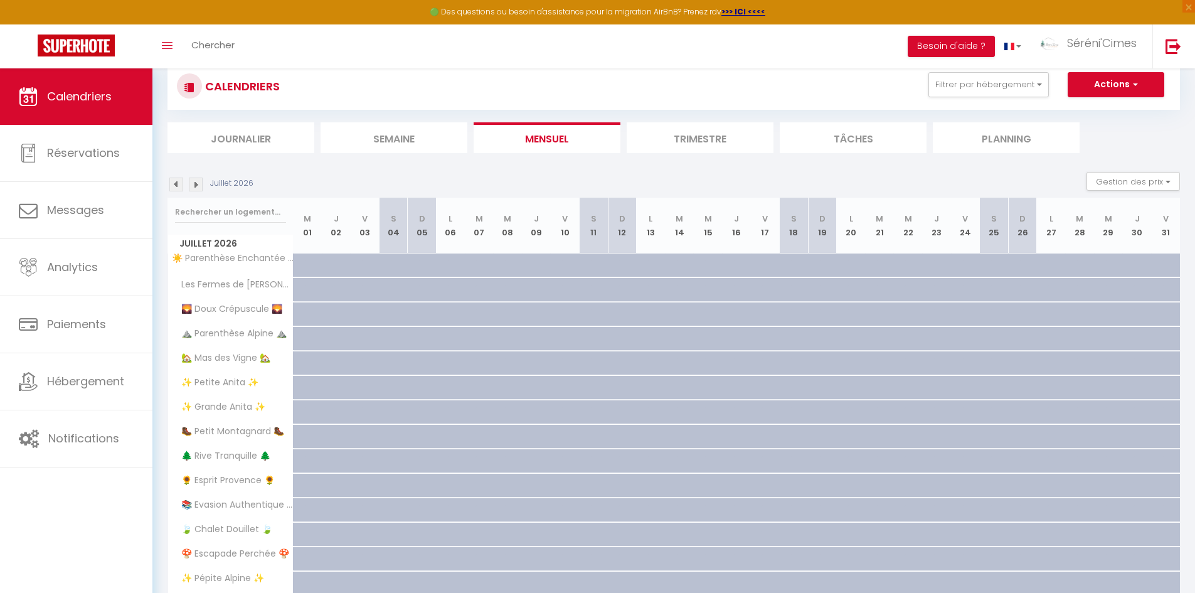
click at [195, 181] on img at bounding box center [196, 185] width 14 height 14
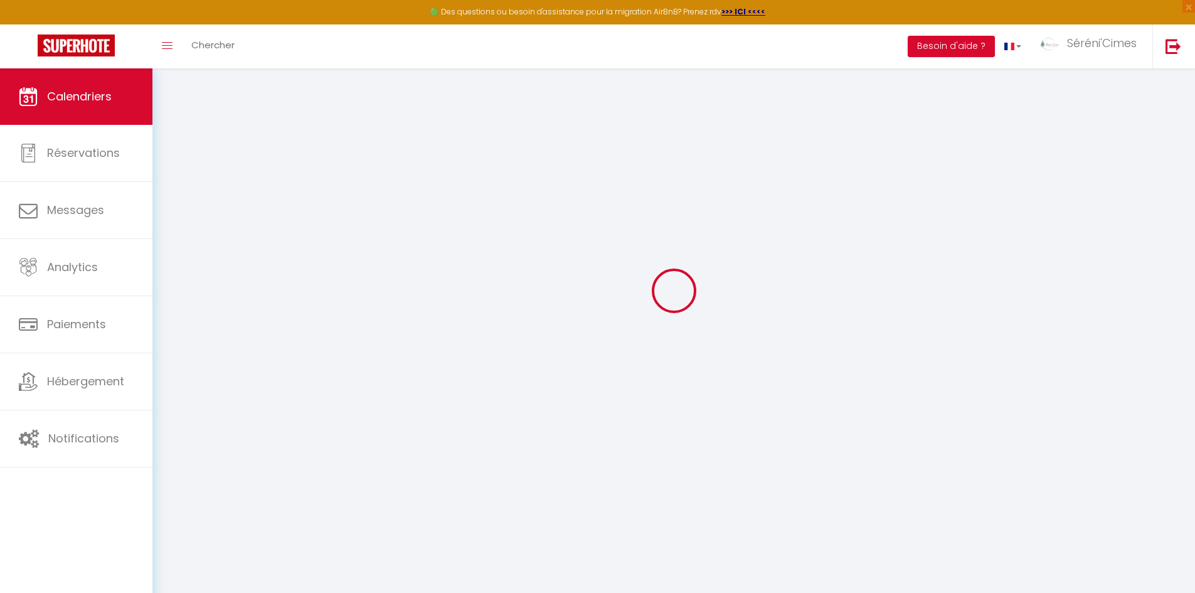
click at [195, 181] on div at bounding box center [674, 291] width 1013 height 480
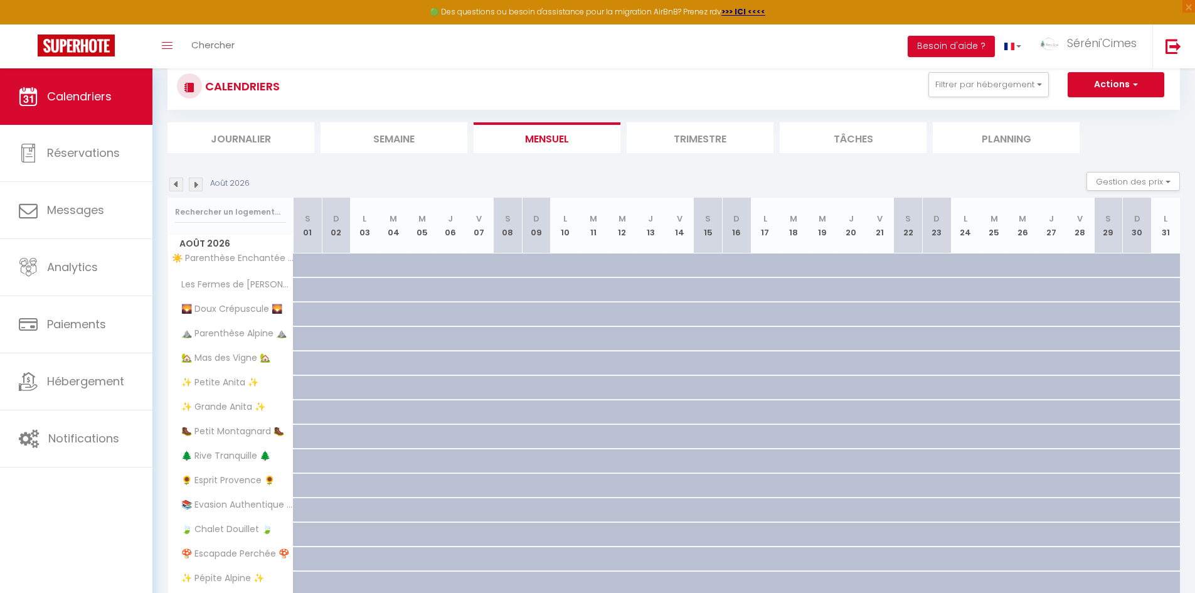
click at [195, 181] on img at bounding box center [196, 185] width 14 height 14
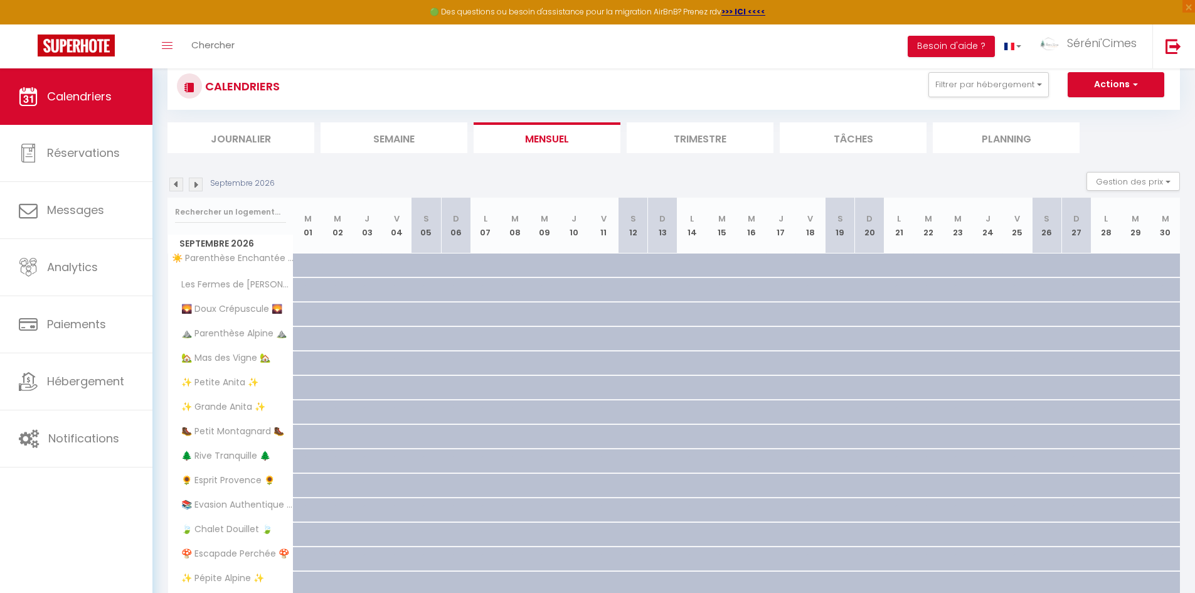
click at [195, 181] on img at bounding box center [196, 185] width 14 height 14
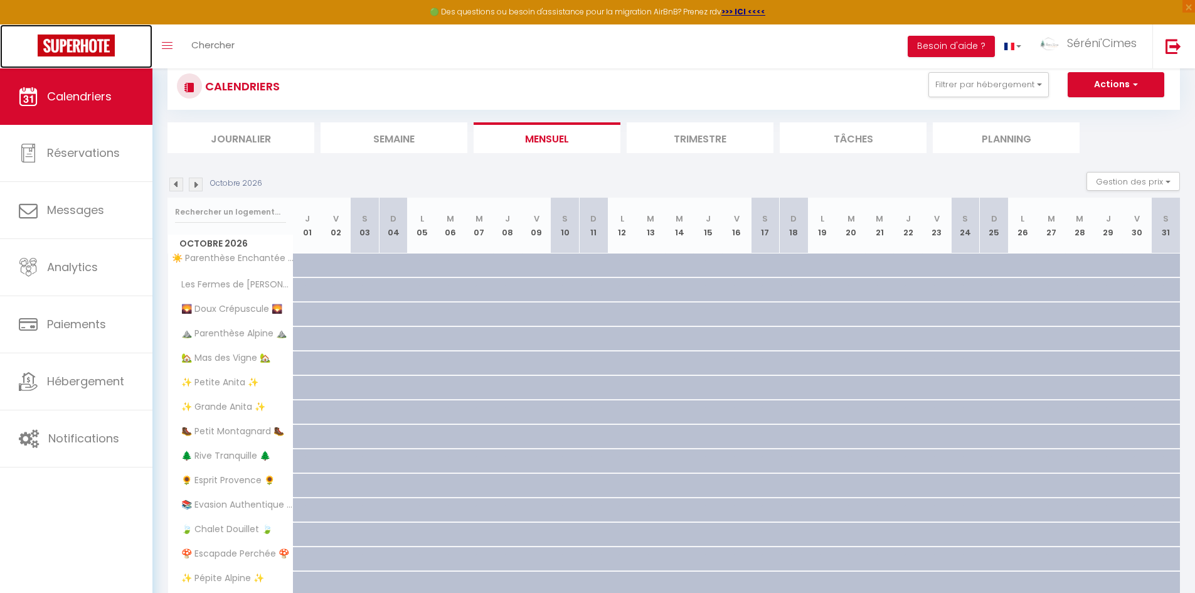
click at [66, 58] on link at bounding box center [76, 46] width 152 height 44
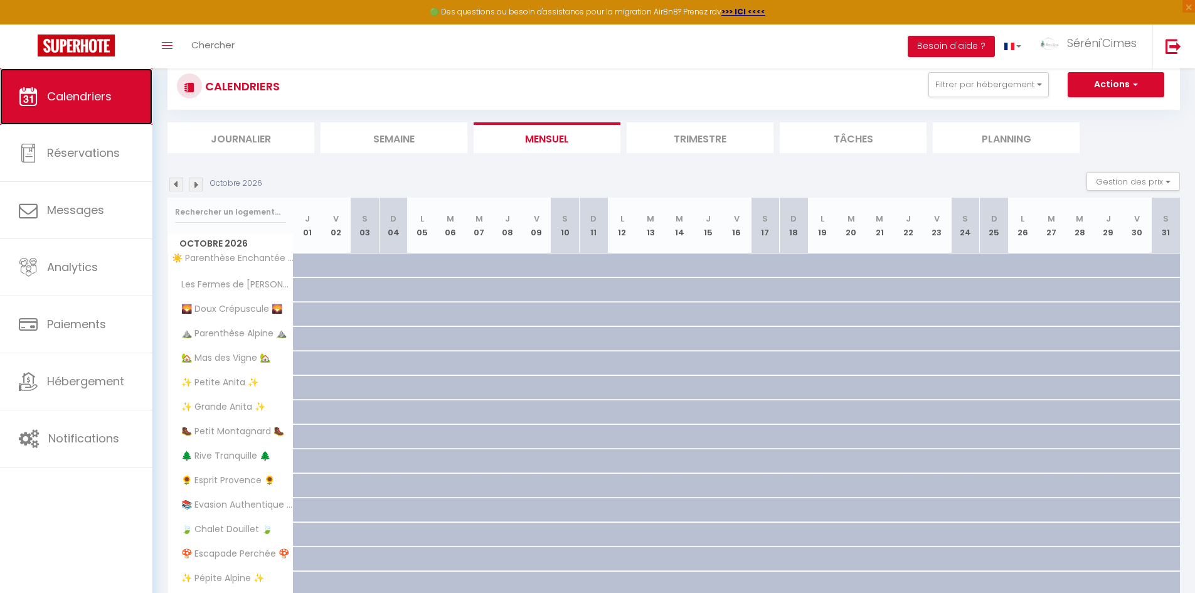
click at [73, 91] on span "Calendriers" at bounding box center [79, 96] width 65 height 16
